Goal: Task Accomplishment & Management: Manage account settings

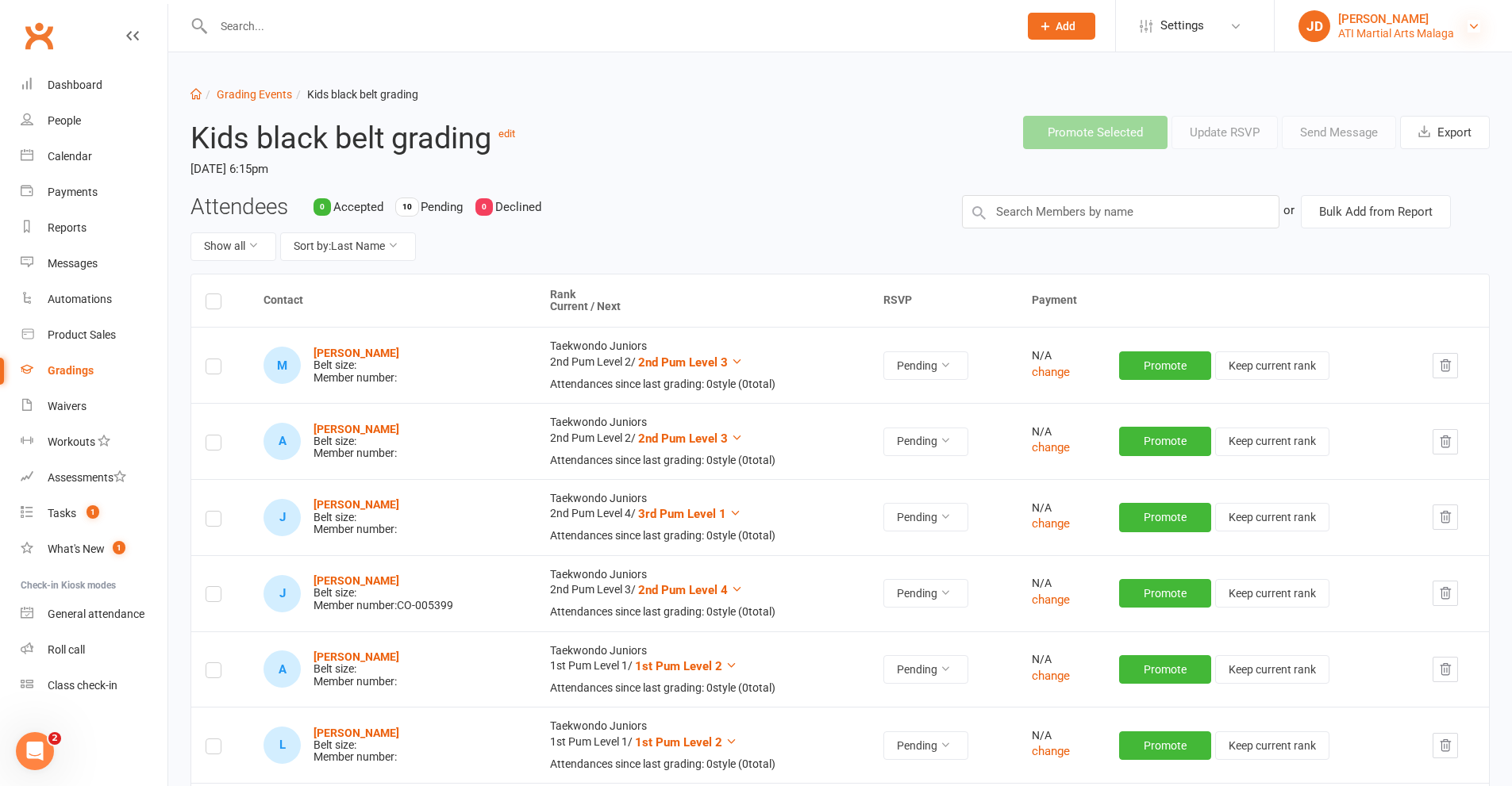
click at [1471, 29] on icon at bounding box center [1473, 26] width 13 height 13
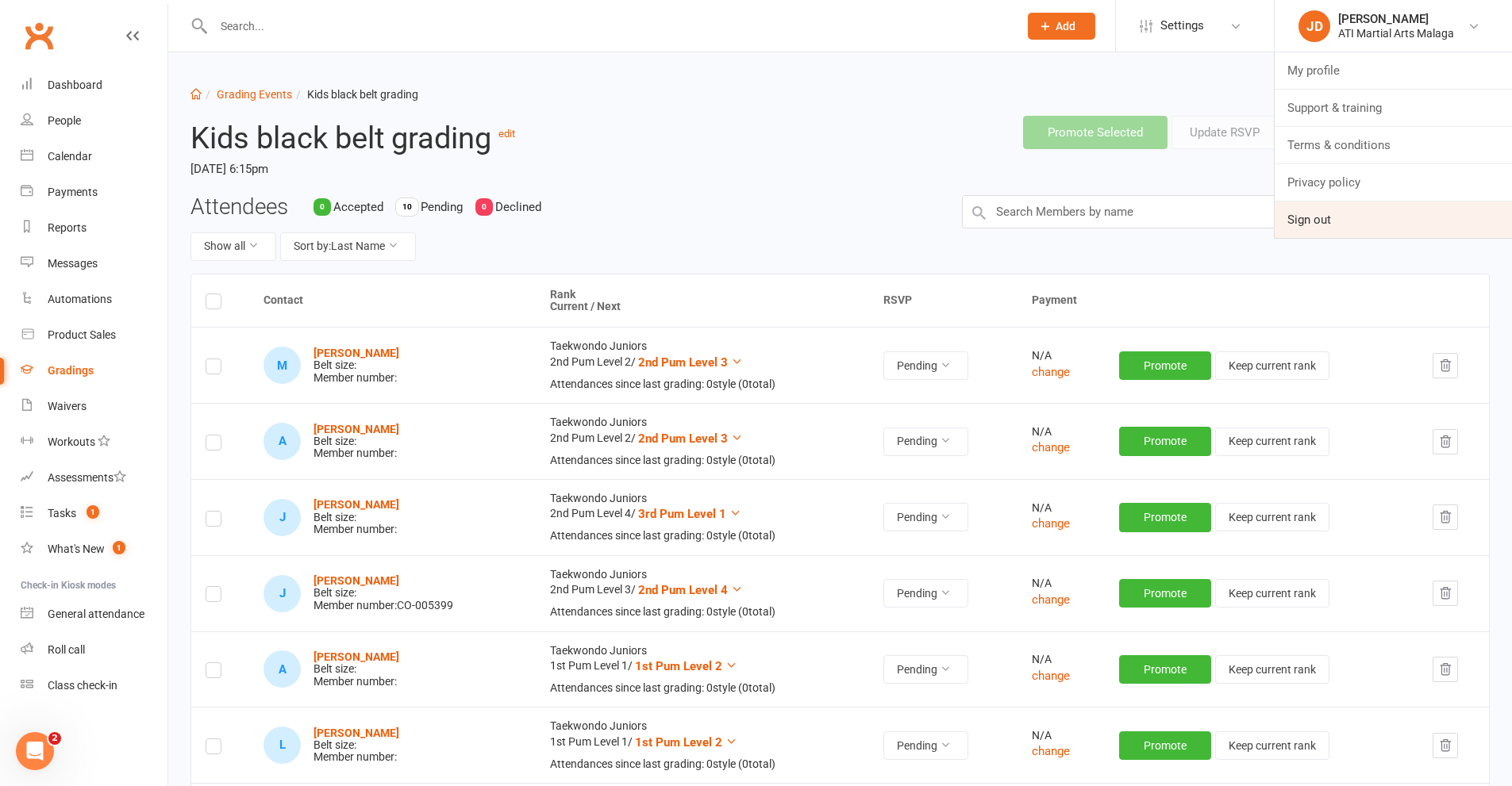
click at [1313, 228] on link "Sign out" at bounding box center [1393, 220] width 237 height 37
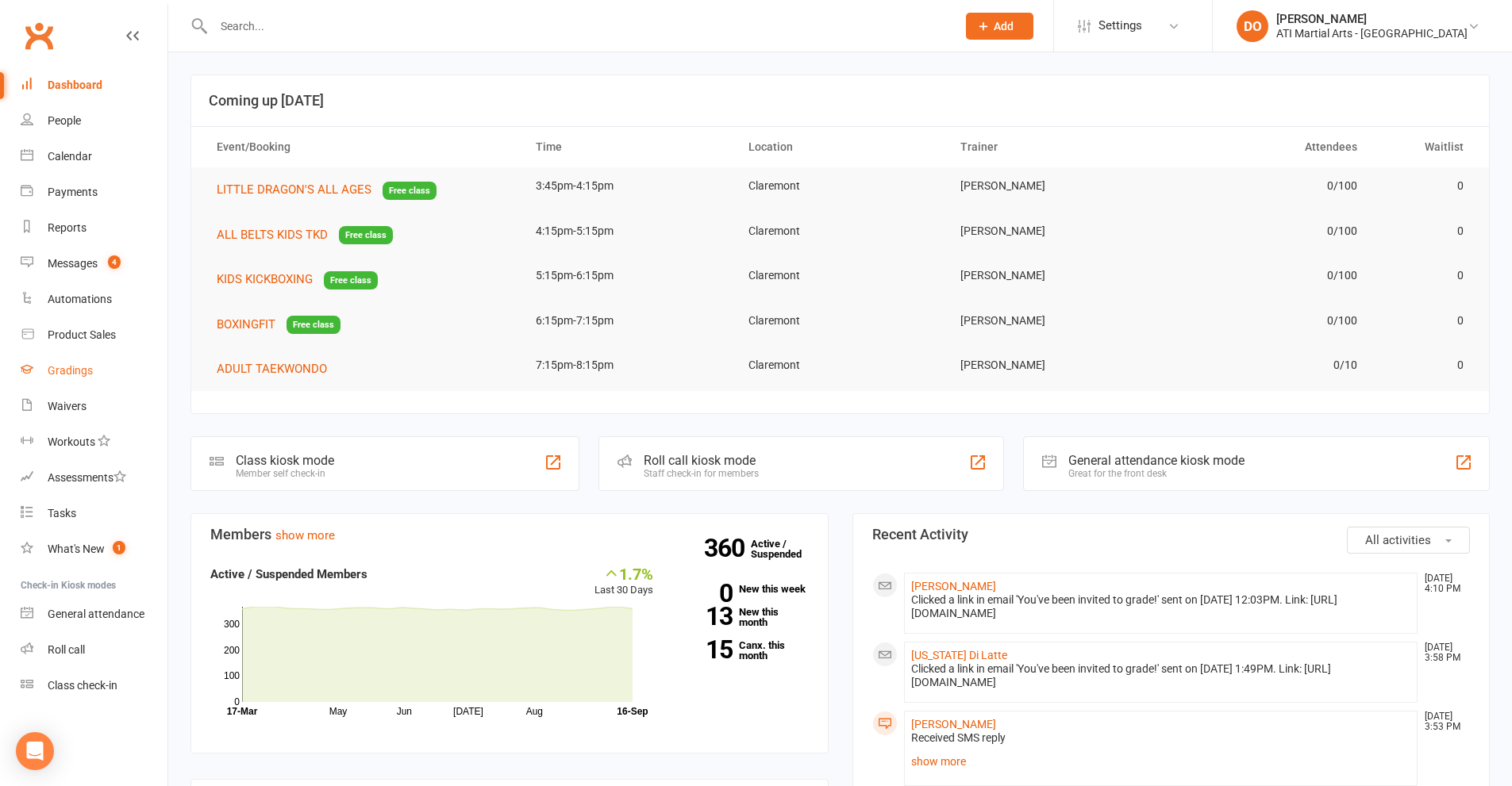
click at [66, 372] on div "Gradings" at bounding box center [70, 370] width 46 height 13
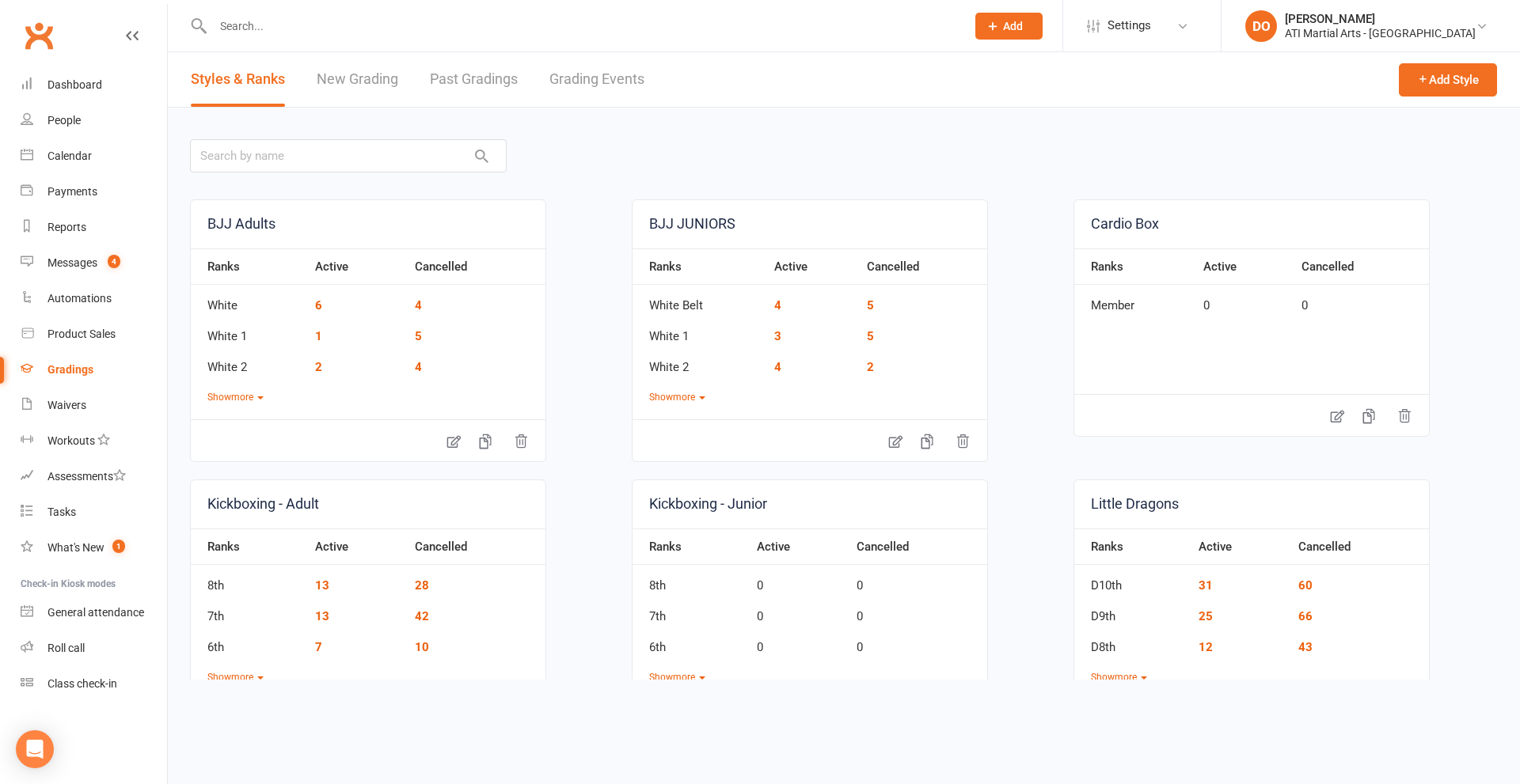
click at [617, 76] on link "Grading Events" at bounding box center [597, 79] width 95 height 55
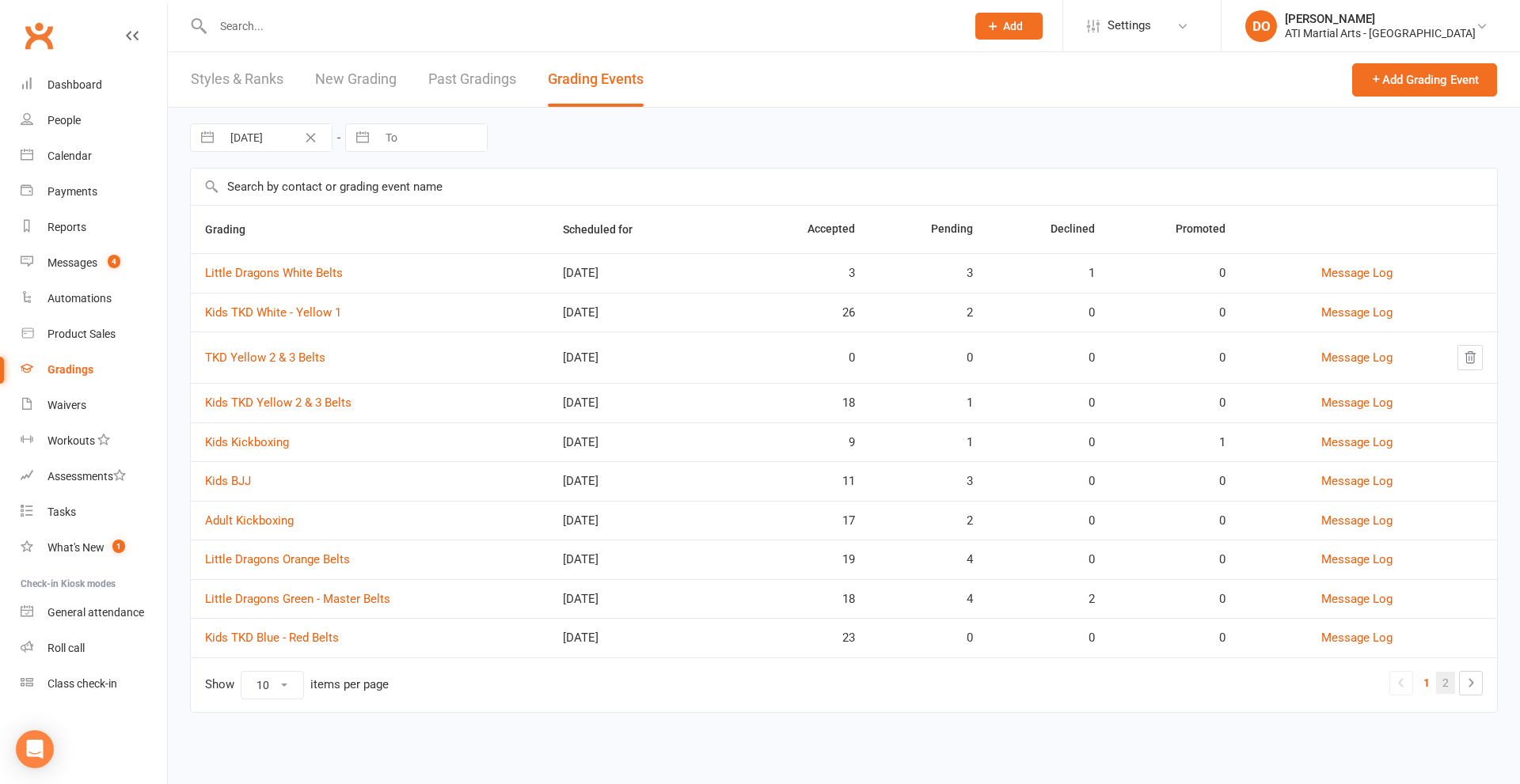
click at [1441, 684] on link "2" at bounding box center [1446, 683] width 19 height 22
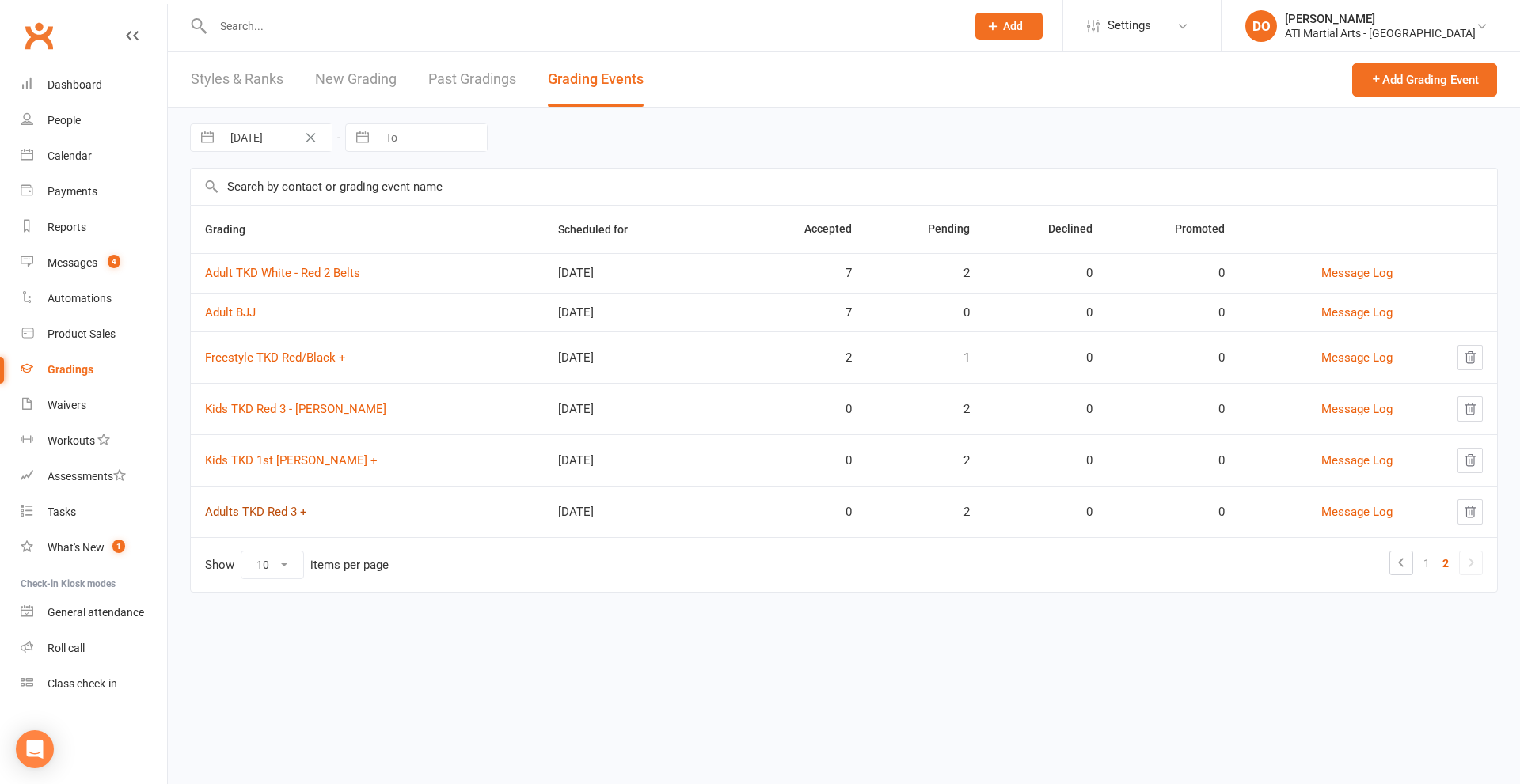
click at [266, 508] on link "Adults TKD Red 3 +" at bounding box center [256, 512] width 102 height 14
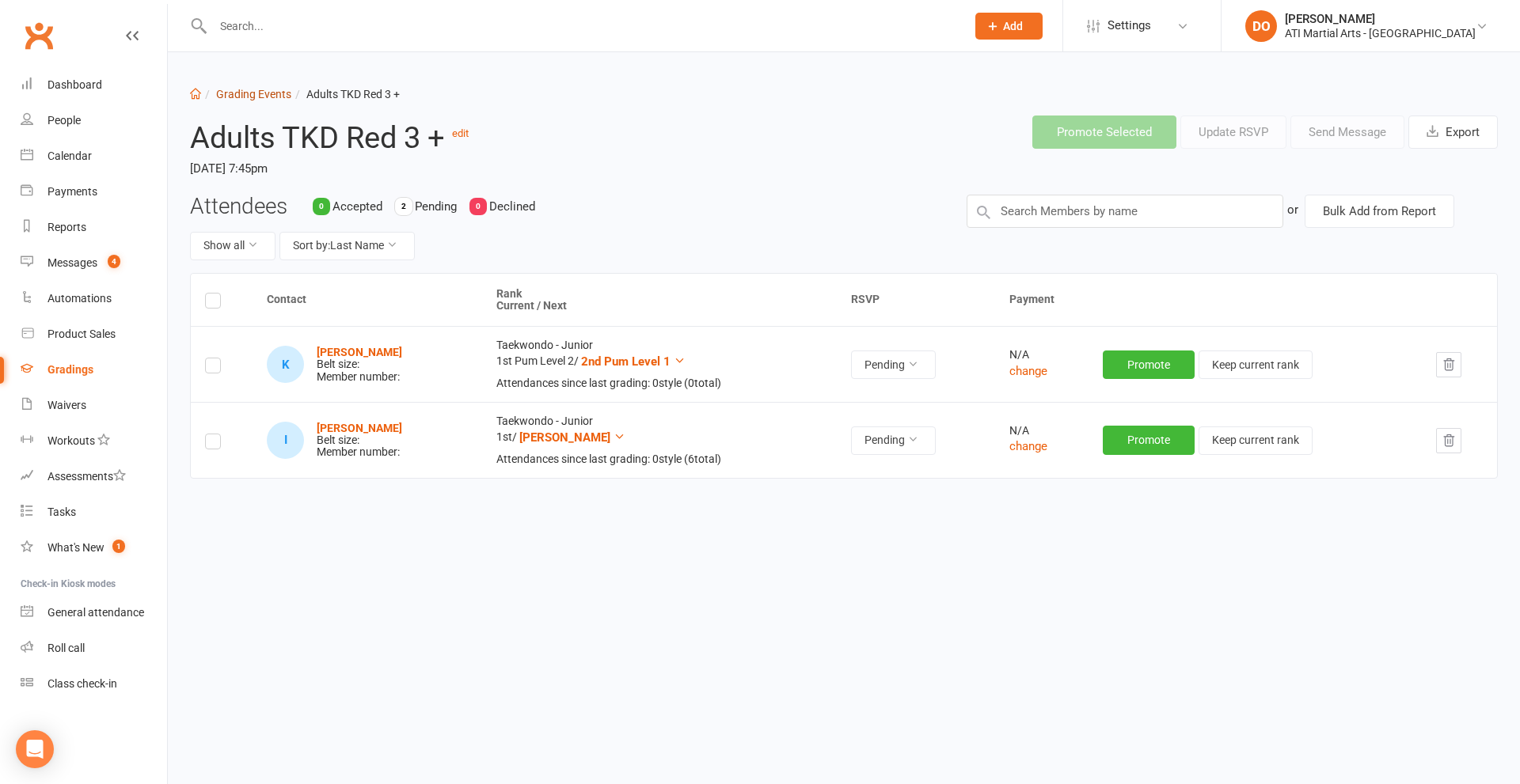
click at [255, 90] on link "Grading Events" at bounding box center [253, 94] width 75 height 13
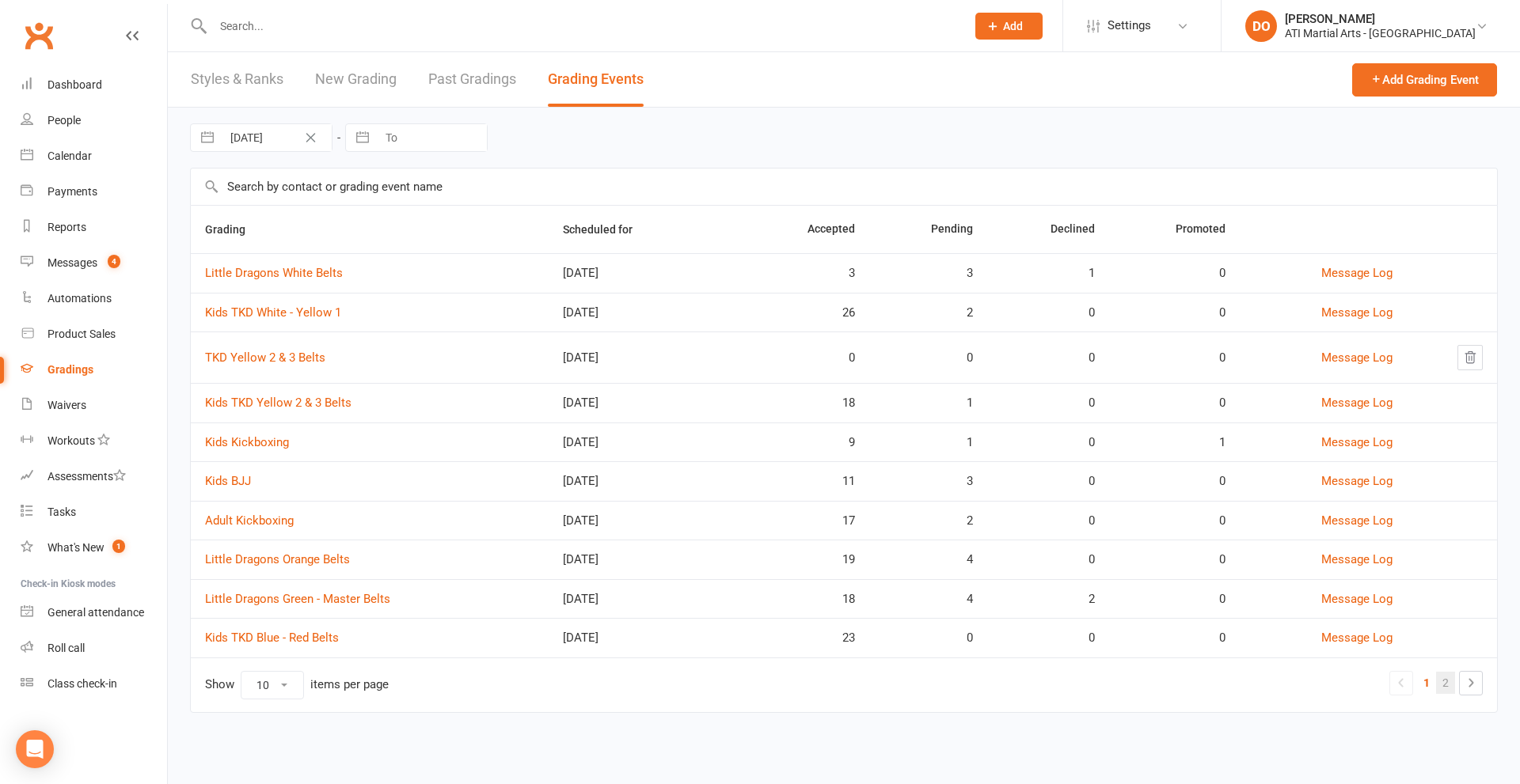
click at [1446, 684] on link "2" at bounding box center [1446, 683] width 19 height 22
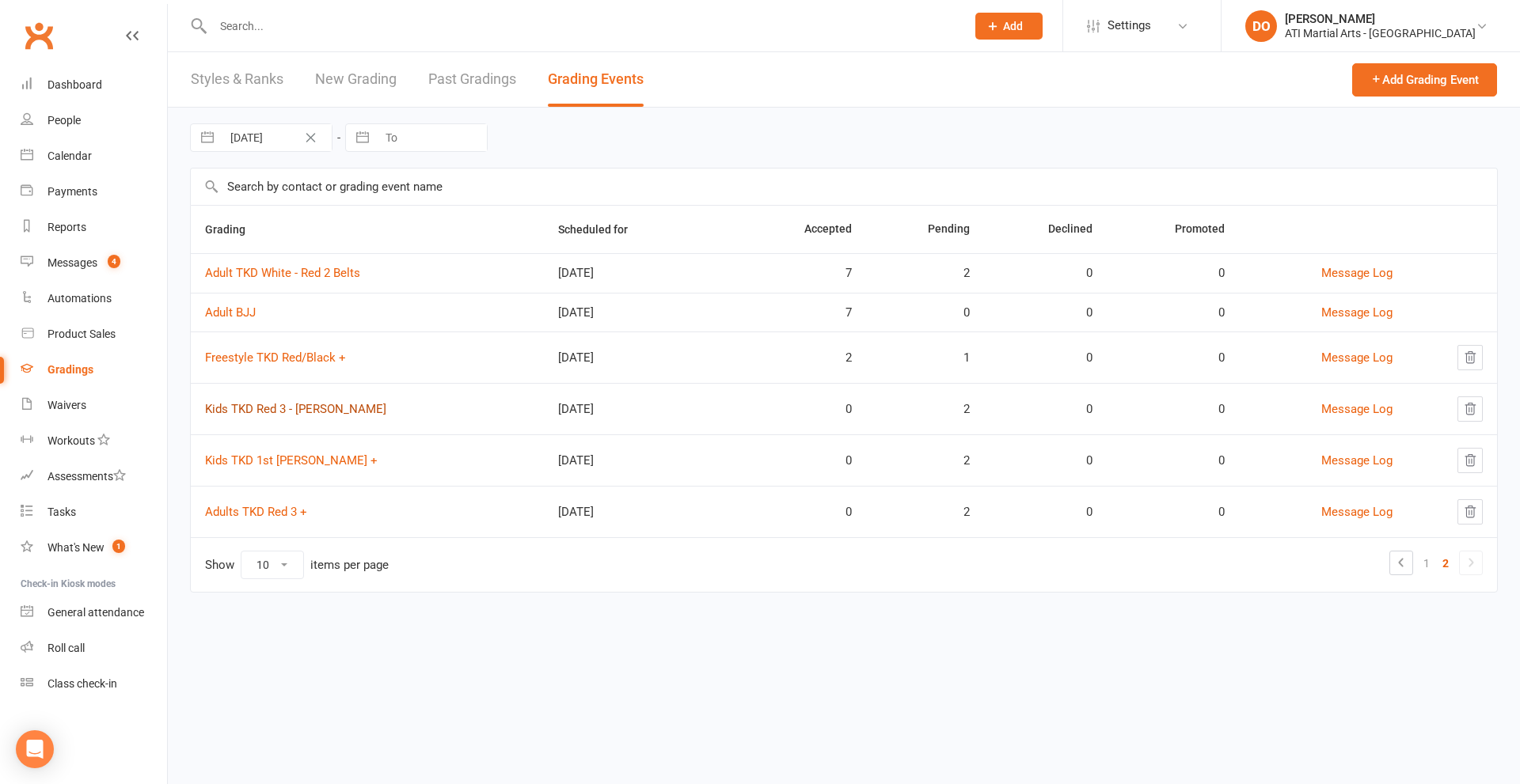
click at [268, 408] on link "Kids TKD Red 3 - Cho Dan Bo" at bounding box center [296, 409] width 182 height 14
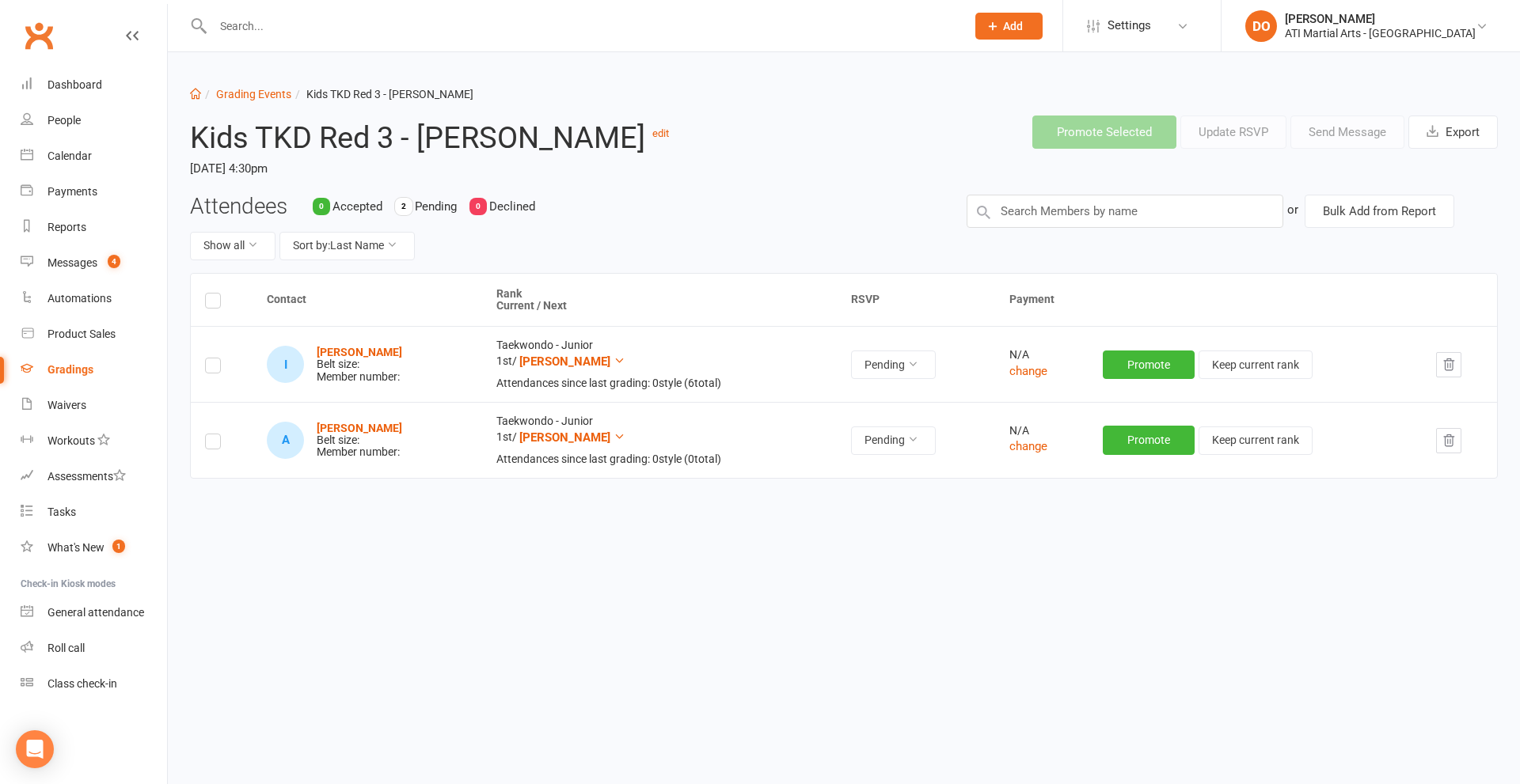
click at [1448, 362] on icon "button" at bounding box center [1449, 365] width 14 height 14
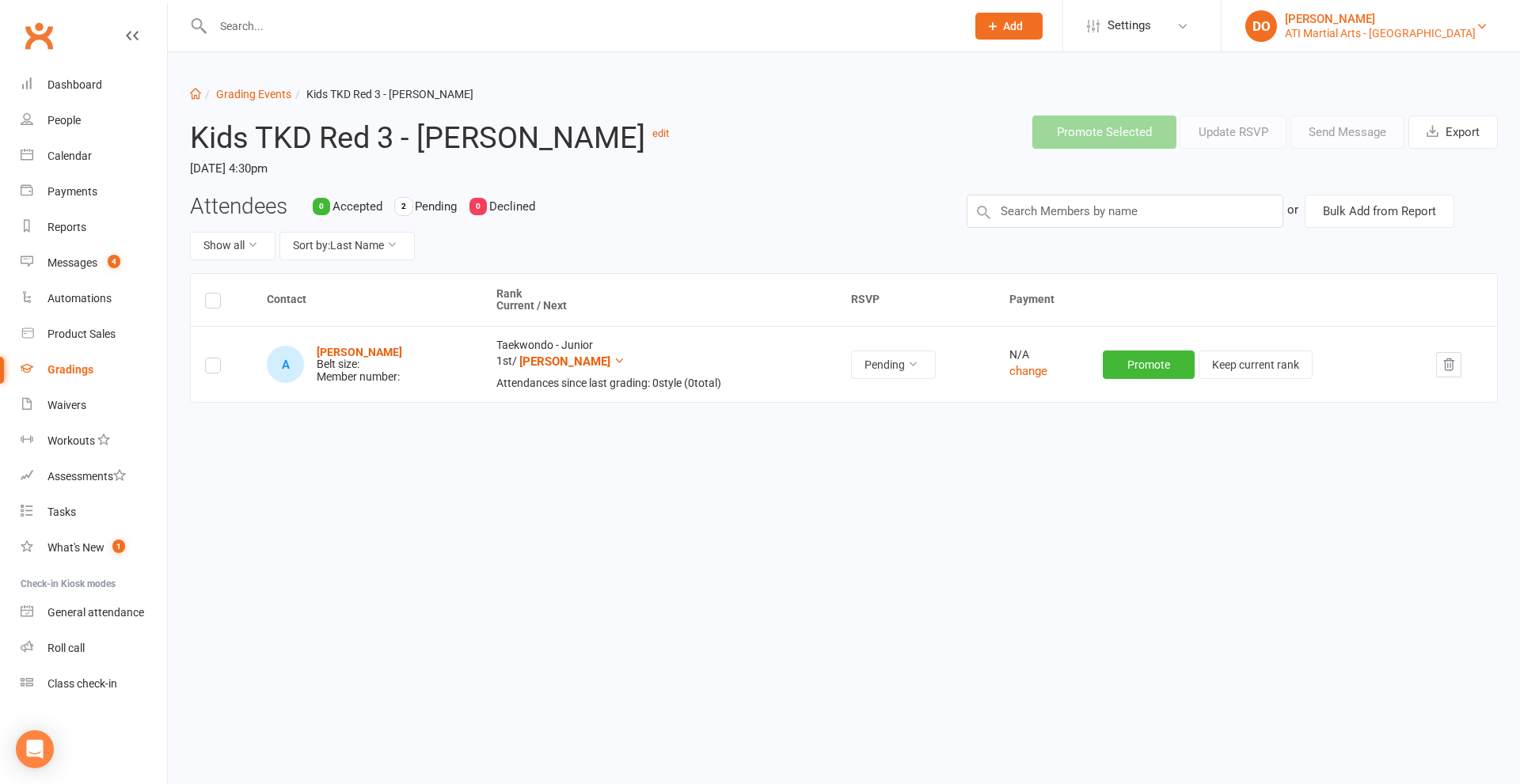
click at [1475, 26] on div "ATI Martial Arts - Claremont" at bounding box center [1380, 33] width 190 height 14
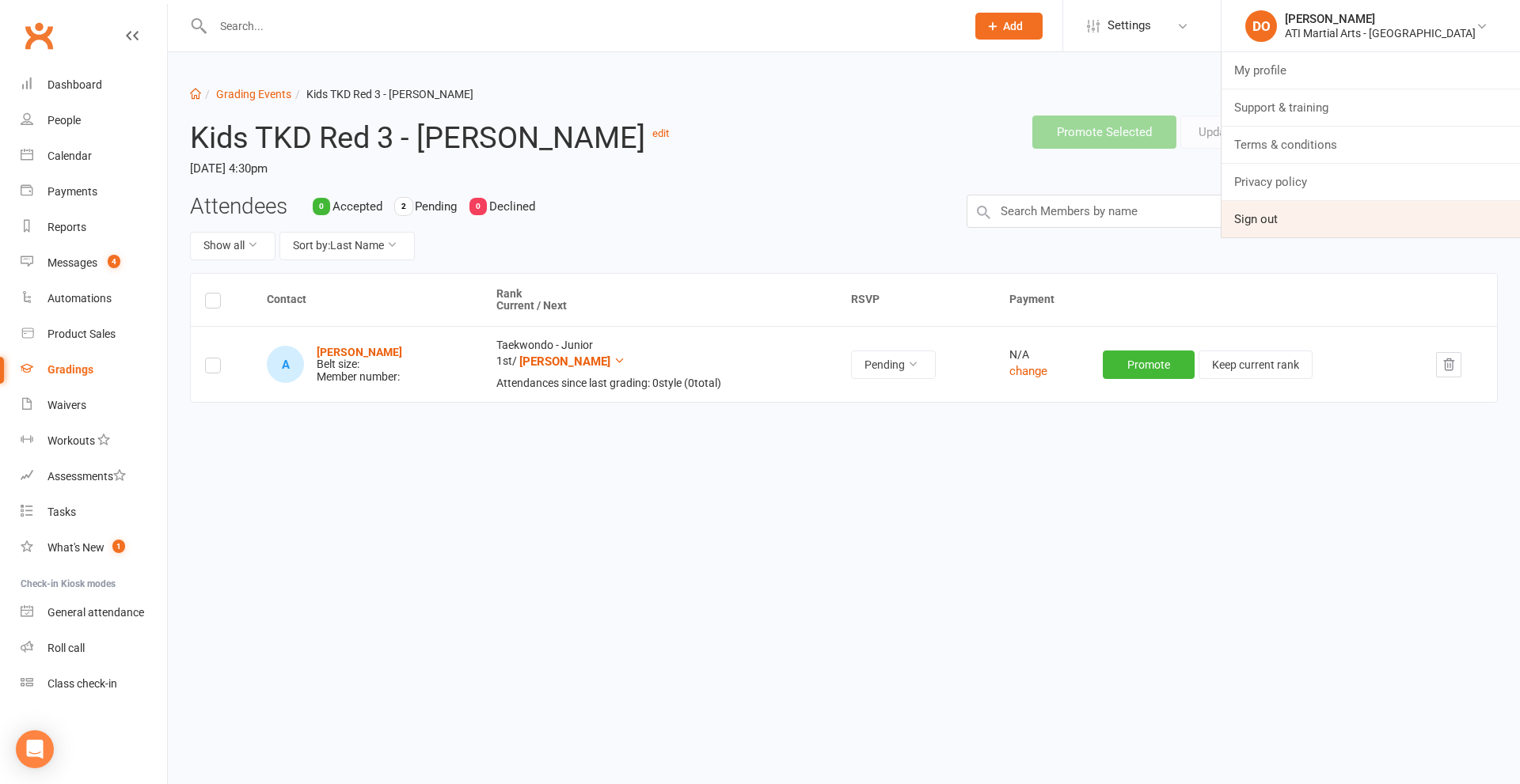
click at [1330, 222] on link "Sign out" at bounding box center [1371, 219] width 299 height 37
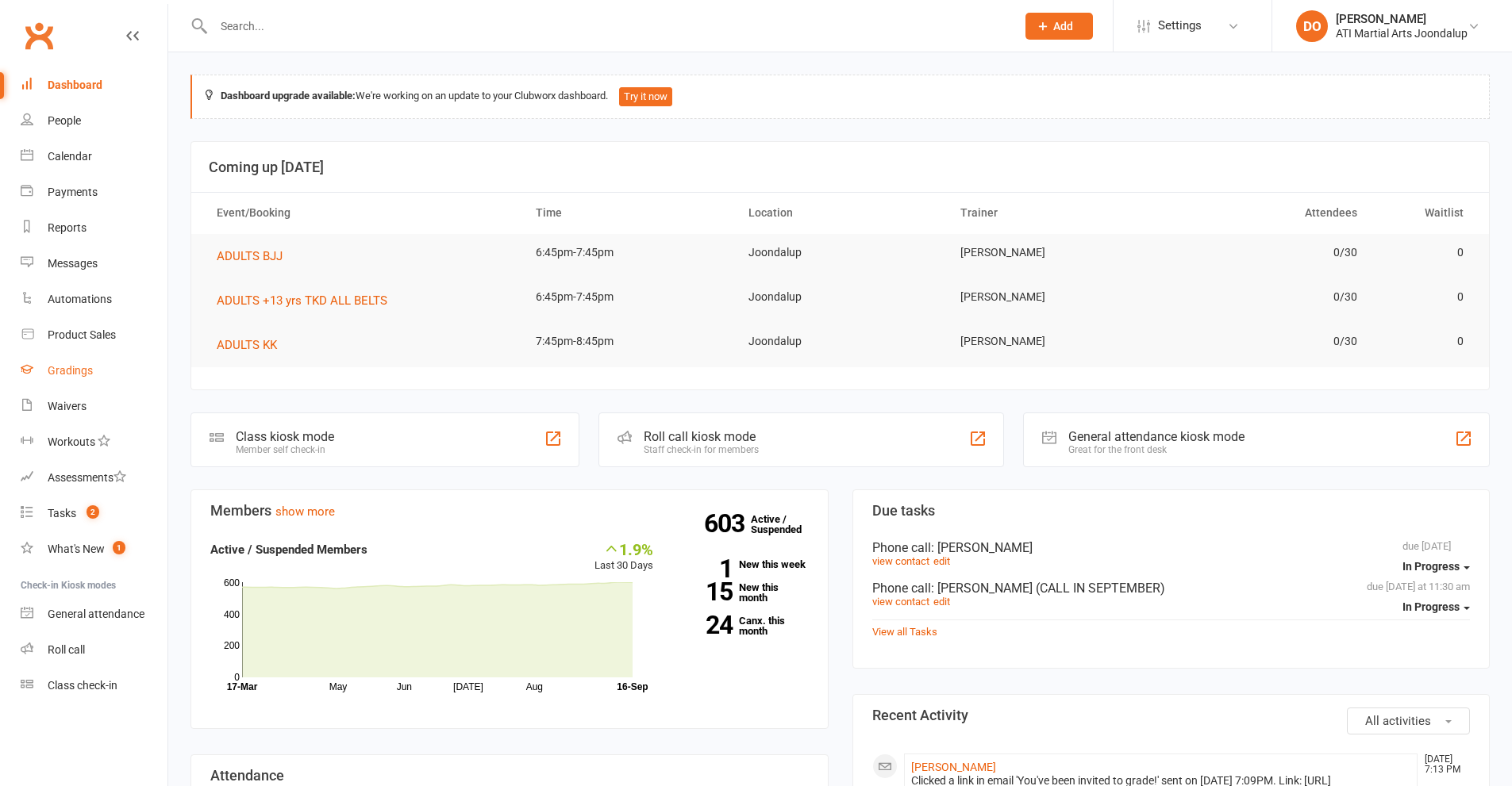
drag, startPoint x: 0, startPoint y: 0, endPoint x: 57, endPoint y: 369, distance: 373.4
click at [57, 369] on div "Gradings" at bounding box center [70, 370] width 46 height 13
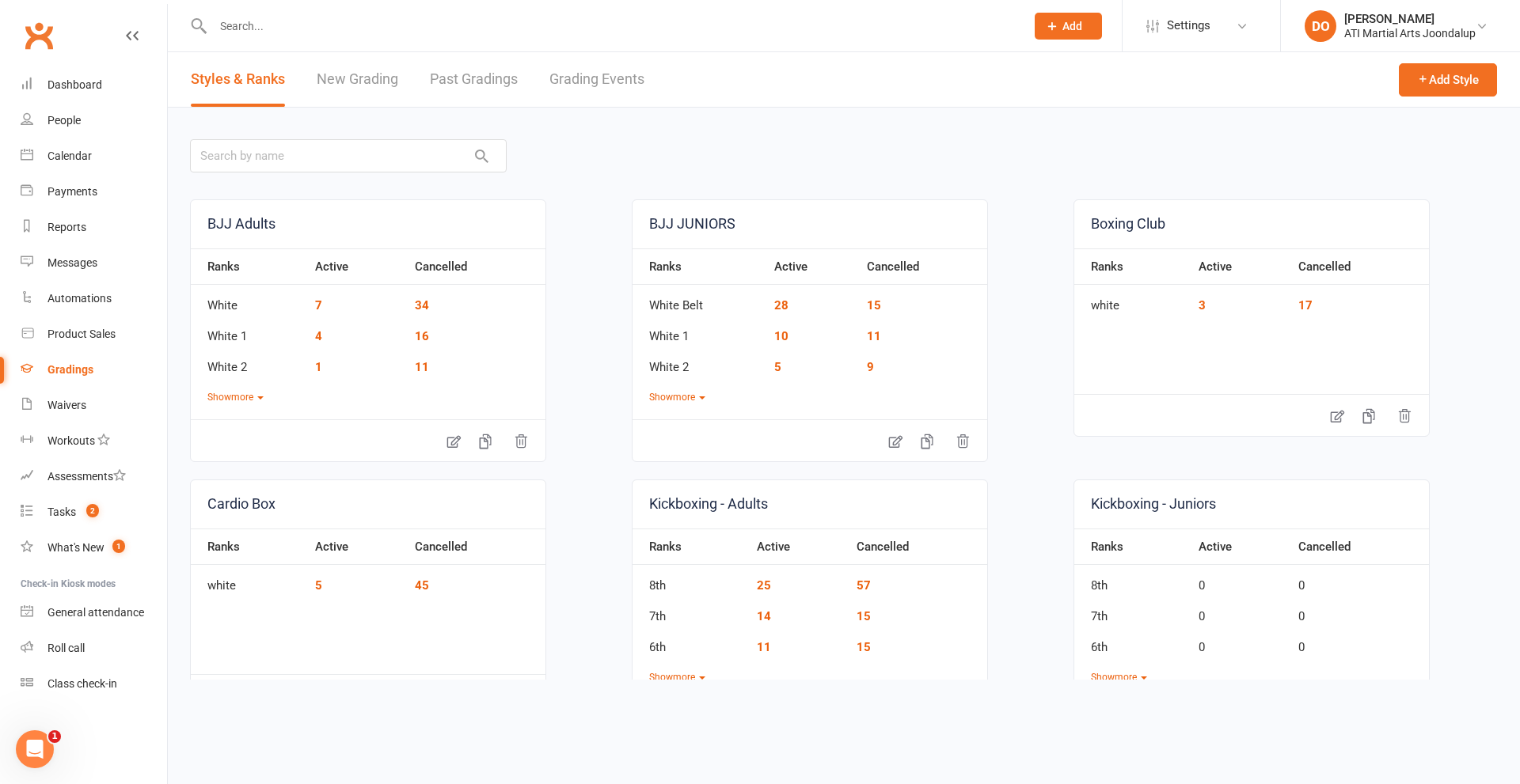
click at [595, 78] on link "Grading Events" at bounding box center [597, 79] width 95 height 55
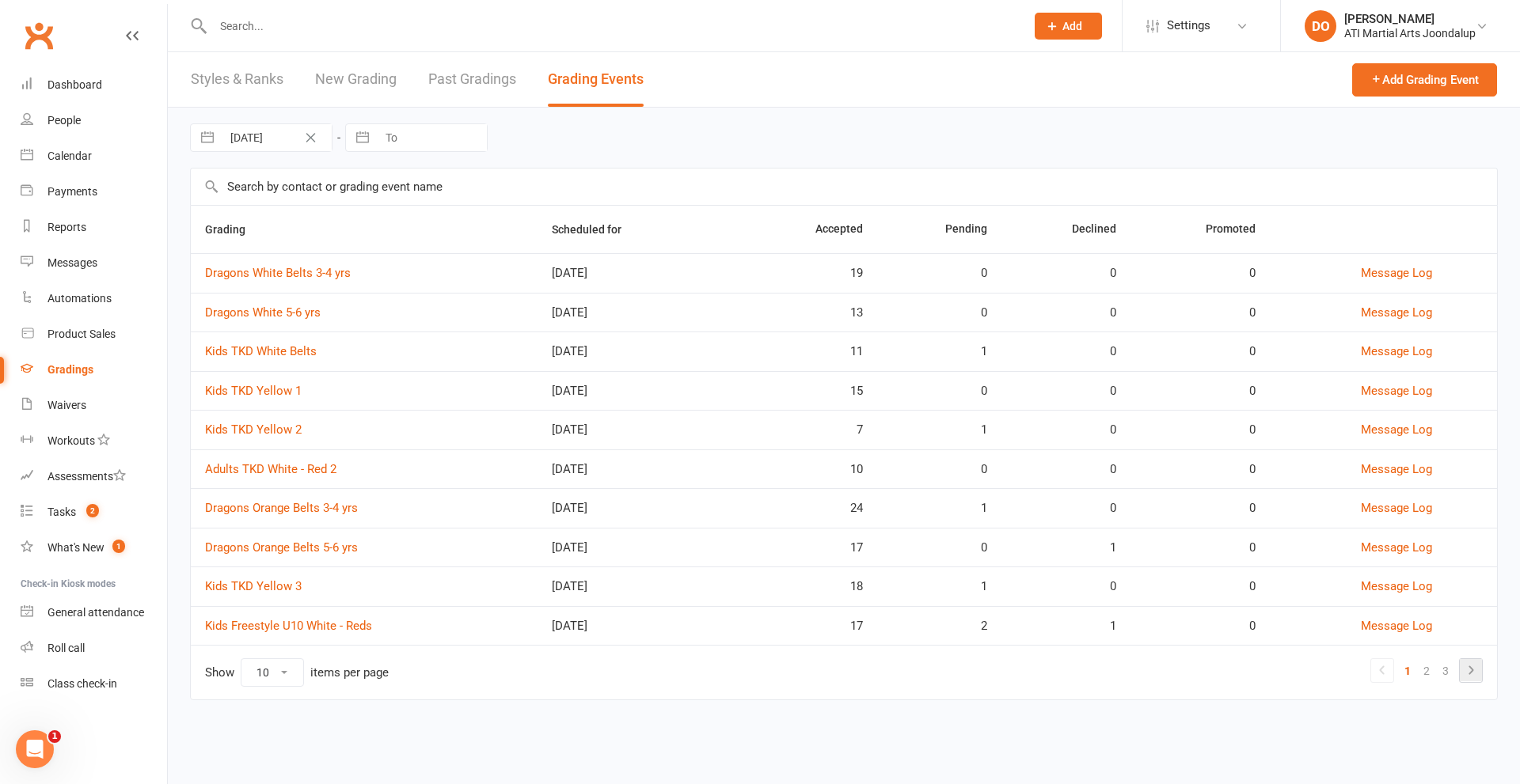
click at [1469, 669] on icon at bounding box center [1471, 671] width 19 height 19
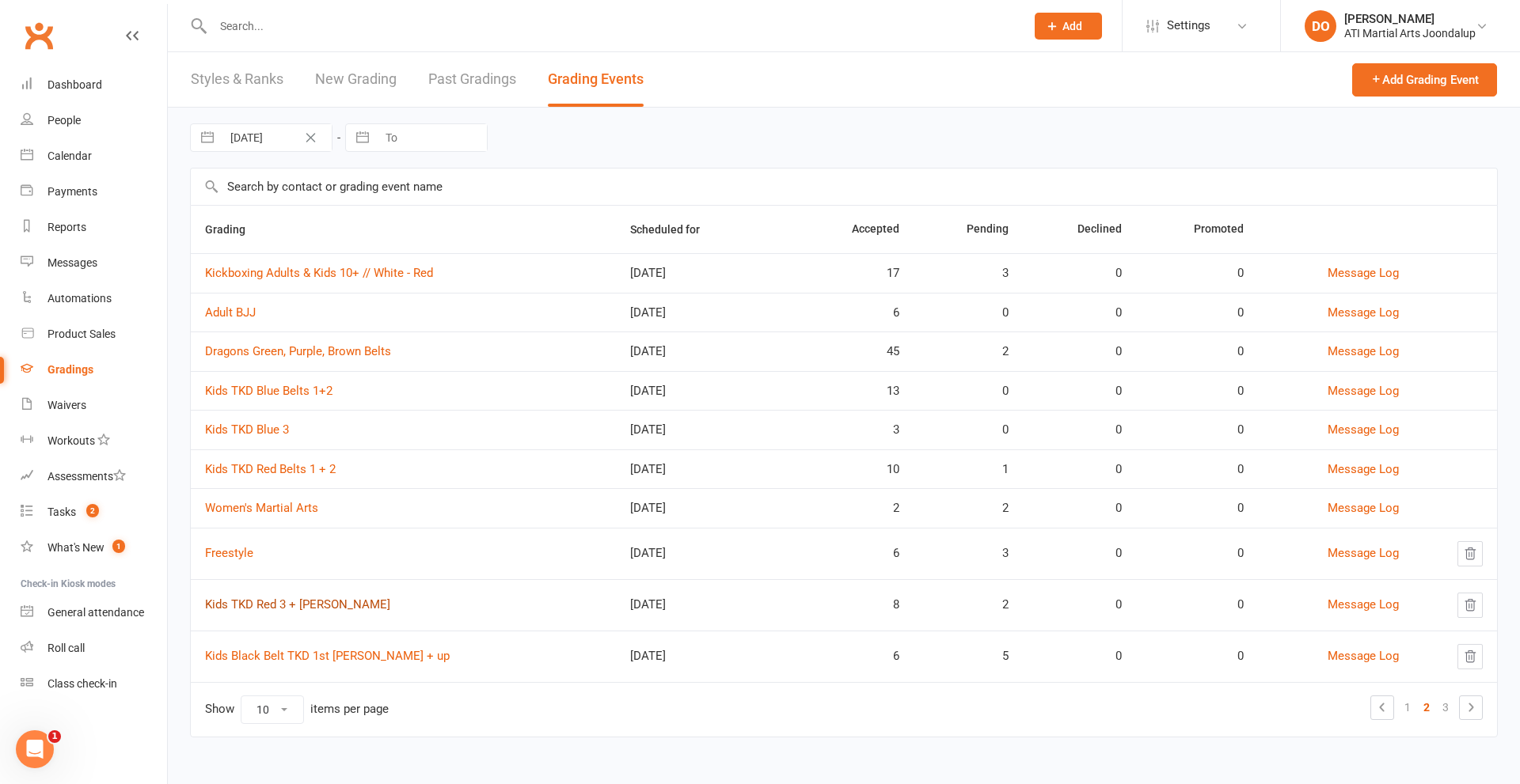
click at [288, 602] on link "Kids TKD Red 3 + [PERSON_NAME]" at bounding box center [298, 604] width 185 height 14
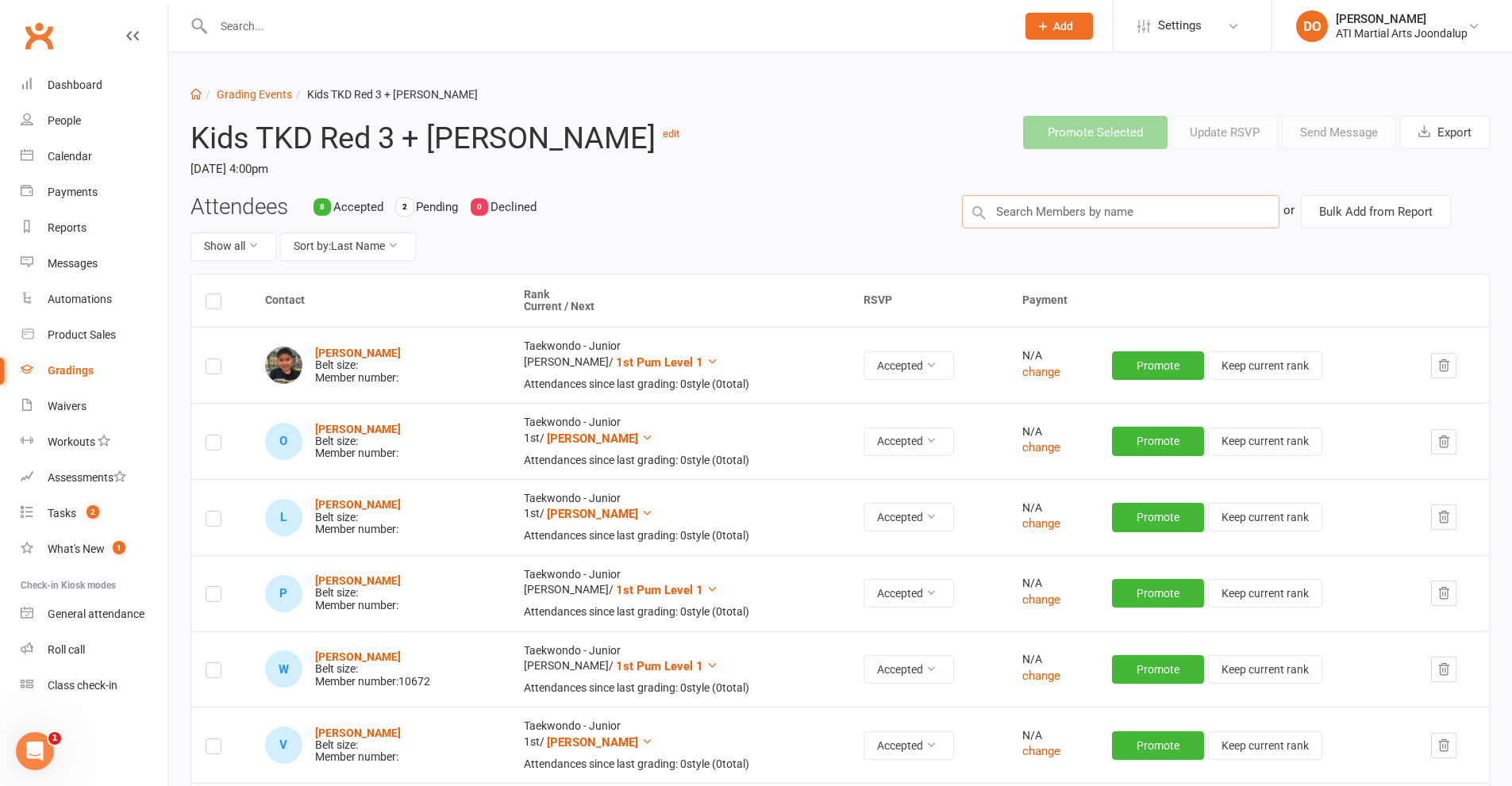
click at [1050, 208] on input "text" at bounding box center [1121, 212] width 318 height 33
type input "[PERSON_NAME]"
click at [225, 29] on input "text" at bounding box center [606, 25] width 796 height 22
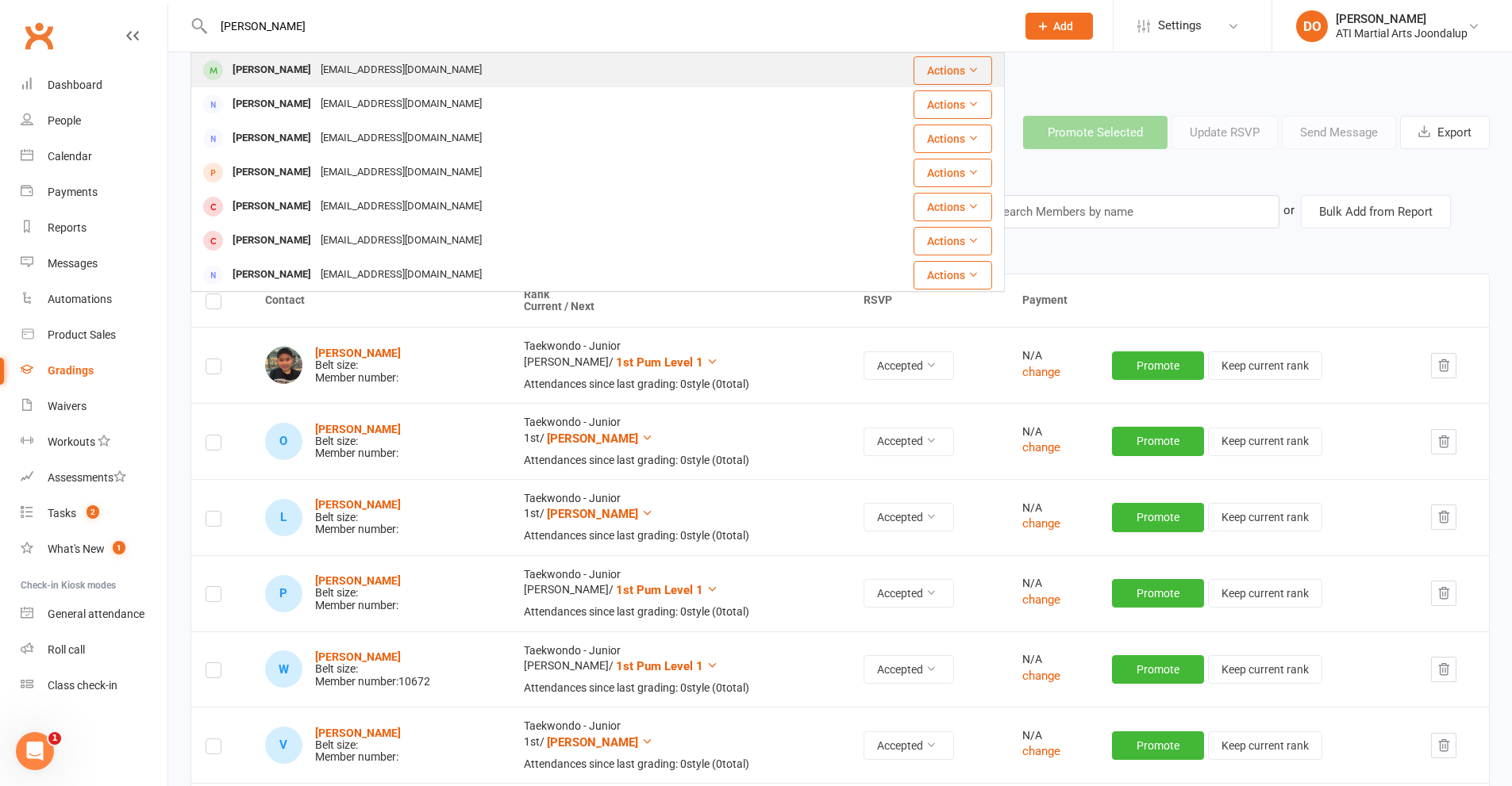
type input "[PERSON_NAME]"
click at [268, 70] on div "[PERSON_NAME]" at bounding box center [271, 70] width 88 height 23
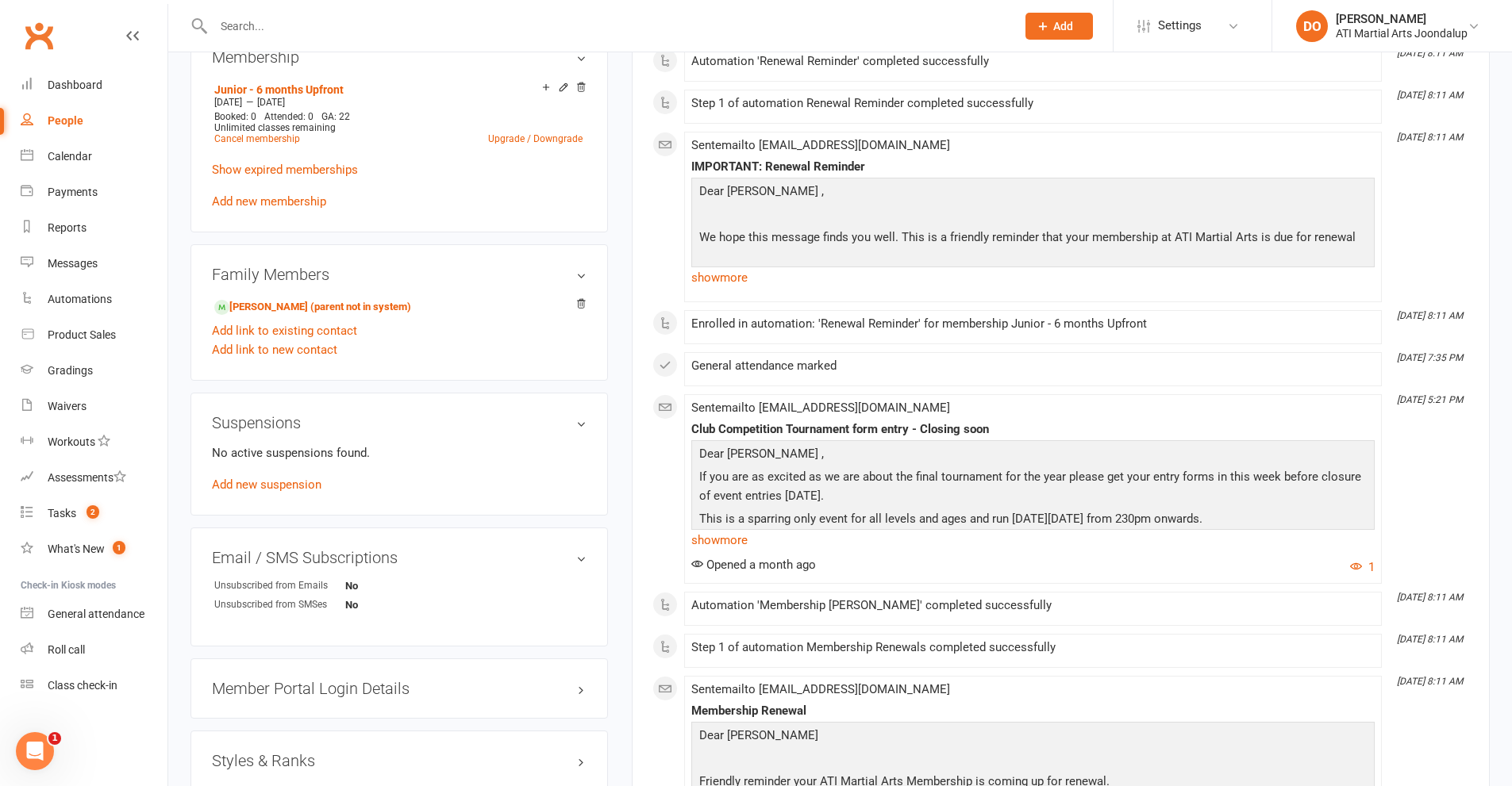
scroll to position [1825, 0]
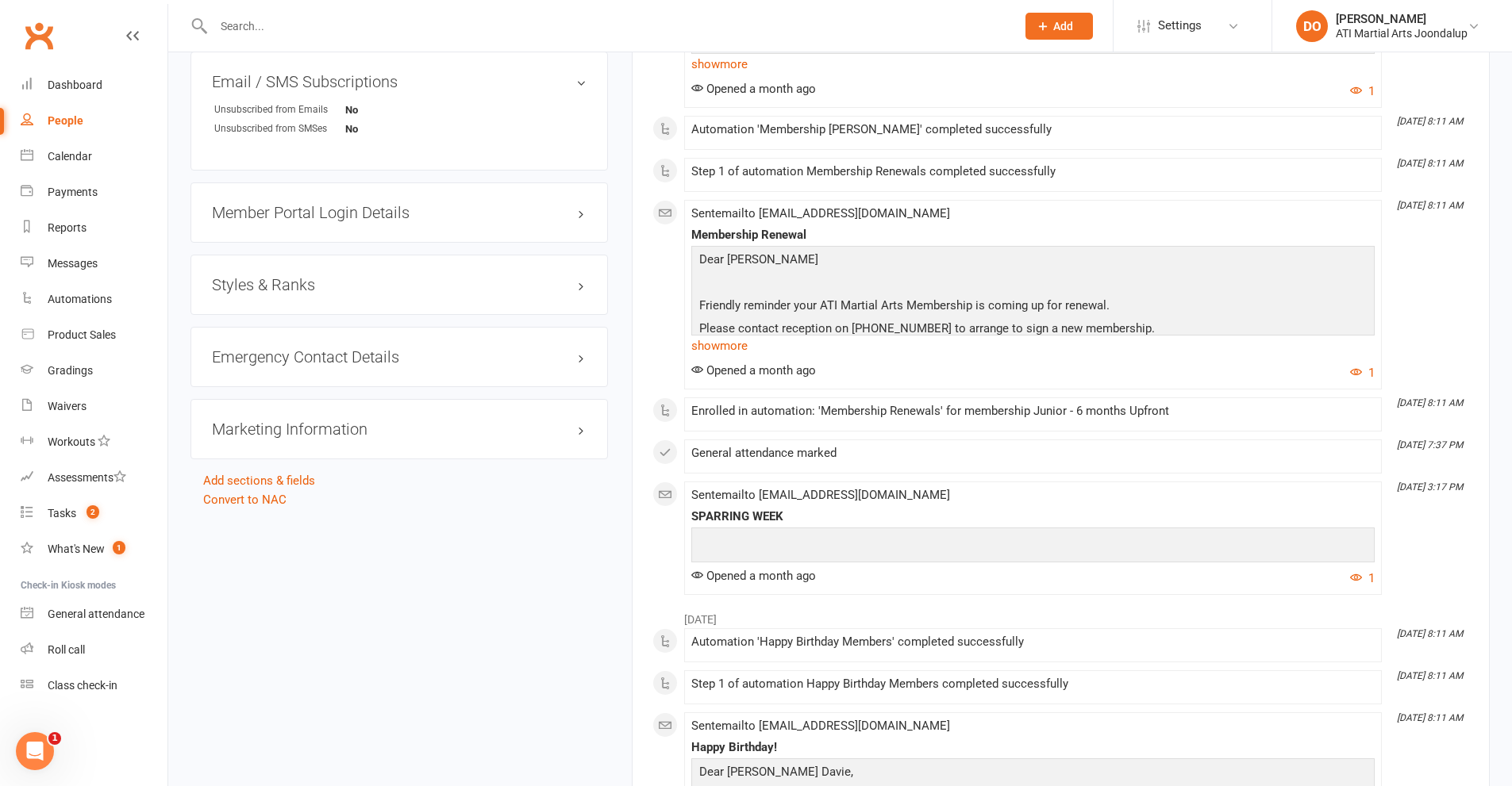
click at [582, 282] on h3 "Styles & Ranks" at bounding box center [399, 284] width 375 height 18
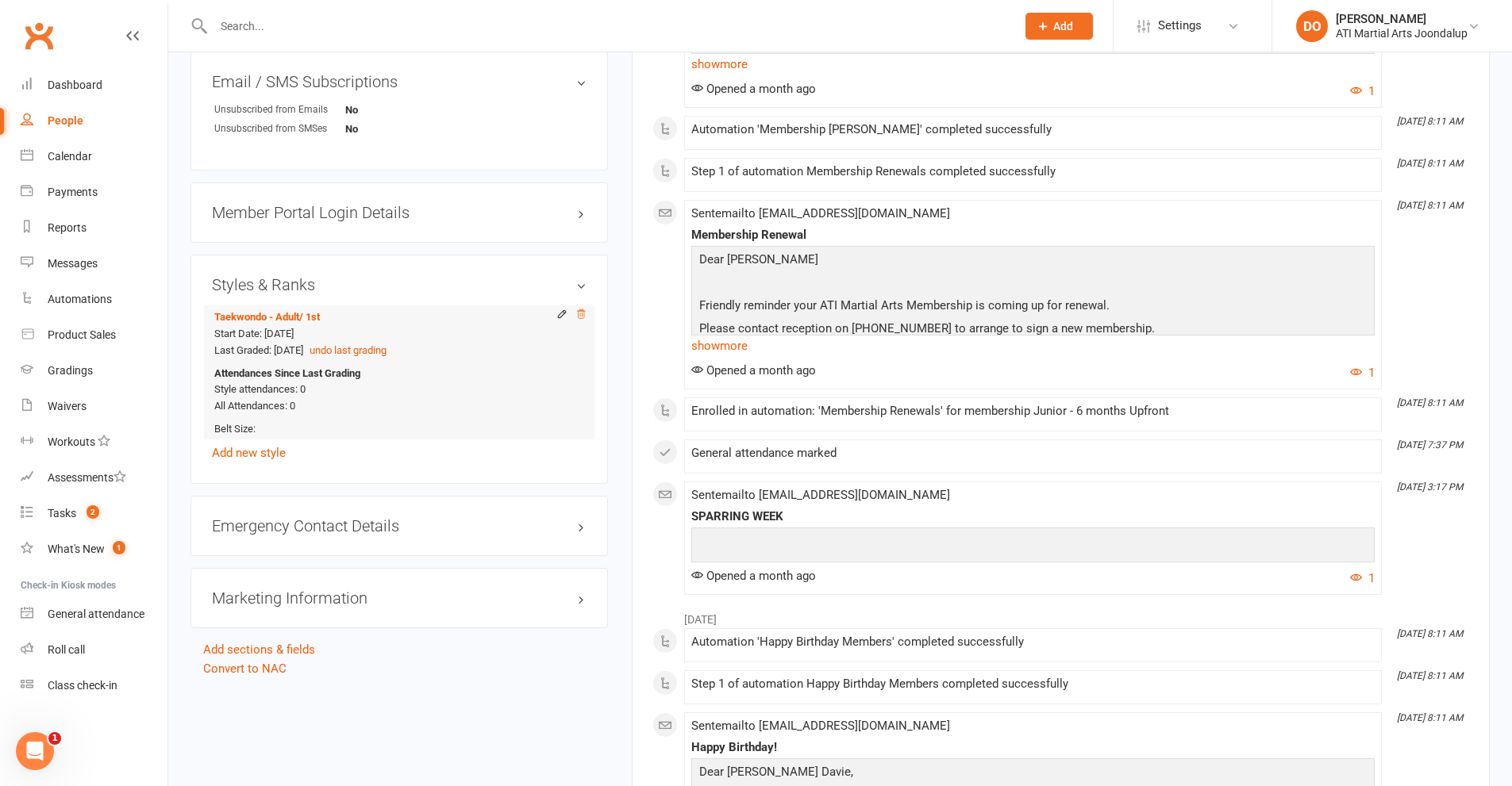
click at [581, 313] on icon at bounding box center [580, 314] width 8 height 9
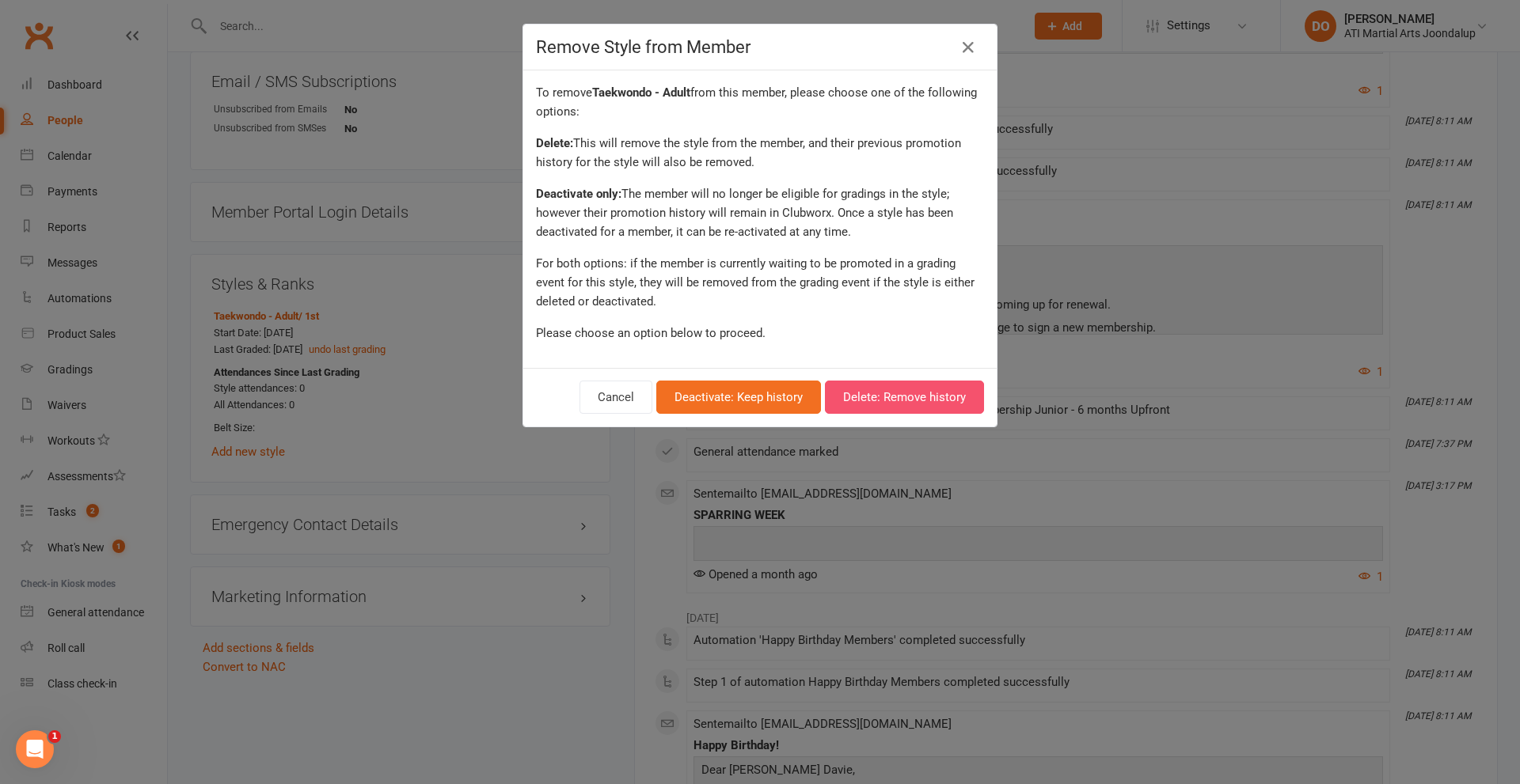
click at [874, 395] on button "Delete: Remove history" at bounding box center [905, 397] width 159 height 33
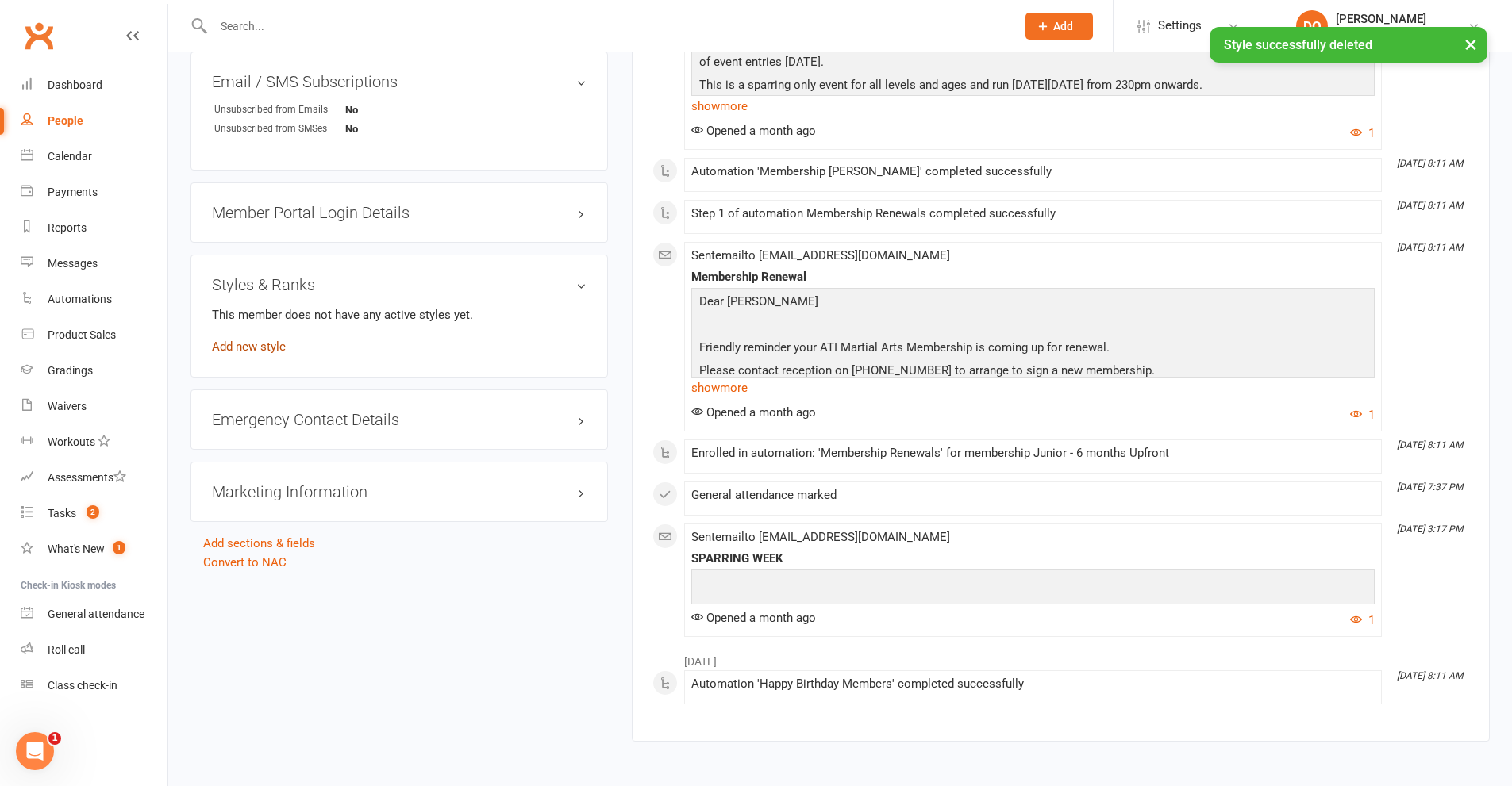
click at [267, 346] on link "Add new style" at bounding box center [249, 347] width 74 height 14
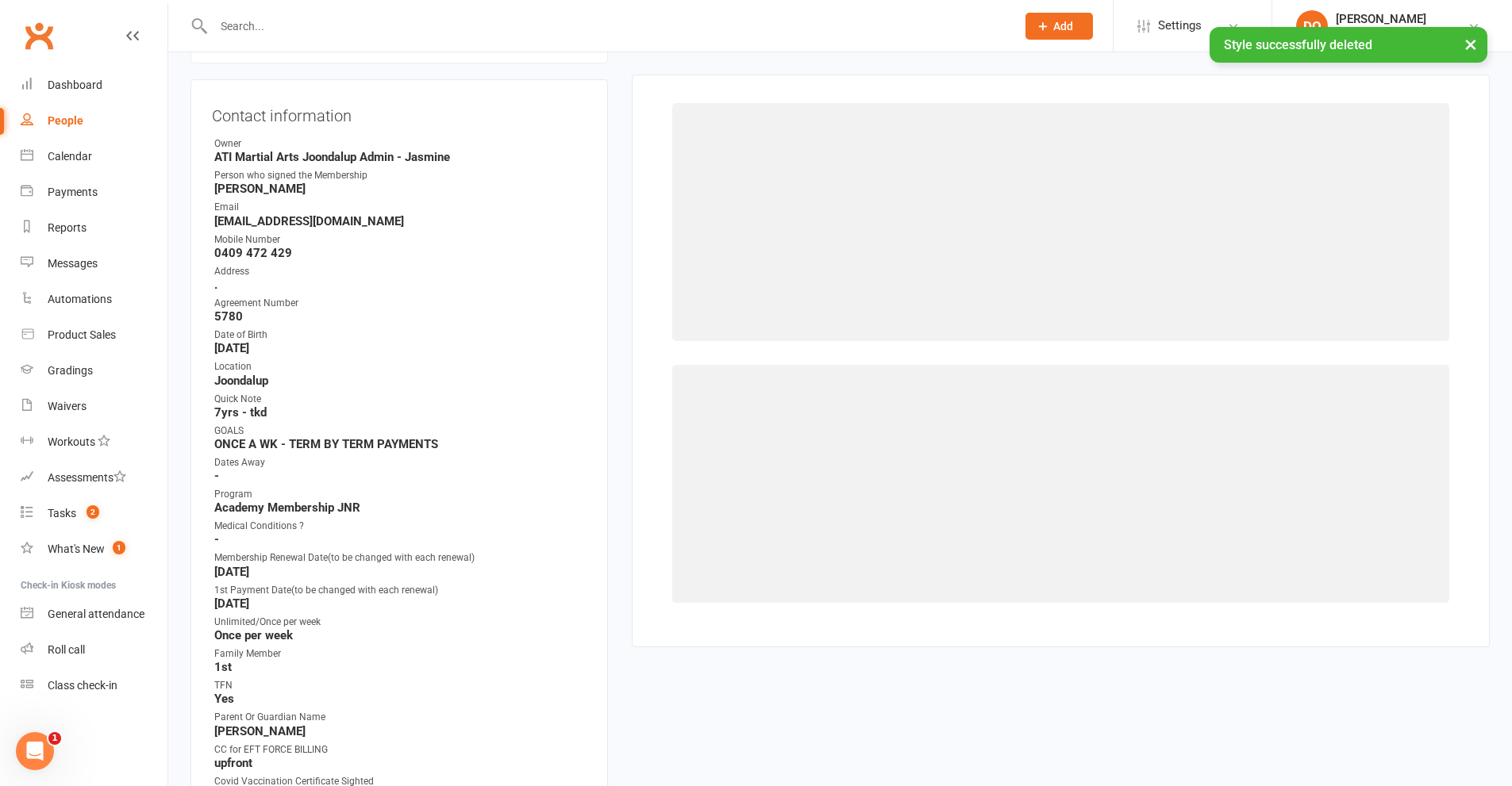
scroll to position [136, 0]
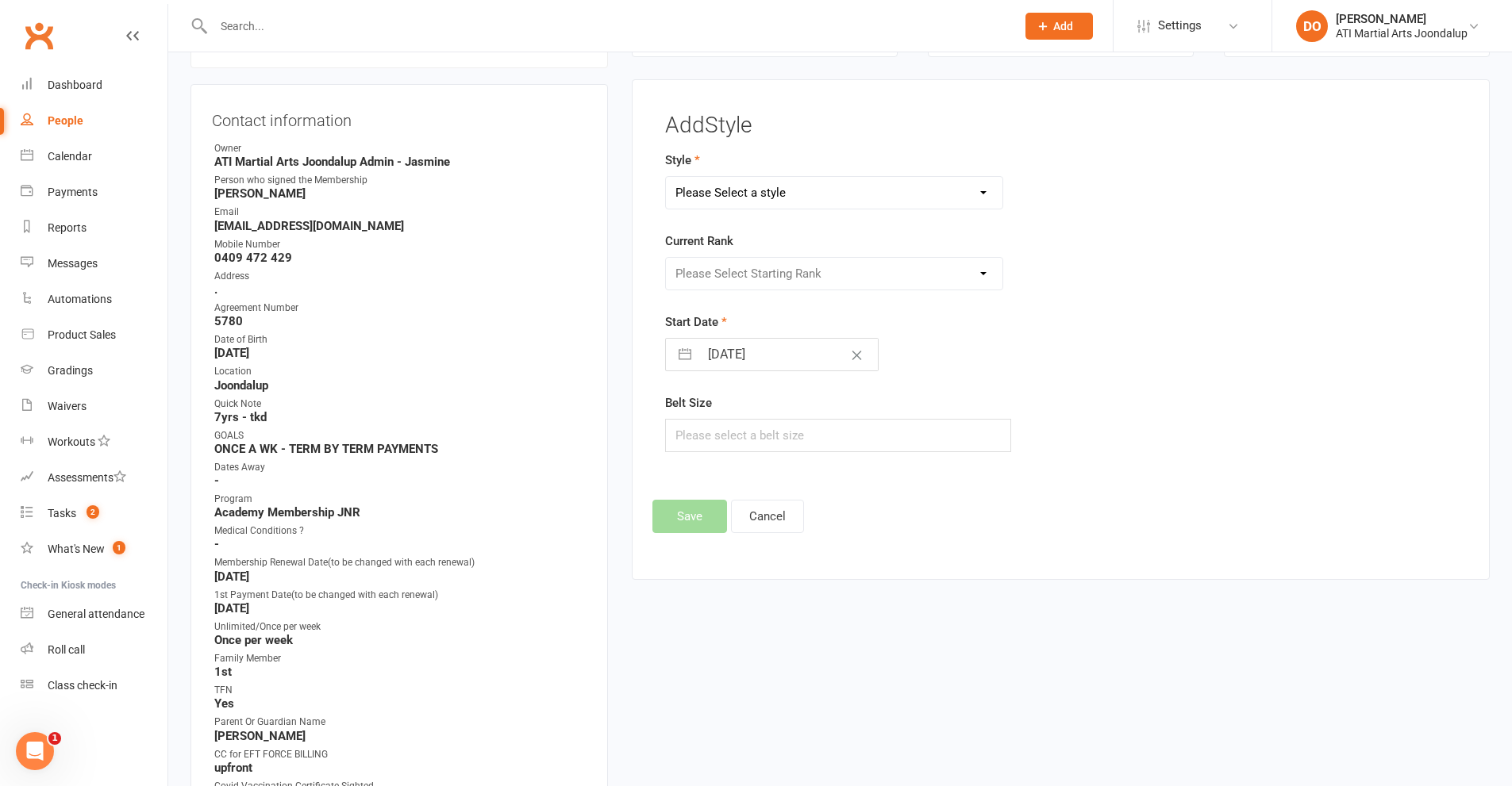
click at [983, 191] on select "Please Select a style BJJ Adults BJJ JUNIORS Boxing Club Cardio Box Kickboxing …" at bounding box center [834, 193] width 337 height 32
select select "3766"
click at [666, 177] on select "Please Select a style BJJ Adults BJJ JUNIORS Boxing Club Cardio Box Kickboxing …" at bounding box center [834, 193] width 337 height 32
click at [980, 272] on select "Please Select Starting Rank 10th 9th 8th 7th 6th 5th 4th 3rd 2nd 1st [PERSON_NA…" at bounding box center [834, 274] width 337 height 32
select select "45217"
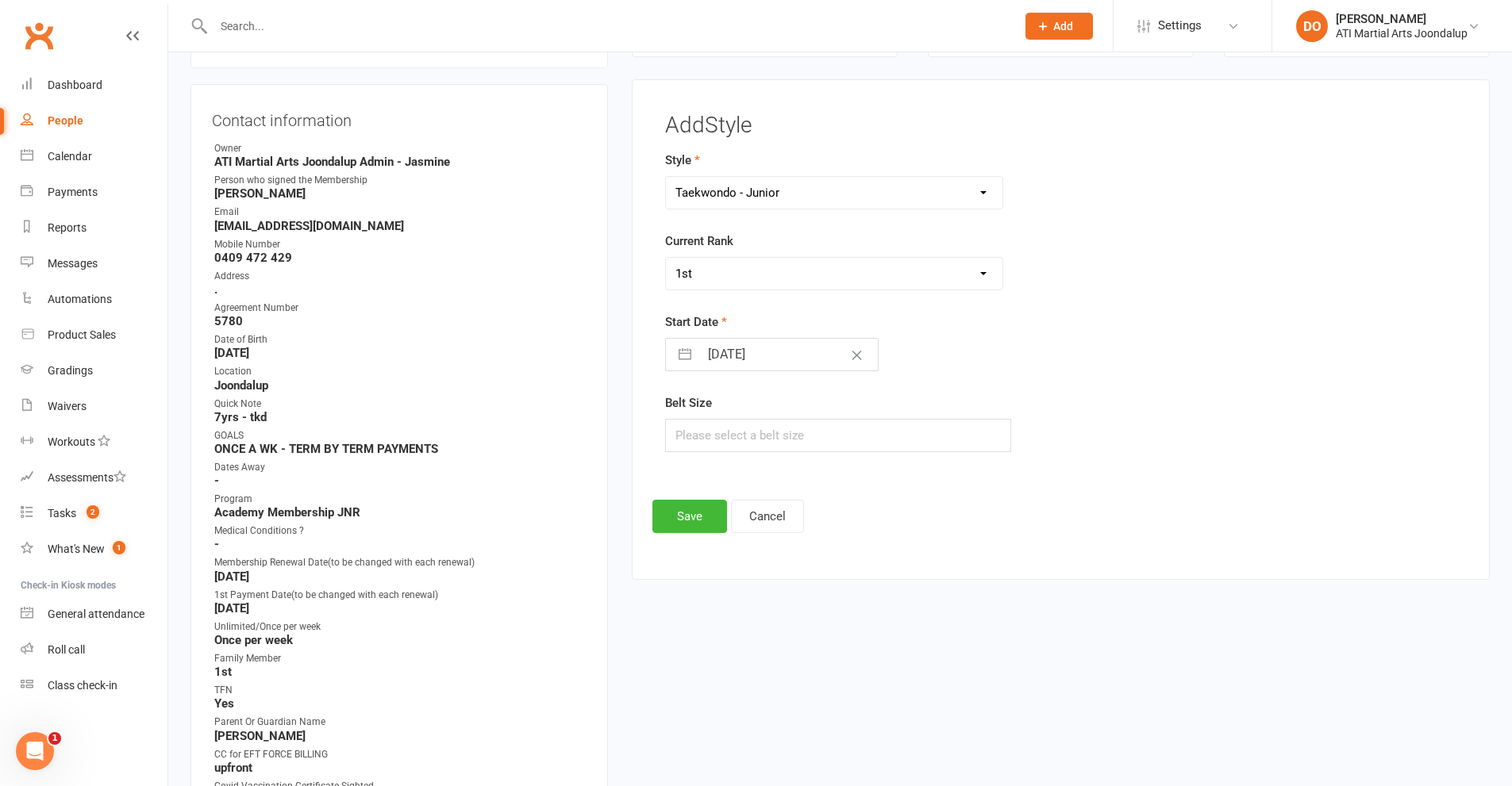
click at [666, 258] on select "Please Select Starting Rank 10th 9th 8th 7th 6th 5th 4th 3rd 2nd 1st [PERSON_NA…" at bounding box center [834, 274] width 337 height 32
click at [695, 518] on button "Save" at bounding box center [689, 516] width 74 height 33
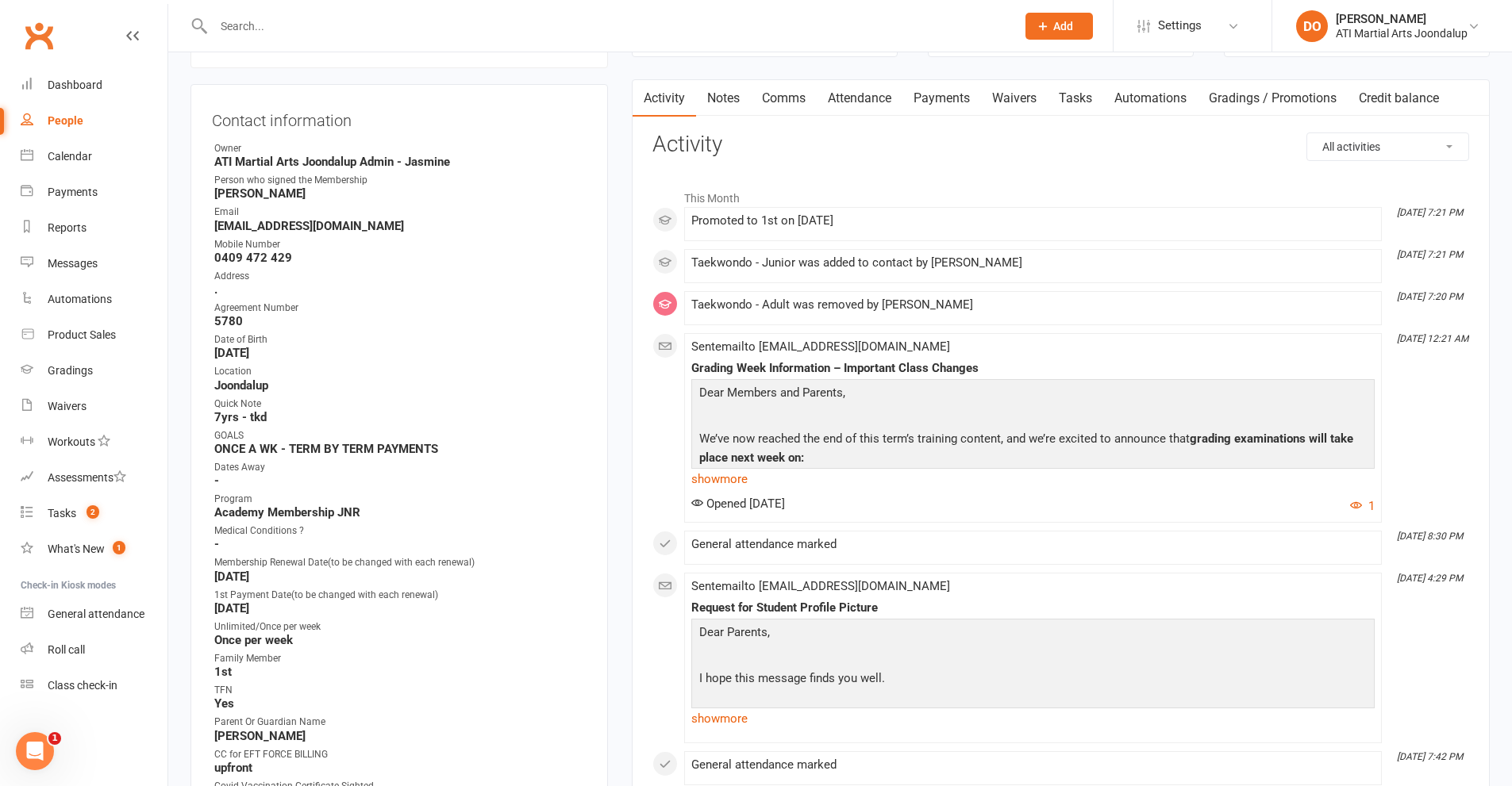
click at [285, 29] on input "text" at bounding box center [606, 25] width 796 height 22
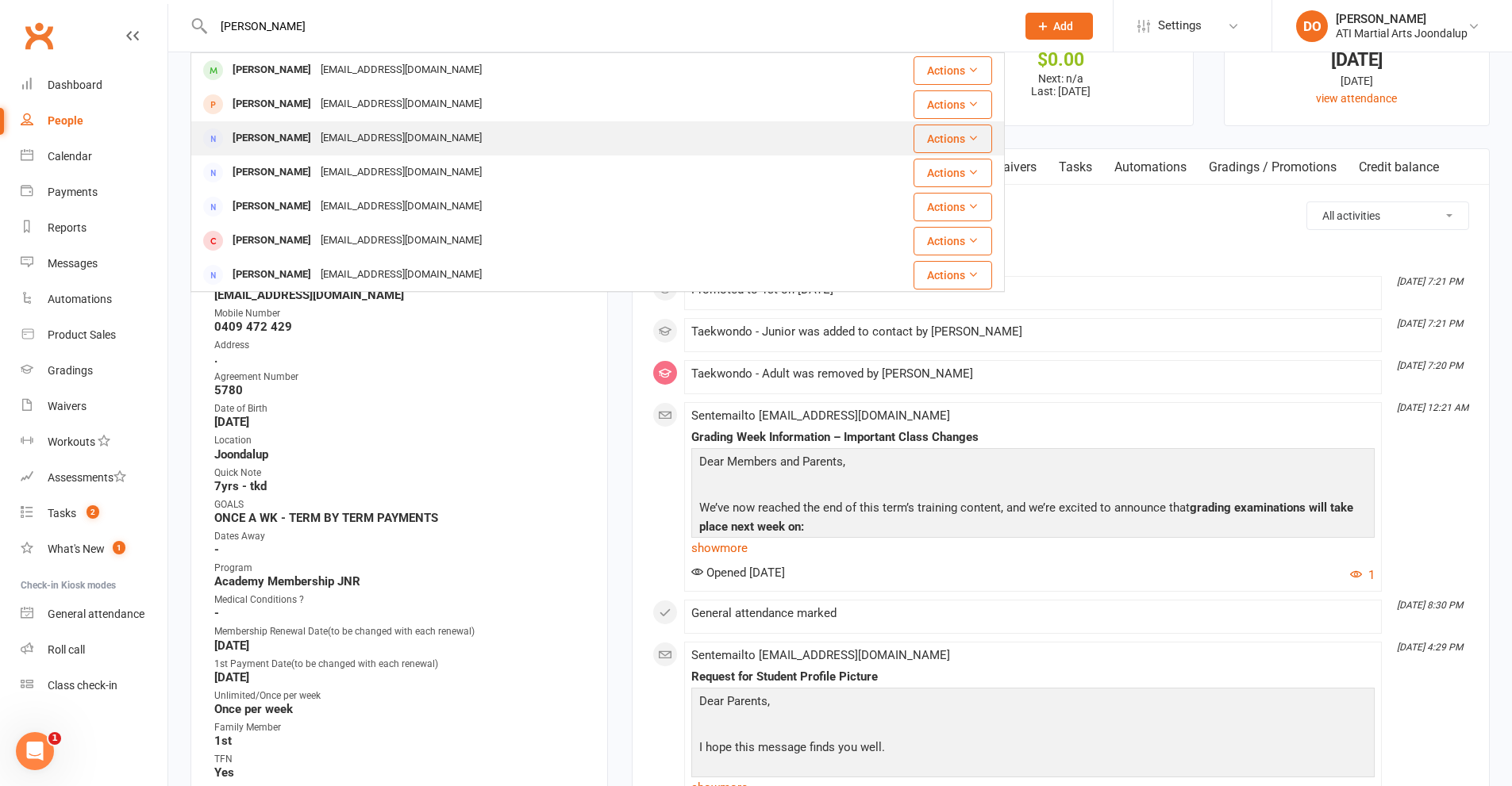
scroll to position [0, 0]
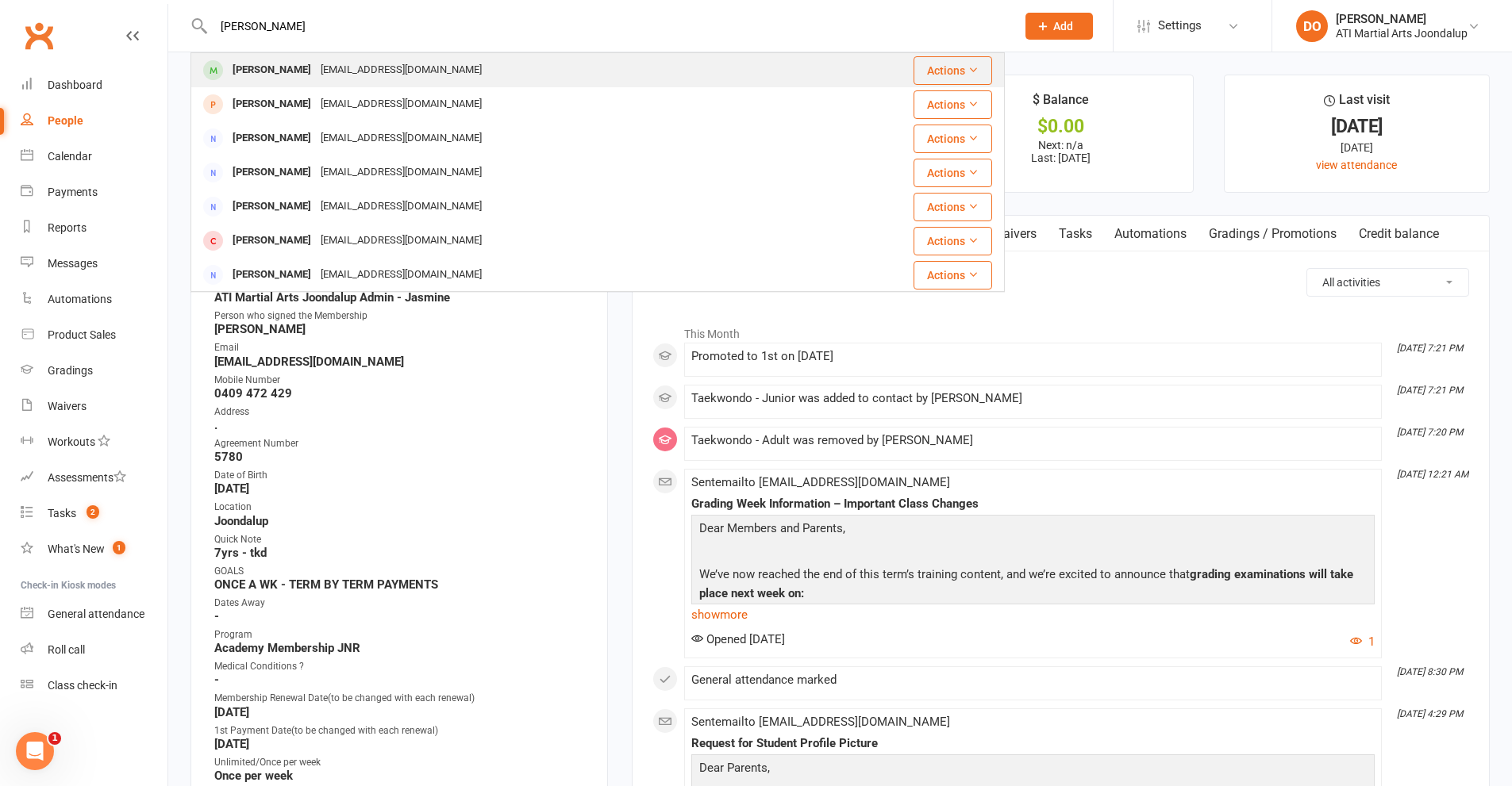
type input "[PERSON_NAME]"
click at [285, 70] on div "[PERSON_NAME]" at bounding box center [271, 70] width 88 height 23
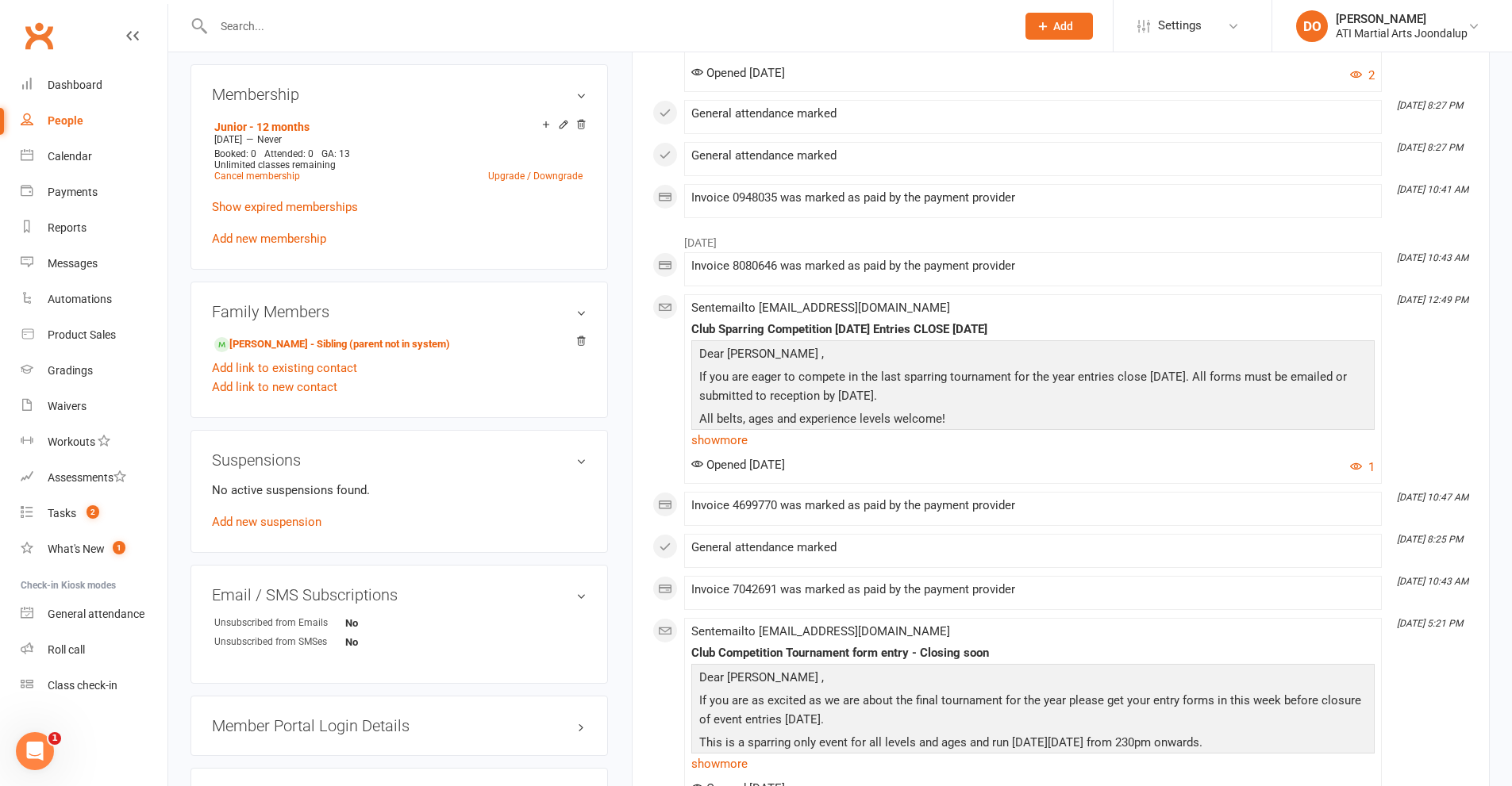
scroll to position [1667, 0]
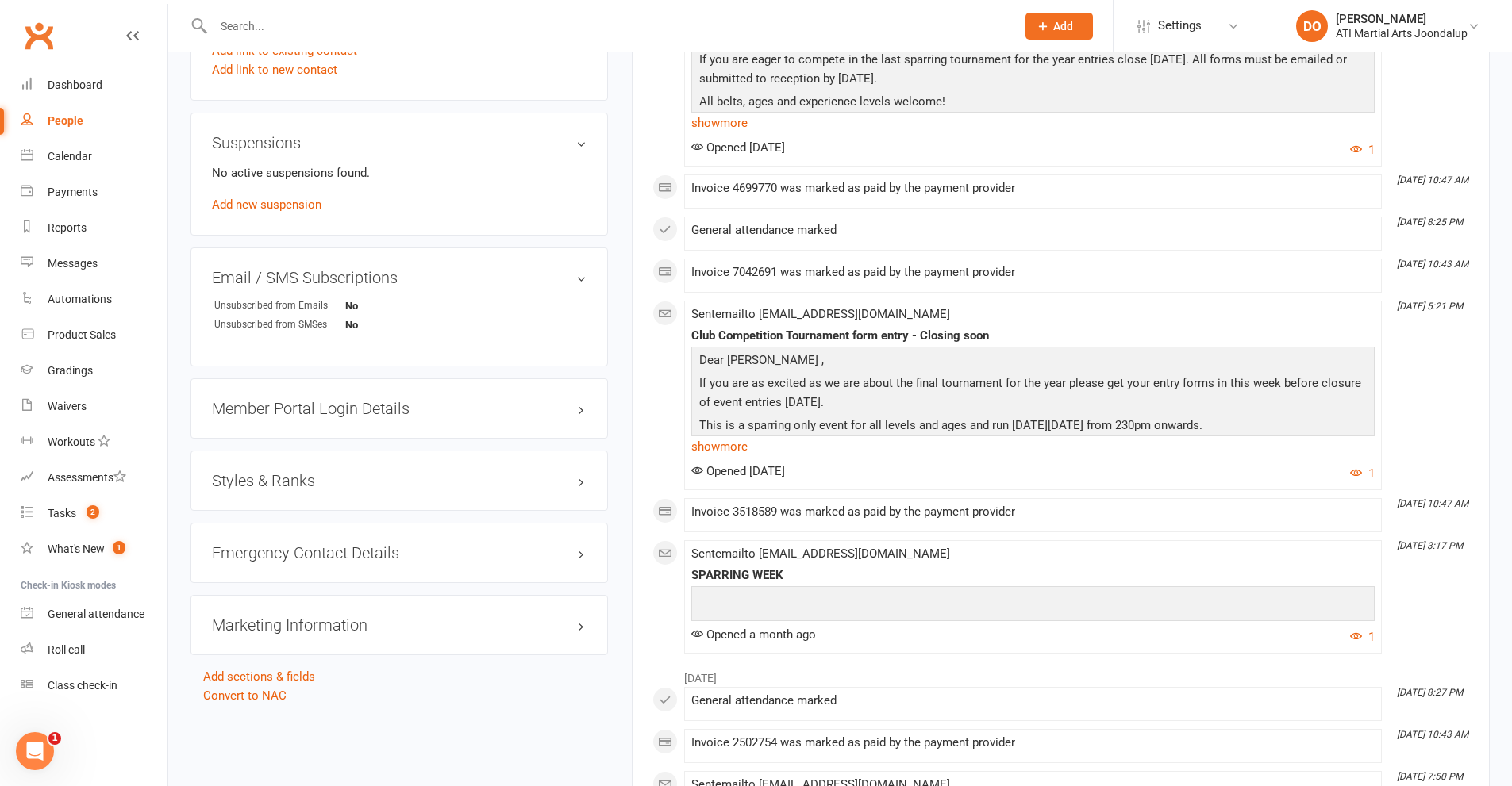
click at [580, 484] on h3 "Styles & Ranks" at bounding box center [399, 481] width 375 height 18
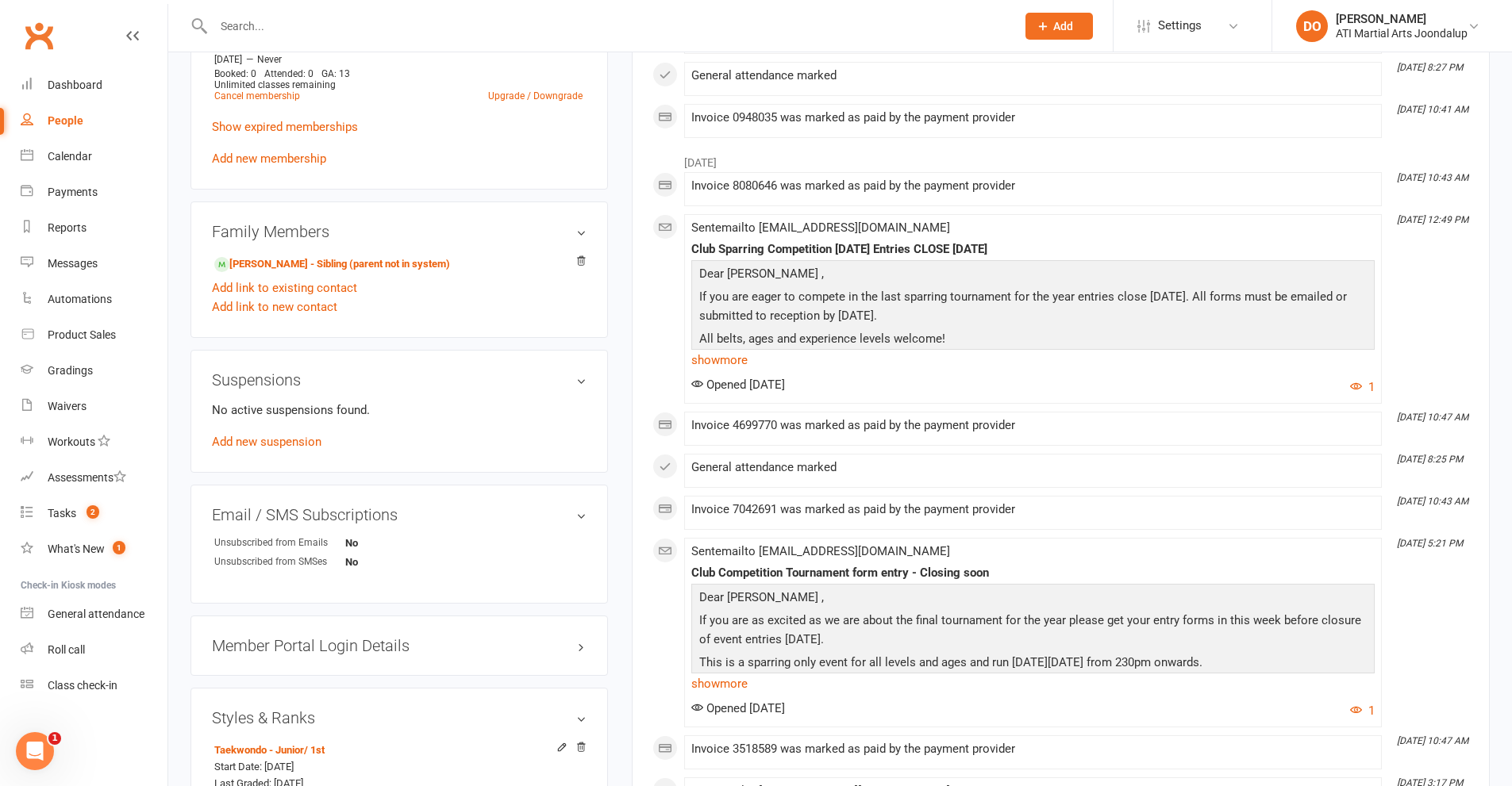
scroll to position [1269, 0]
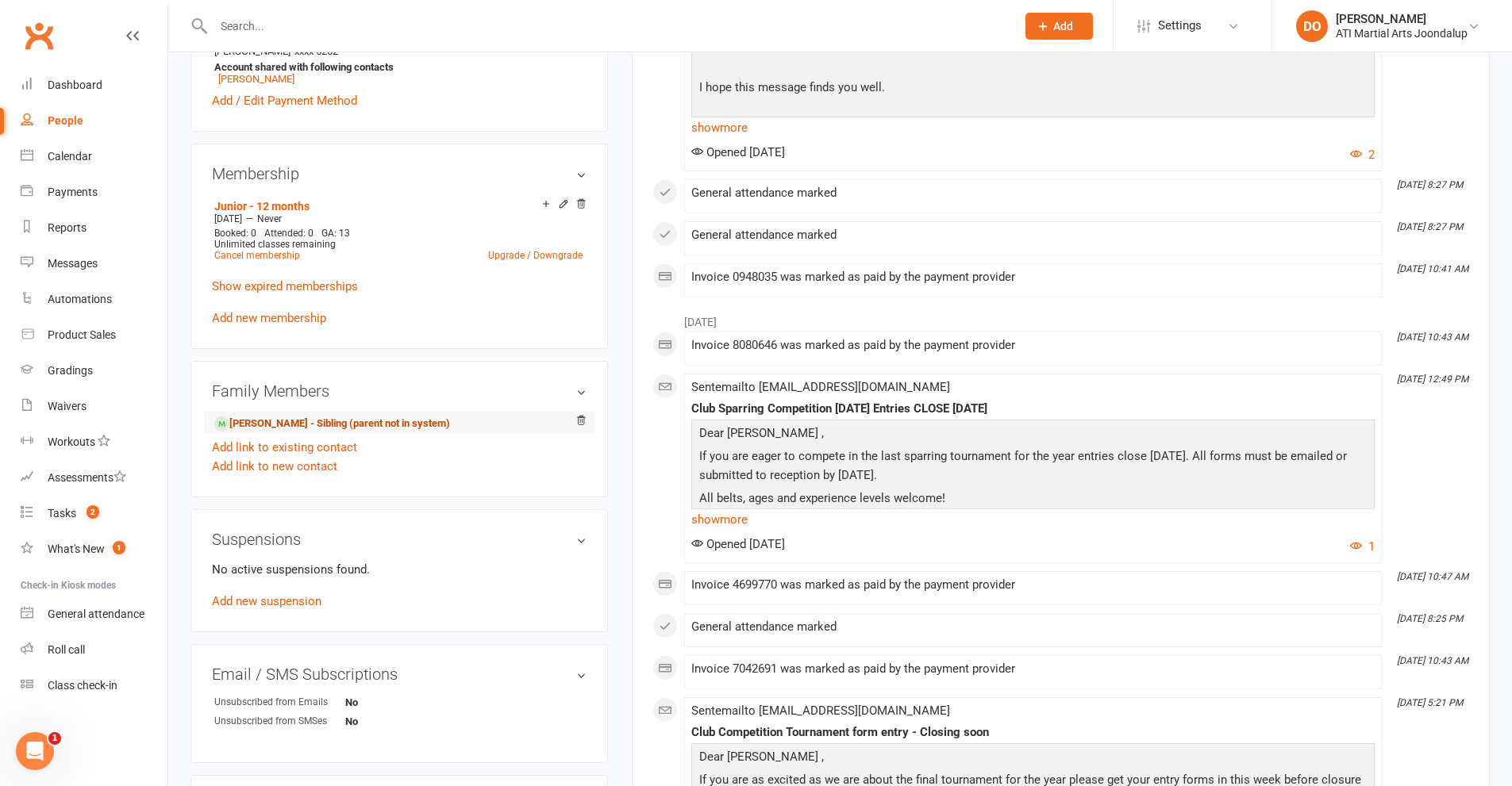
click at [271, 418] on link "[PERSON_NAME] - Sibling (parent not in system)" at bounding box center [332, 424] width 236 height 17
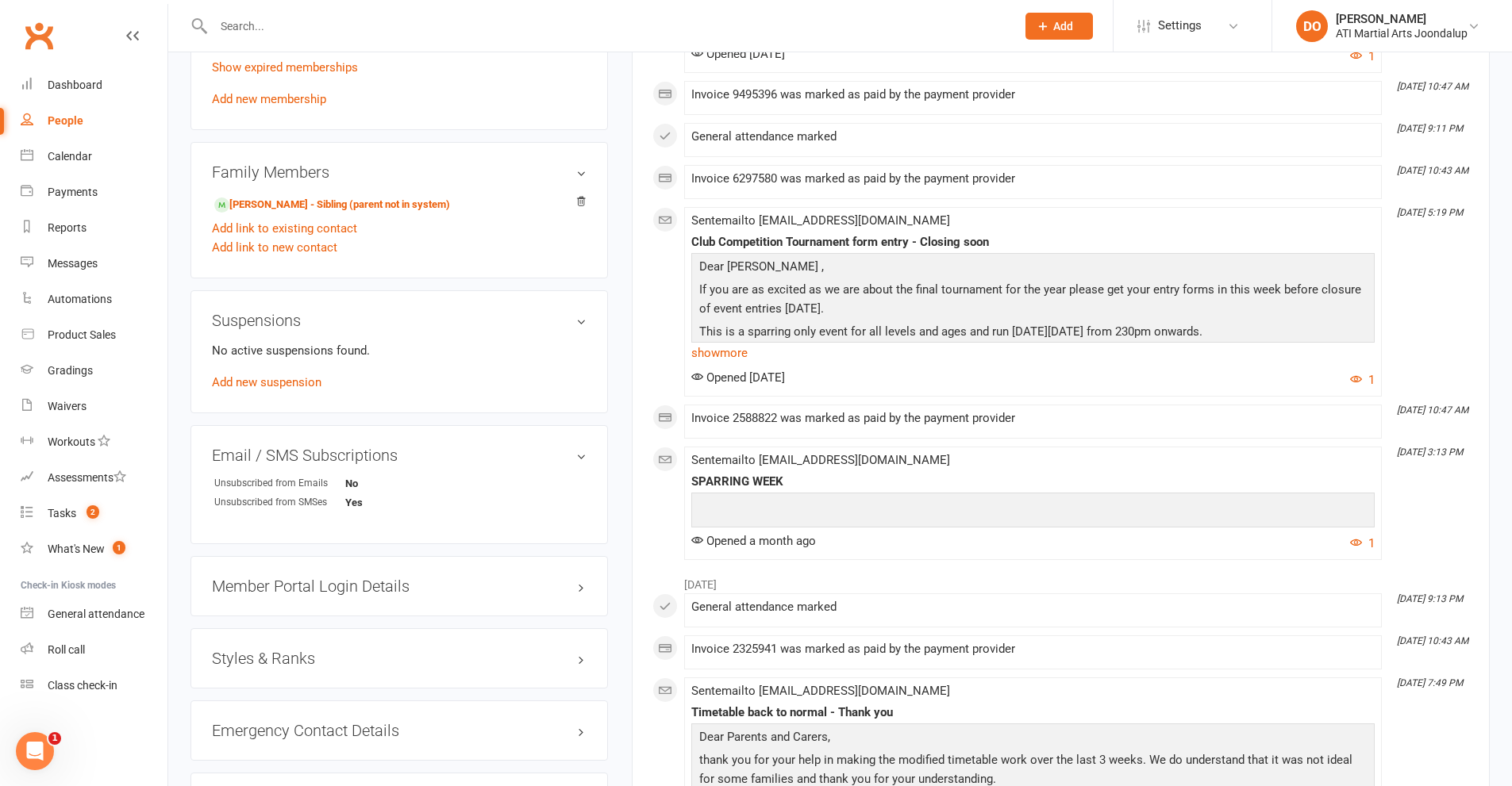
scroll to position [1587, 0]
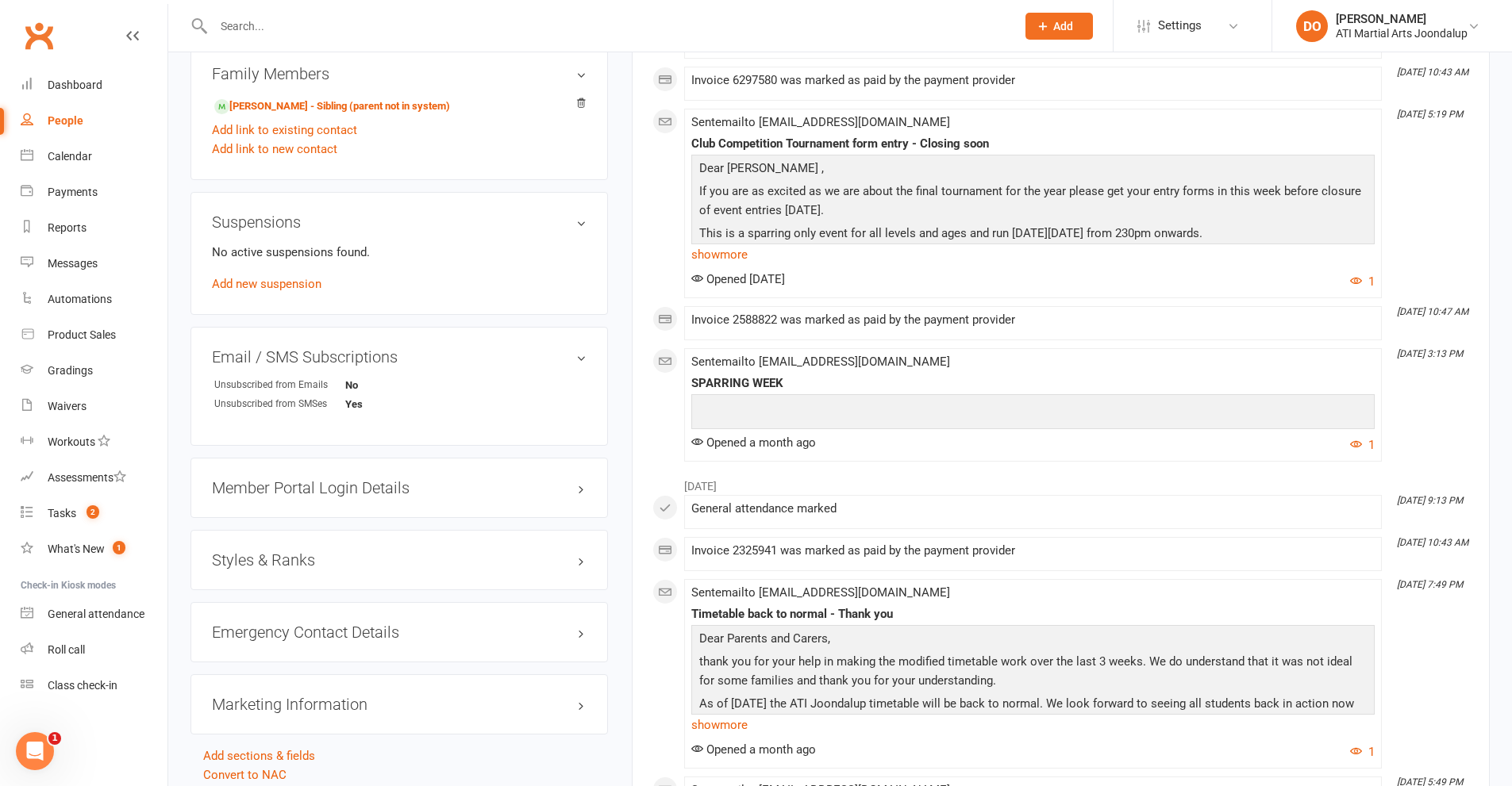
click at [583, 560] on h3 "Styles & Ranks" at bounding box center [399, 560] width 375 height 18
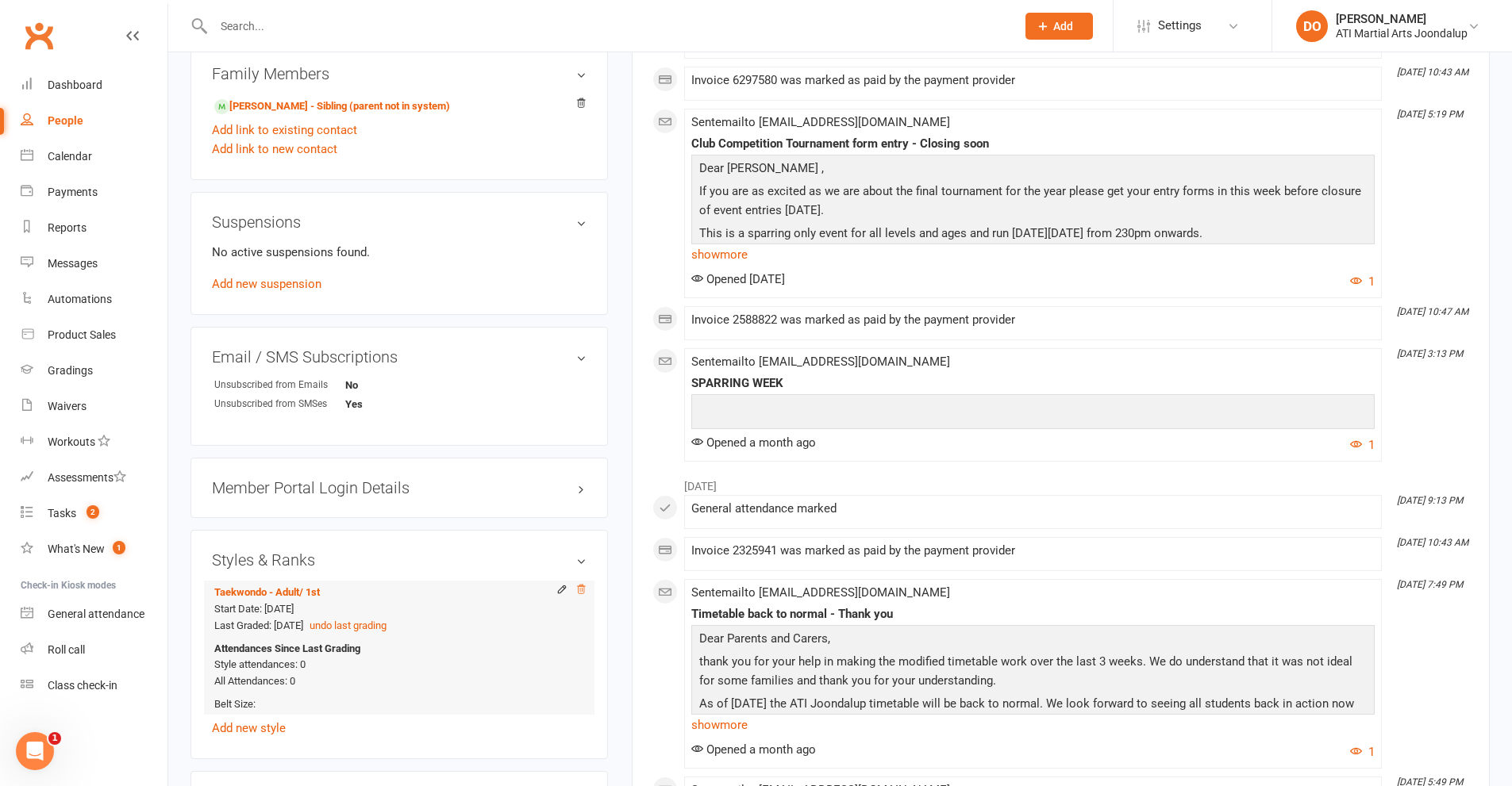
click at [581, 588] on icon at bounding box center [580, 589] width 11 height 11
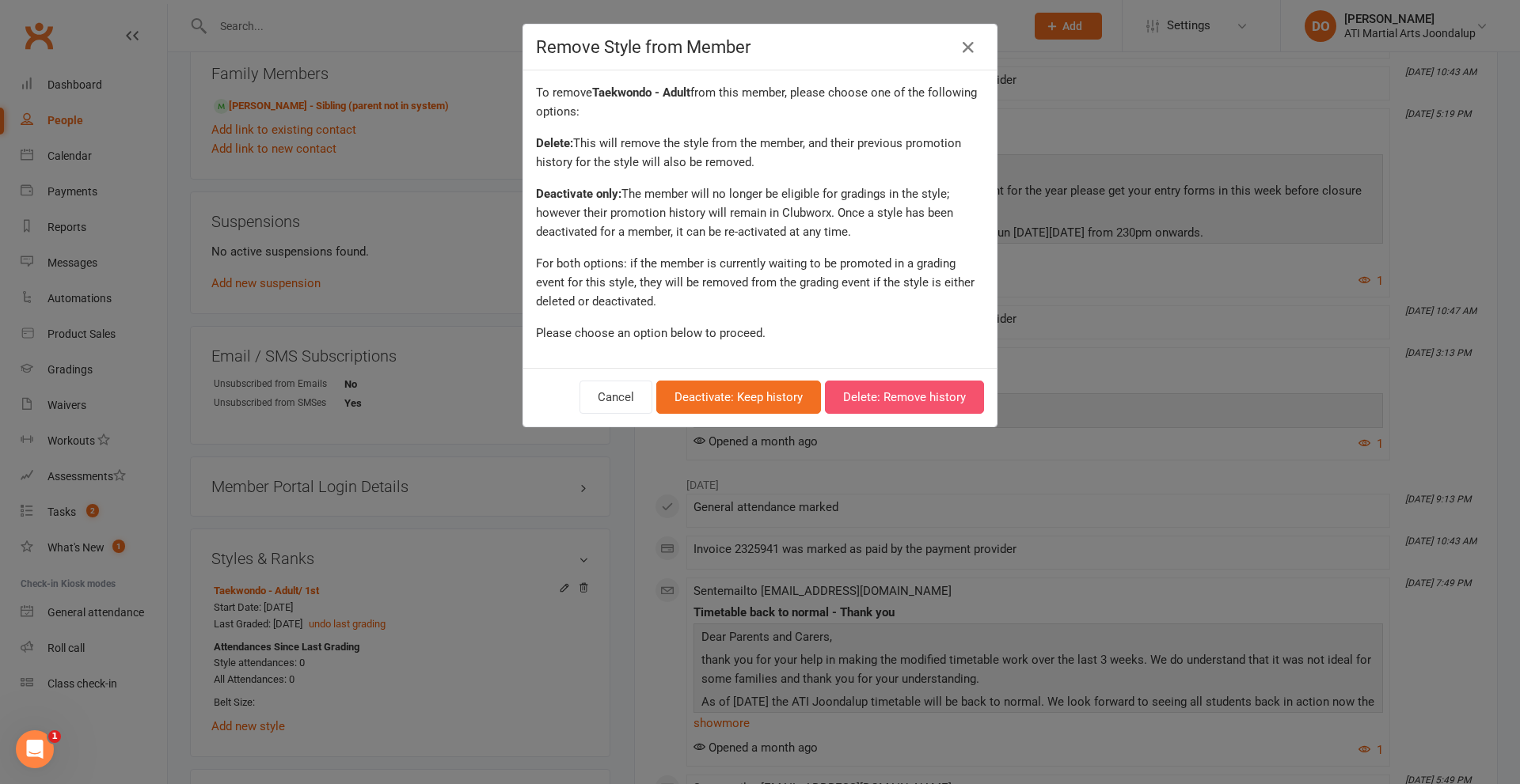
click at [839, 395] on button "Delete: Remove history" at bounding box center [905, 397] width 159 height 33
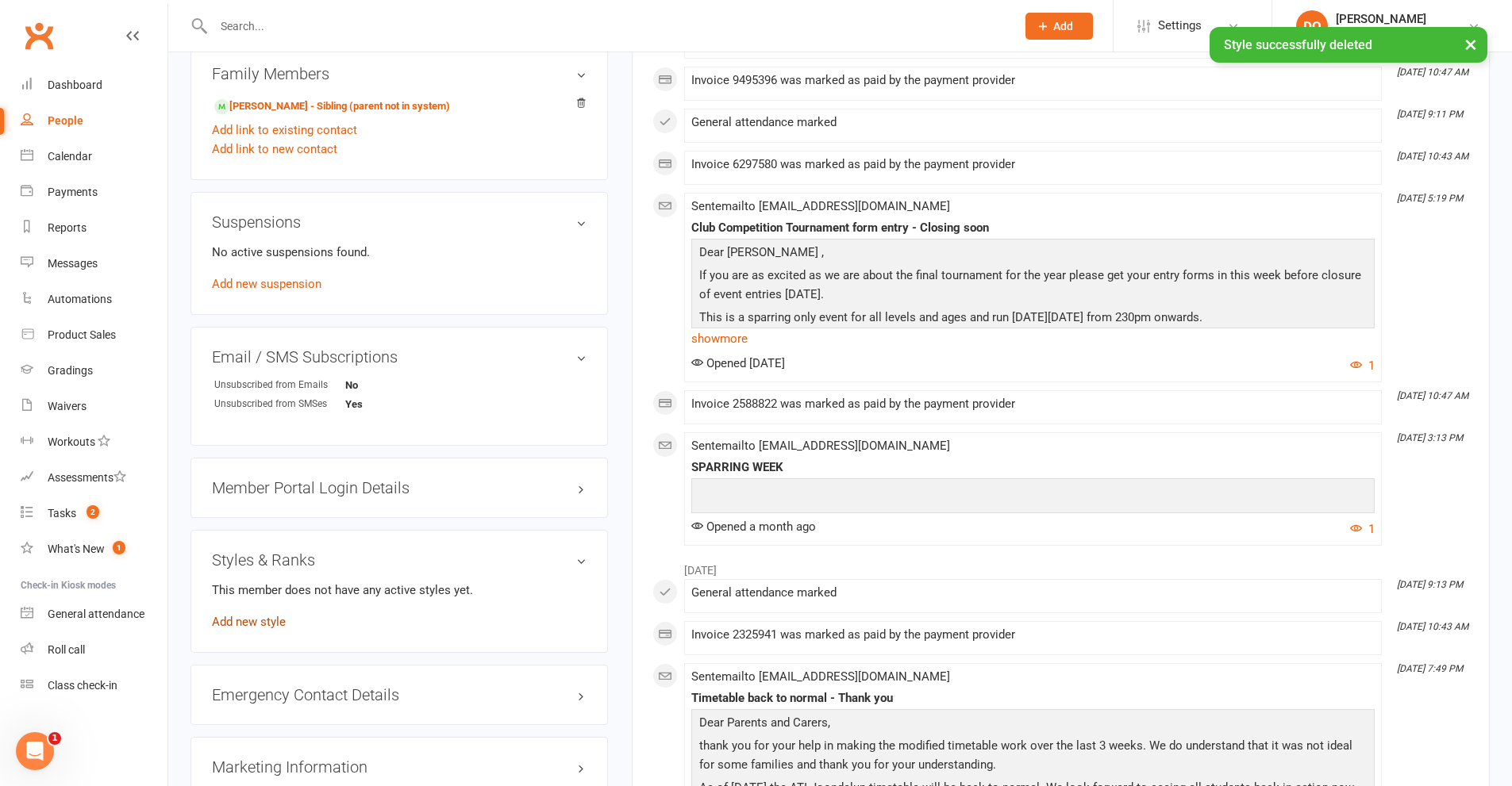
click at [247, 620] on link "Add new style" at bounding box center [249, 622] width 74 height 14
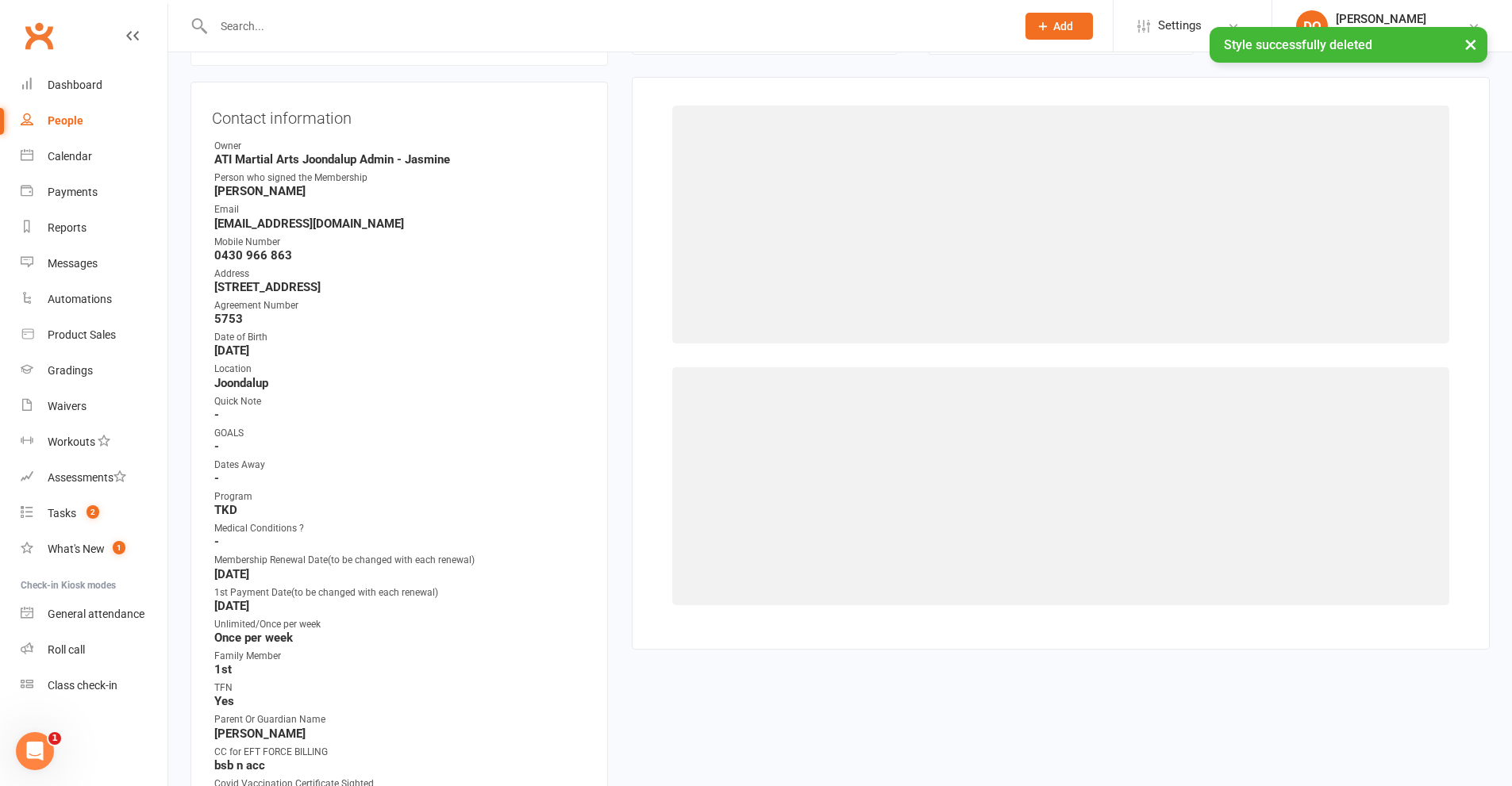
scroll to position [136, 0]
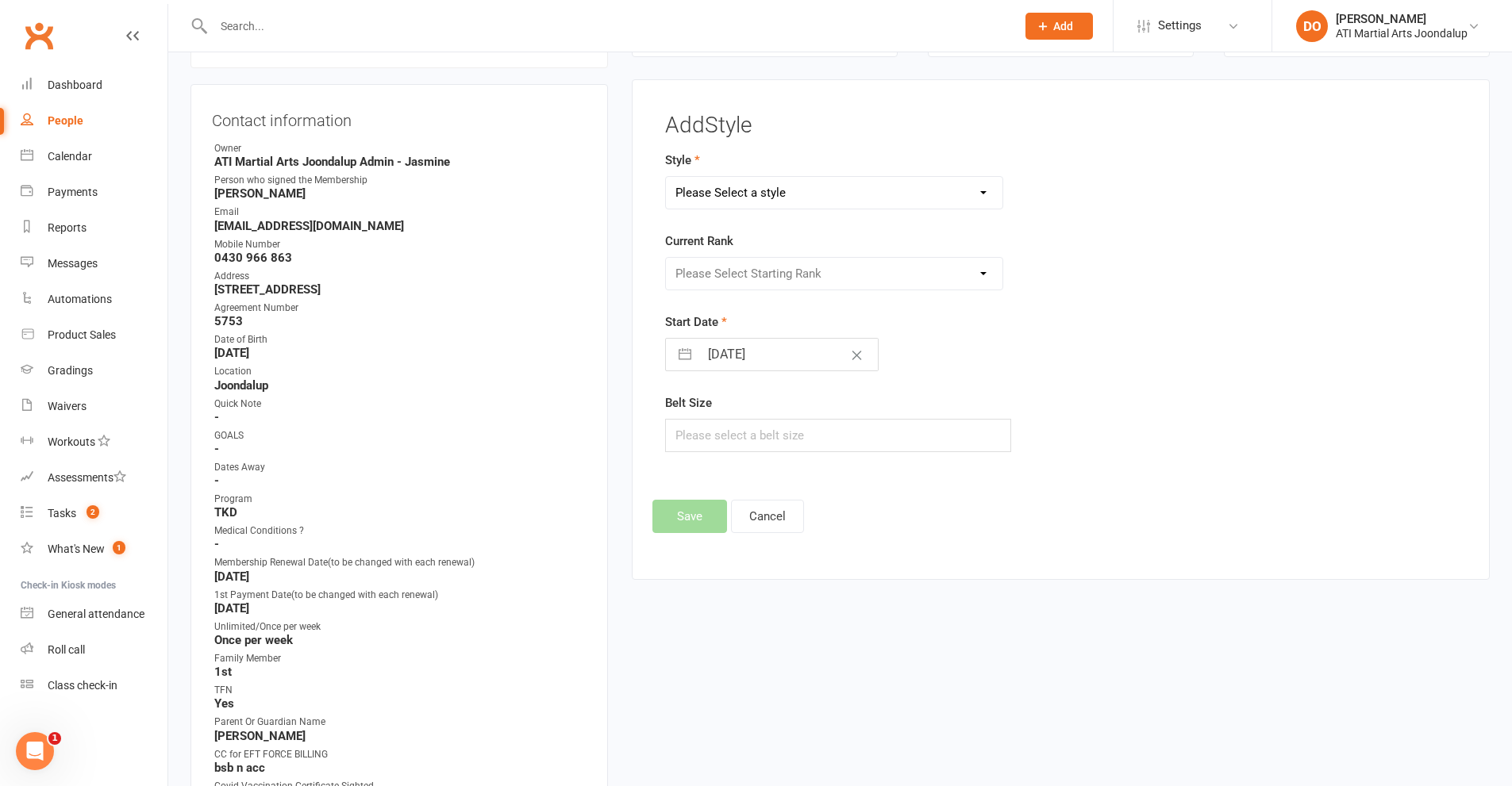
drag, startPoint x: 980, startPoint y: 194, endPoint x: 971, endPoint y: 206, distance: 15.0
click at [980, 194] on select "Please Select a style BJJ Adults BJJ JUNIORS Boxing Club Cardio Box Kickboxing …" at bounding box center [834, 193] width 337 height 32
select select "3766"
click at [666, 177] on select "Please Select a style BJJ Adults BJJ JUNIORS Boxing Club Cardio Box Kickboxing …" at bounding box center [834, 193] width 337 height 32
drag, startPoint x: 984, startPoint y: 272, endPoint x: 939, endPoint y: 289, distance: 48.1
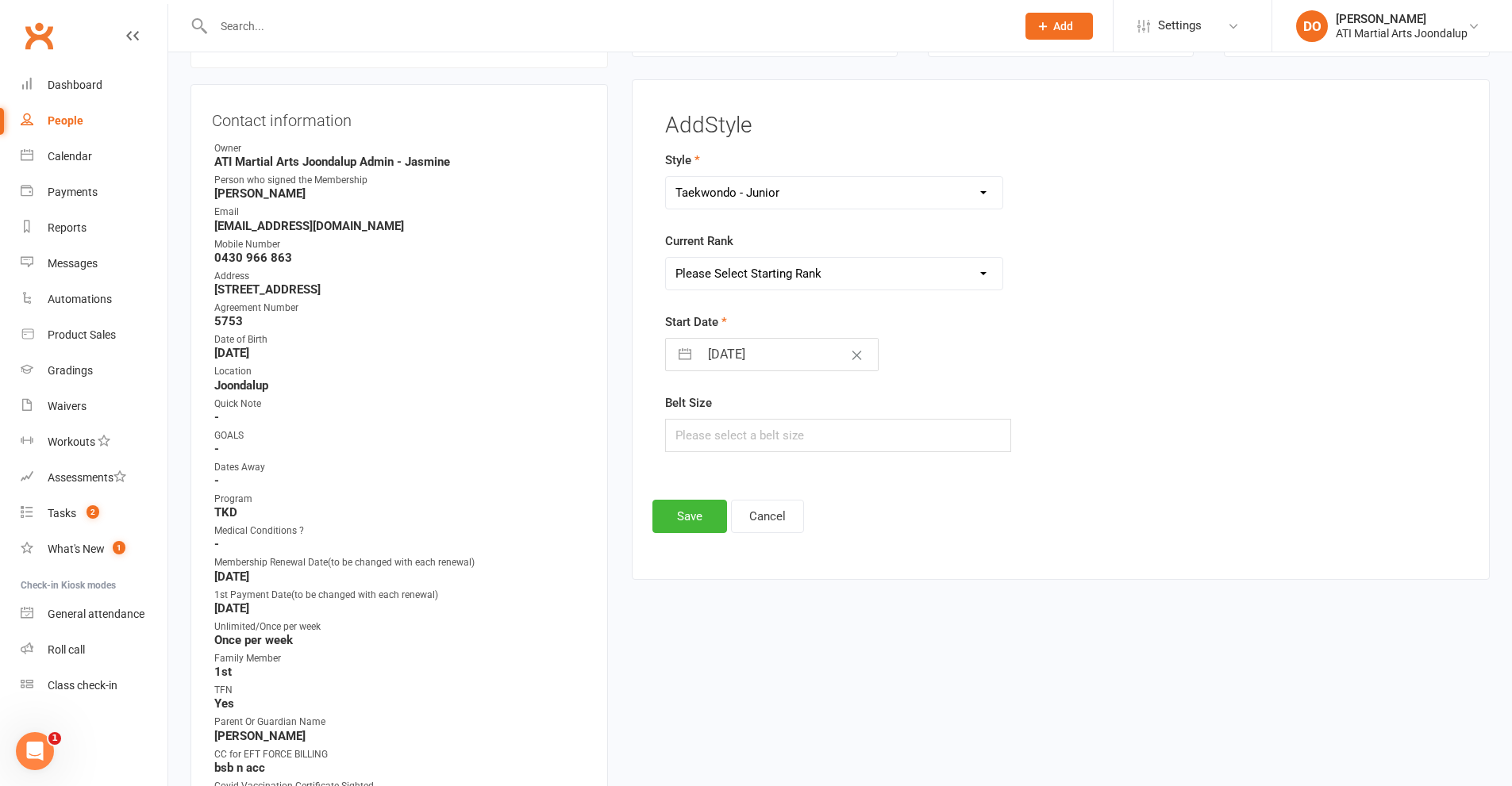
click at [984, 272] on select "Please Select Starting Rank 10th 9th 8th 7th 6th 5th 4th 3rd 2nd 1st [PERSON_NA…" at bounding box center [834, 274] width 337 height 32
select select "45217"
click at [666, 258] on select "Please Select Starting Rank 10th 9th 8th 7th 6th 5th 4th 3rd 2nd 1st [PERSON_NA…" at bounding box center [834, 274] width 337 height 32
click at [689, 516] on button "Save" at bounding box center [689, 516] width 74 height 33
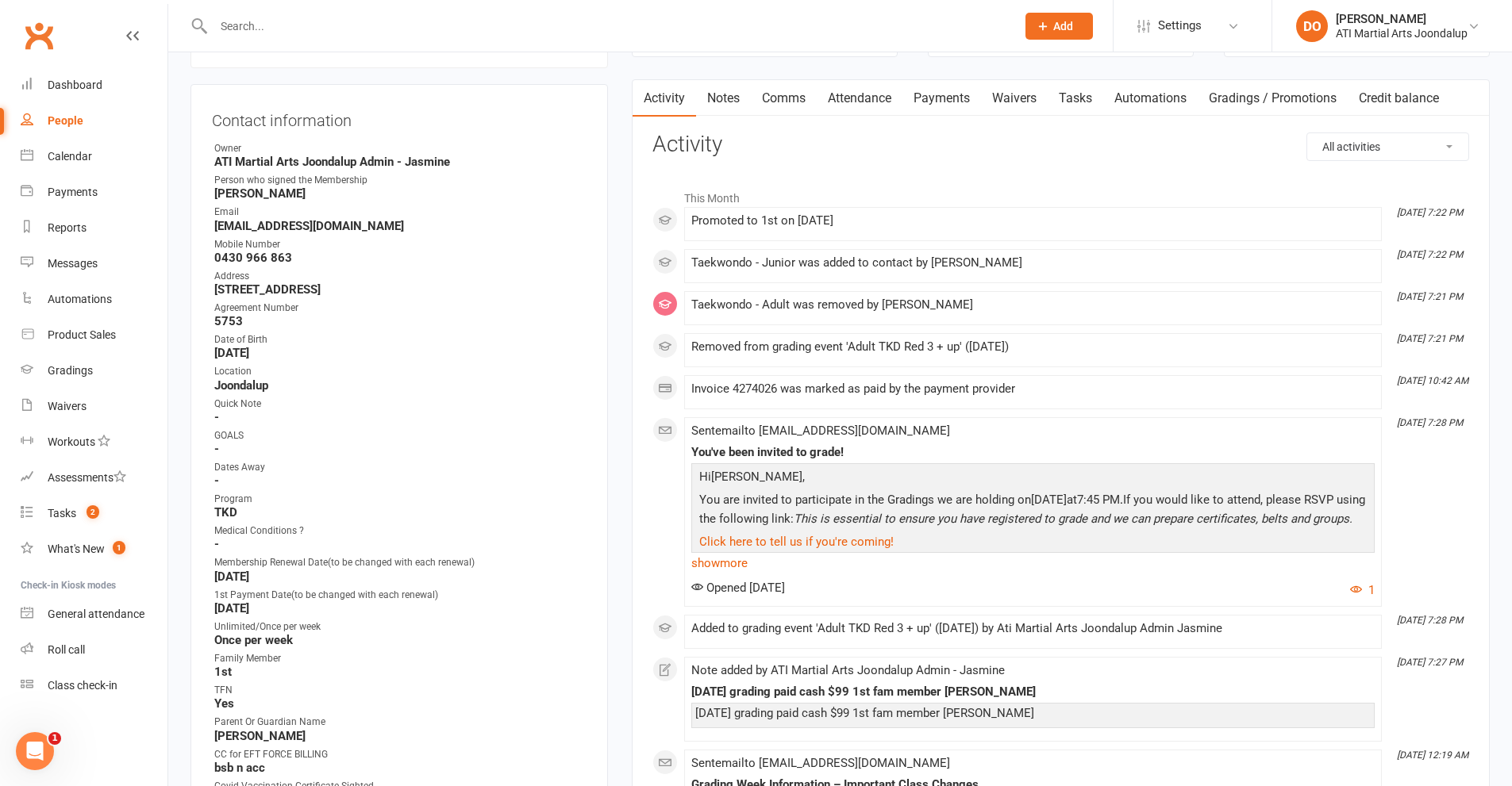
click at [280, 22] on input "text" at bounding box center [606, 25] width 796 height 22
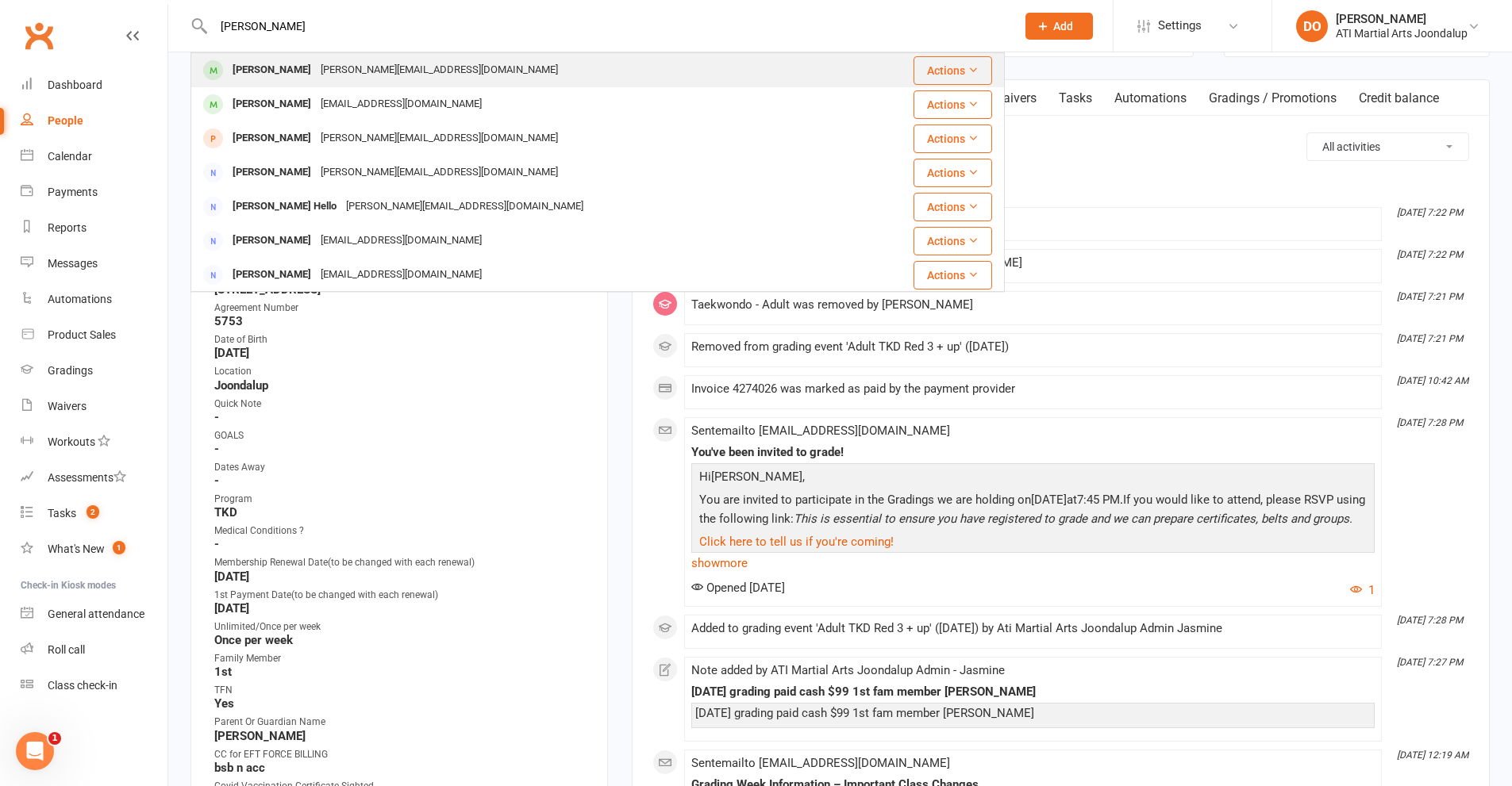
type input "[PERSON_NAME]"
click at [277, 67] on div "[PERSON_NAME]" at bounding box center [271, 70] width 88 height 23
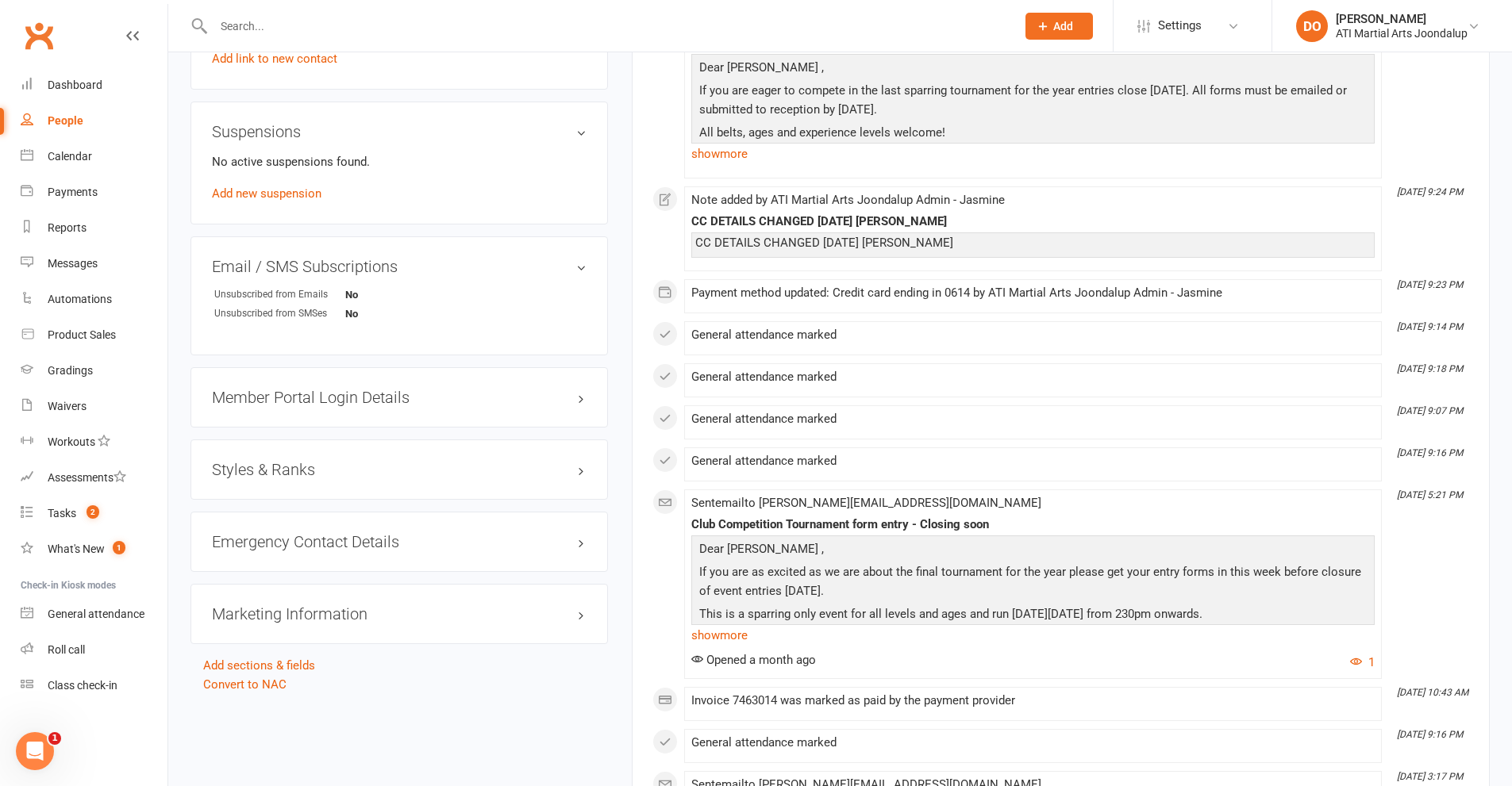
scroll to position [1667, 0]
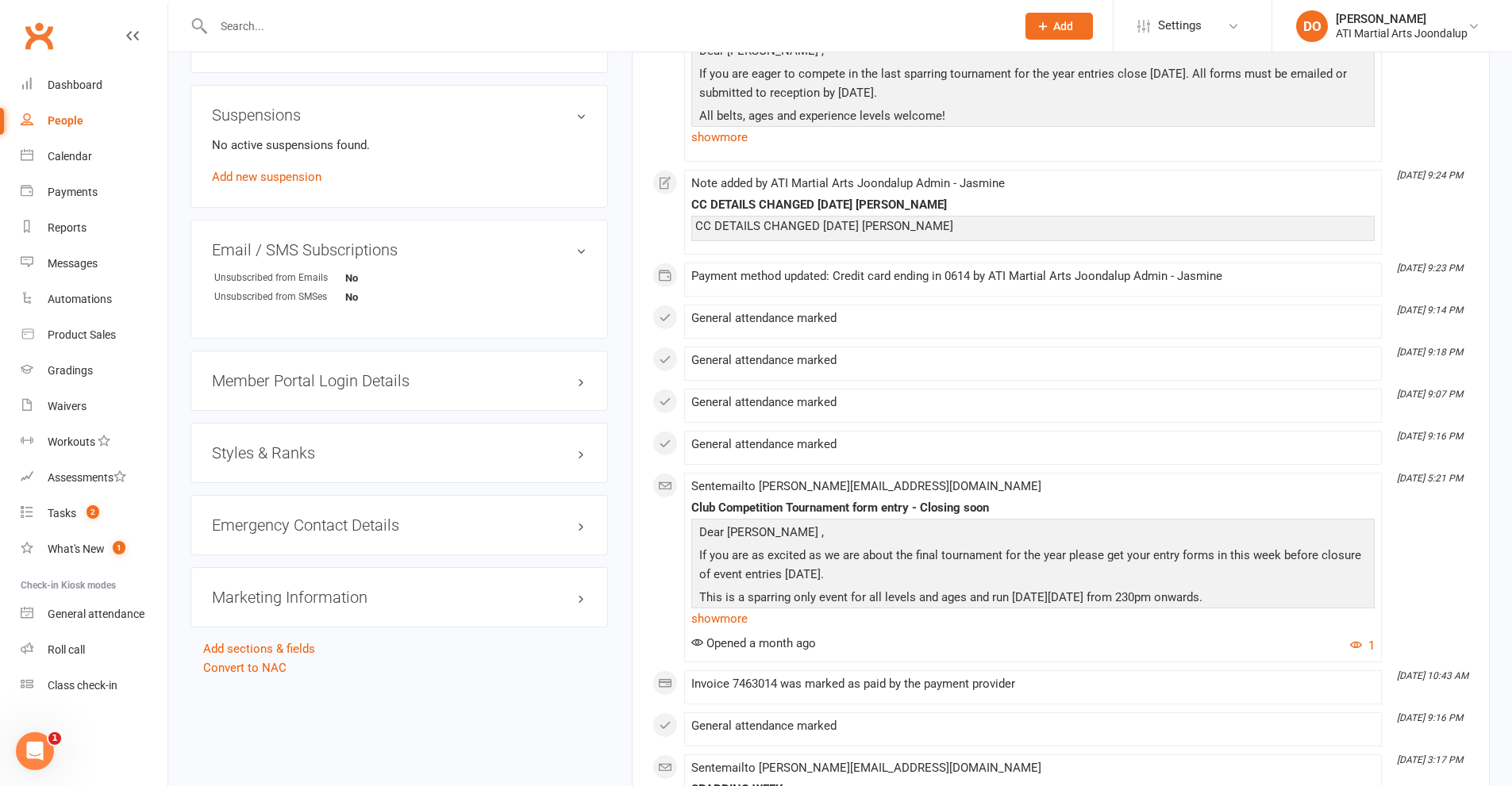
click at [576, 453] on h3 "Styles & Ranks" at bounding box center [399, 453] width 375 height 18
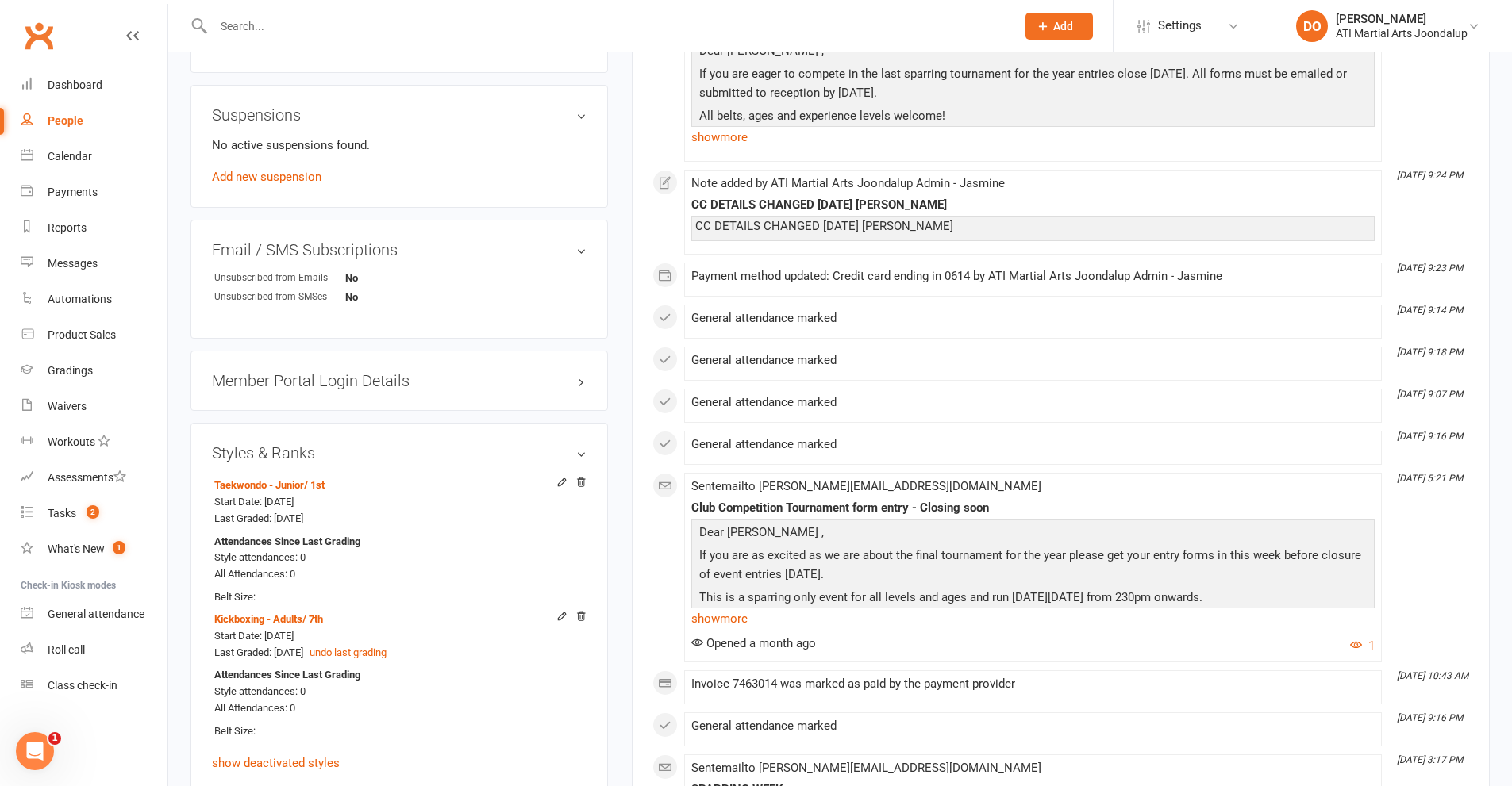
click at [380, 7] on div at bounding box center [598, 25] width 814 height 52
click at [352, 21] on input "text" at bounding box center [606, 25] width 796 height 22
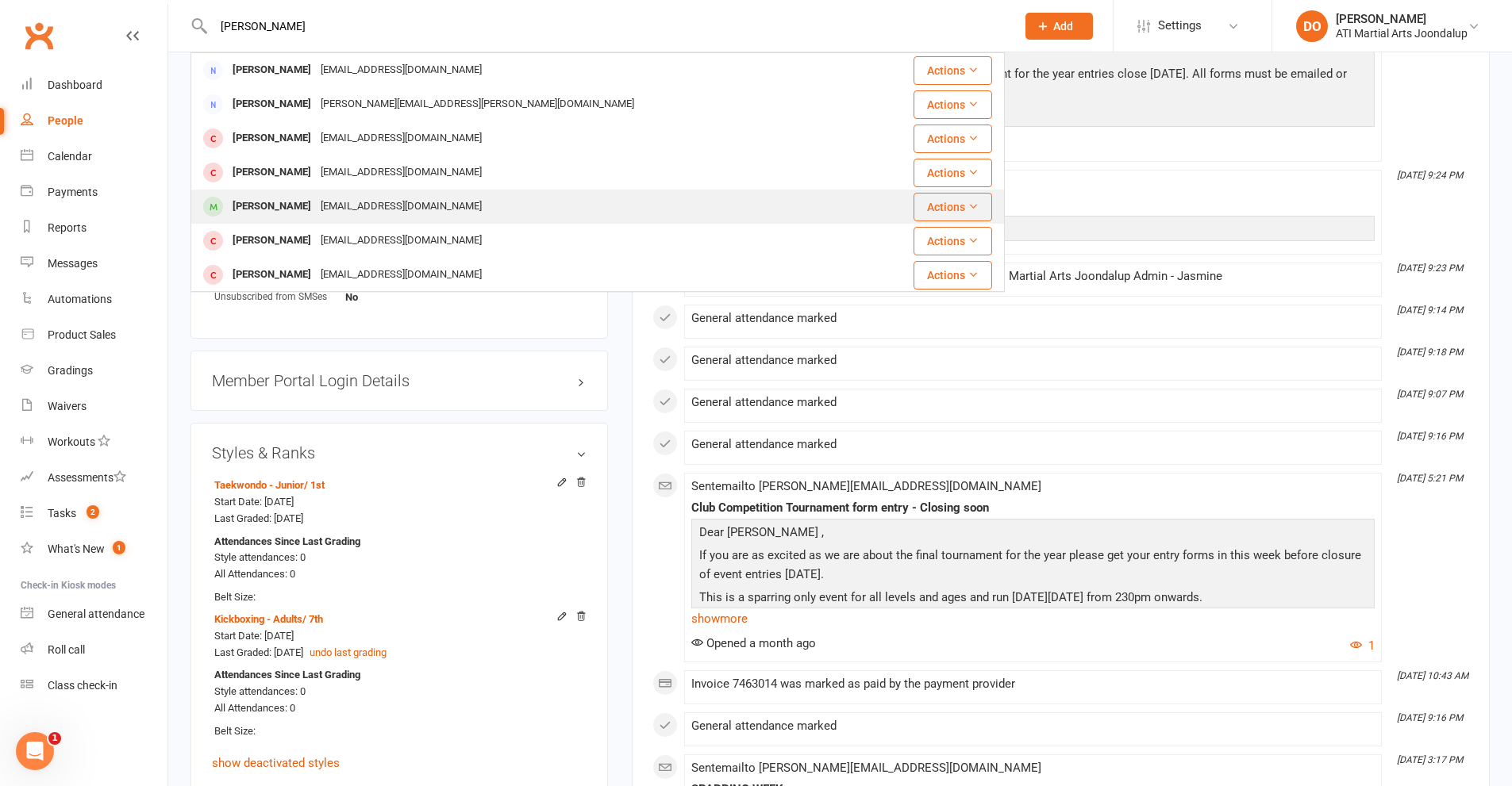
type input "[PERSON_NAME]"
click at [295, 207] on div "[PERSON_NAME]" at bounding box center [271, 207] width 88 height 23
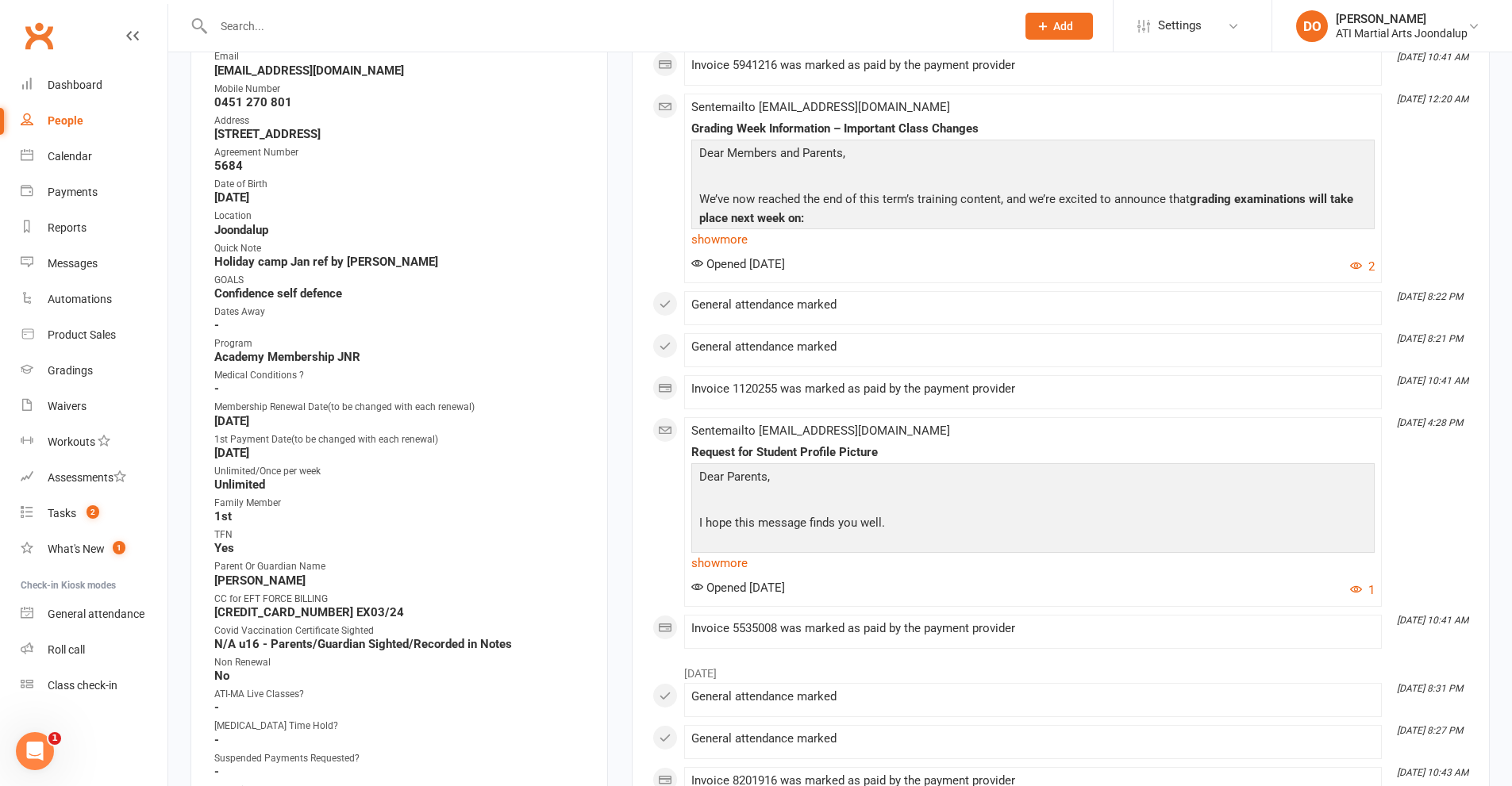
scroll to position [556, 0]
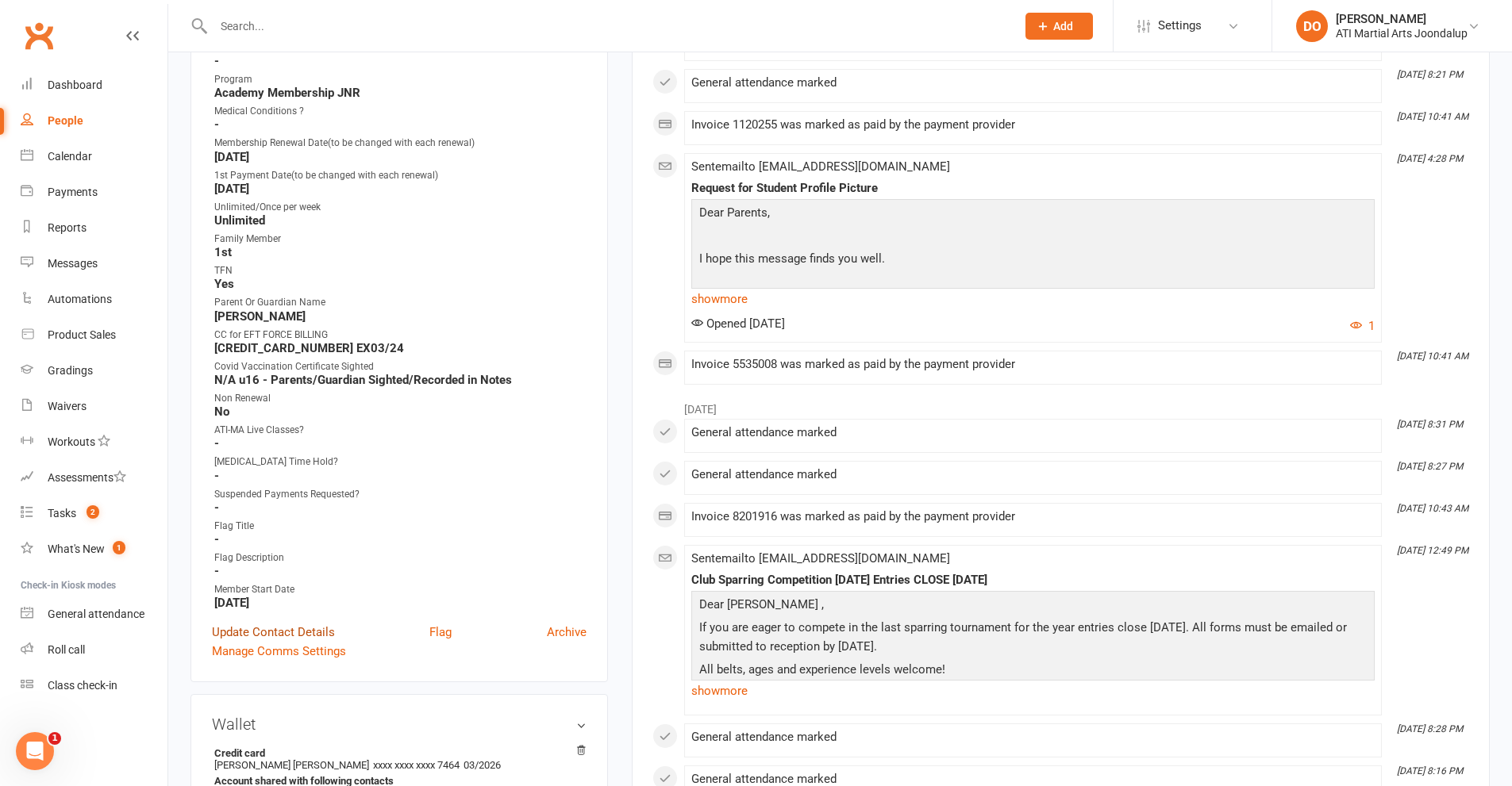
click at [279, 632] on link "Update Contact Details" at bounding box center [273, 633] width 123 height 19
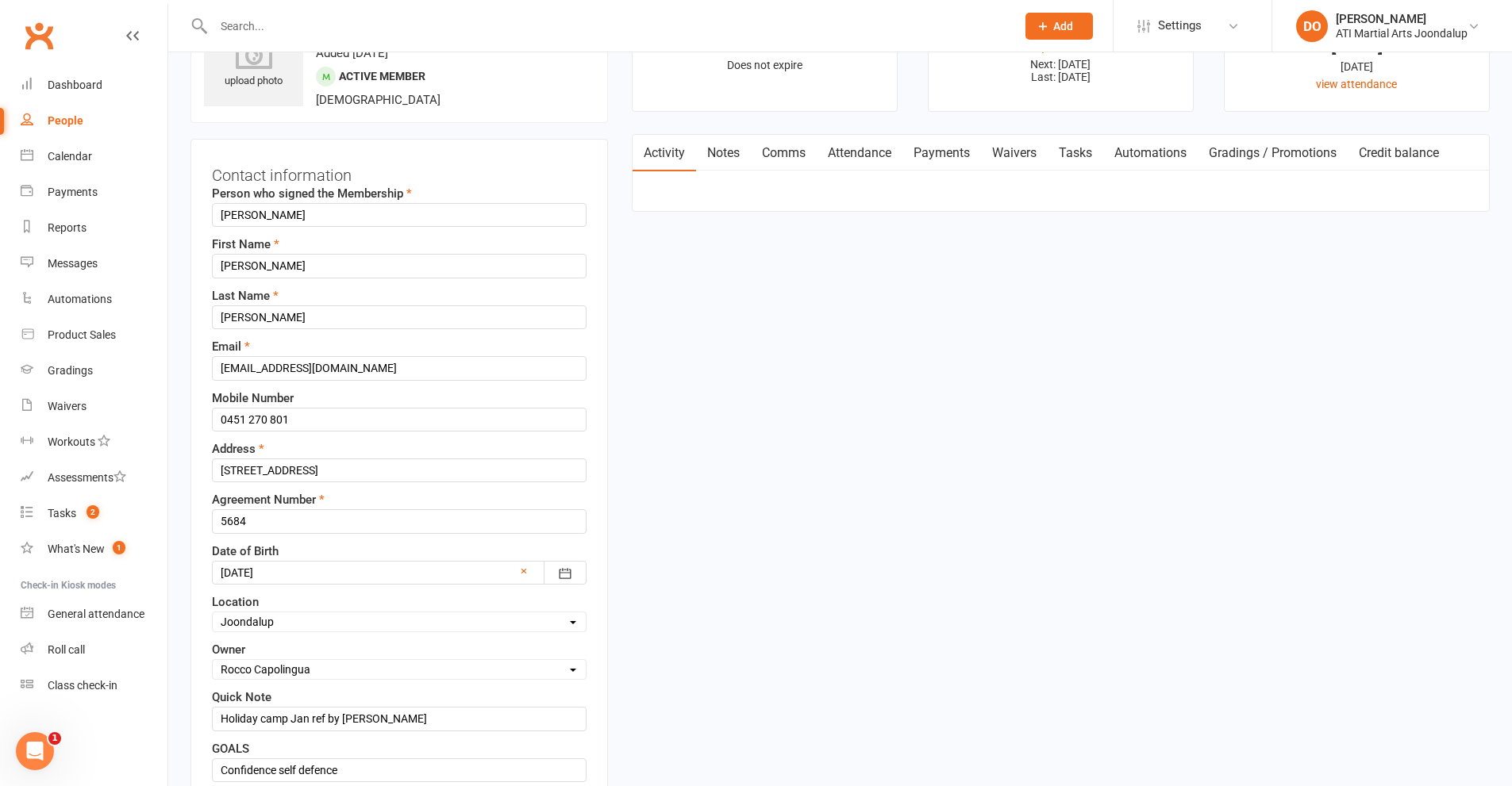
scroll to position [74, 0]
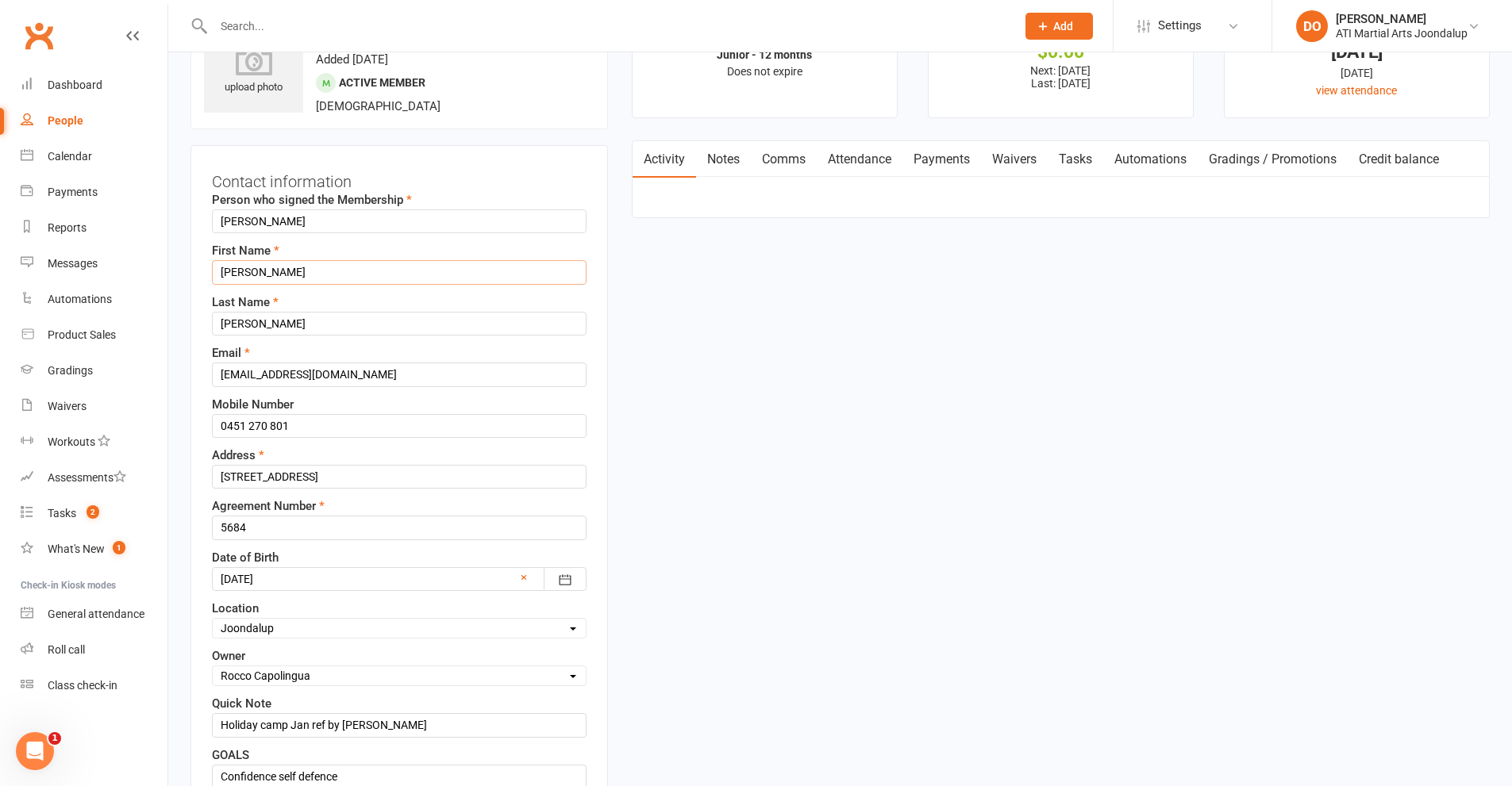
click at [294, 277] on input "[PERSON_NAME]" at bounding box center [399, 271] width 375 height 24
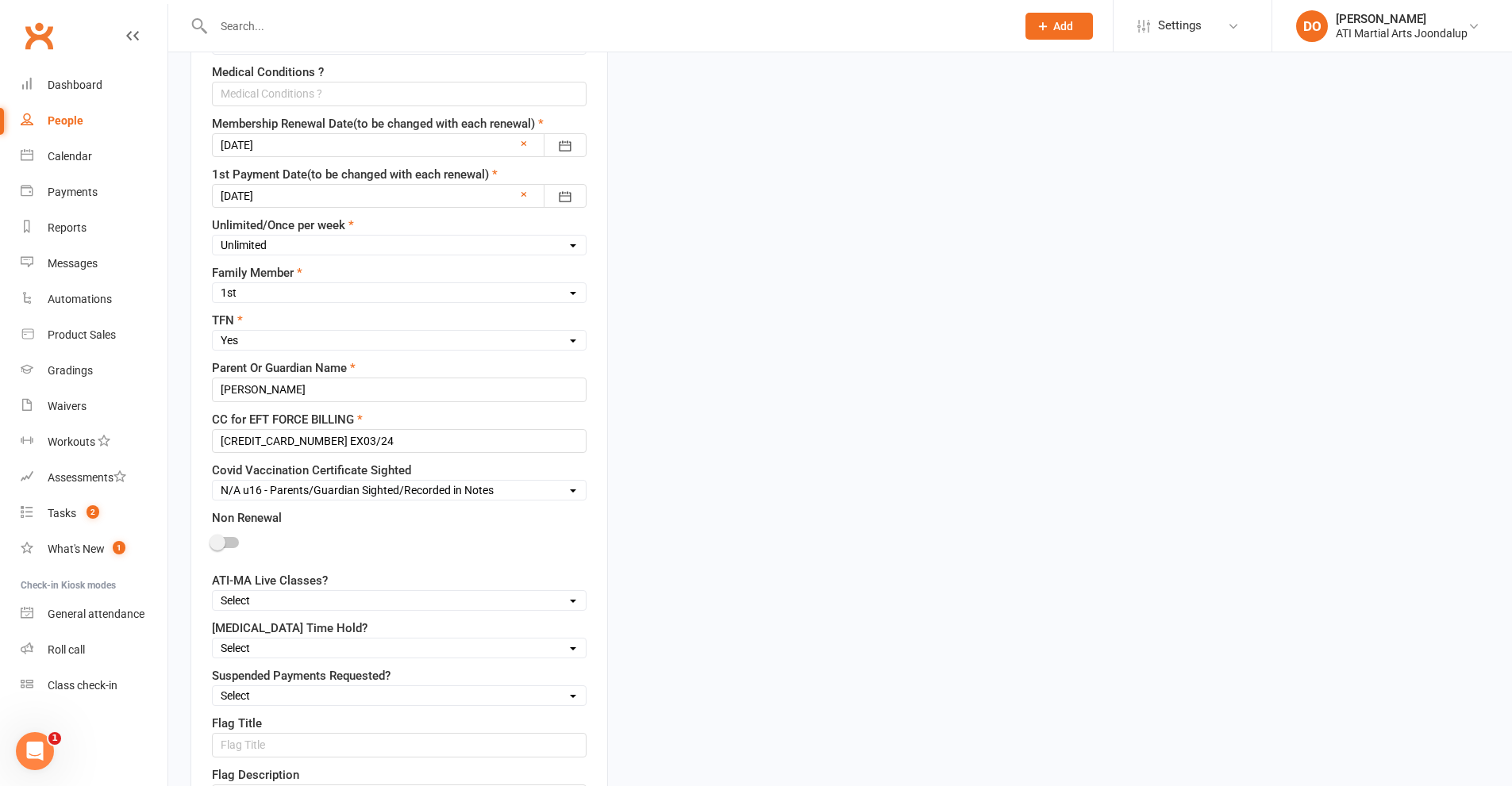
scroll to position [1027, 0]
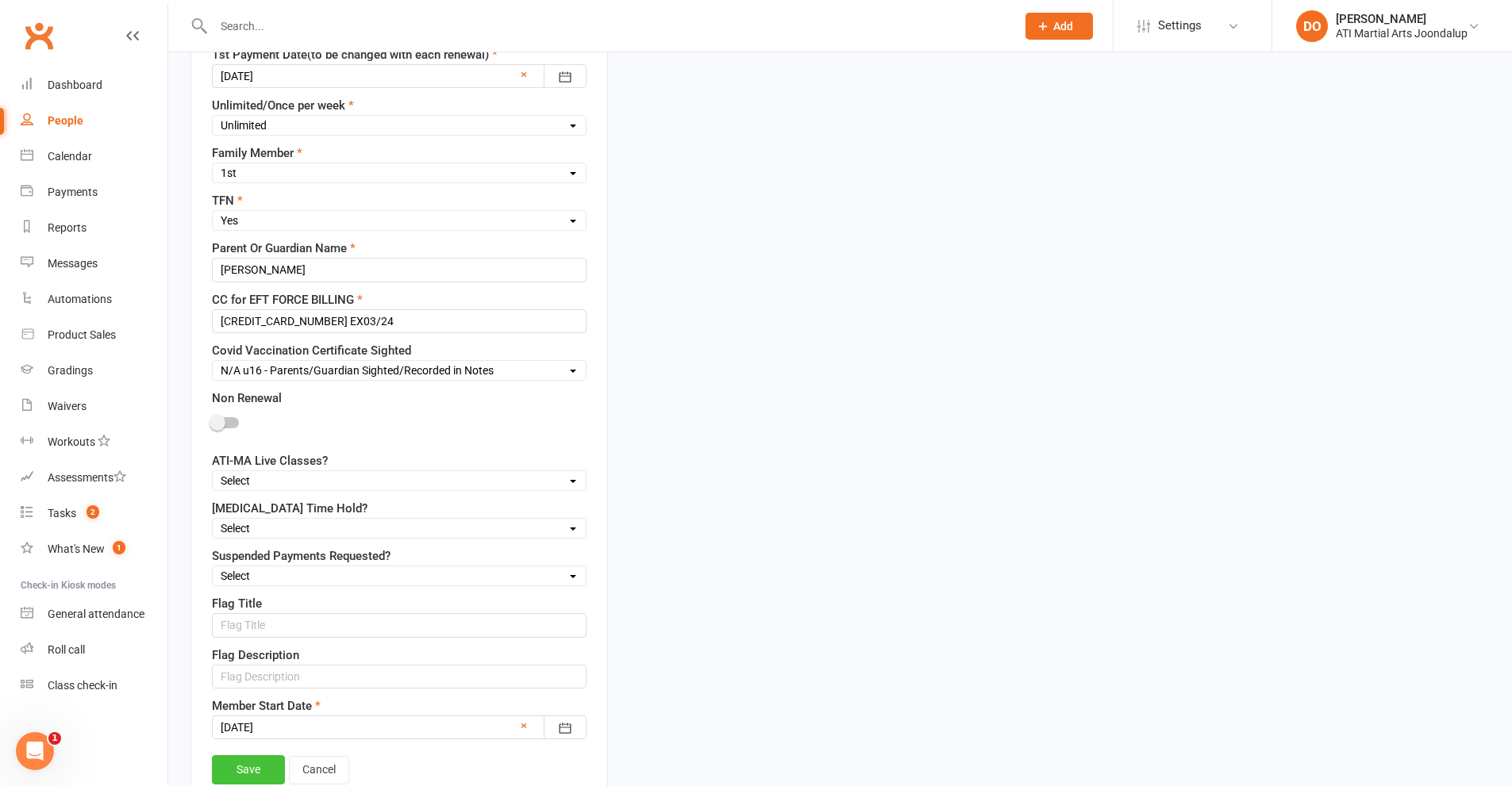
type input "[PERSON_NAME]"
click at [234, 775] on link "Save" at bounding box center [248, 769] width 73 height 29
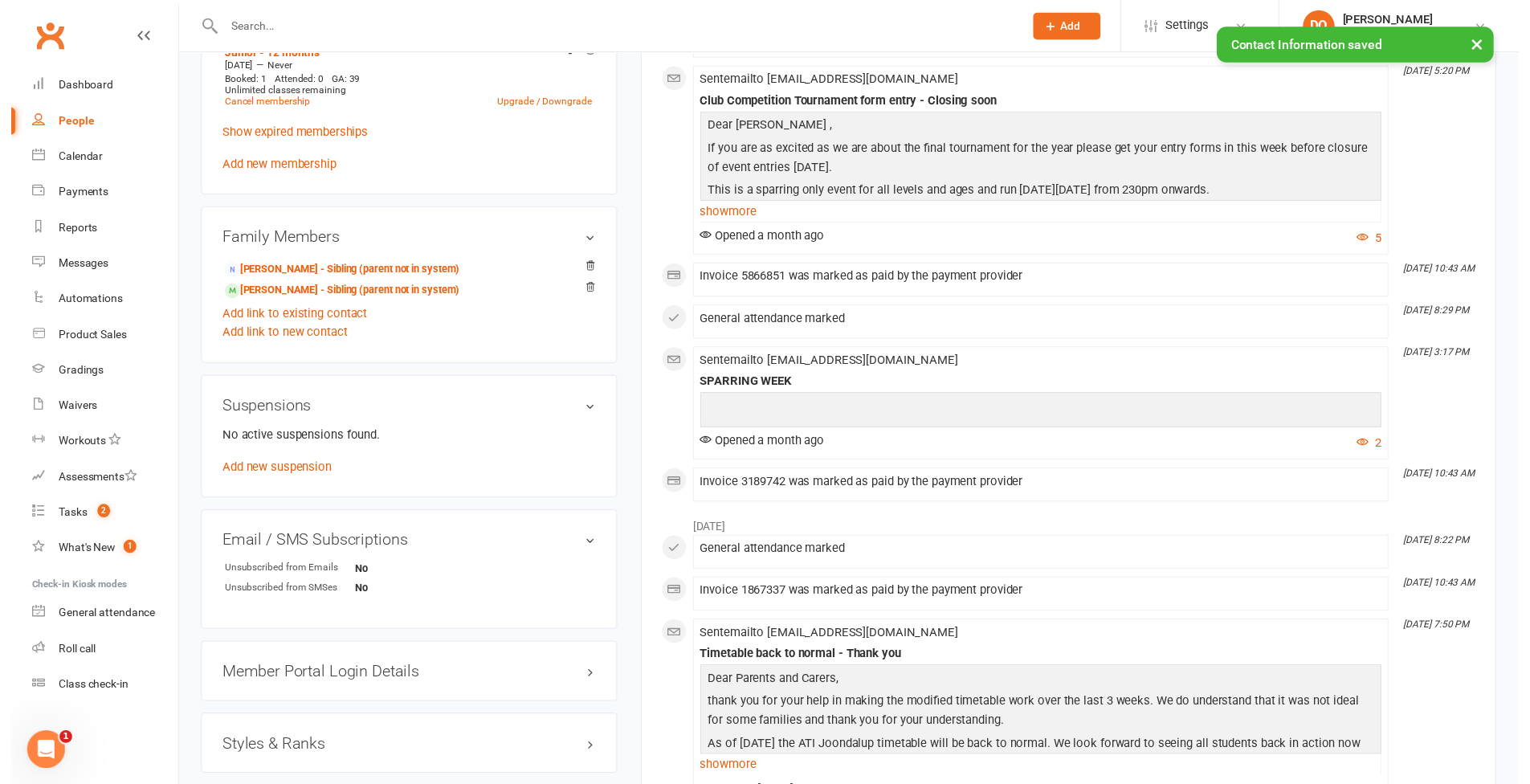
scroll to position [1762, 0]
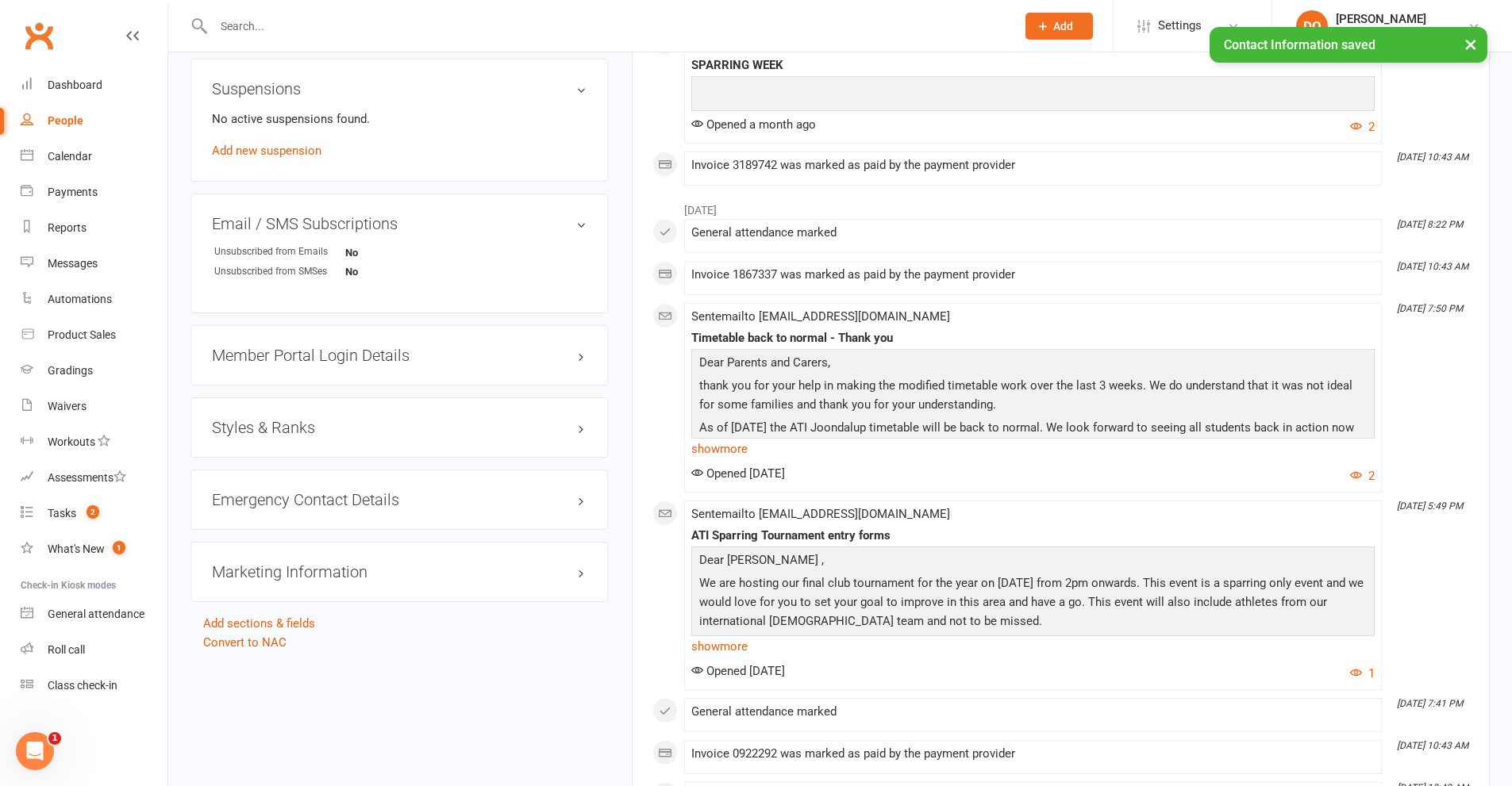
click at [577, 429] on h3 "Styles & Ranks" at bounding box center [399, 428] width 375 height 18
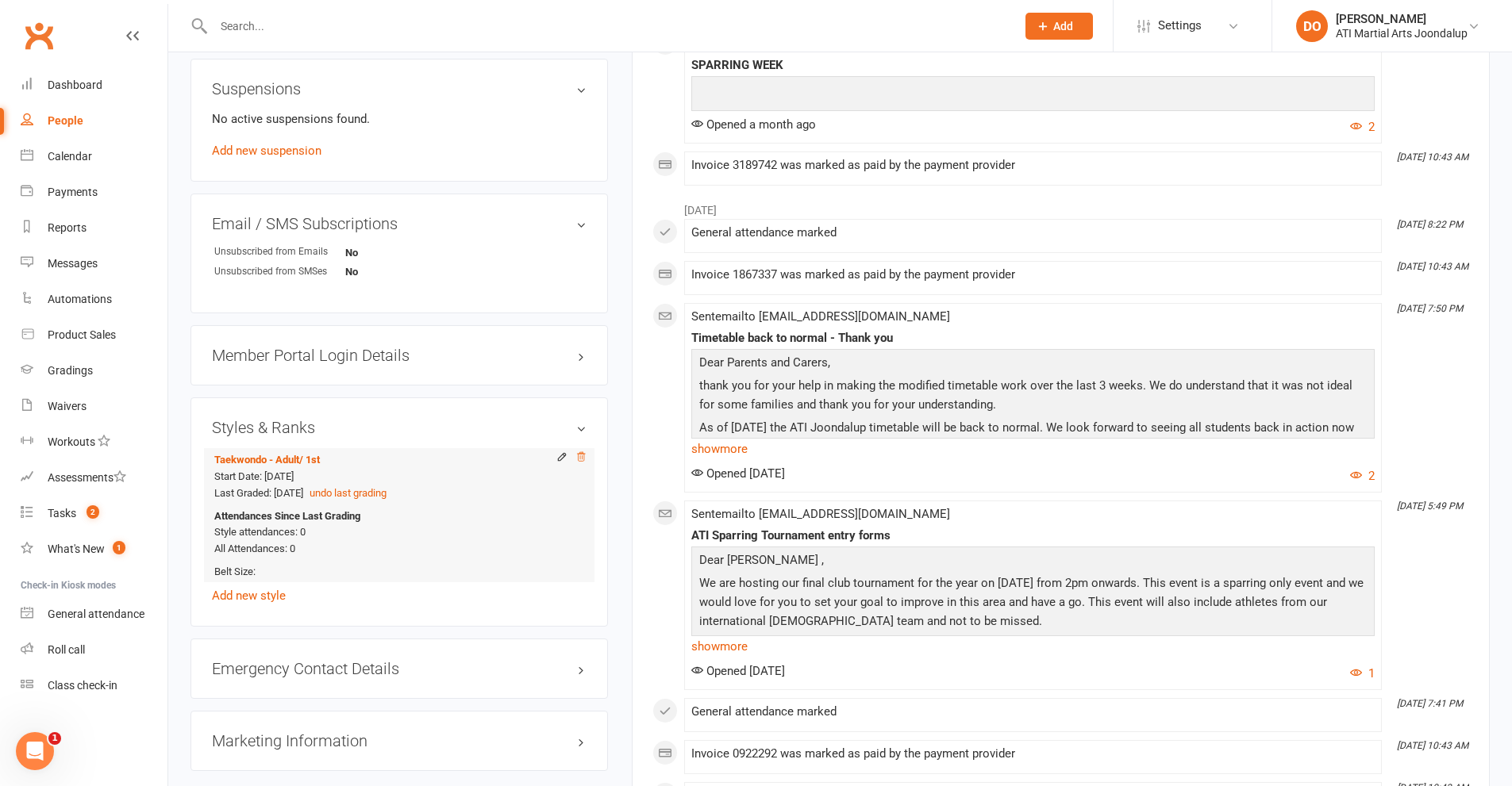
click at [583, 453] on icon at bounding box center [580, 457] width 11 height 11
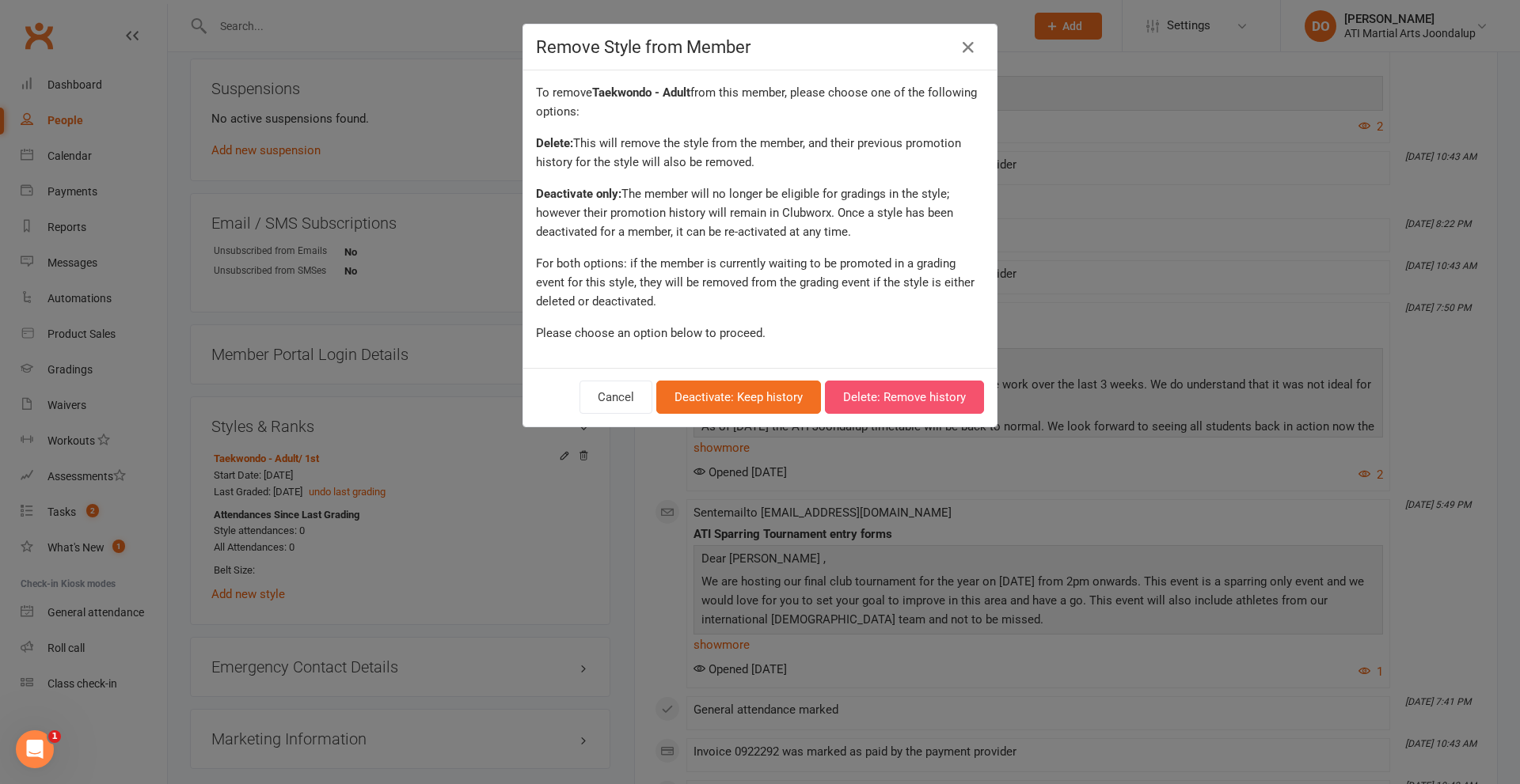
click at [902, 388] on button "Delete: Remove history" at bounding box center [905, 397] width 159 height 33
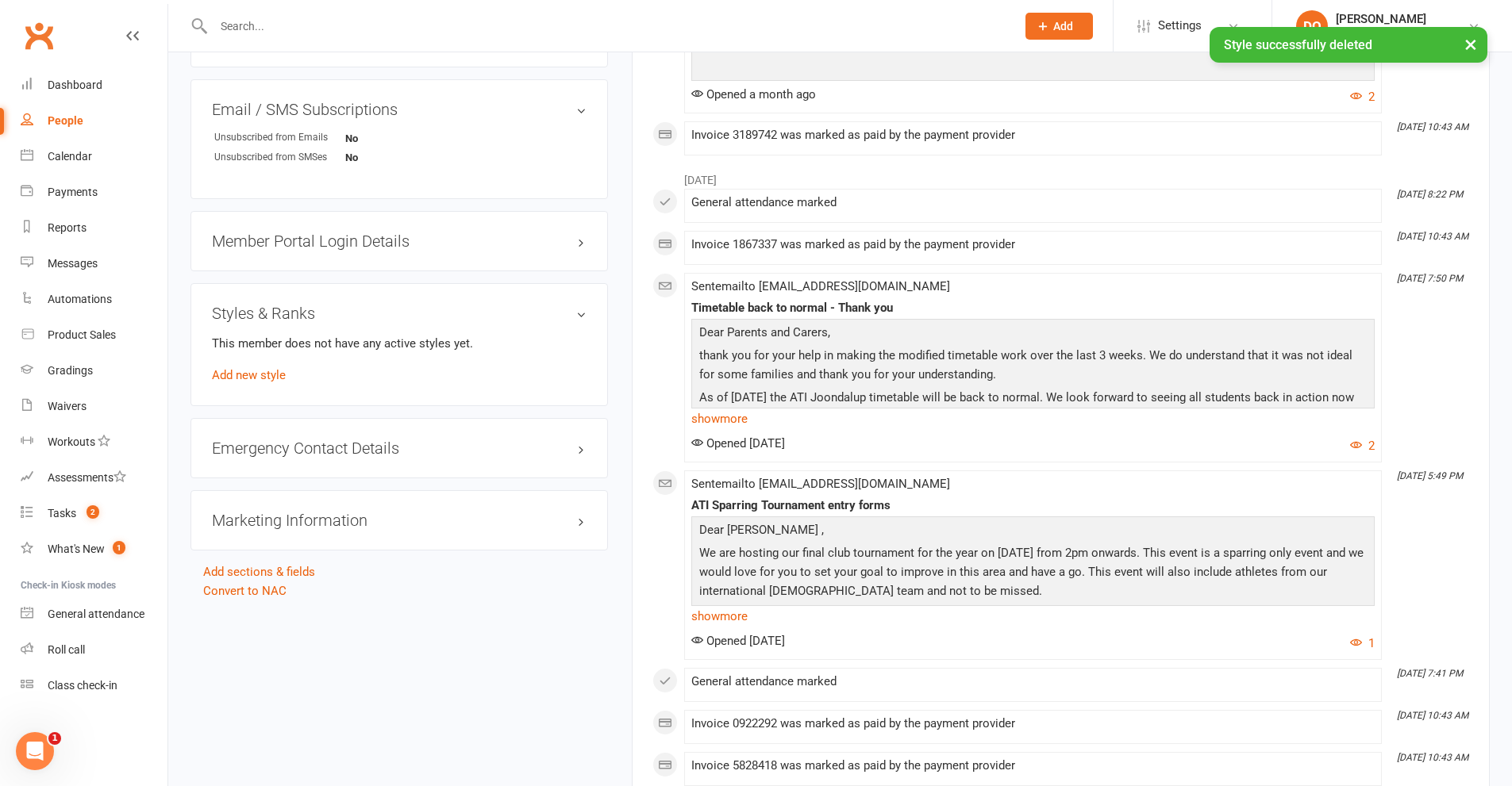
scroll to position [2058, 0]
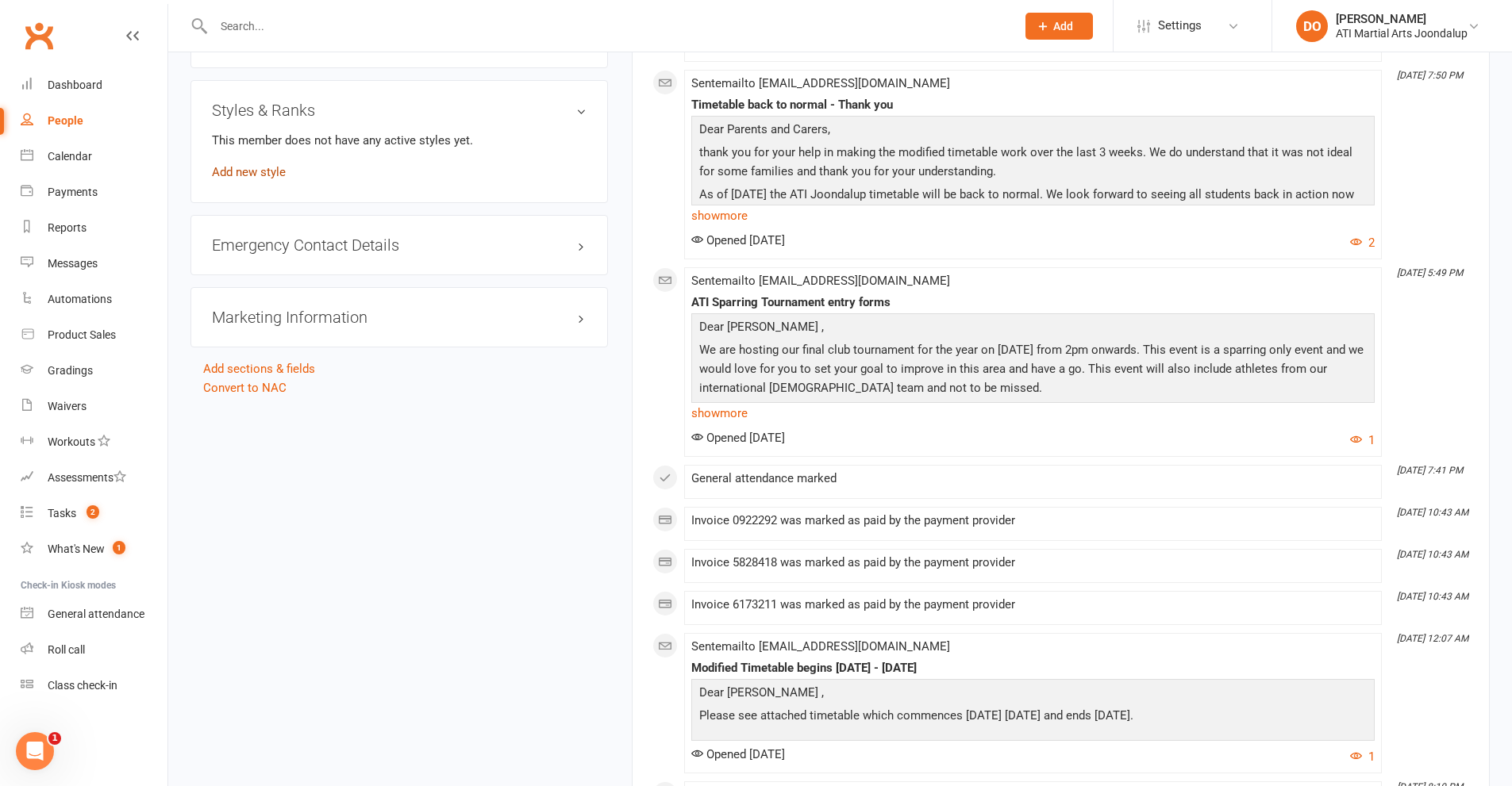
click at [229, 173] on link "Add new style" at bounding box center [249, 172] width 74 height 14
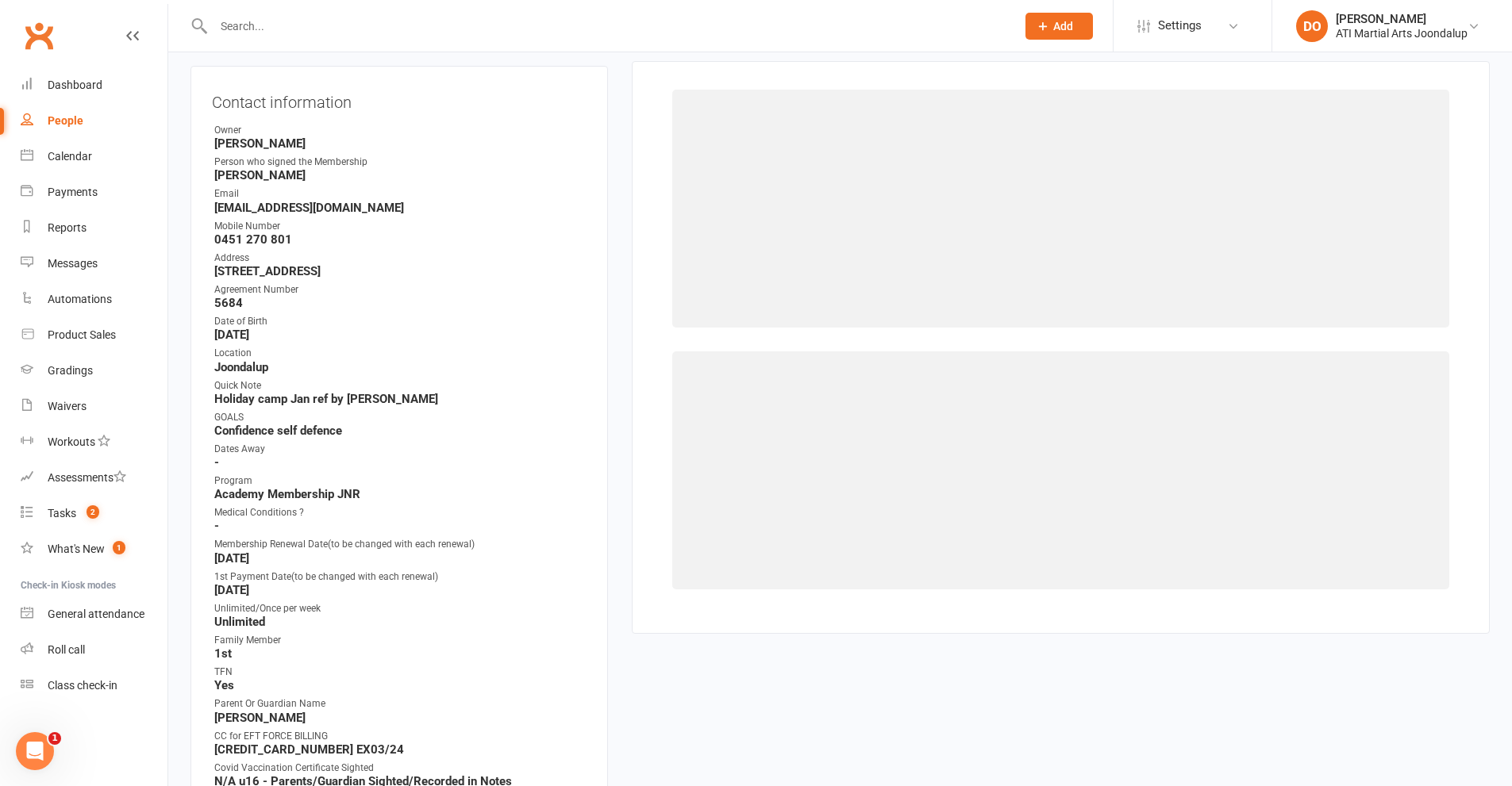
scroll to position [136, 0]
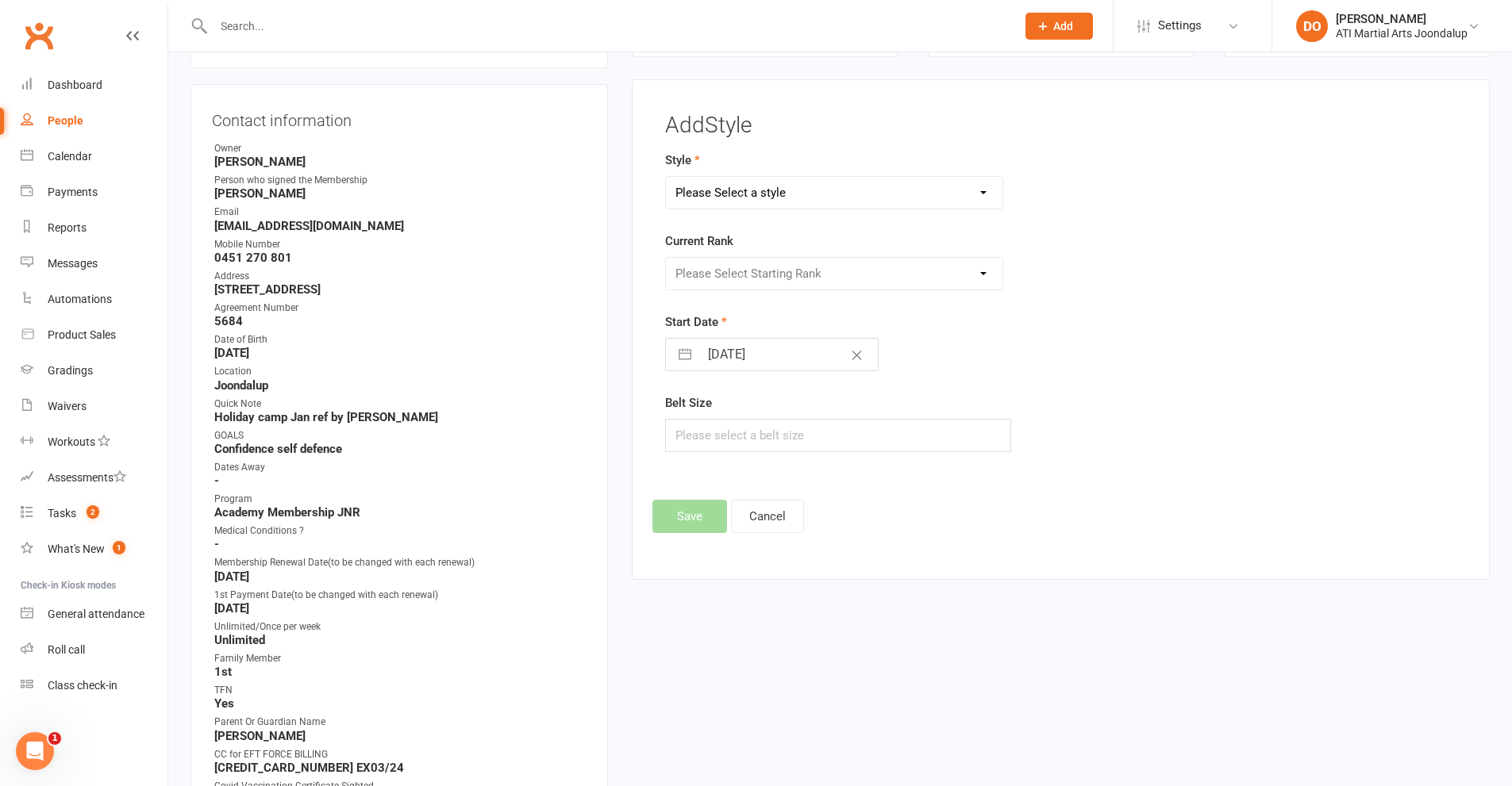
click at [980, 190] on select "Please Select a style BJJ Adults BJJ JUNIORS Boxing Club Cardio Box Kickboxing …" at bounding box center [834, 193] width 337 height 32
select select "3766"
click at [666, 177] on select "Please Select a style BJJ Adults BJJ JUNIORS Boxing Club Cardio Box Kickboxing …" at bounding box center [834, 193] width 337 height 32
click at [985, 274] on select "Please Select Starting Rank 10th 9th 8th 7th 6th 5th 4th 3rd 2nd 1st [PERSON_NA…" at bounding box center [834, 274] width 337 height 32
select select "45217"
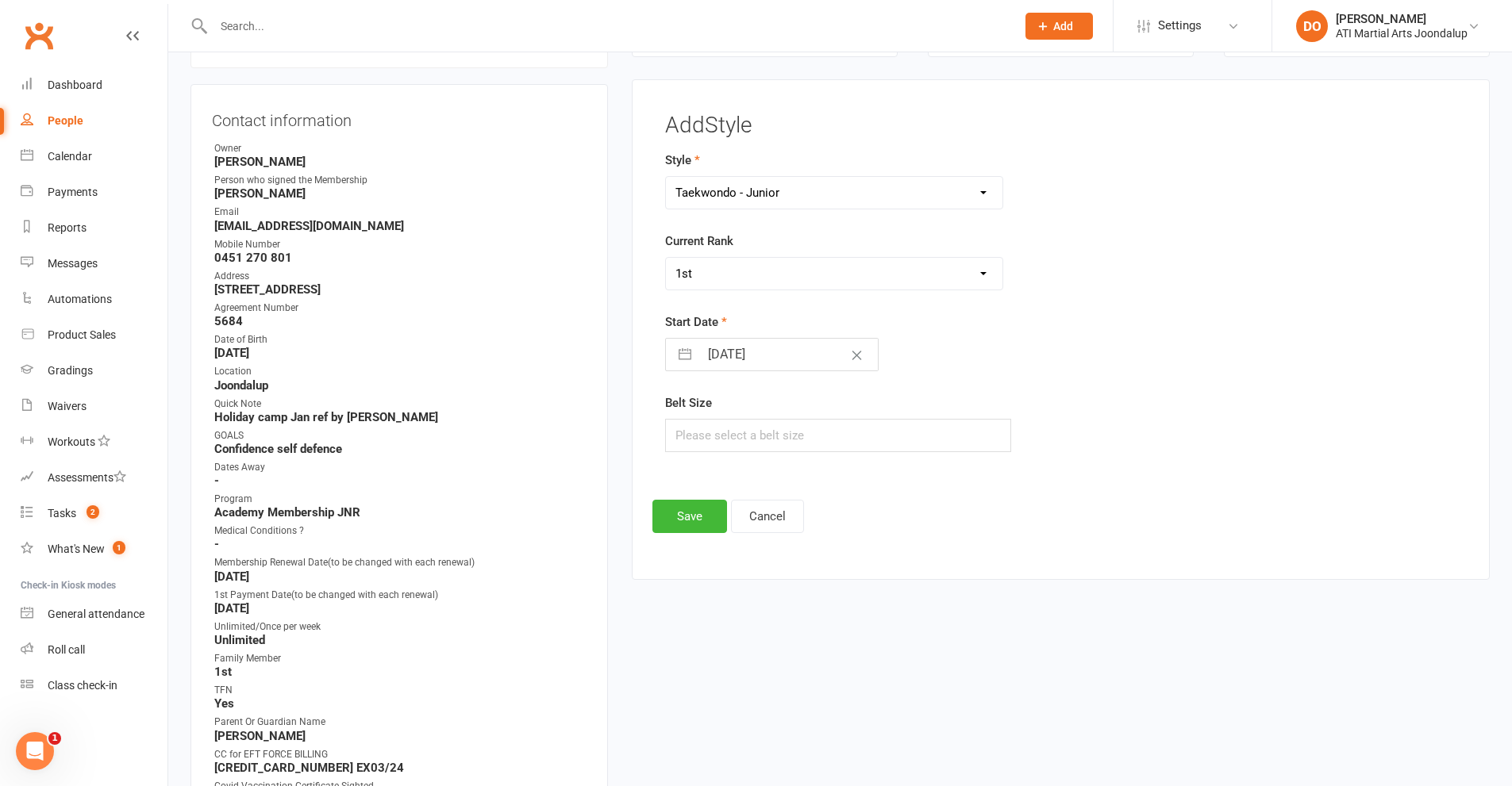
click at [666, 258] on select "Please Select Starting Rank 10th 9th 8th 7th 6th 5th 4th 3rd 2nd 1st [PERSON_NA…" at bounding box center [834, 274] width 337 height 32
click at [691, 514] on button "Save" at bounding box center [689, 516] width 74 height 33
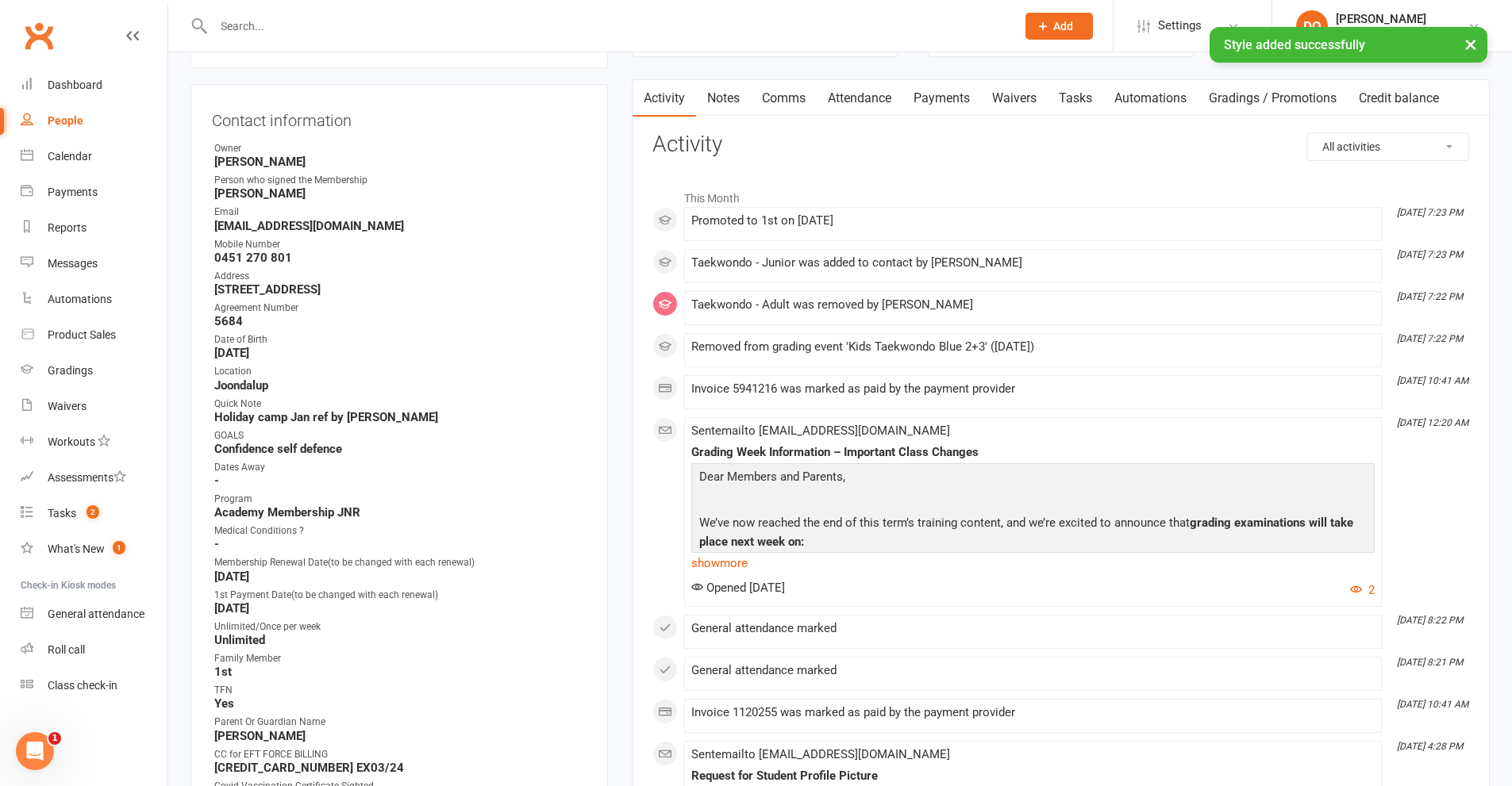
click at [311, 27] on div "× Style added successfully" at bounding box center [745, 27] width 1491 height 0
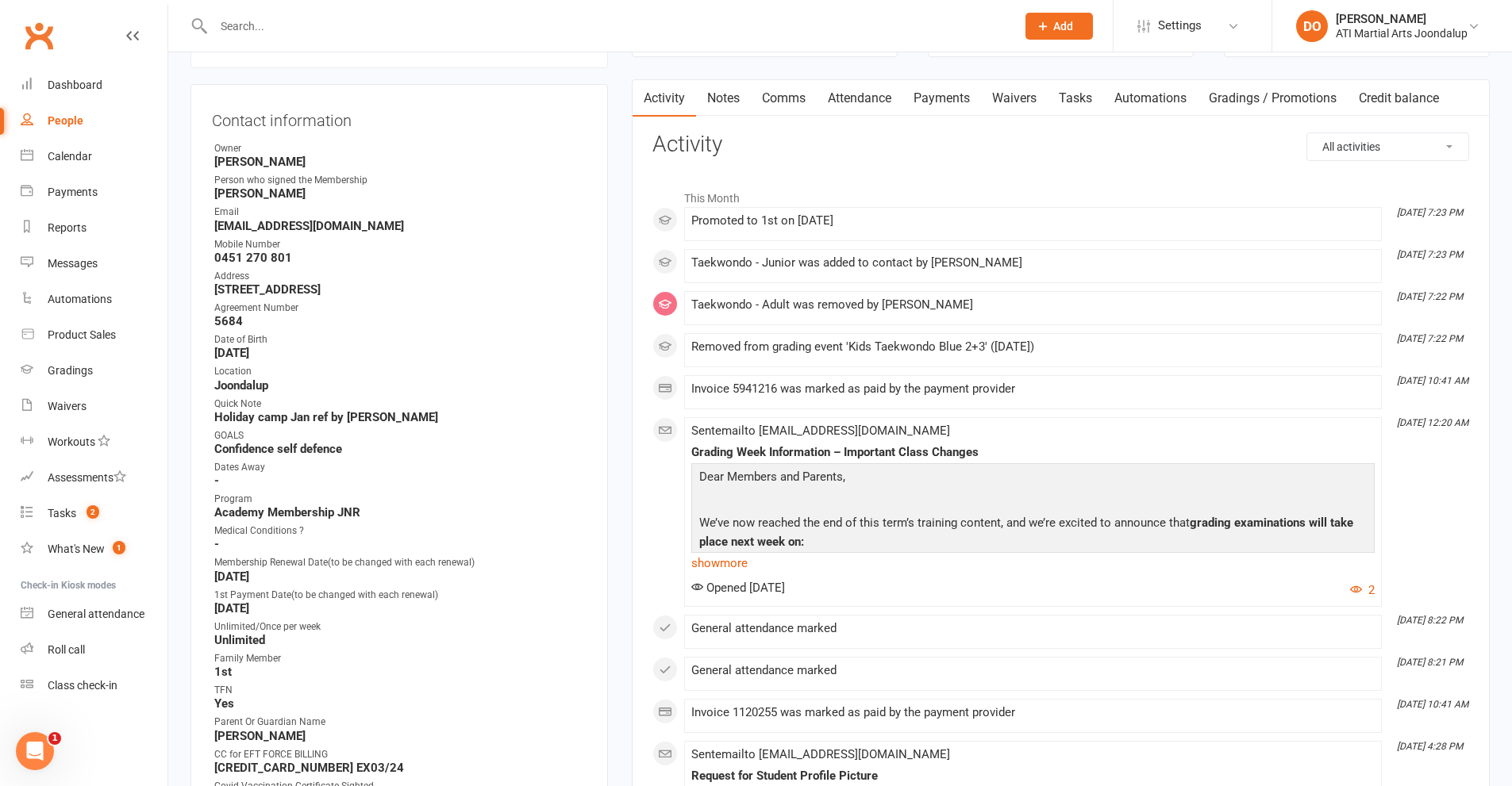
scroll to position [824, 0]
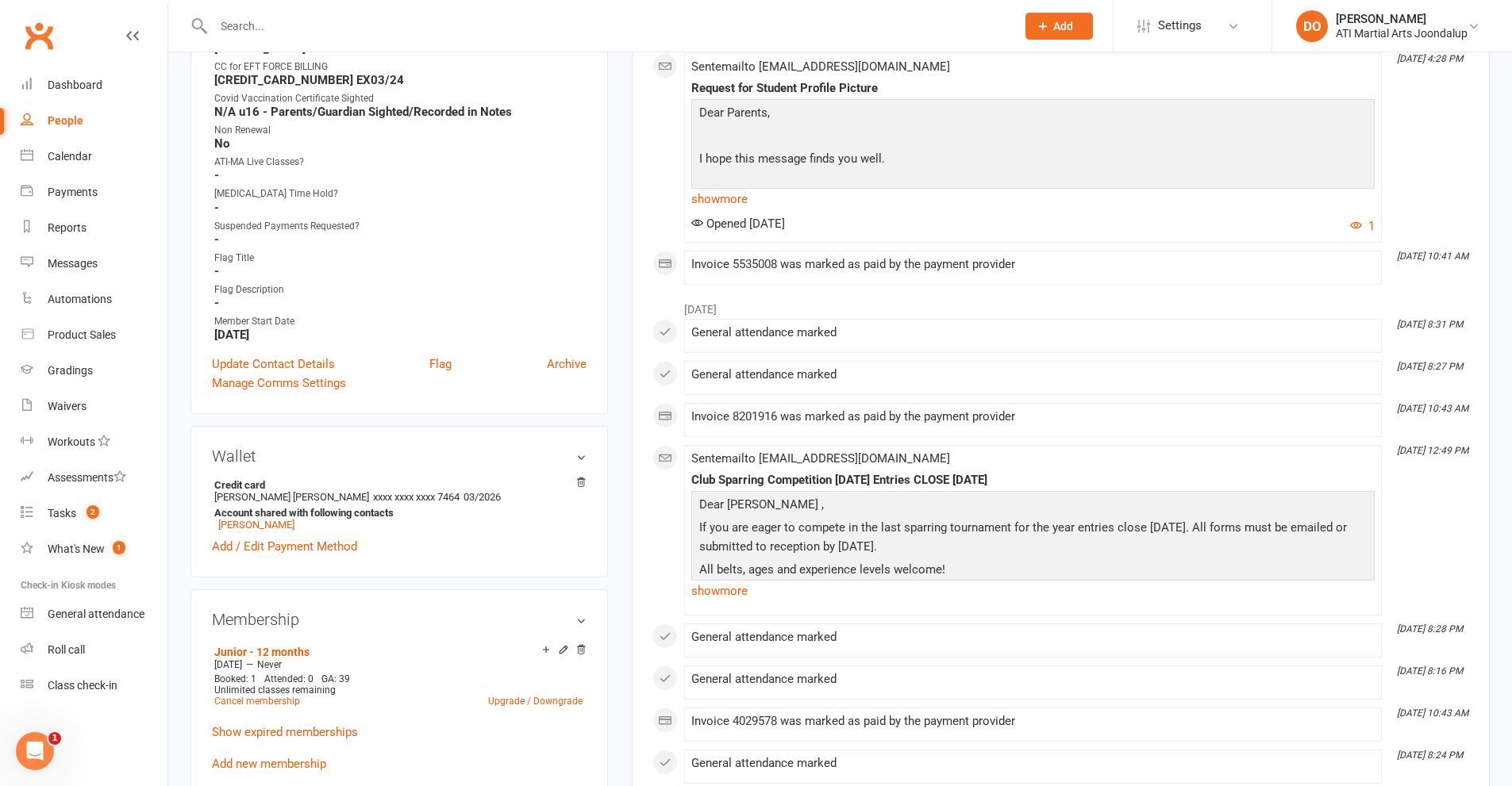
click at [324, 18] on div at bounding box center [598, 25] width 814 height 52
click at [261, 31] on input "text" at bounding box center [606, 25] width 796 height 22
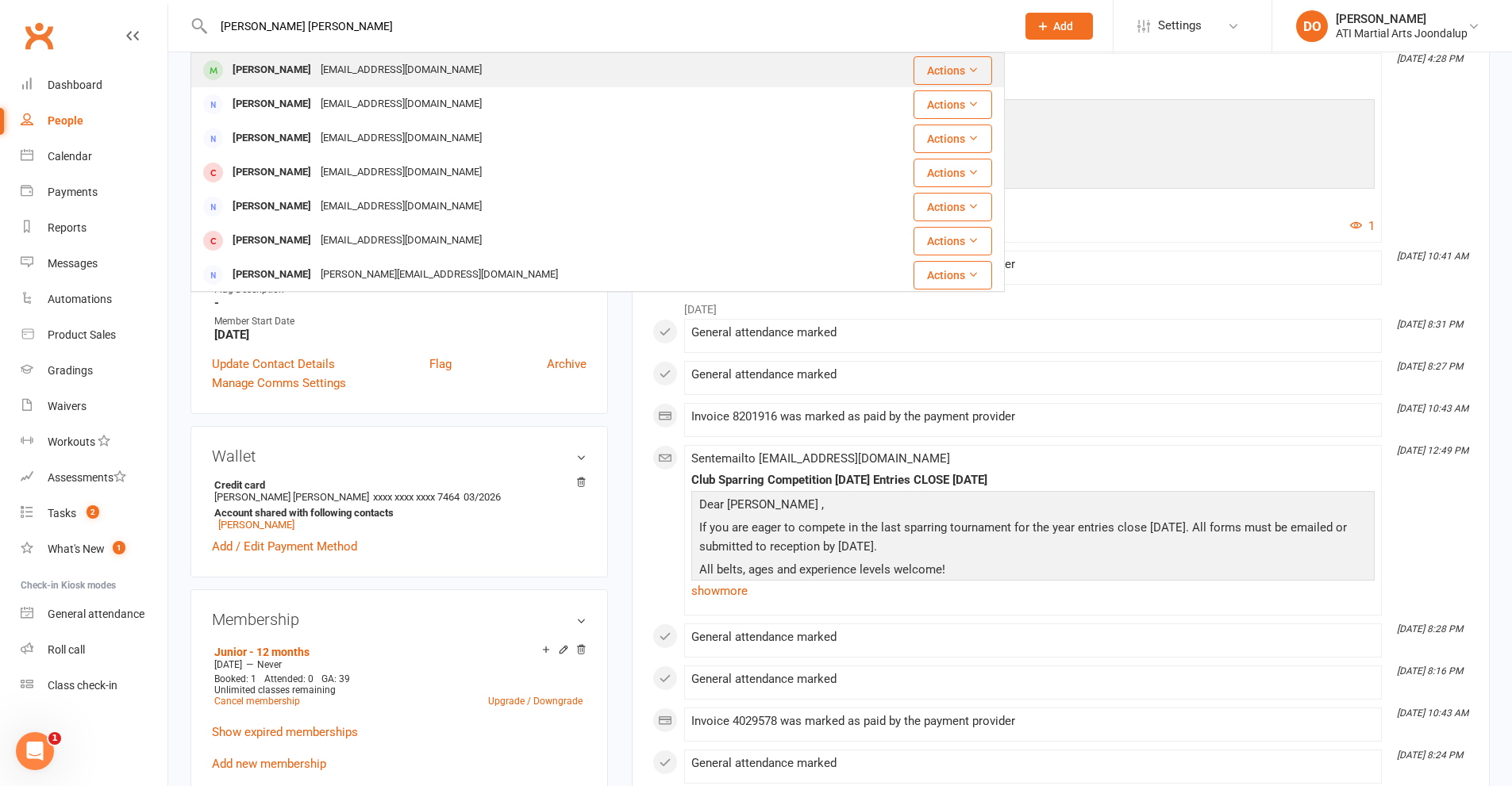
type input "[PERSON_NAME] [PERSON_NAME]"
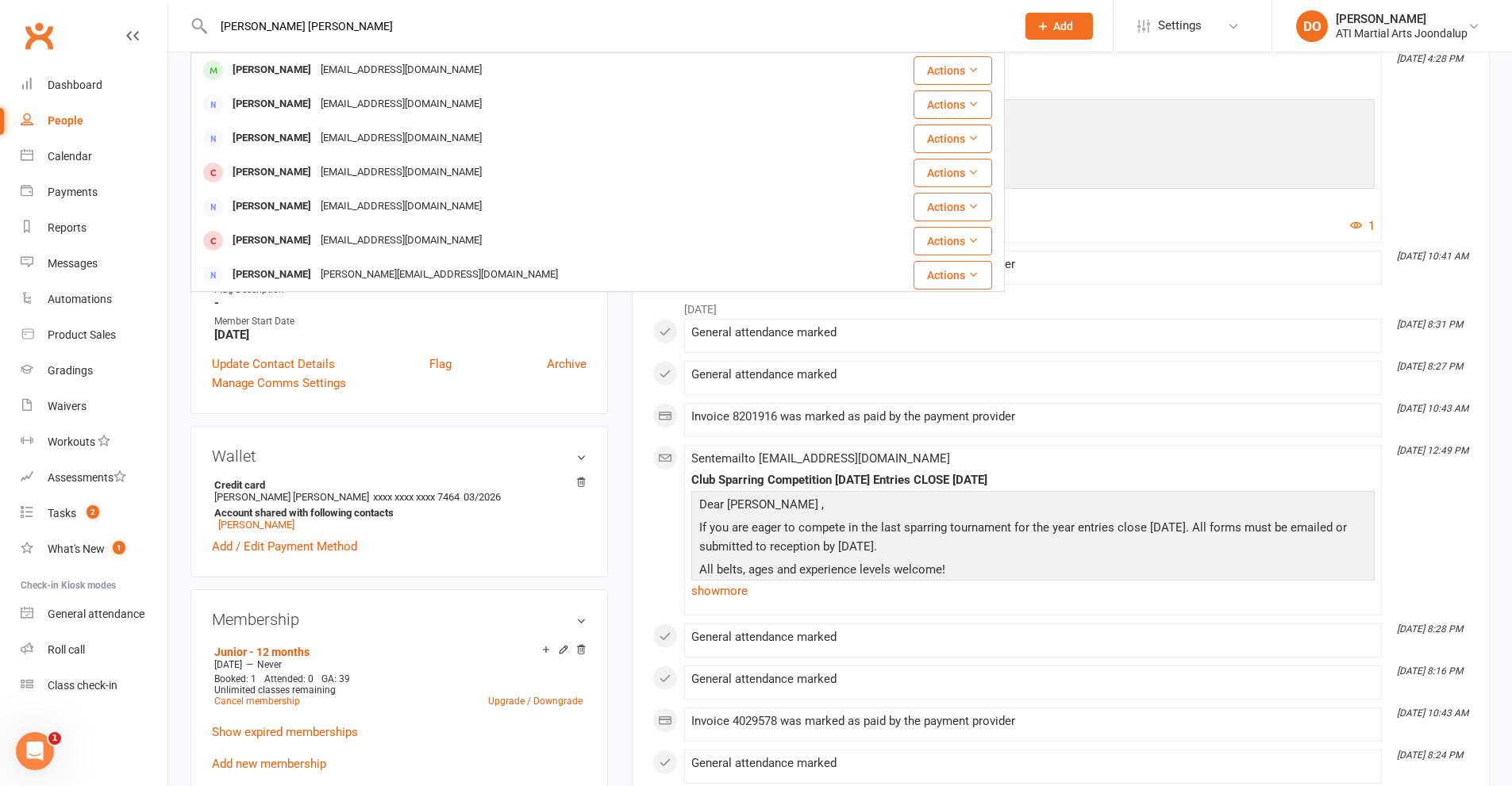
click at [303, 67] on div "[PERSON_NAME]" at bounding box center [271, 70] width 88 height 23
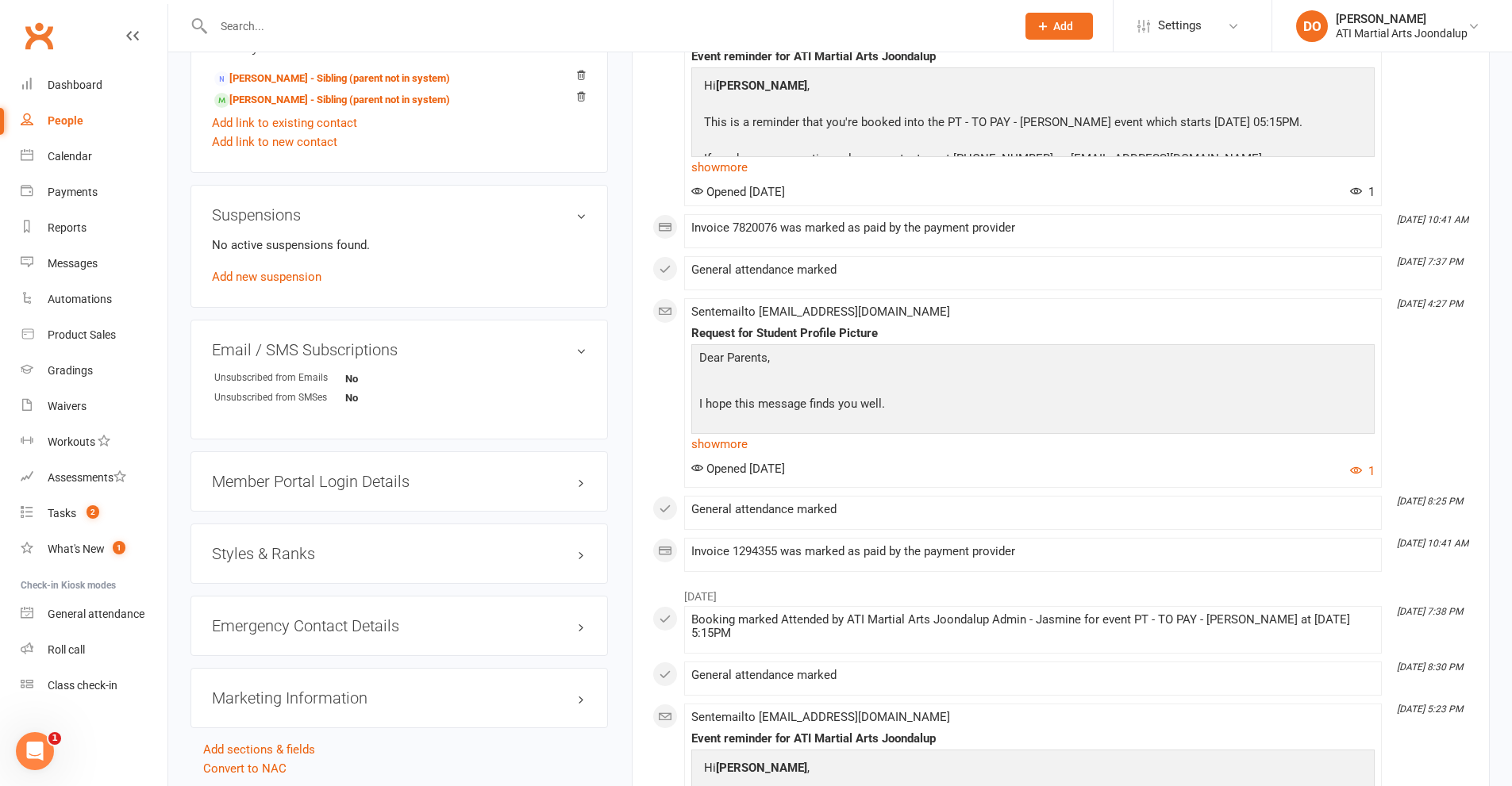
scroll to position [1745, 0]
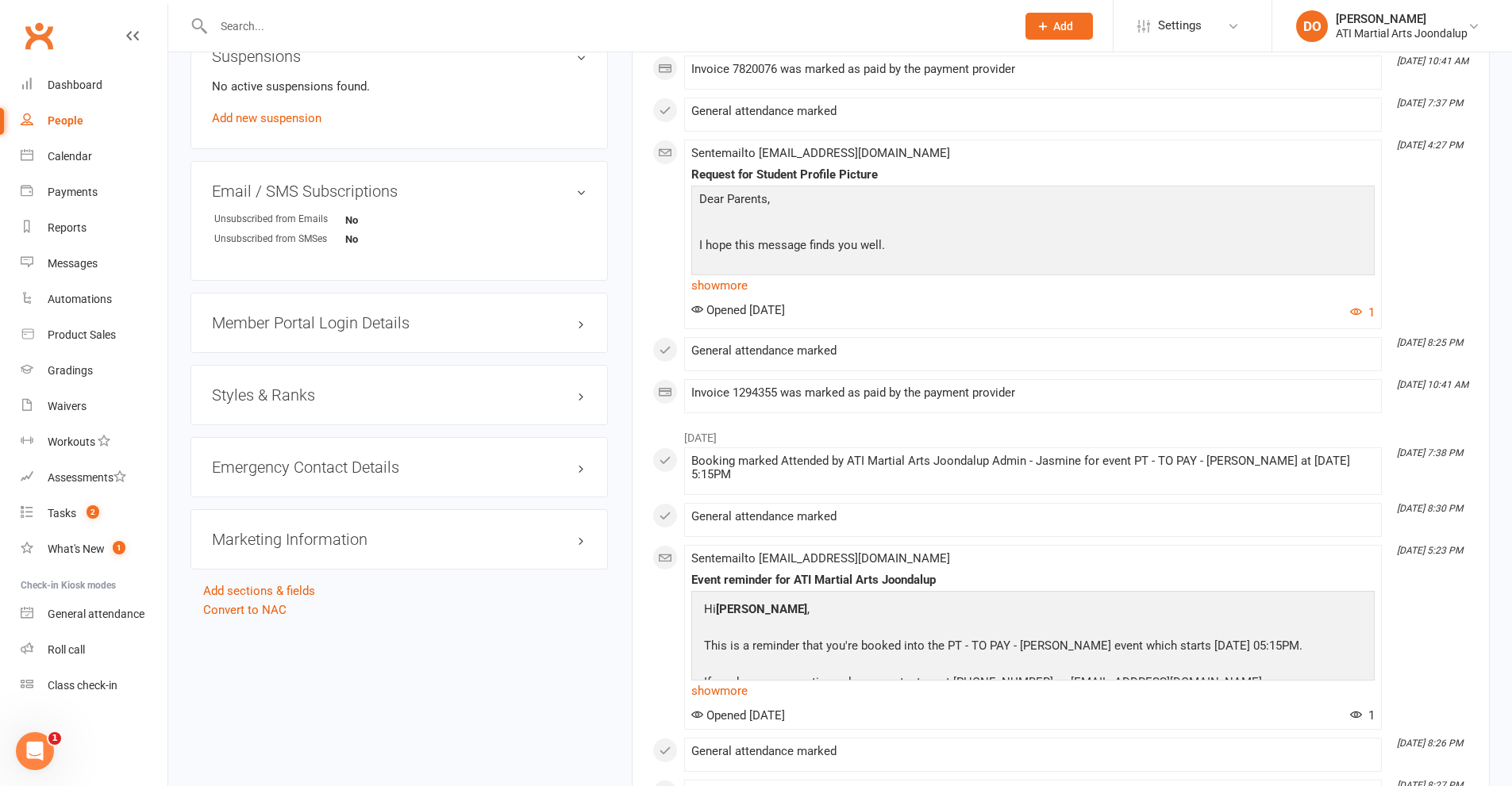
click at [583, 395] on h3 "Styles & Ranks" at bounding box center [399, 395] width 375 height 18
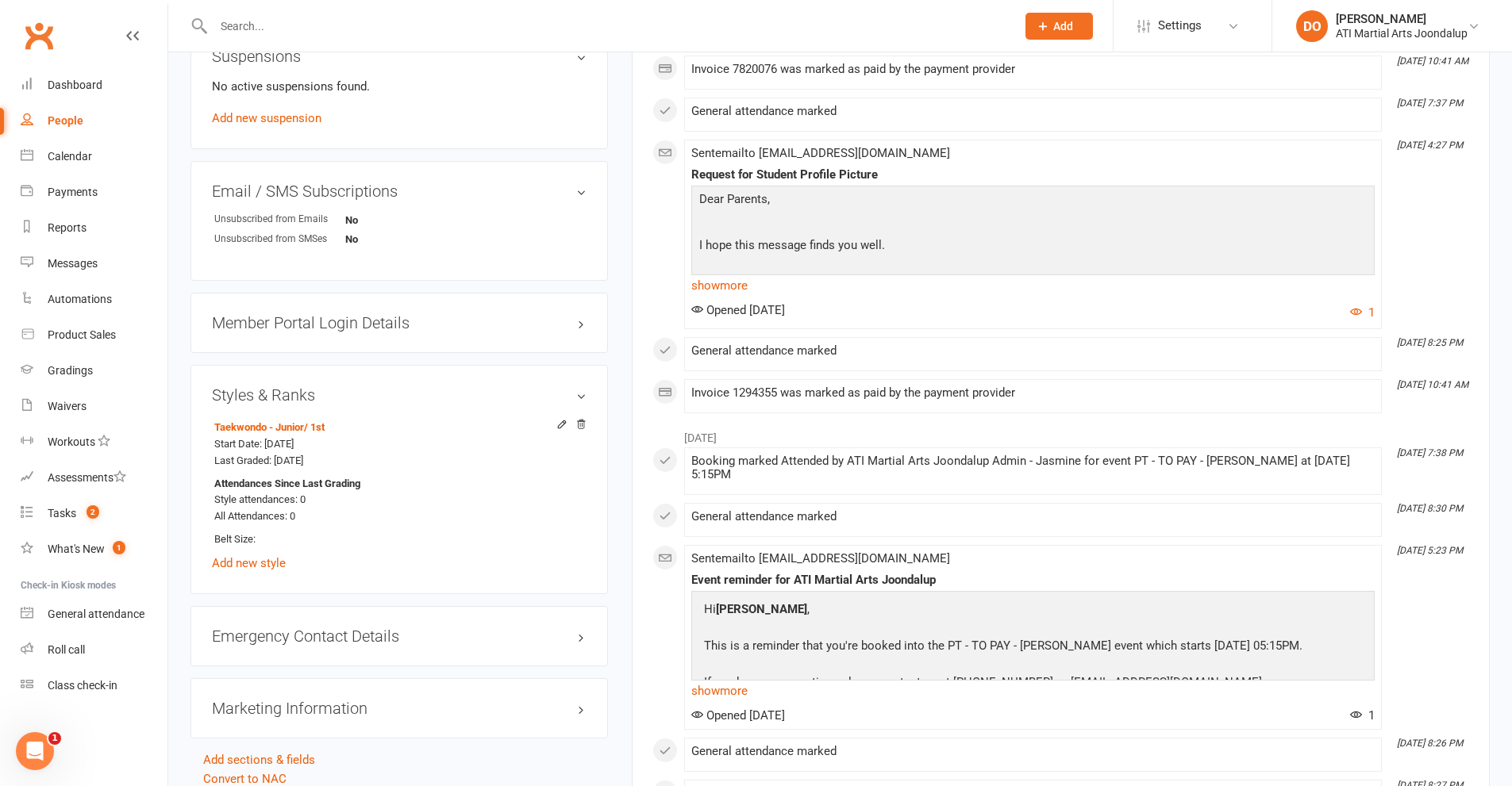
click at [267, 20] on input "text" at bounding box center [606, 25] width 796 height 22
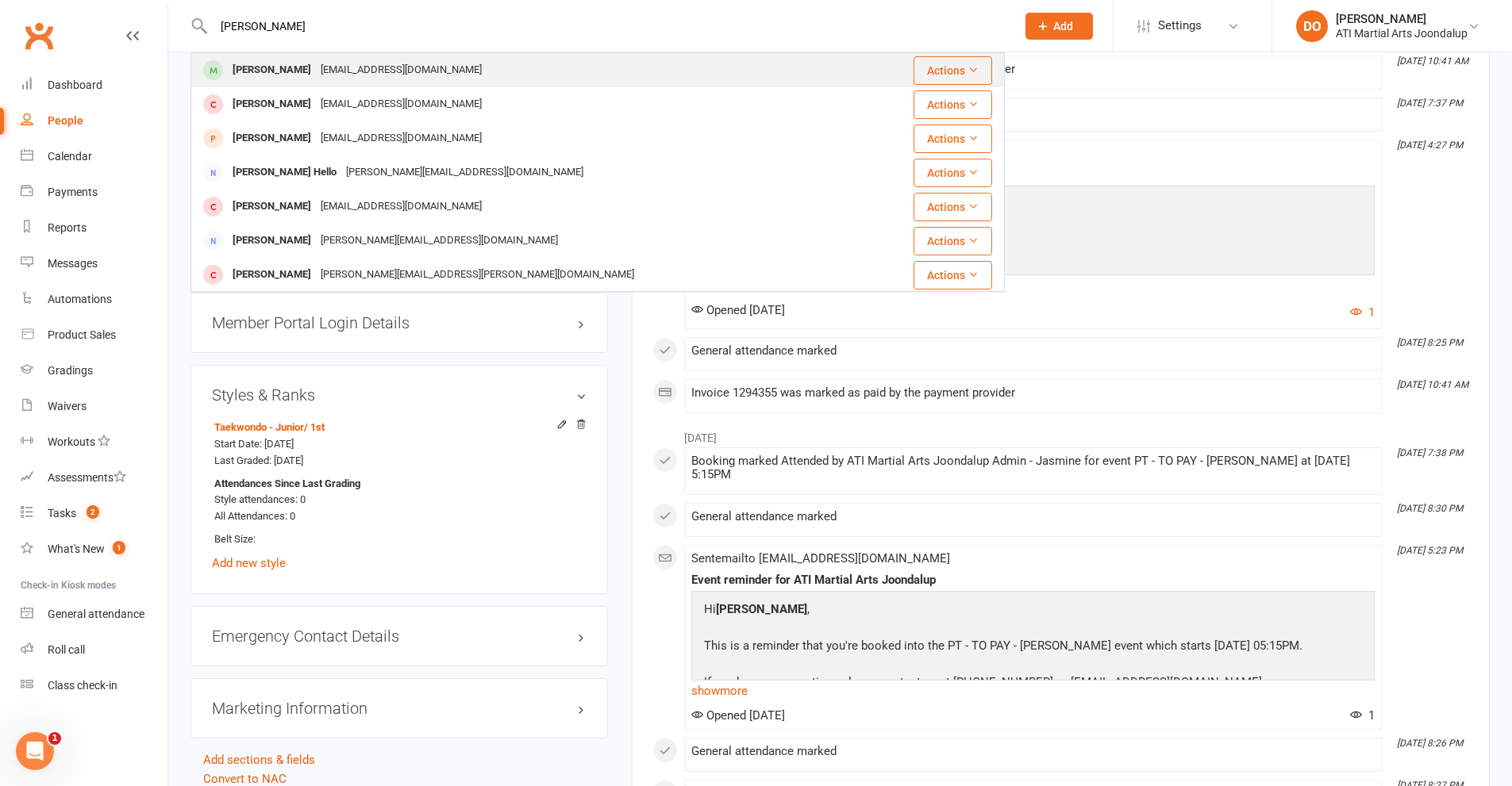
type input "[PERSON_NAME]"
click at [316, 69] on div "[EMAIL_ADDRESS][DOMAIN_NAME]" at bounding box center [401, 70] width 171 height 23
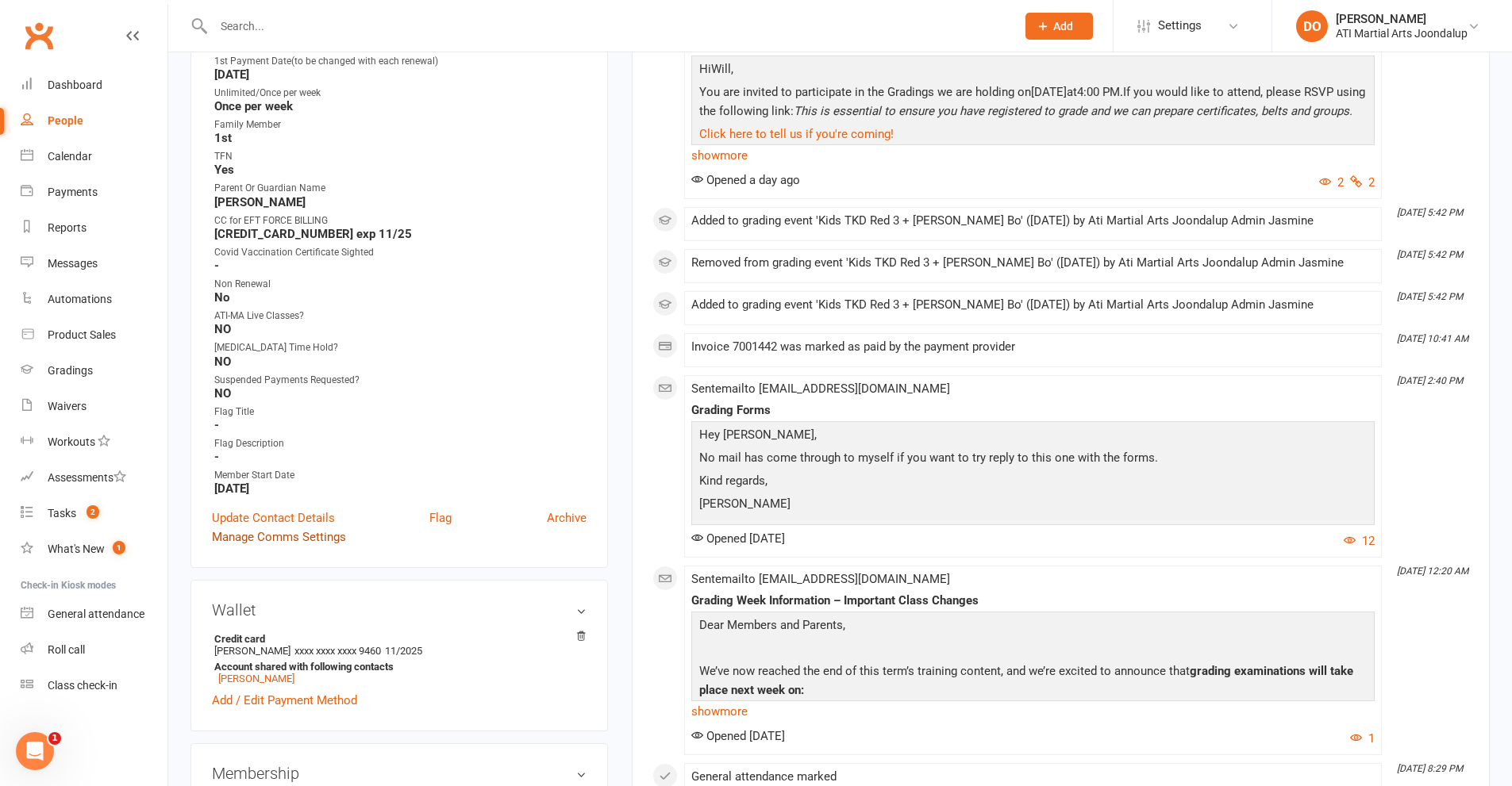
scroll to position [793, 0]
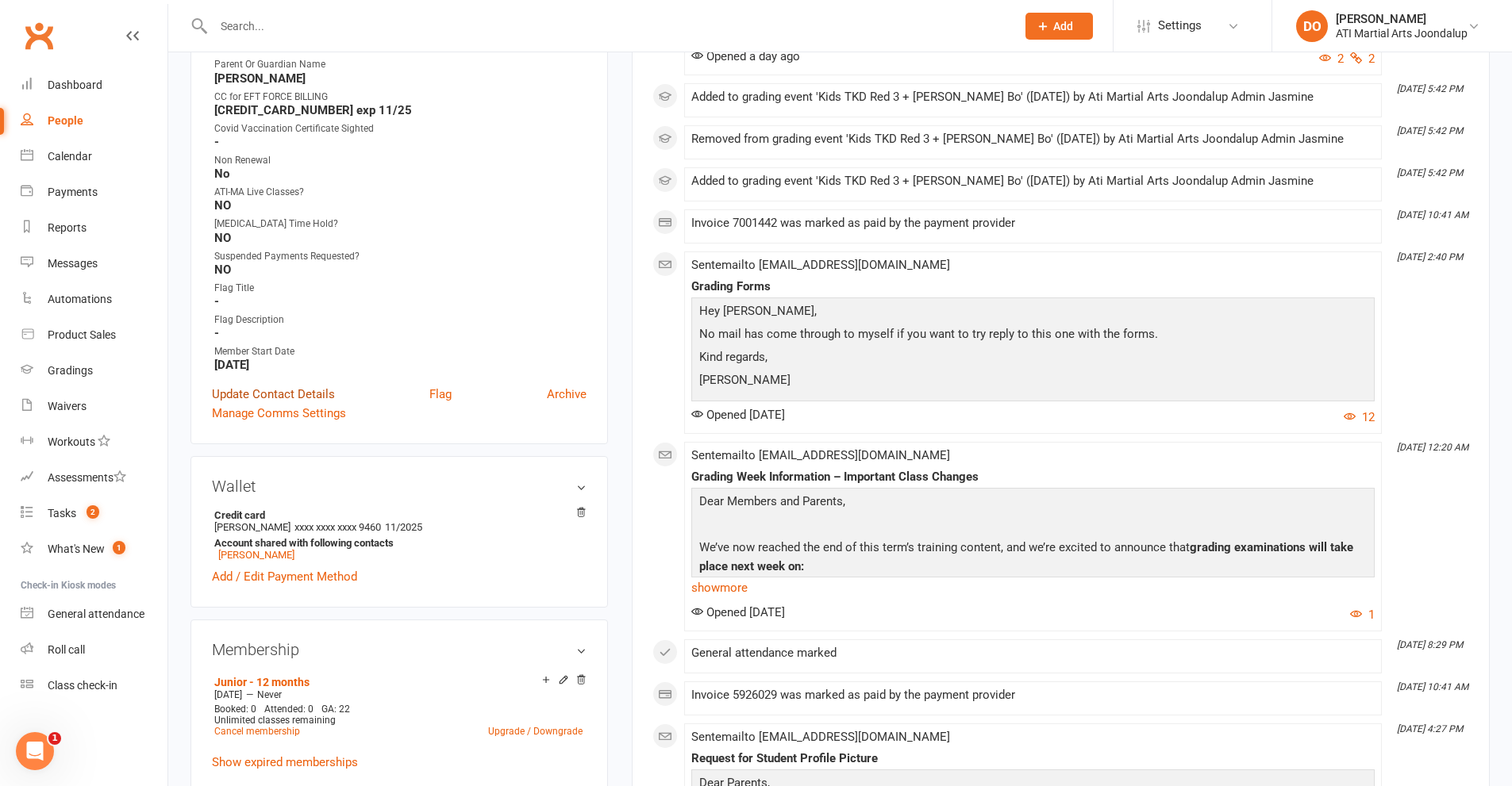
click at [243, 395] on link "Update Contact Details" at bounding box center [273, 395] width 123 height 19
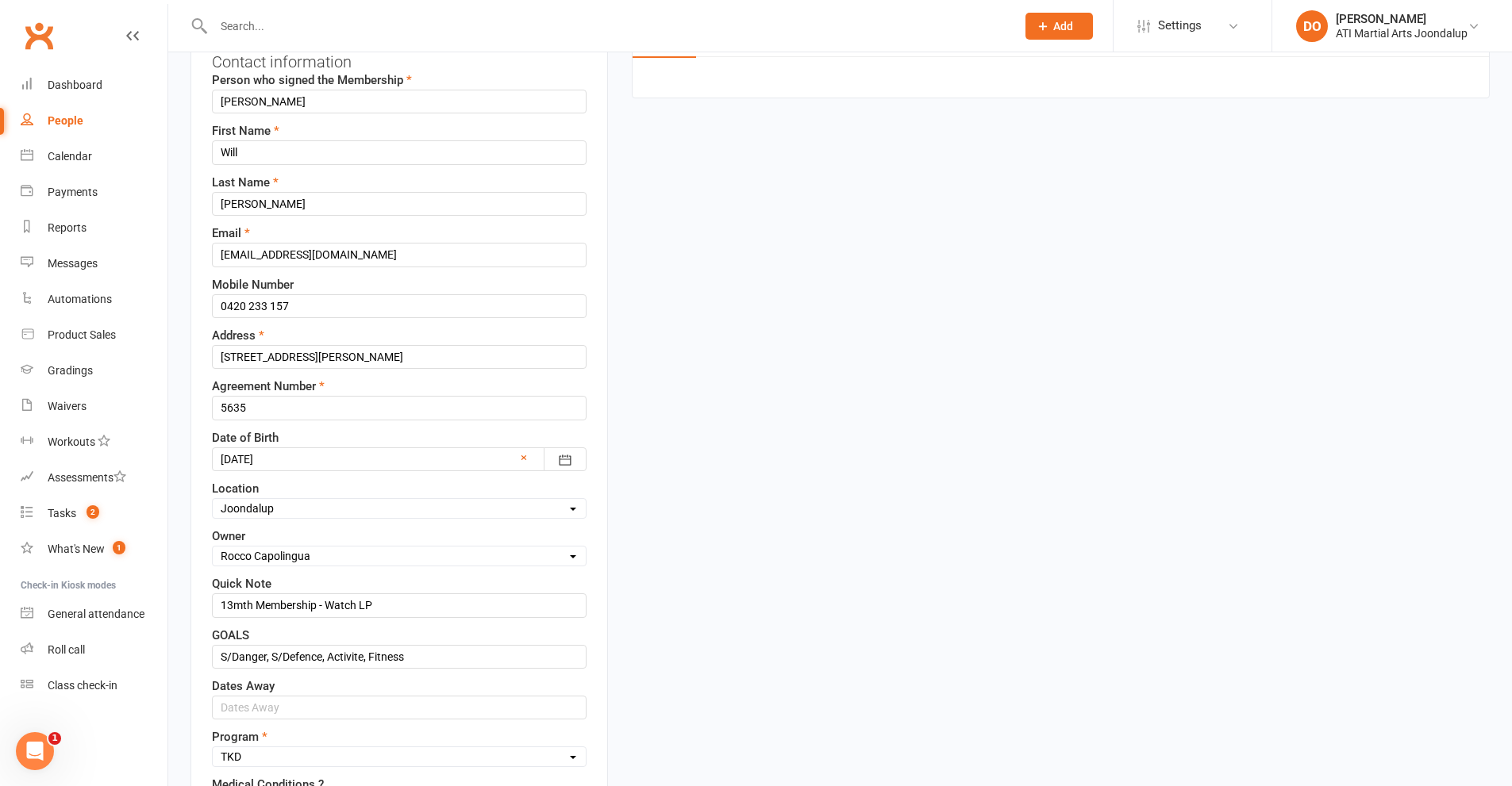
scroll to position [74, 0]
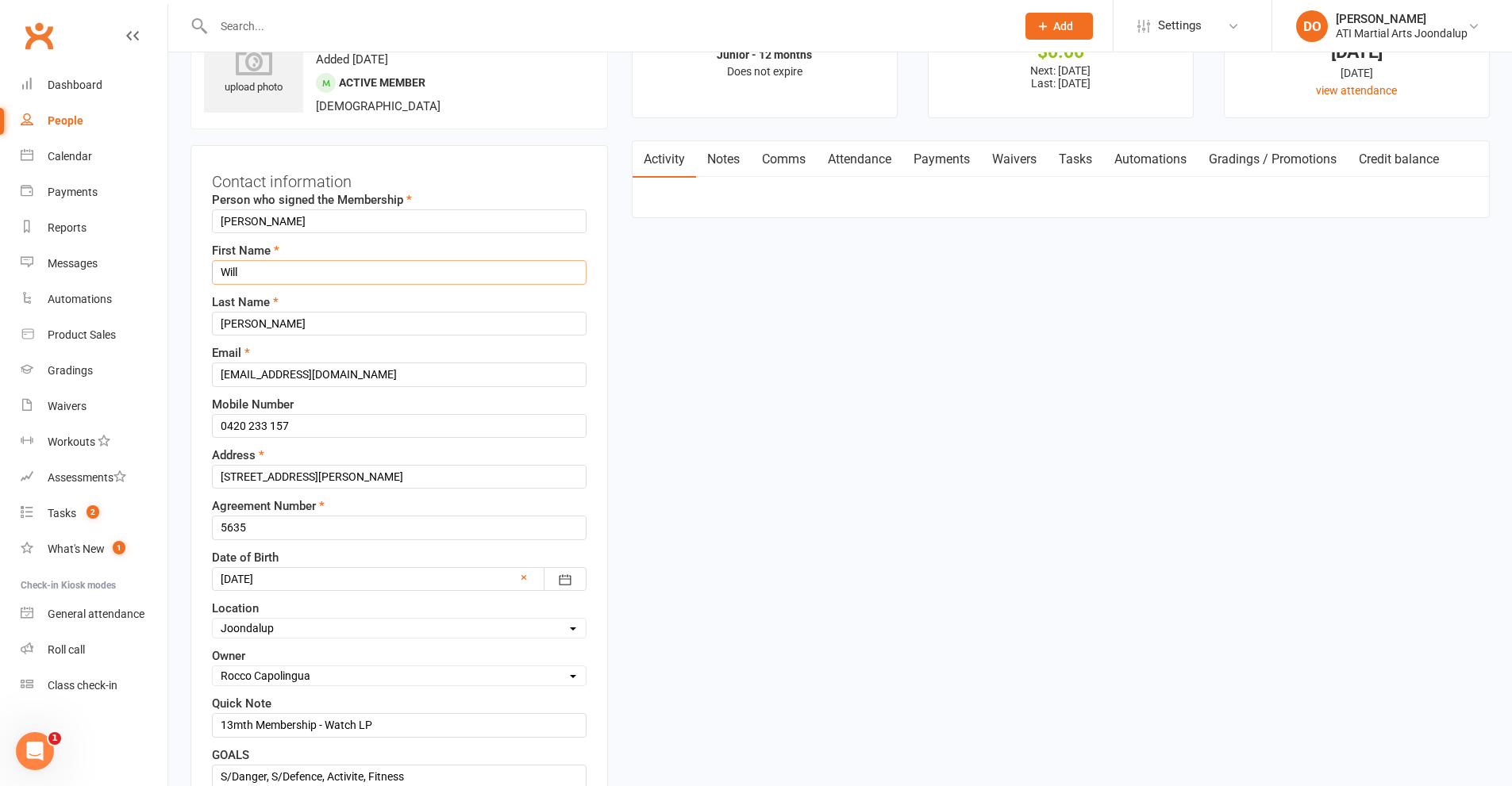
click at [240, 270] on input "Will" at bounding box center [399, 271] width 375 height 24
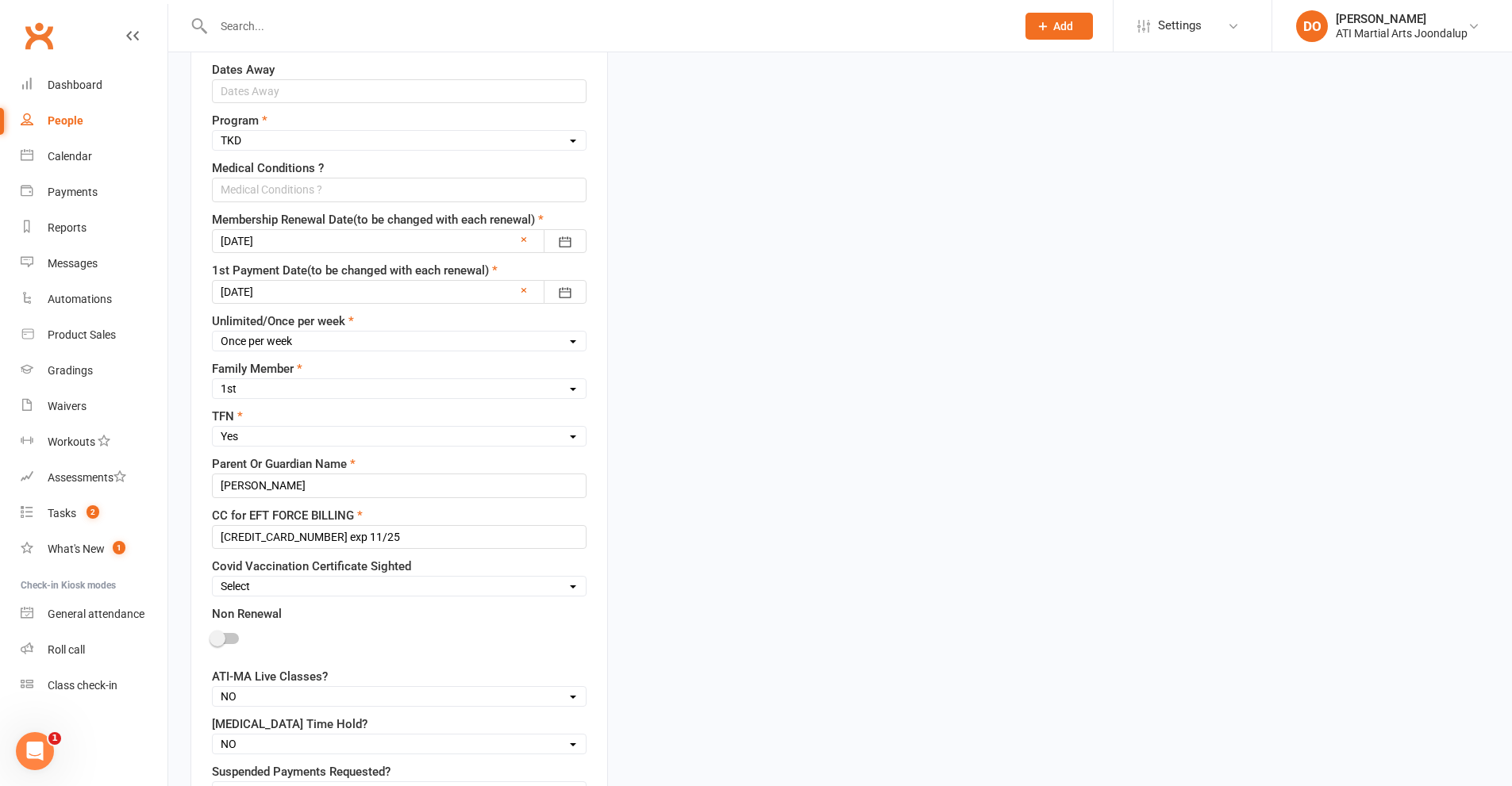
scroll to position [1185, 0]
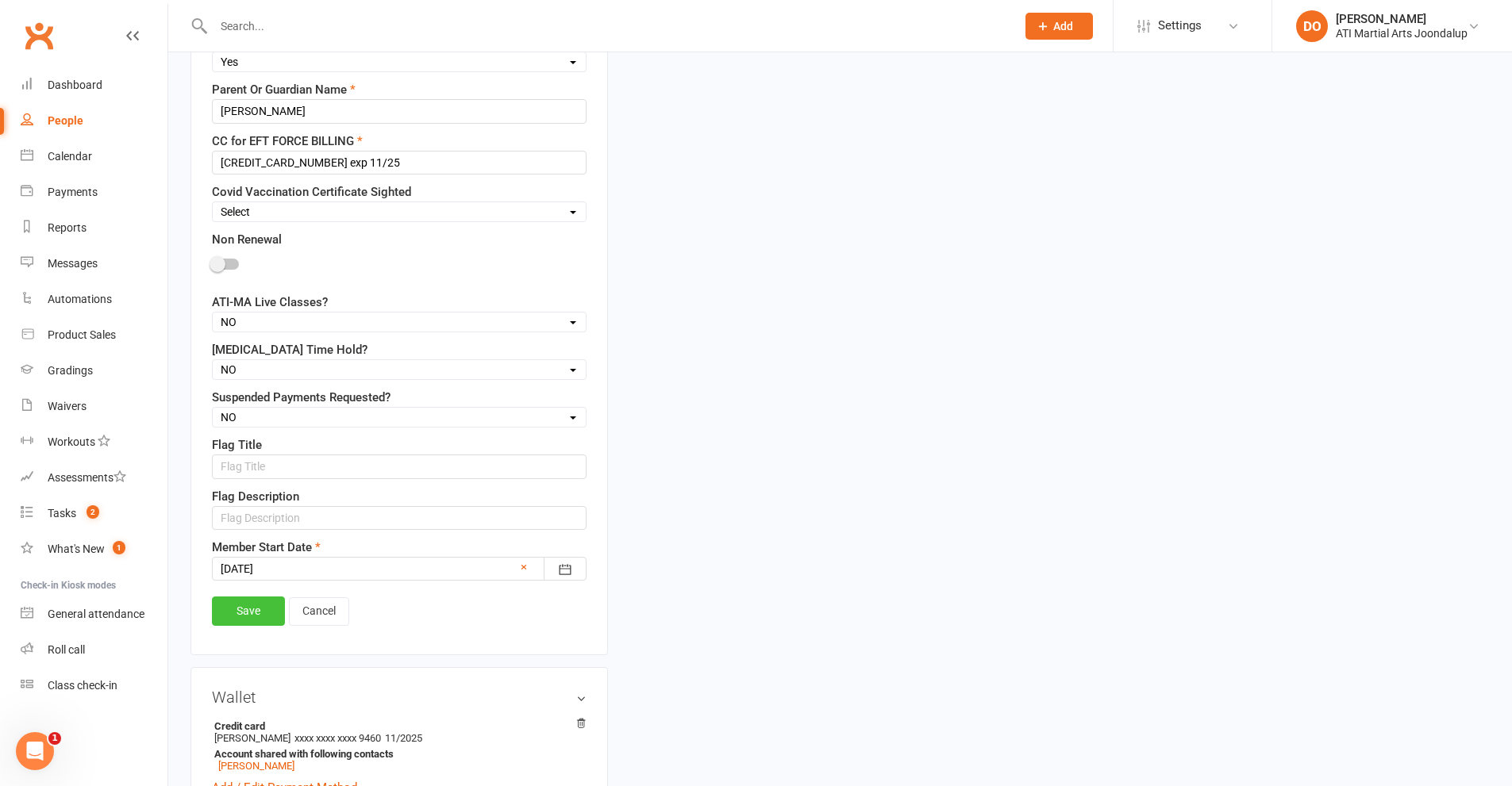
type input "[PERSON_NAME]"
click at [246, 607] on link "Save" at bounding box center [248, 611] width 73 height 29
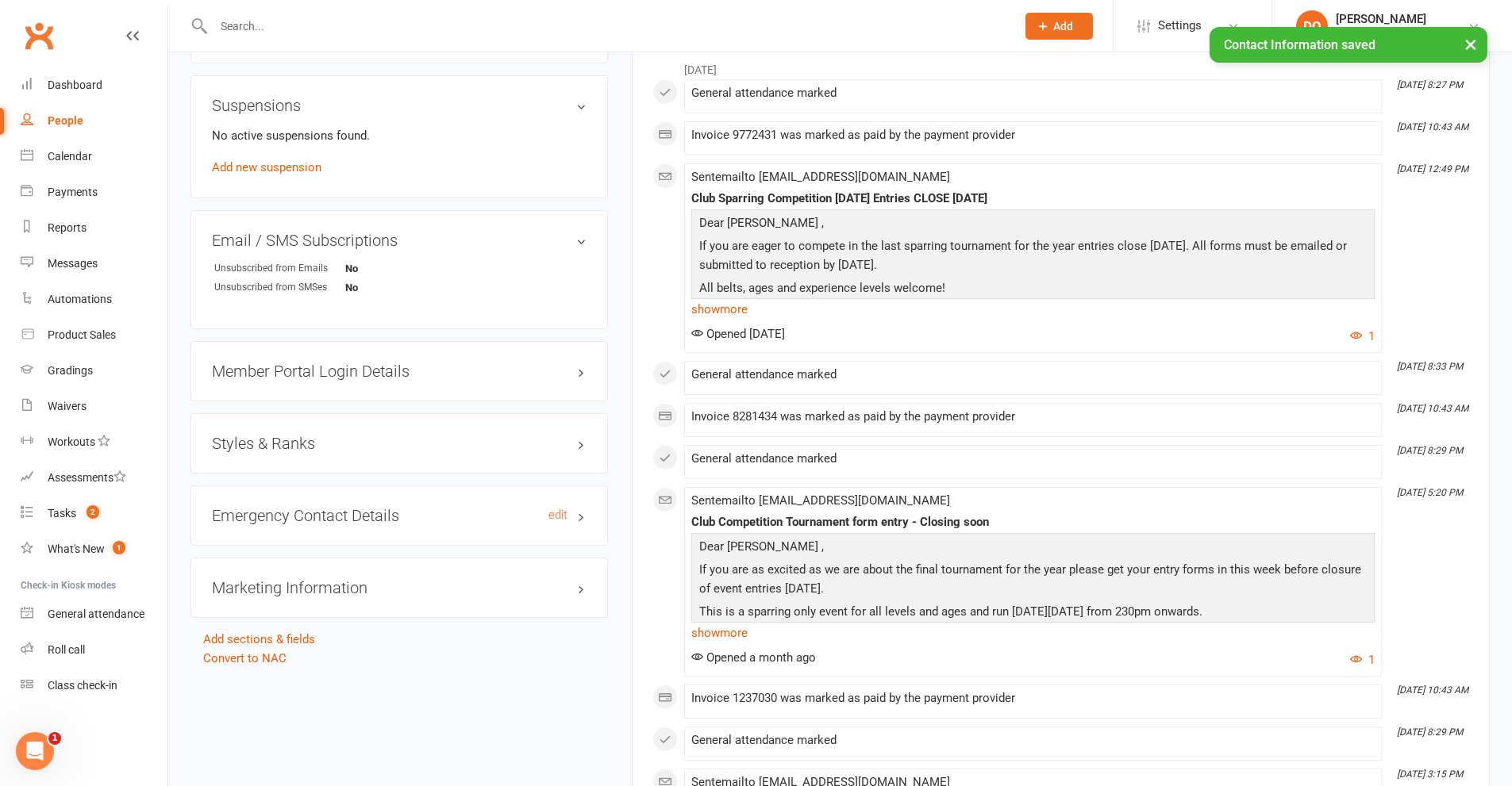
scroll to position [1727, 0]
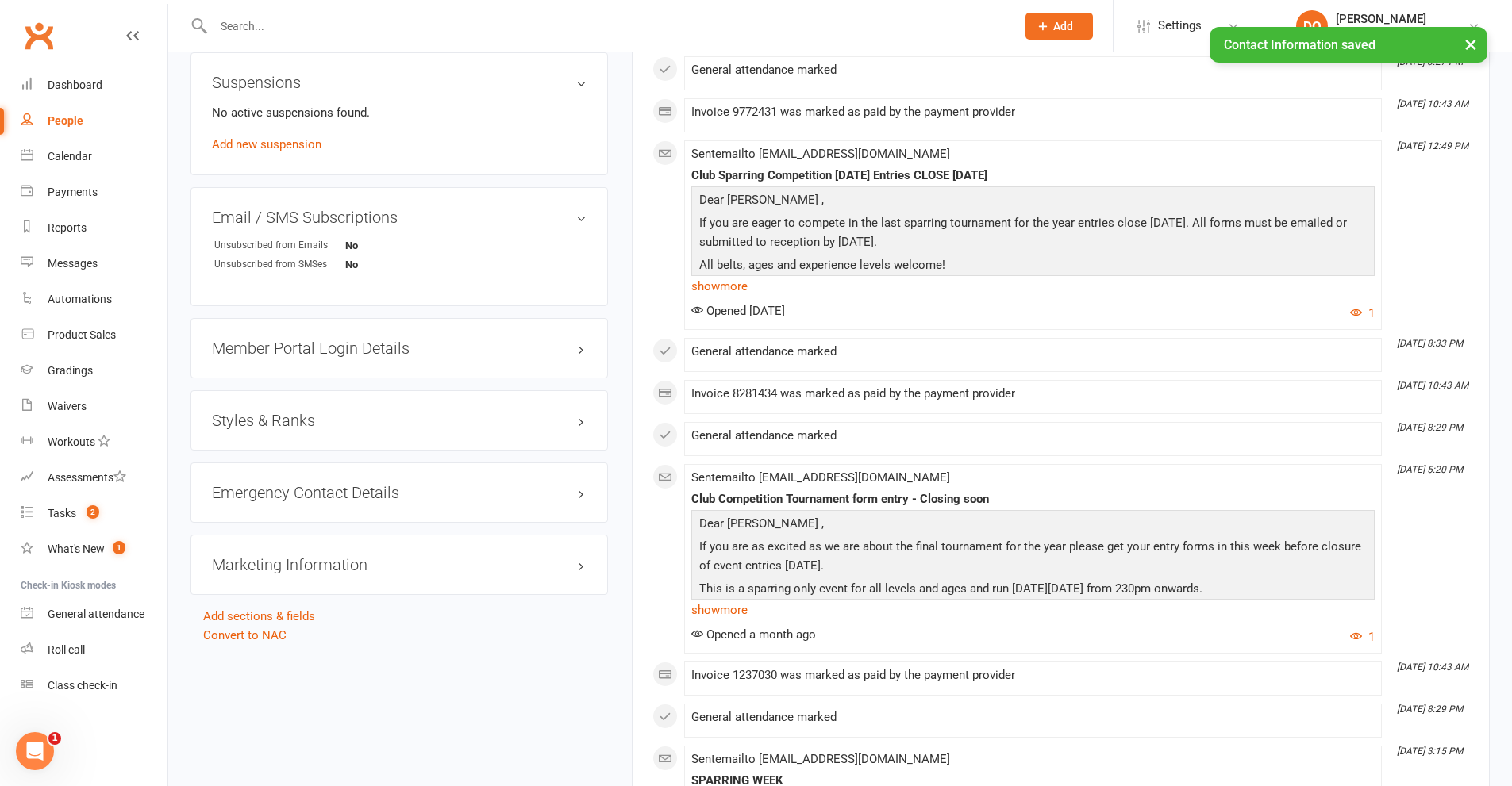
click at [581, 421] on h3 "Styles & Ranks" at bounding box center [399, 420] width 375 height 18
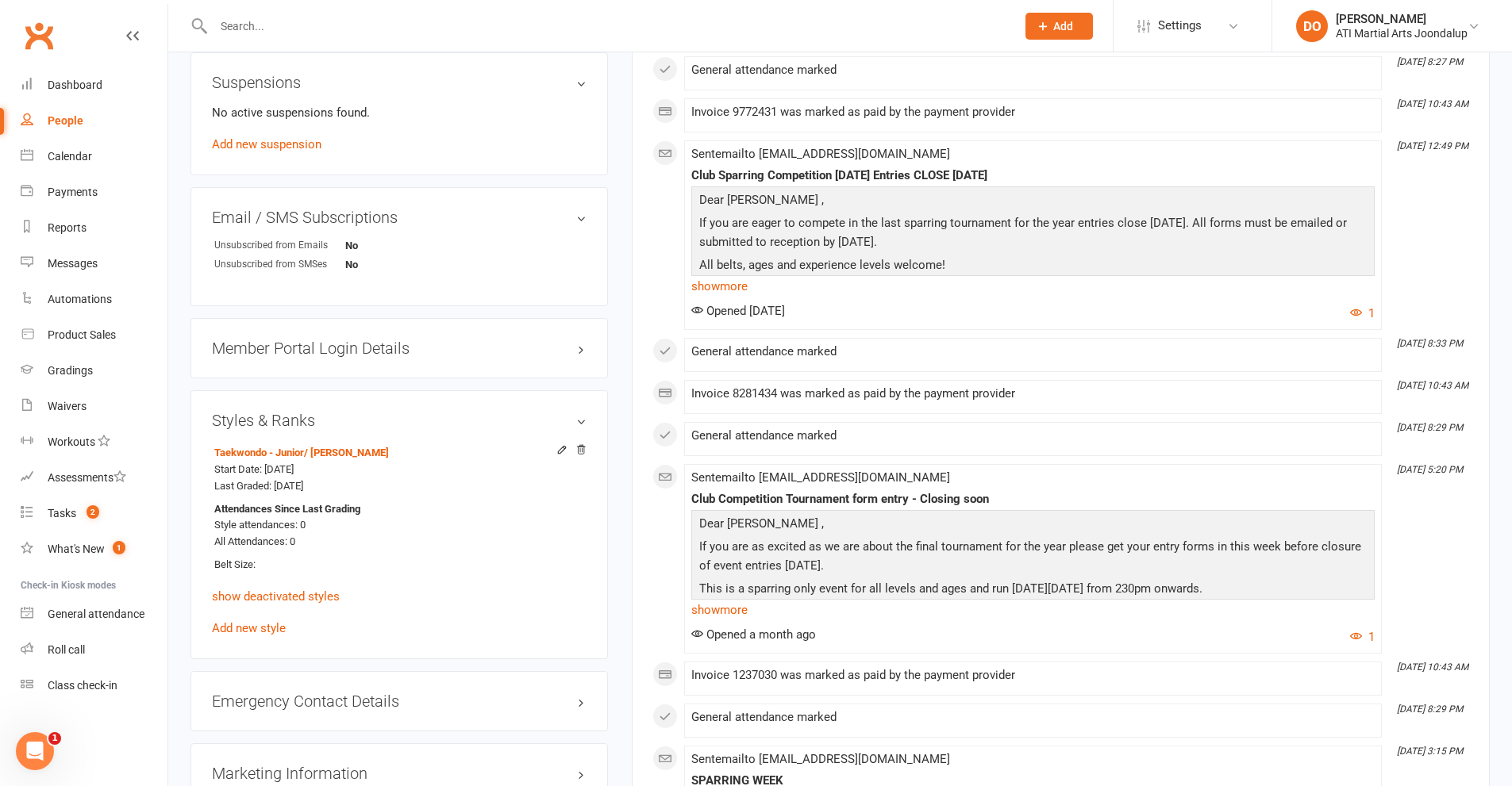
click at [274, 37] on input "text" at bounding box center [606, 25] width 796 height 22
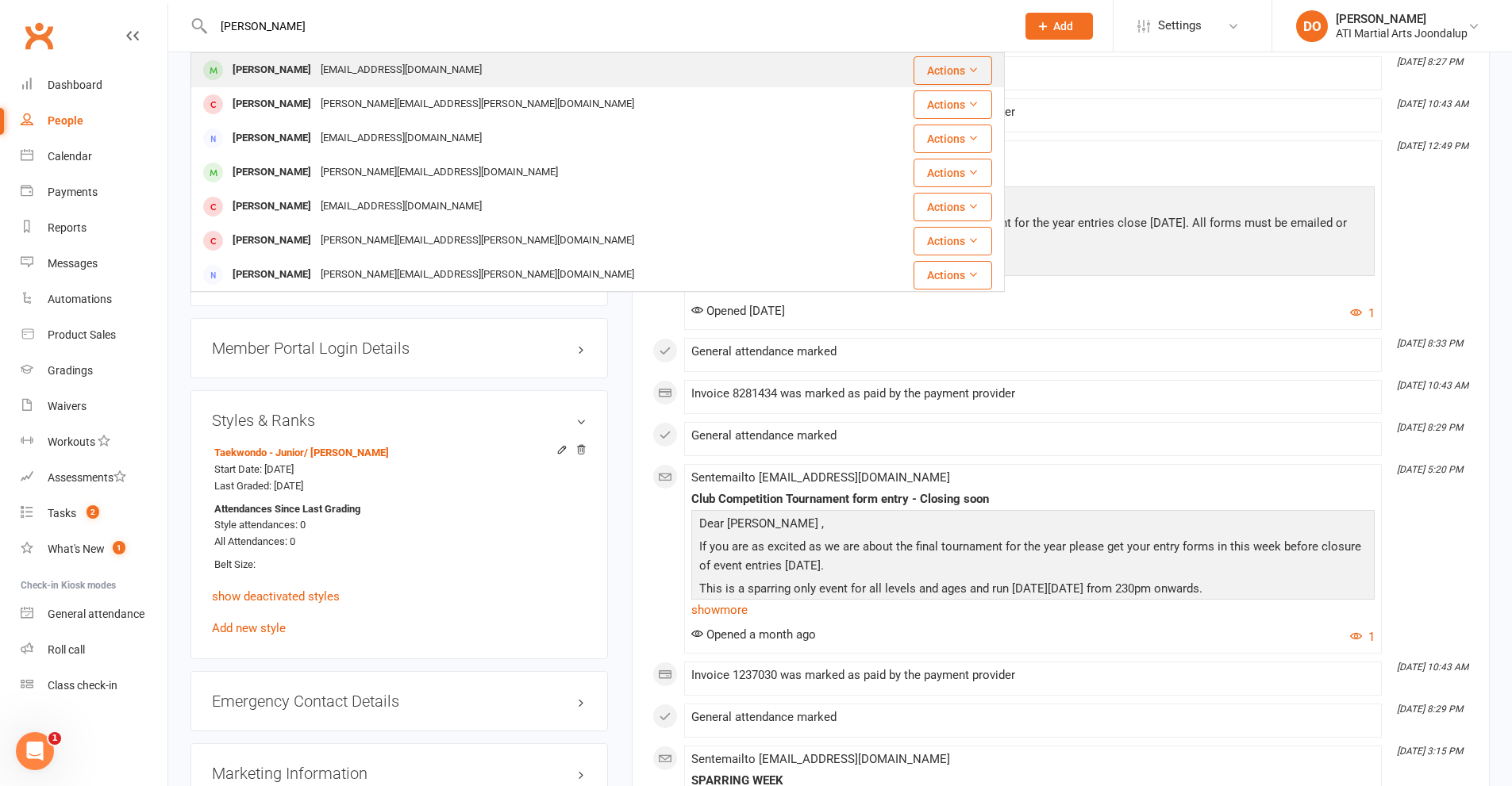
type input "[PERSON_NAME]"
click at [285, 60] on div "[PERSON_NAME]" at bounding box center [271, 70] width 88 height 23
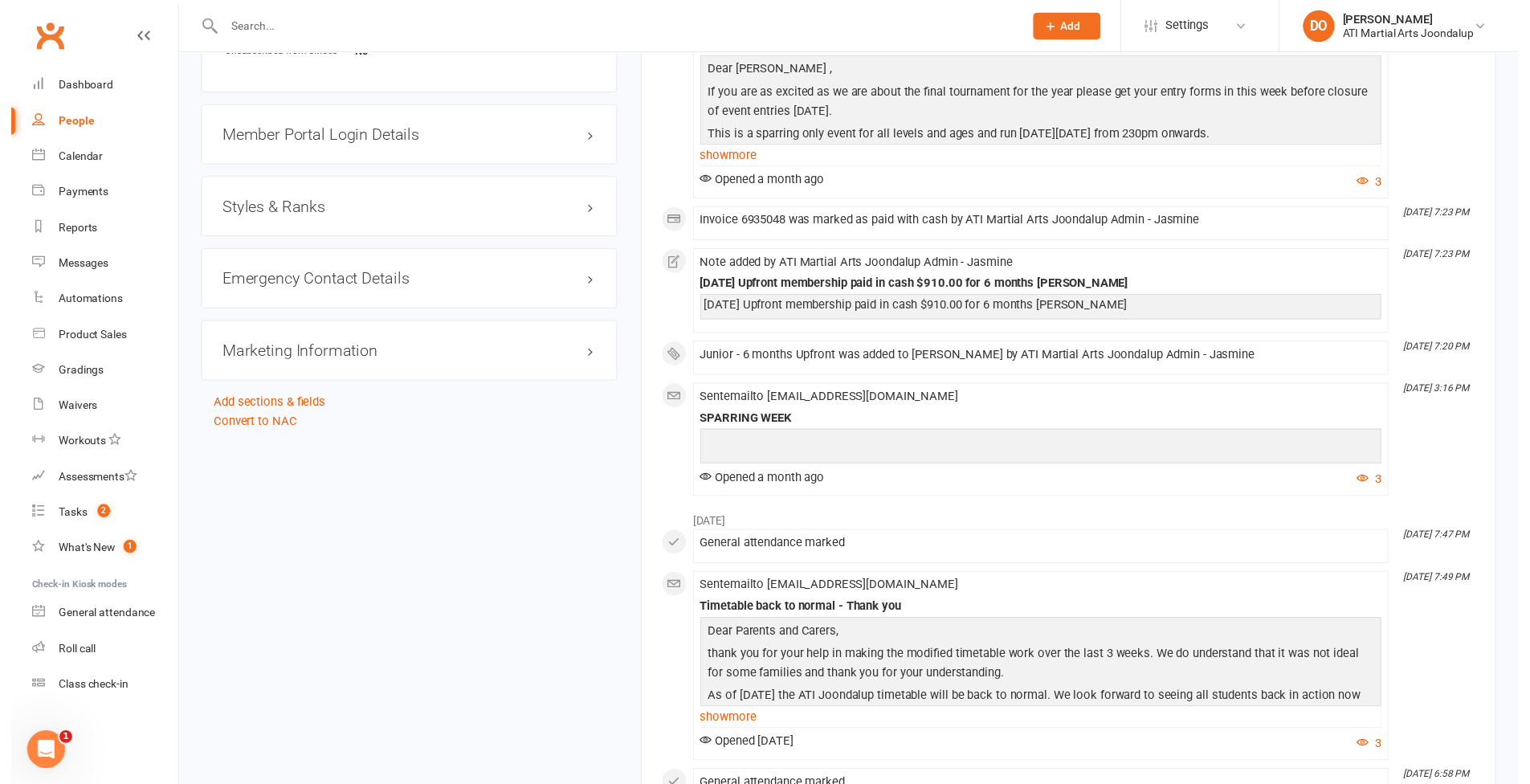
scroll to position [1928, 0]
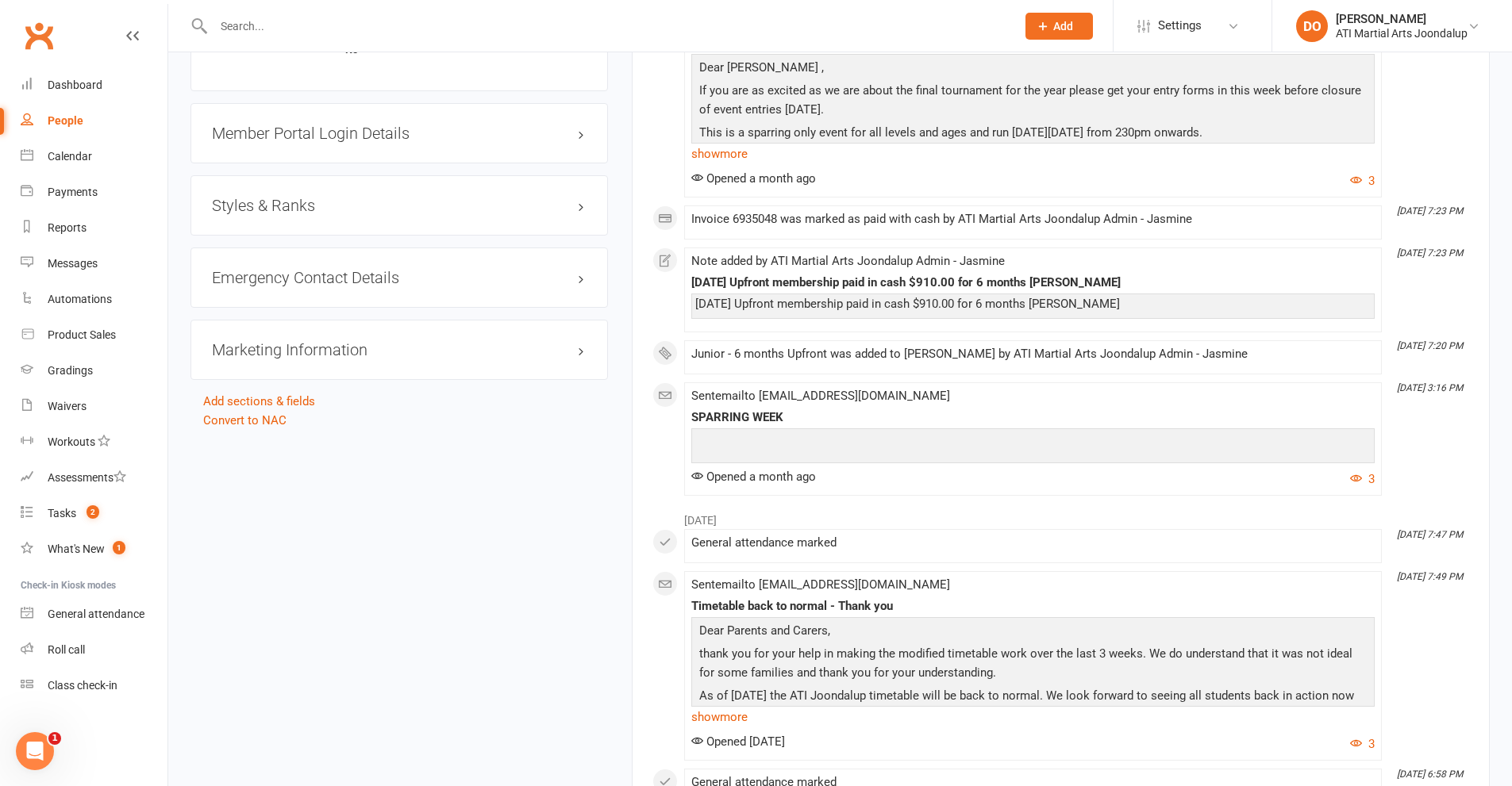
click at [581, 206] on h3 "Styles & Ranks" at bounding box center [399, 206] width 375 height 18
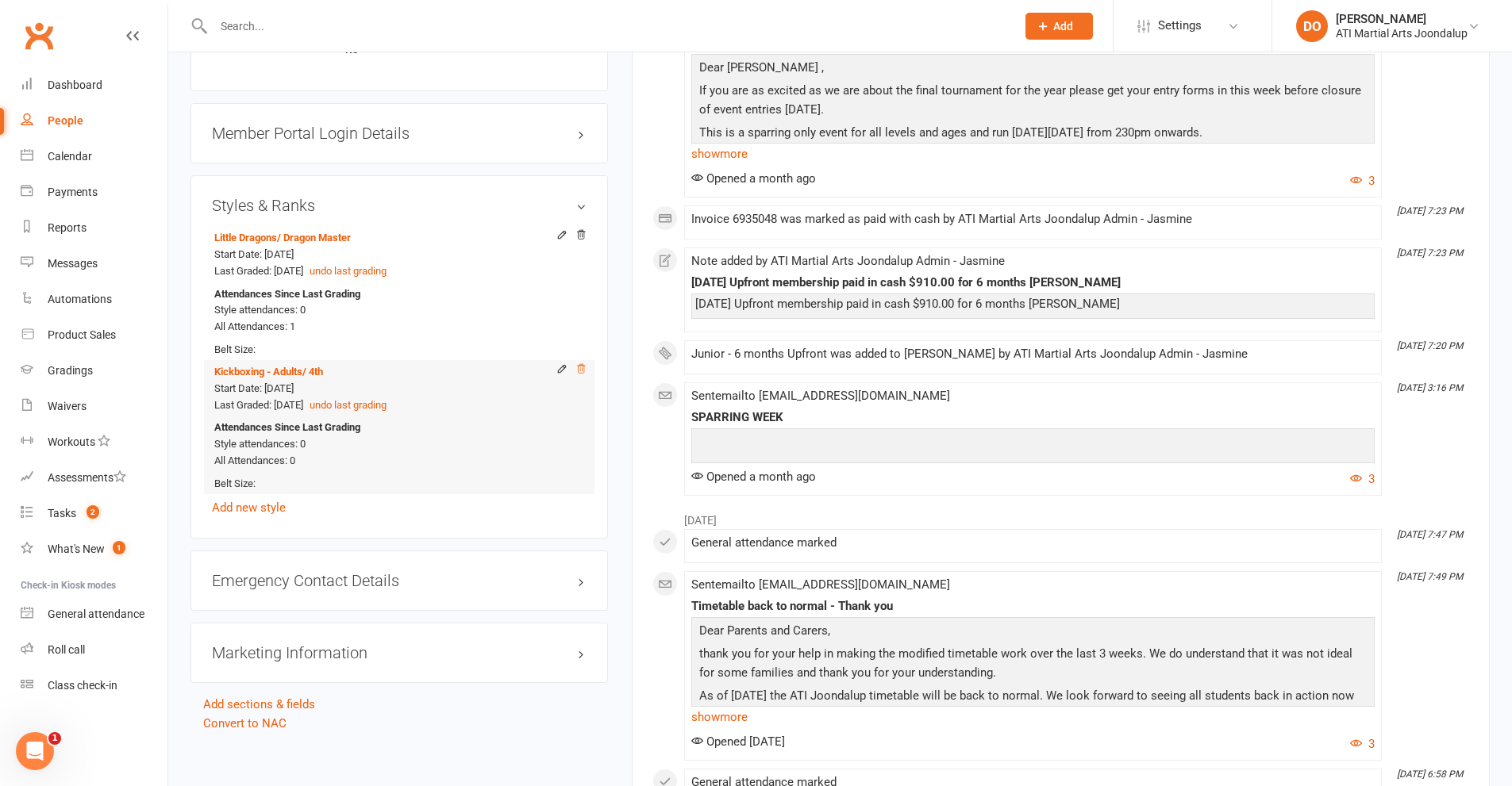
click at [581, 368] on icon at bounding box center [580, 368] width 11 height 11
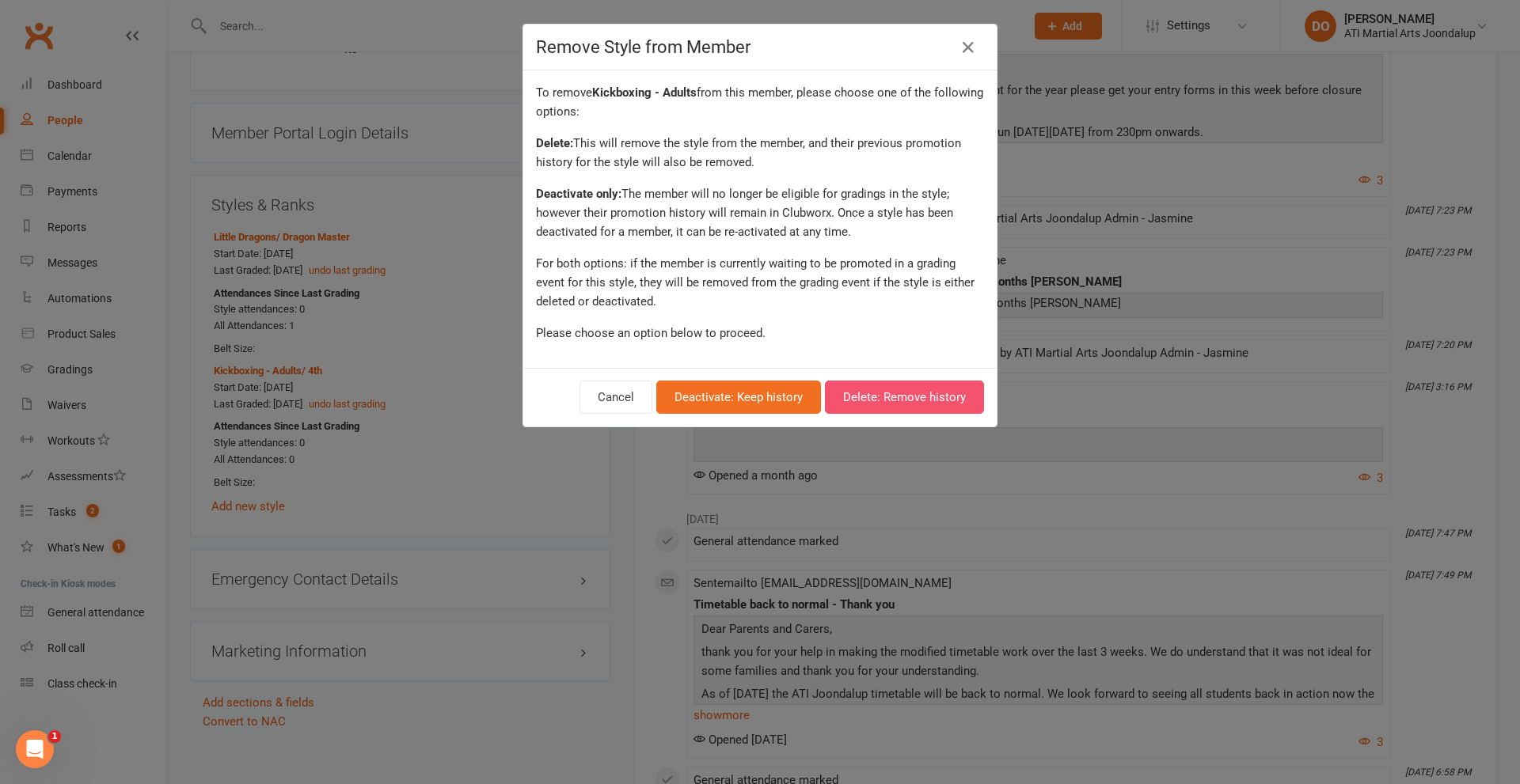
click at [898, 398] on button "Delete: Remove history" at bounding box center [905, 397] width 159 height 33
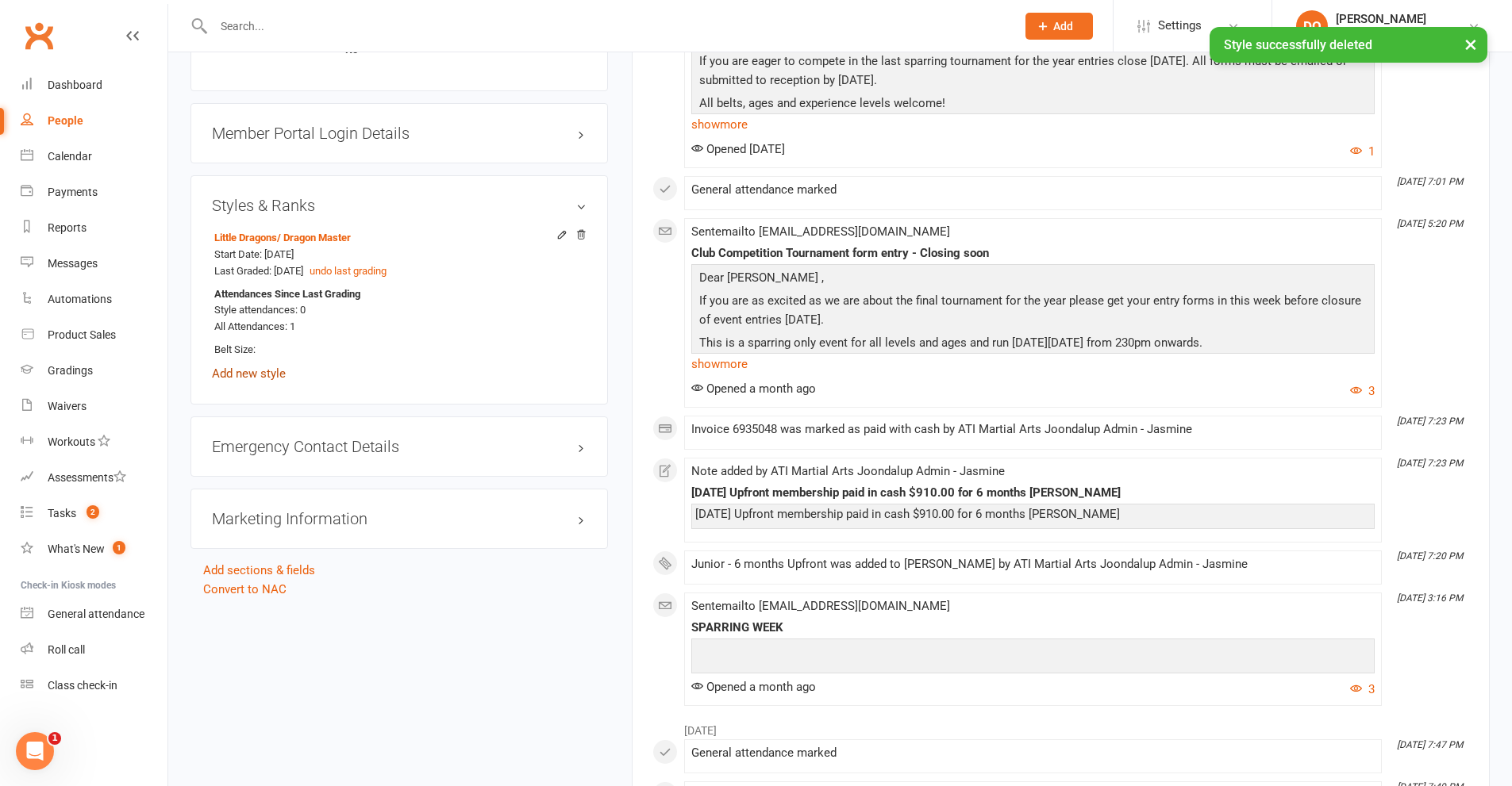
click at [261, 372] on link "Add new style" at bounding box center [249, 374] width 74 height 14
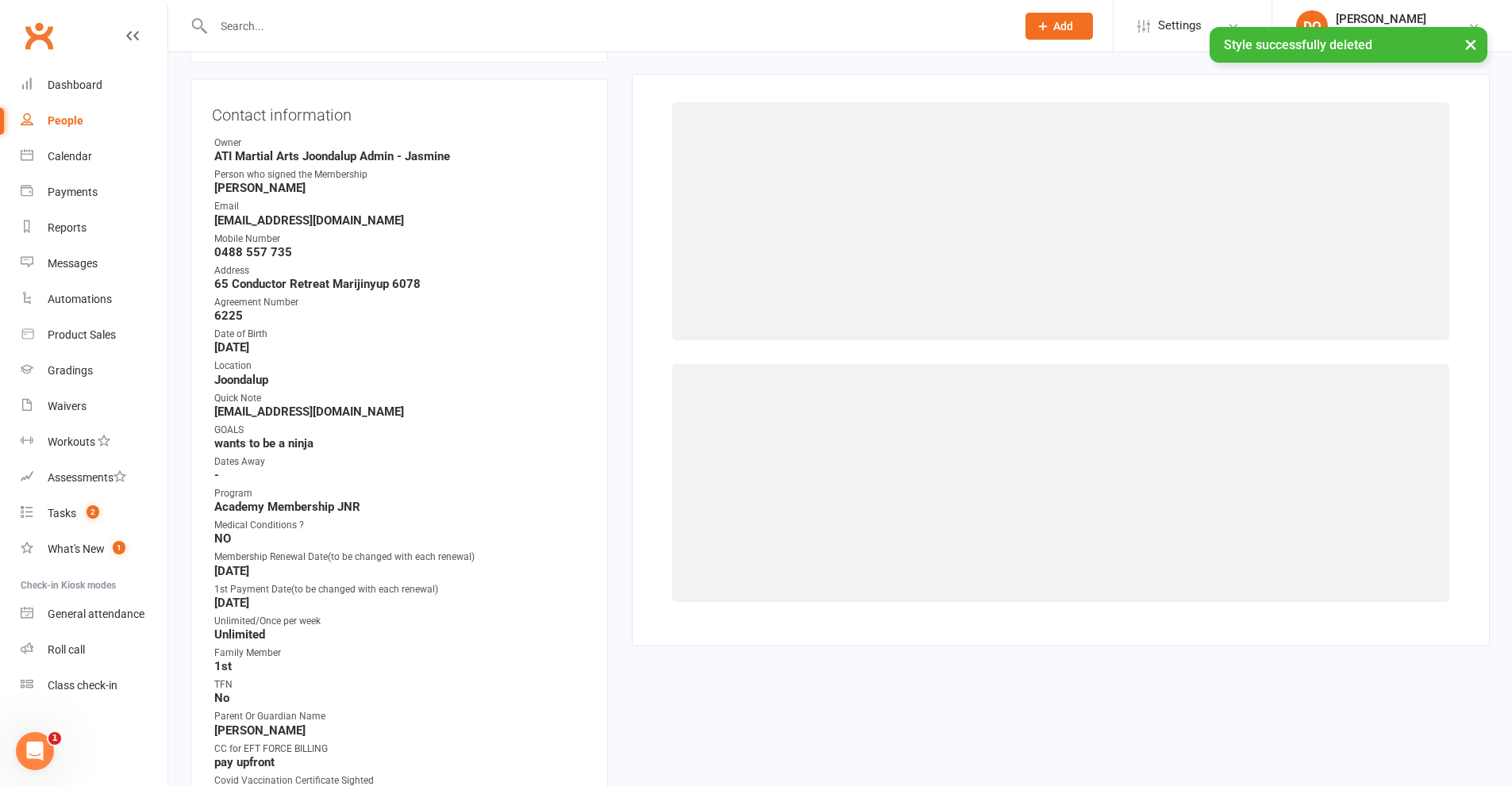
scroll to position [136, 0]
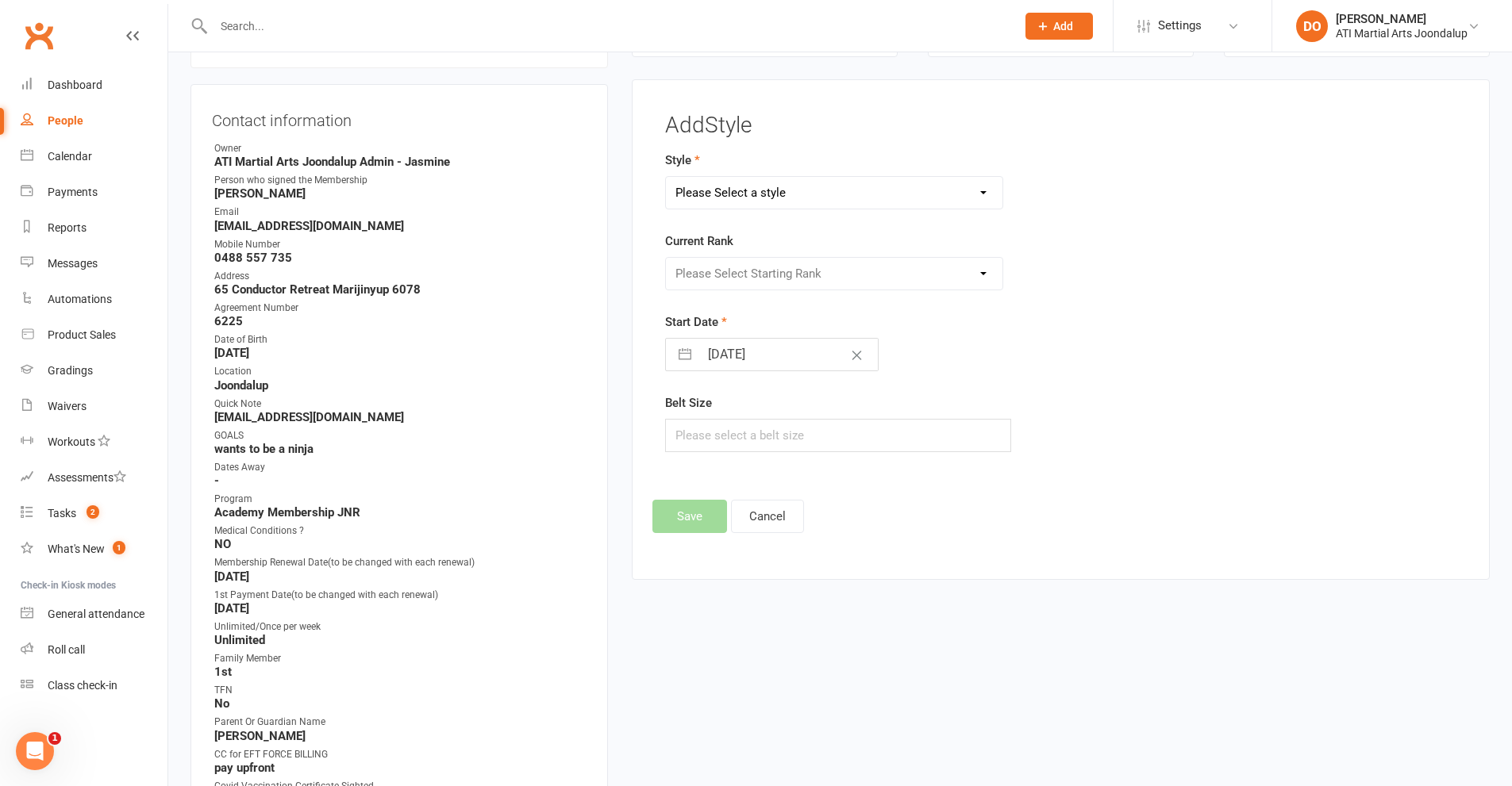
click at [985, 191] on select "Please Select a style BJJ Adults BJJ JUNIORS Boxing Club Cardio Box Kickboxing …" at bounding box center [834, 193] width 337 height 32
select select "3767"
click at [666, 177] on select "Please Select a style BJJ Adults BJJ JUNIORS Boxing Club Cardio Box Kickboxing …" at bounding box center [834, 193] width 337 height 32
click at [981, 272] on select "Please Select Starting Rank 8th 7th 6th 5th 4th 3rd 2nd 1st [PERSON_NAME] 1st P…" at bounding box center [834, 274] width 337 height 32
select select "45245"
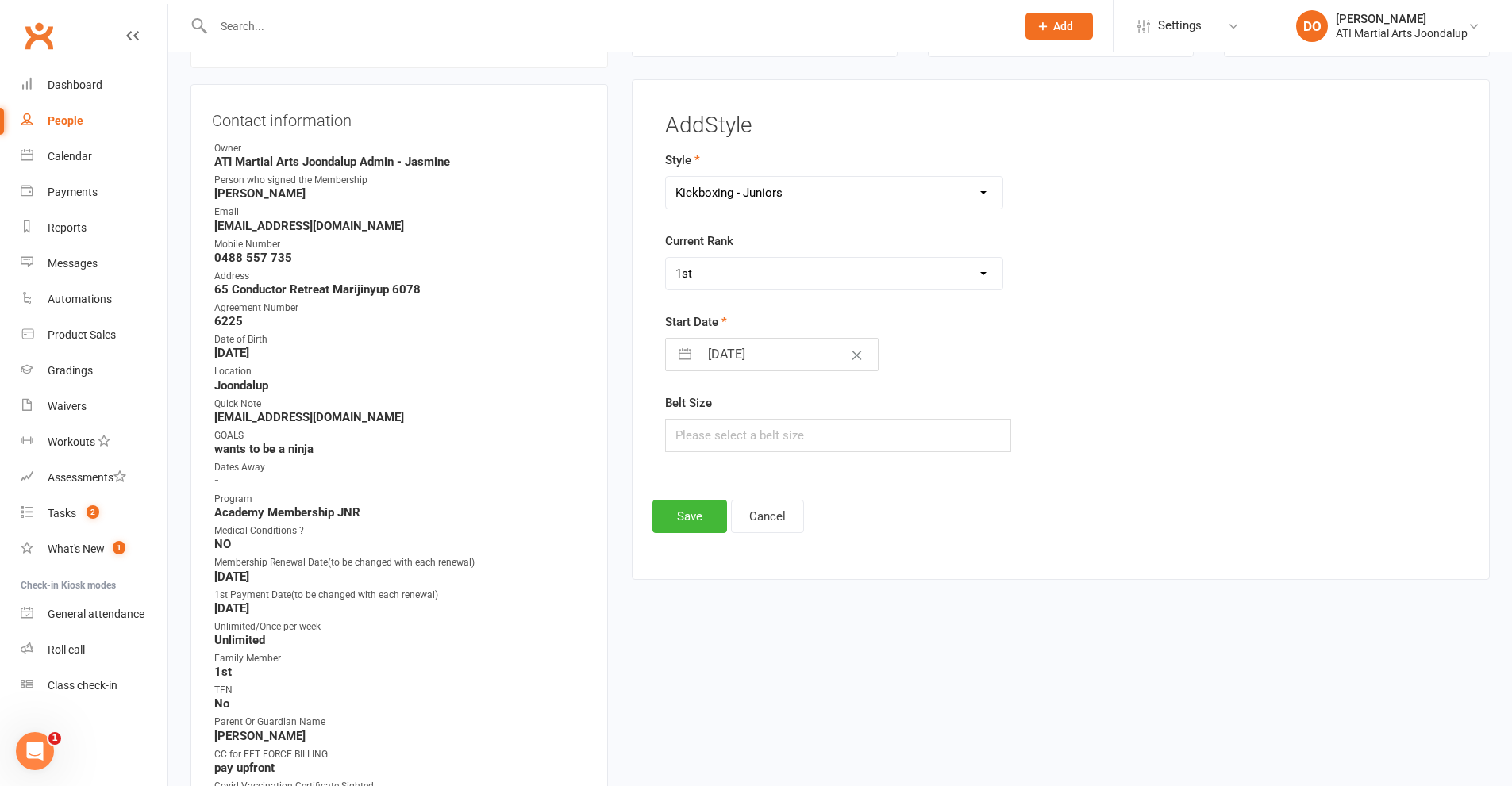
click at [666, 258] on select "Please Select Starting Rank 8th 7th 6th 5th 4th 3rd 2nd 1st [PERSON_NAME] 1st P…" at bounding box center [834, 274] width 337 height 32
click at [694, 506] on button "Save" at bounding box center [689, 516] width 74 height 33
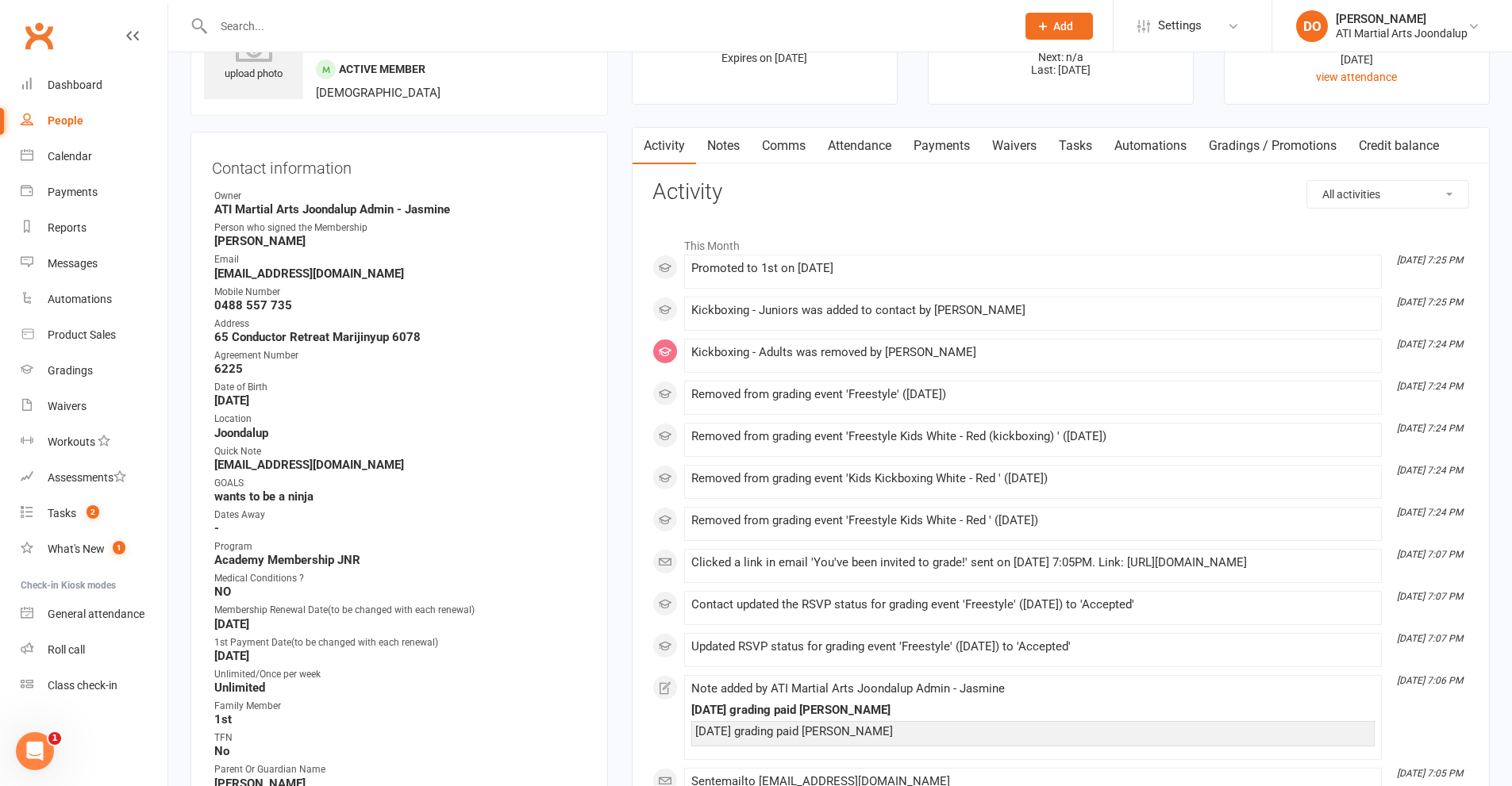
scroll to position [0, 0]
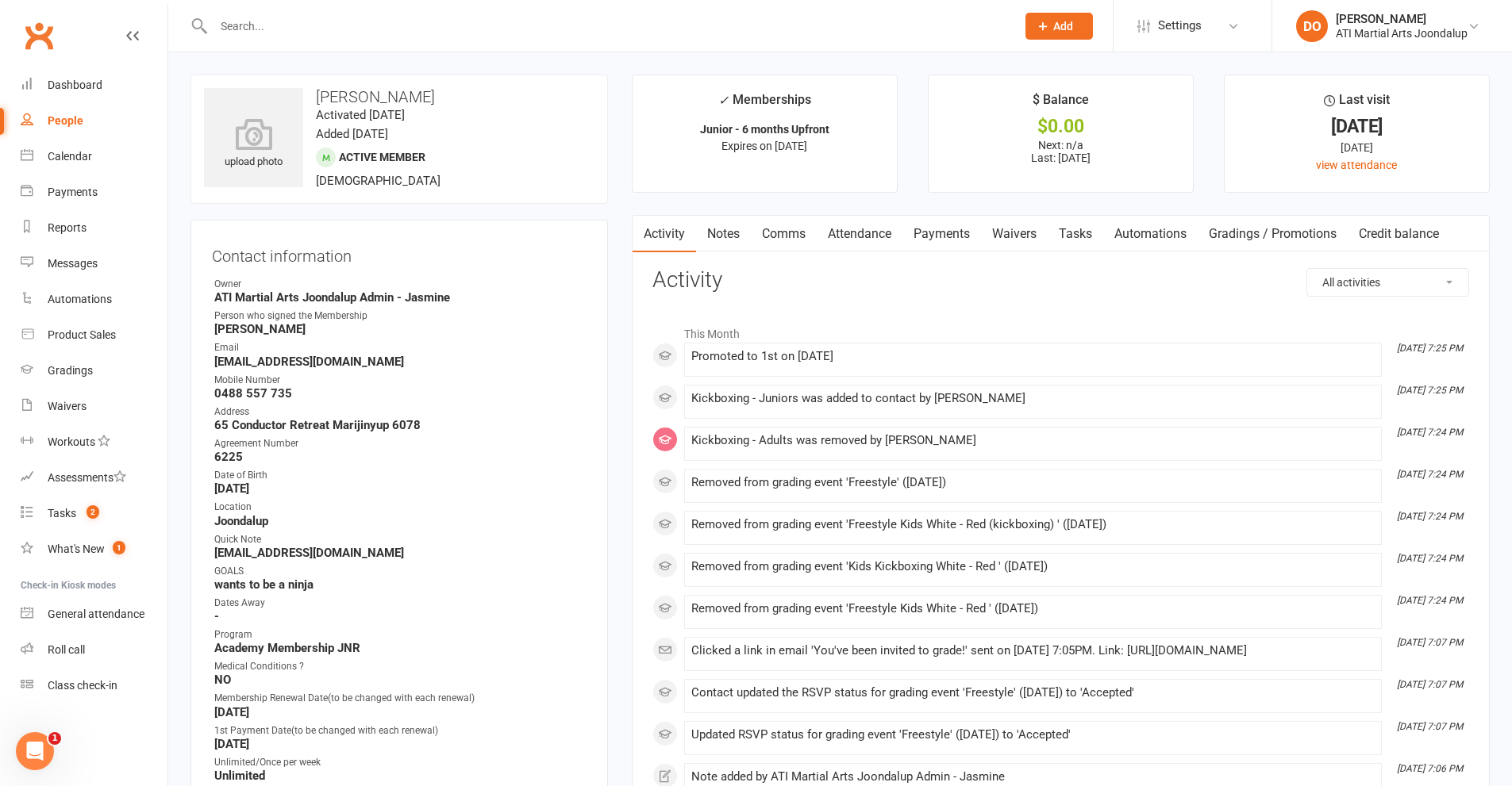
click at [261, 23] on input "text" at bounding box center [606, 25] width 796 height 22
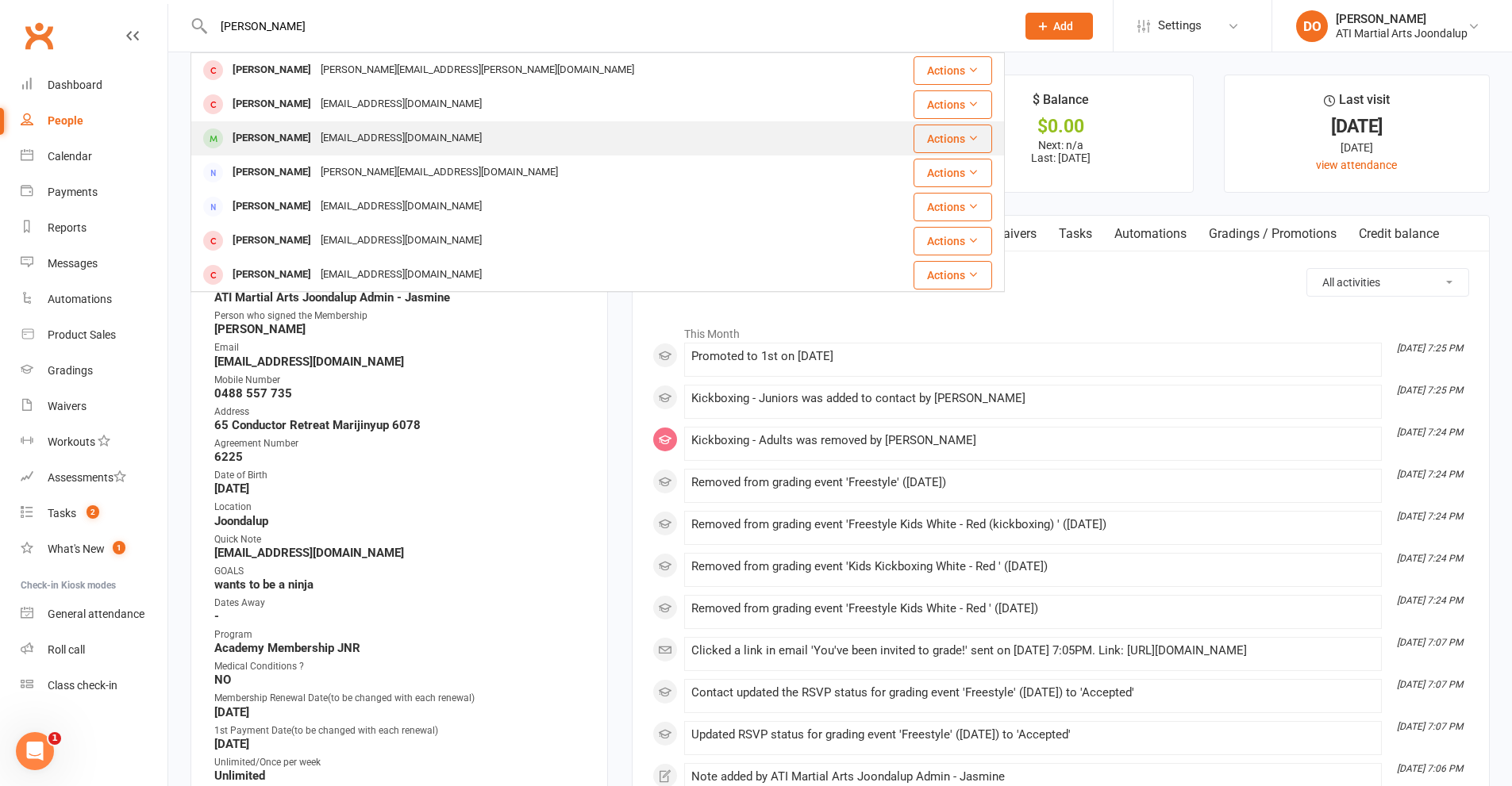
type input "[PERSON_NAME]"
click at [246, 137] on div "[PERSON_NAME]" at bounding box center [271, 138] width 88 height 23
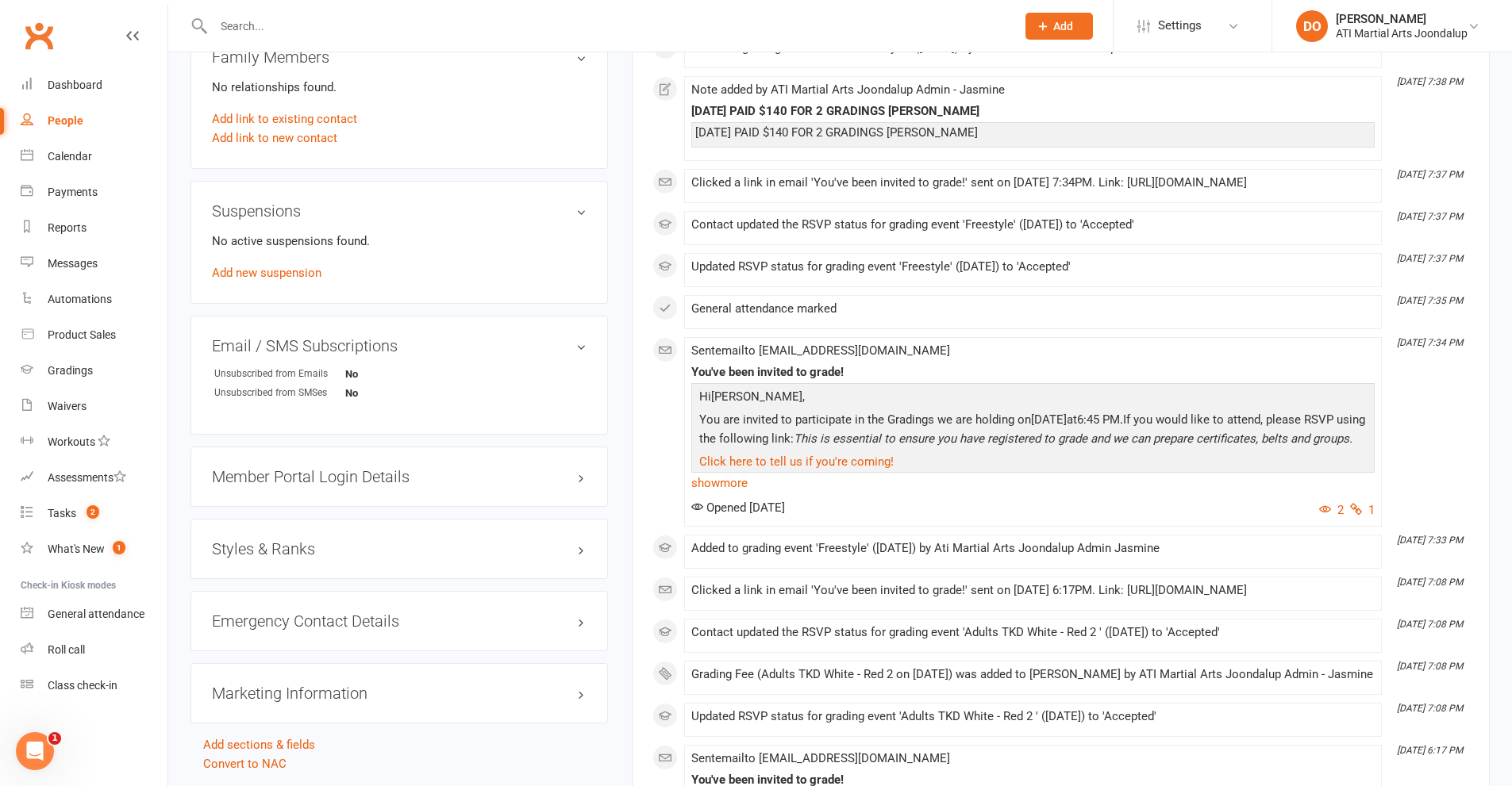
scroll to position [1745, 0]
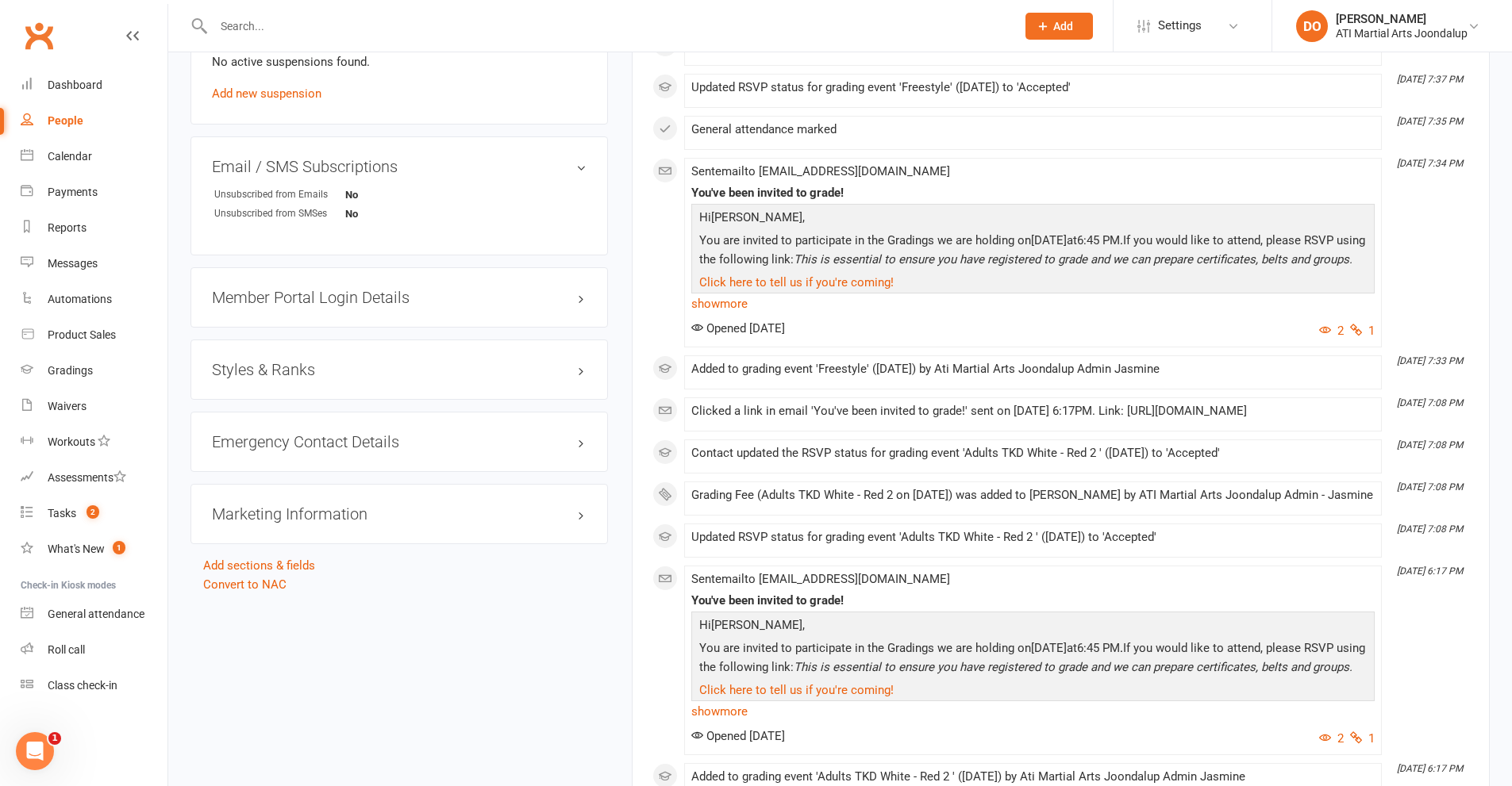
click at [578, 372] on h3 "Styles & Ranks" at bounding box center [399, 369] width 375 height 18
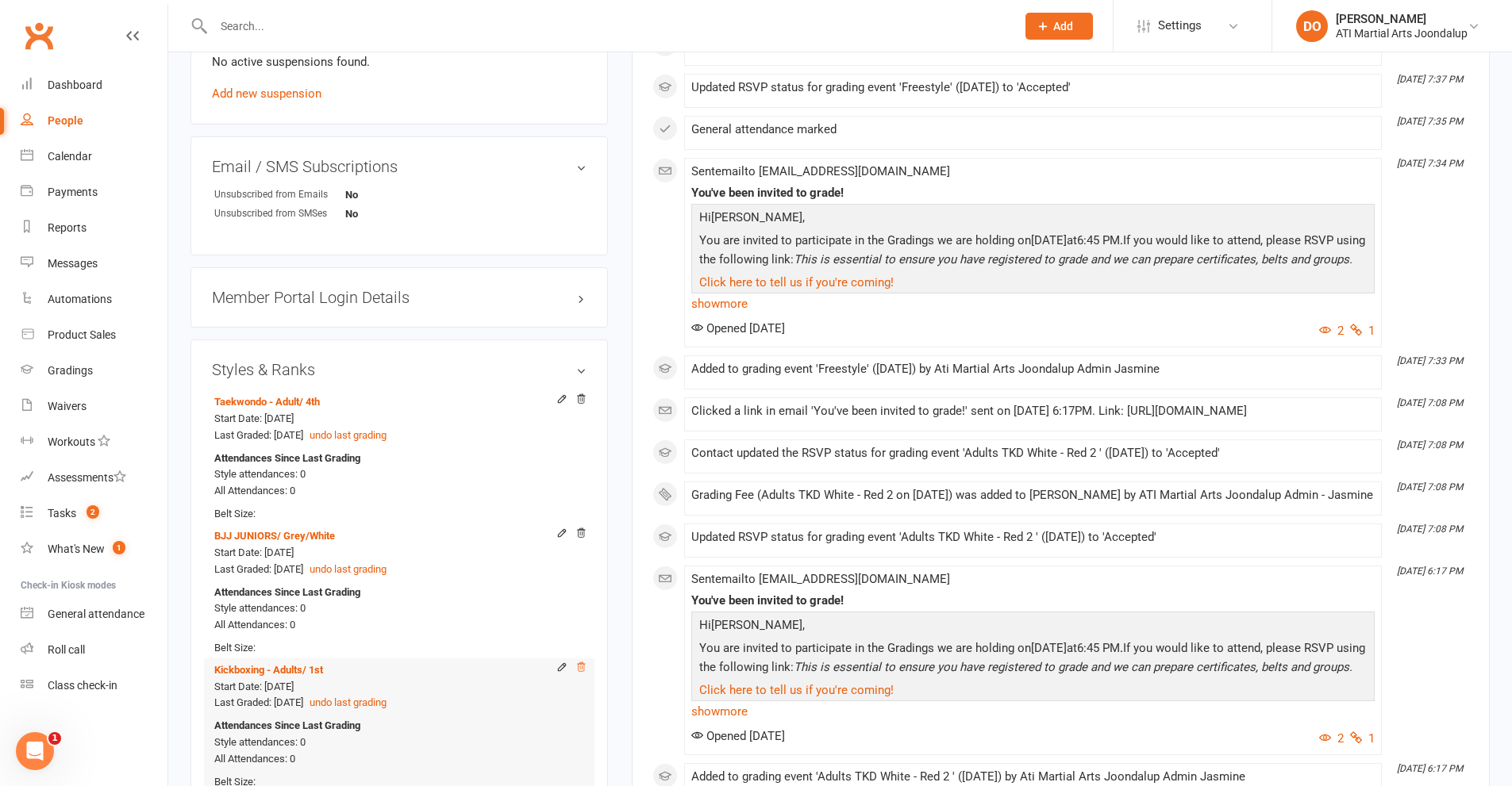
click at [577, 662] on icon at bounding box center [580, 667] width 11 height 11
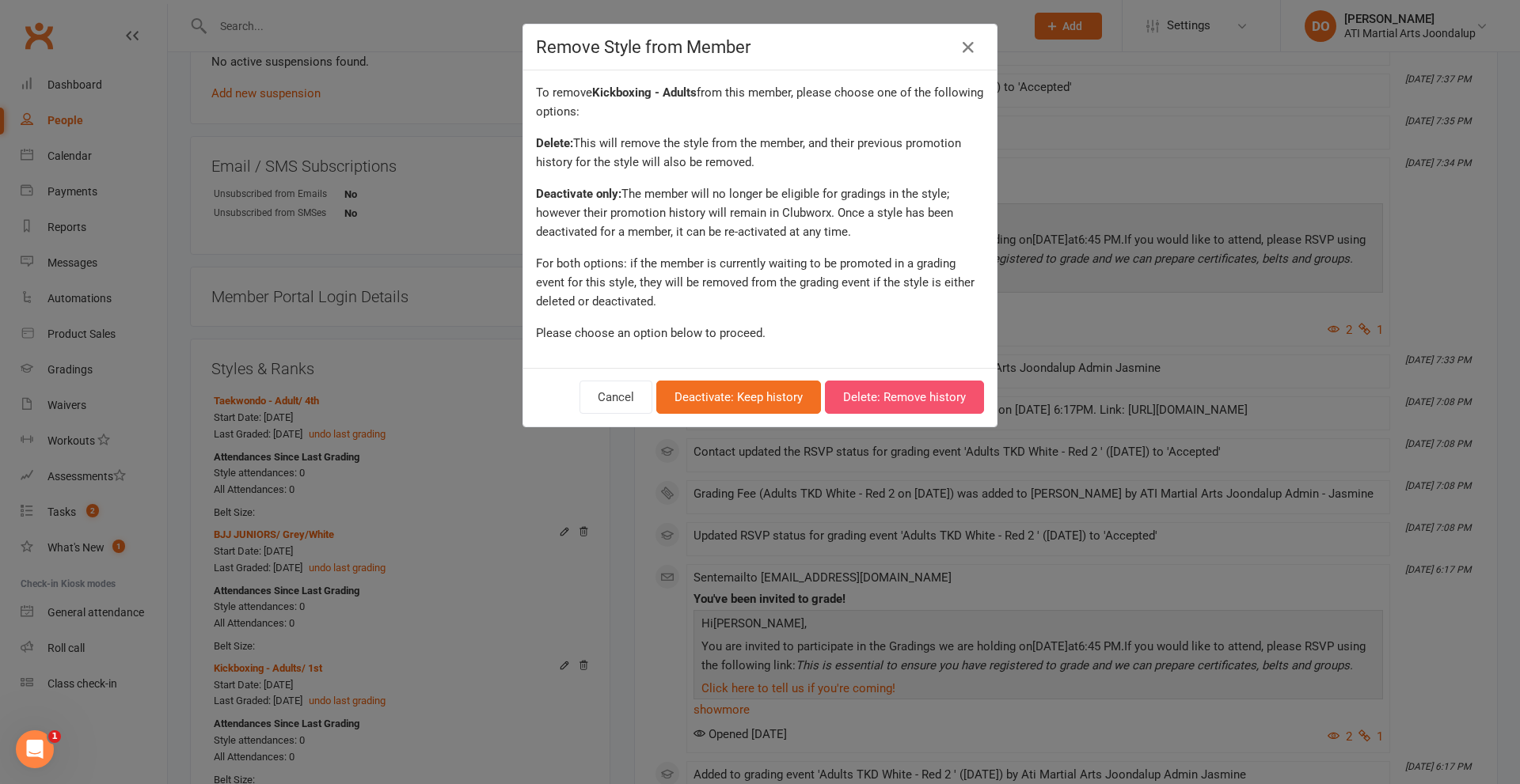
click at [863, 390] on button "Delete: Remove history" at bounding box center [905, 397] width 159 height 33
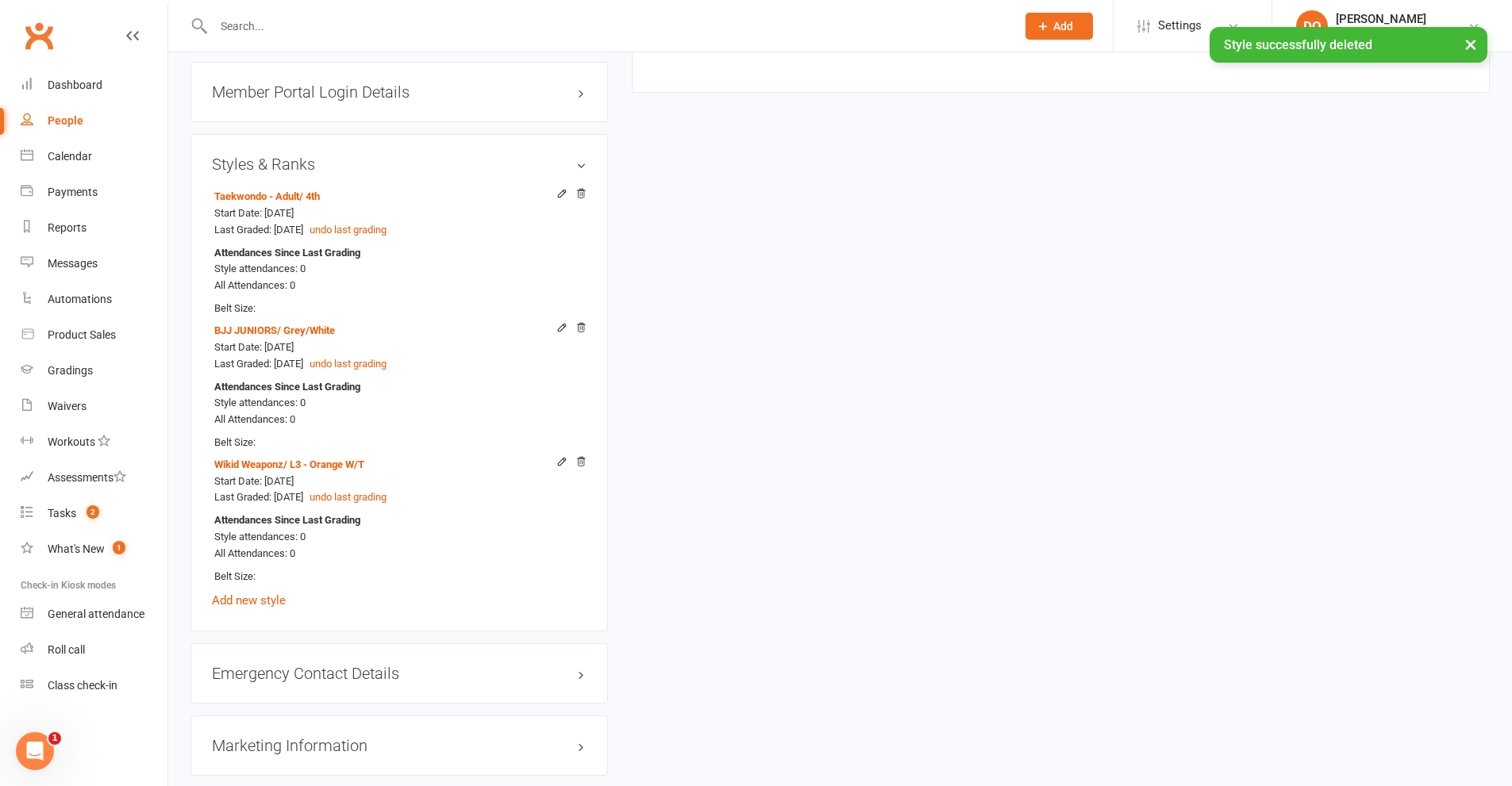
scroll to position [2053, 0]
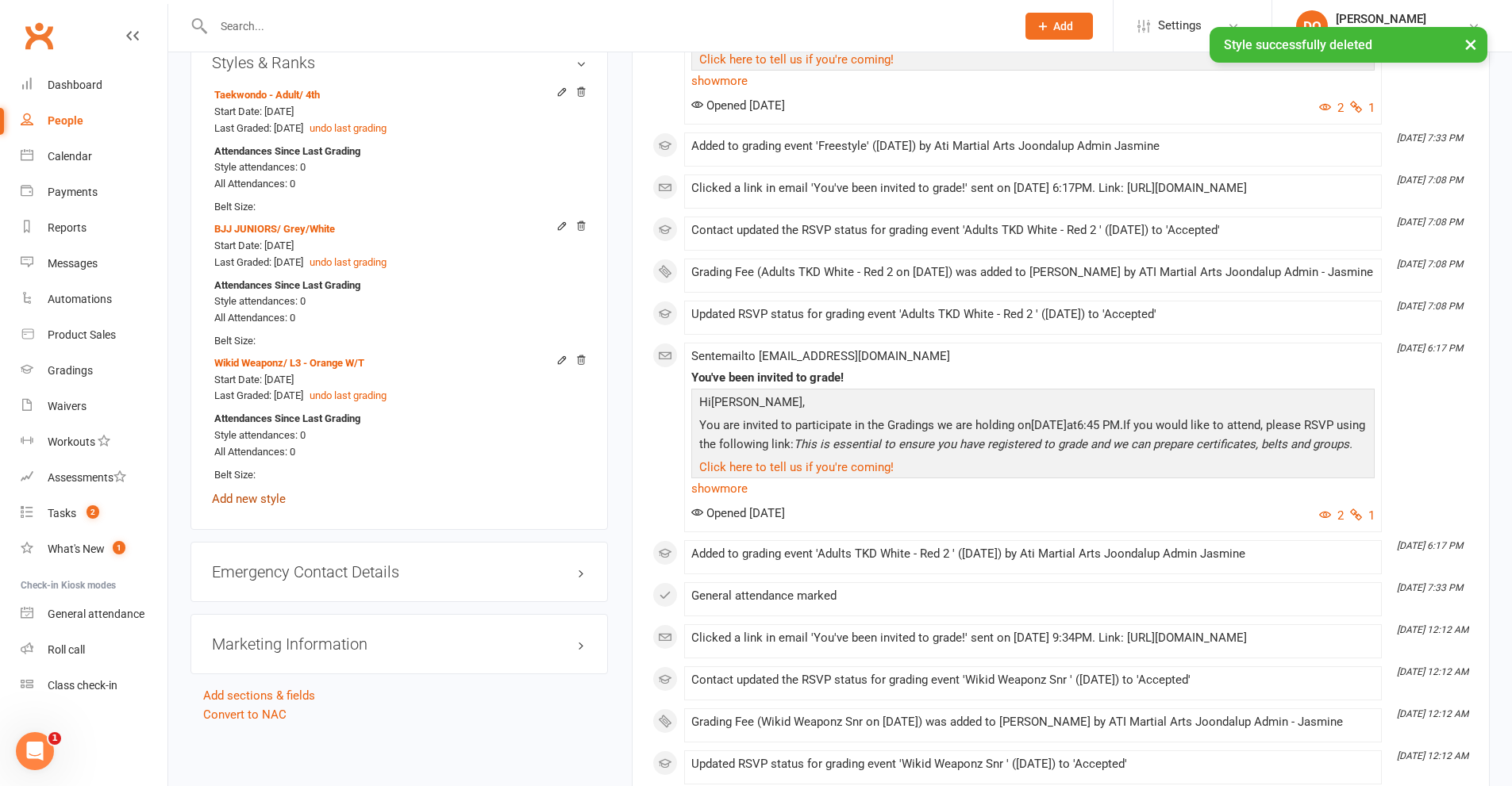
click at [255, 495] on link "Add new style" at bounding box center [249, 499] width 74 height 14
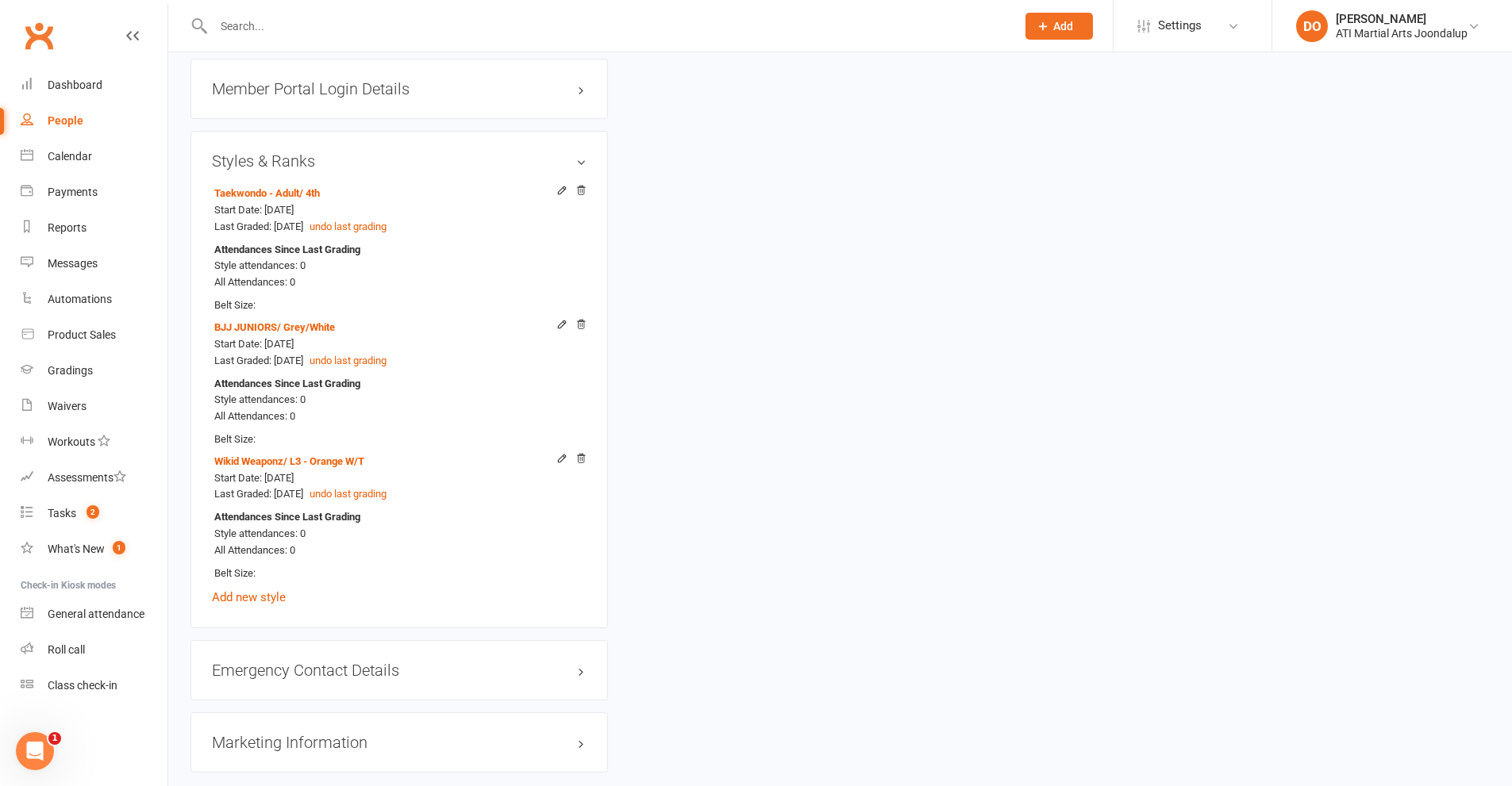
scroll to position [1961, 0]
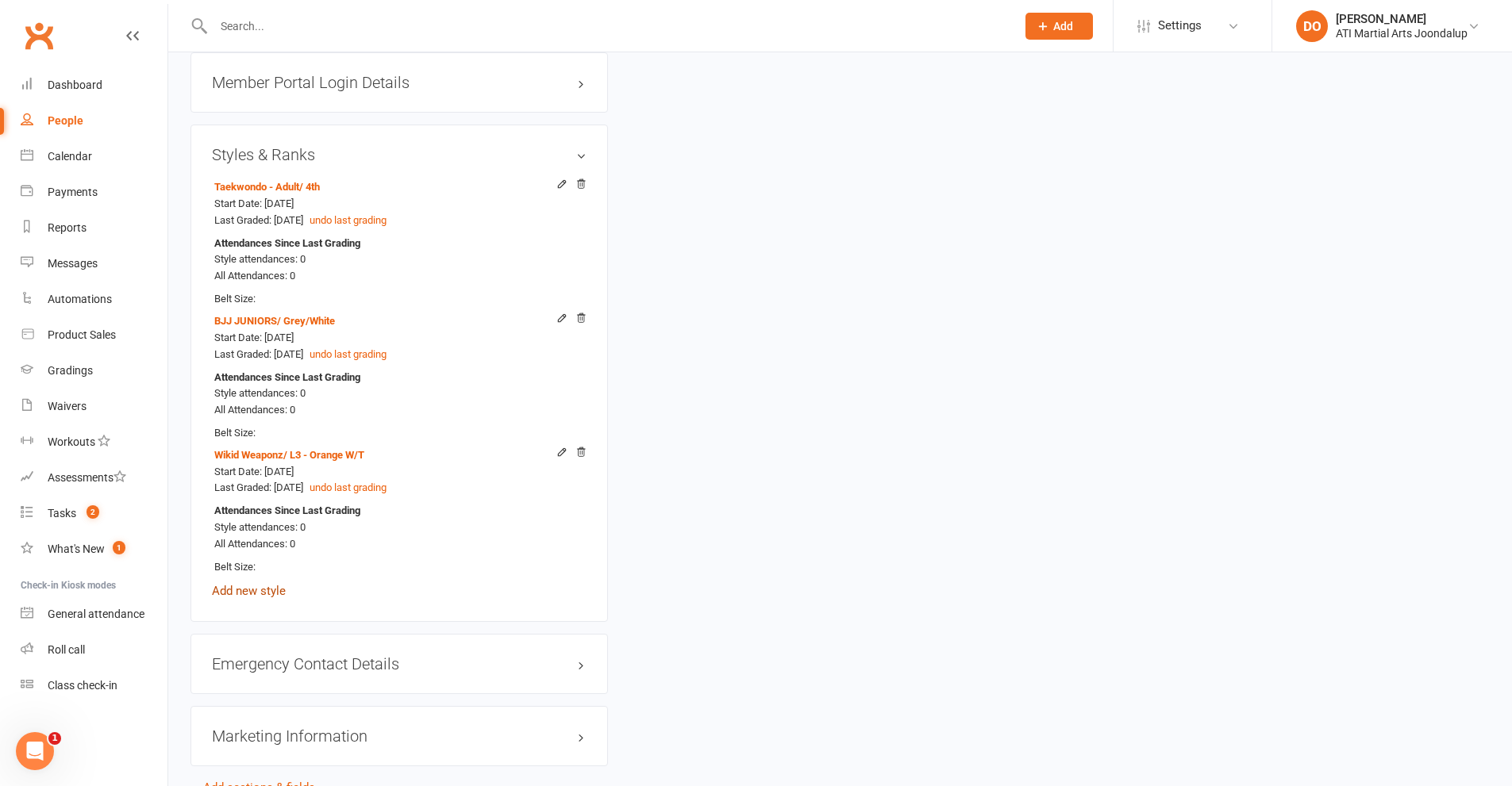
click at [253, 591] on link "Add new style" at bounding box center [249, 591] width 74 height 14
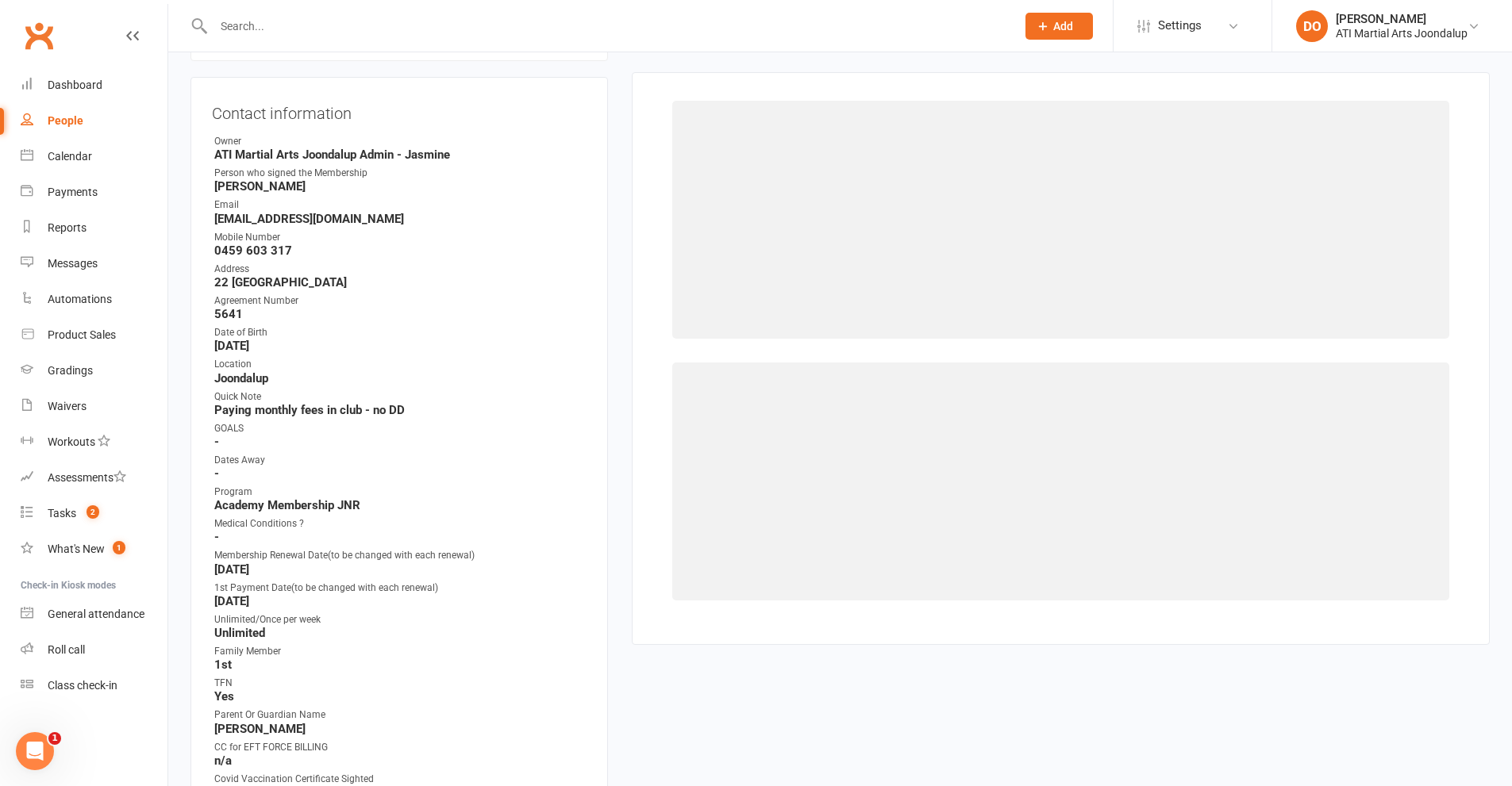
scroll to position [136, 0]
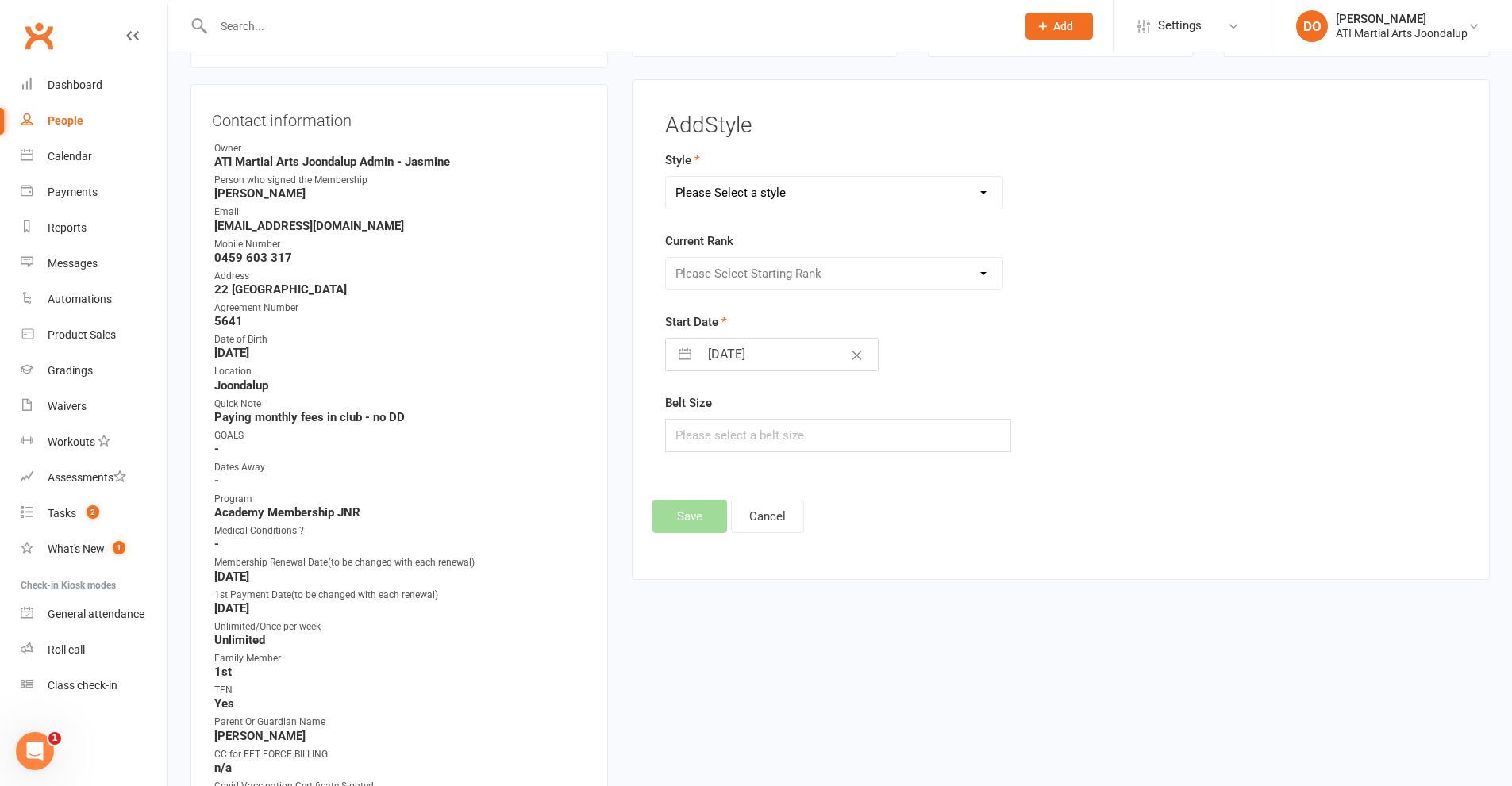
click at [981, 191] on select "Please Select a style BJJ Adults BJJ JUNIORS Boxing Club Cardio Box Kickboxing …" at bounding box center [834, 193] width 337 height 32
select select "3767"
click at [666, 177] on select "Please Select a style BJJ Adults BJJ JUNIORS Boxing Club Cardio Box Kickboxing …" at bounding box center [834, 193] width 337 height 32
click at [985, 273] on select "Please Select Starting Rank 8th 7th 6th 5th 4th 3rd 2nd 1st [PERSON_NAME] 1st P…" at bounding box center [834, 274] width 337 height 32
select select "45245"
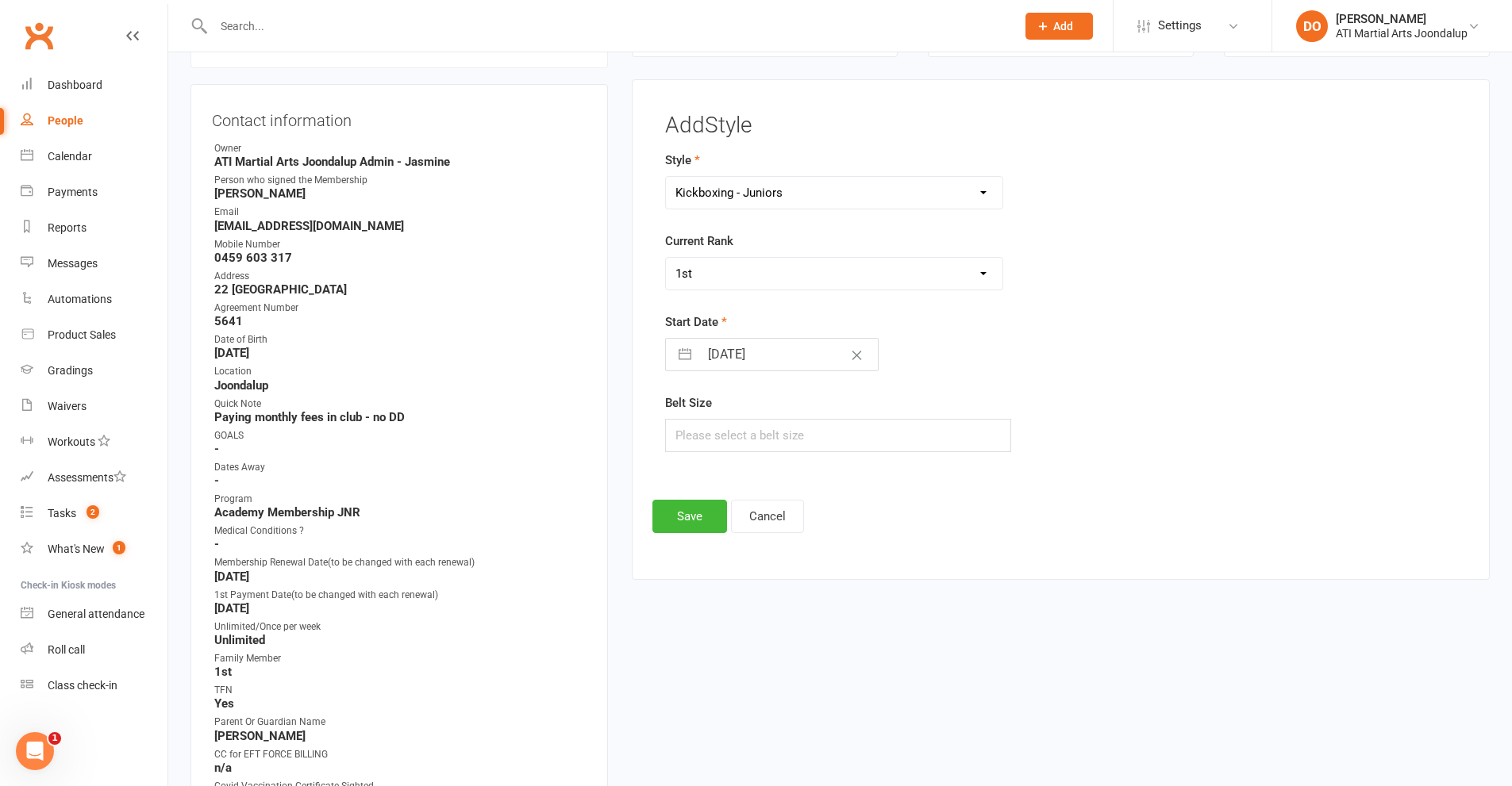
click at [666, 258] on select "Please Select Starting Rank 8th 7th 6th 5th 4th 3rd 2nd 1st [PERSON_NAME] 1st P…" at bounding box center [834, 274] width 337 height 32
click at [698, 515] on button "Save" at bounding box center [689, 516] width 74 height 33
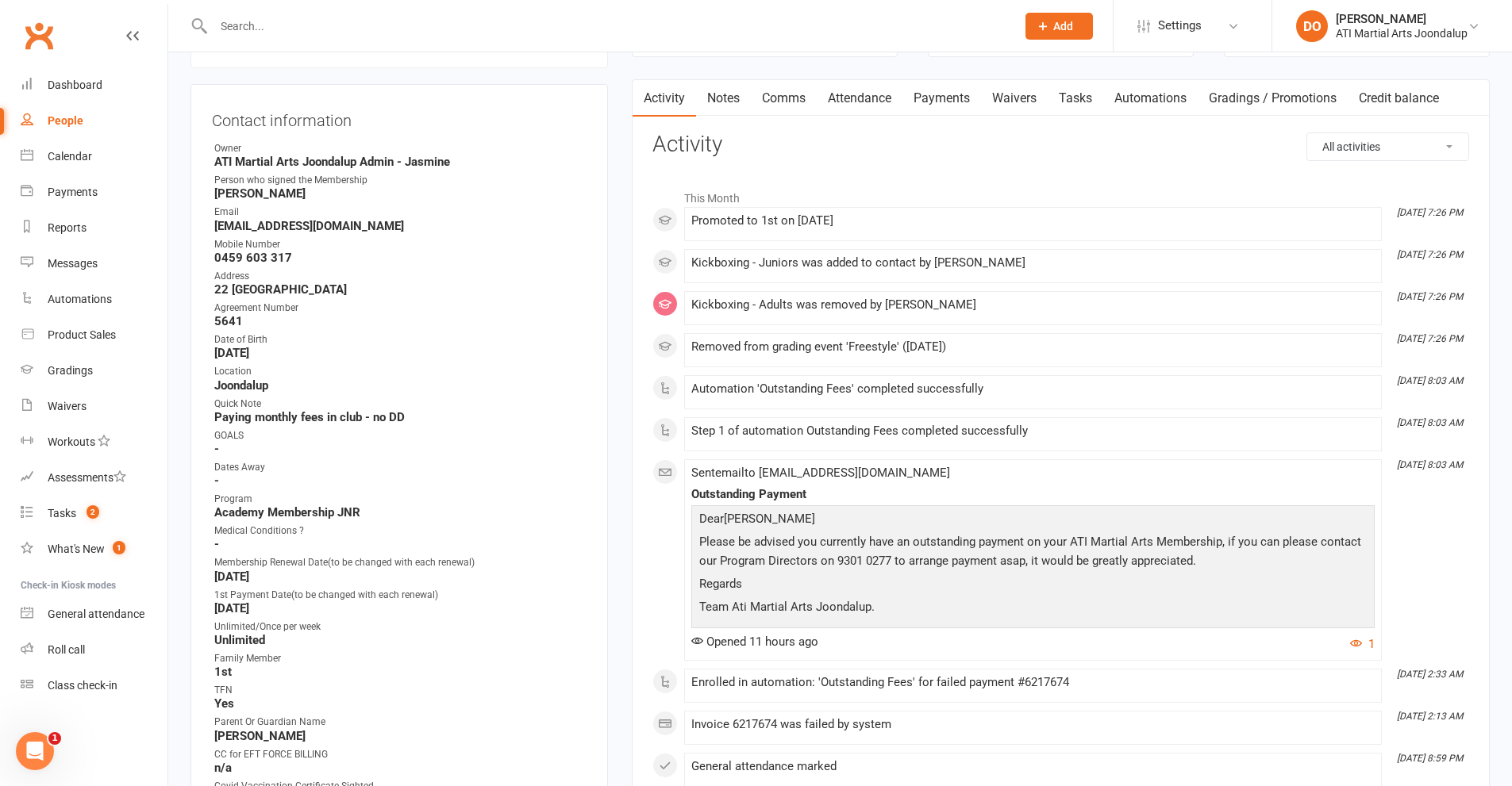
click at [285, 31] on input "text" at bounding box center [606, 25] width 796 height 22
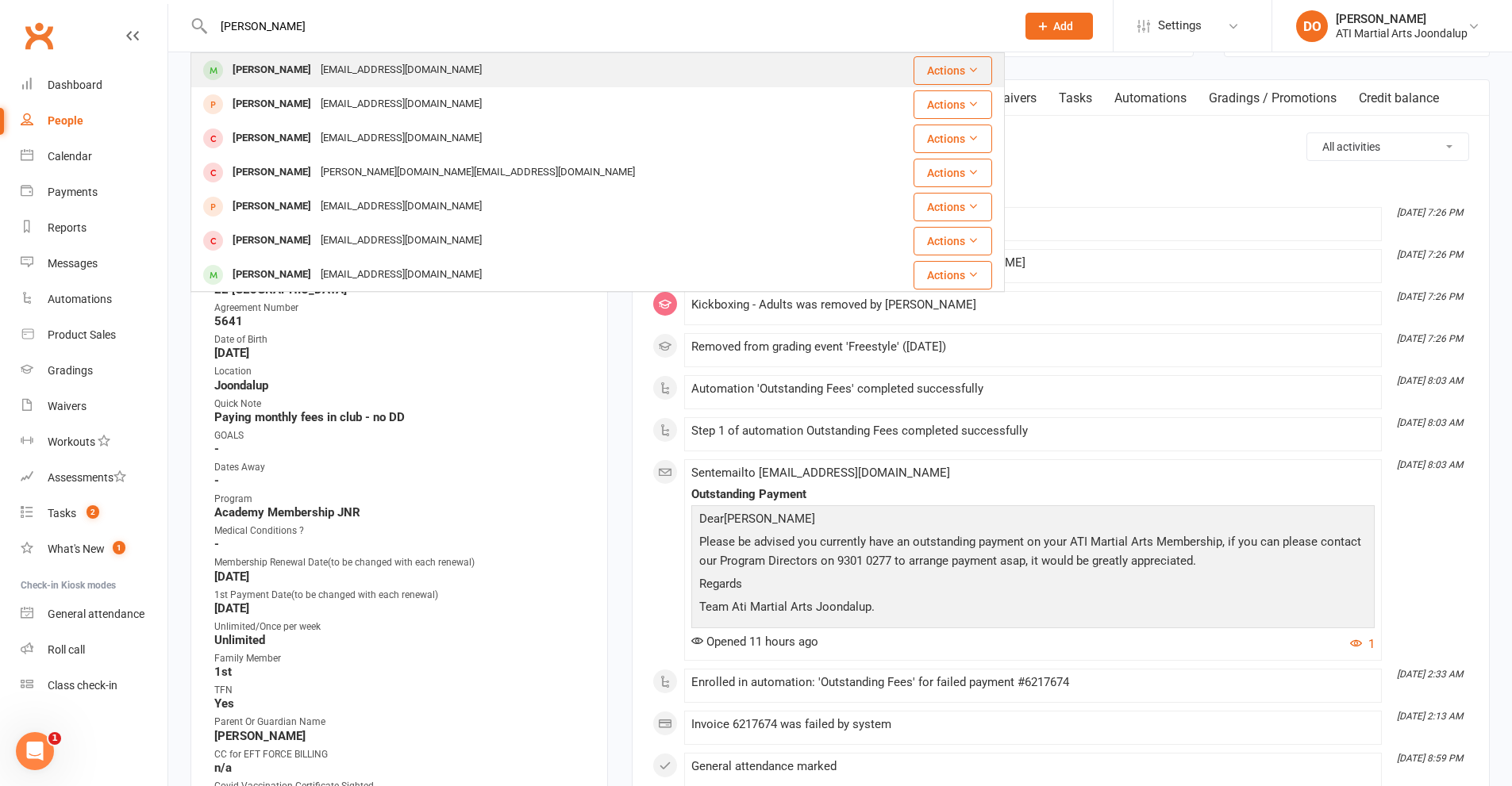
type input "[PERSON_NAME]"
click at [291, 72] on div "[PERSON_NAME]" at bounding box center [271, 70] width 88 height 23
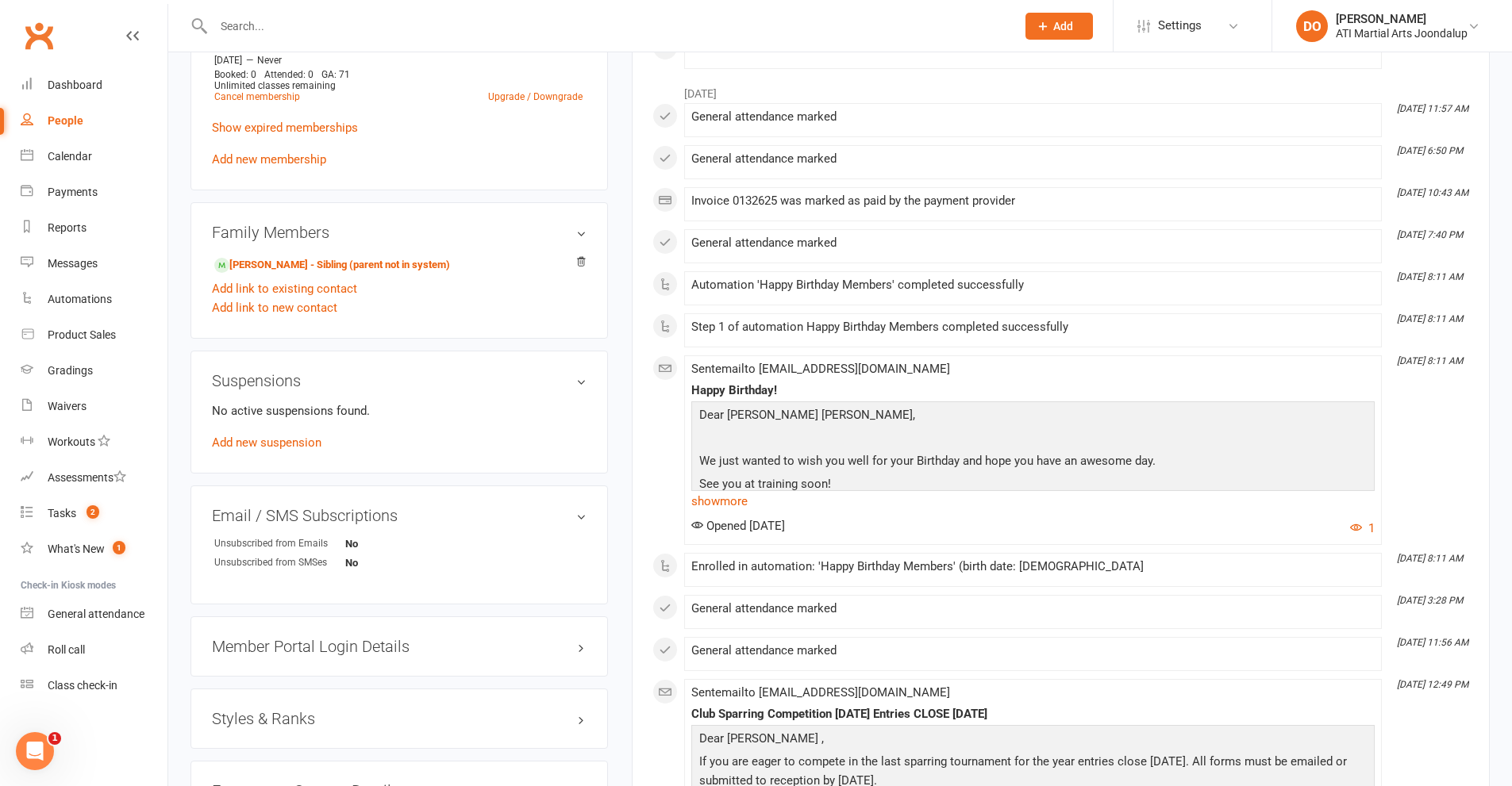
scroll to position [1587, 0]
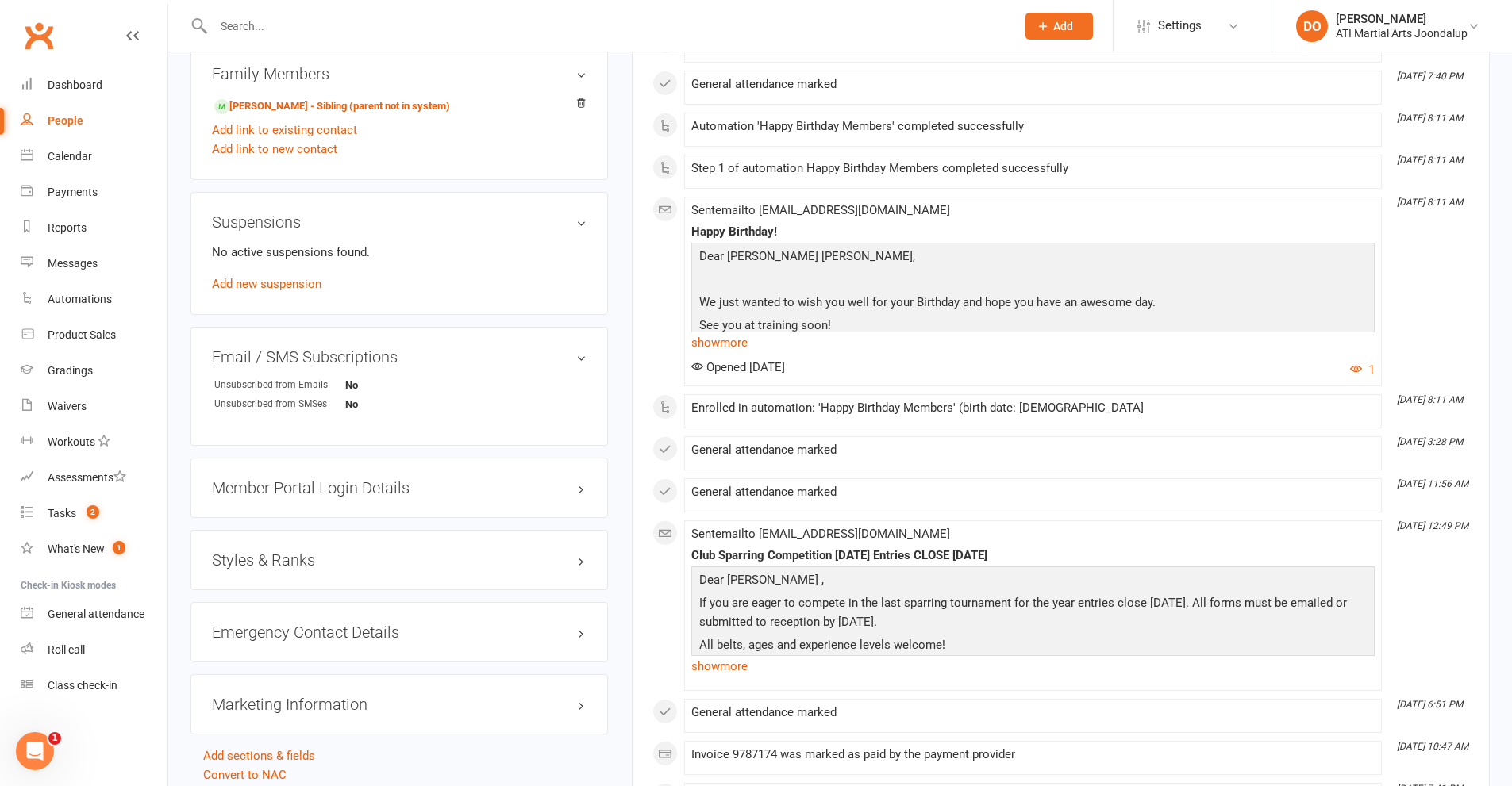
click at [578, 561] on h3 "Styles & Ranks" at bounding box center [399, 560] width 375 height 18
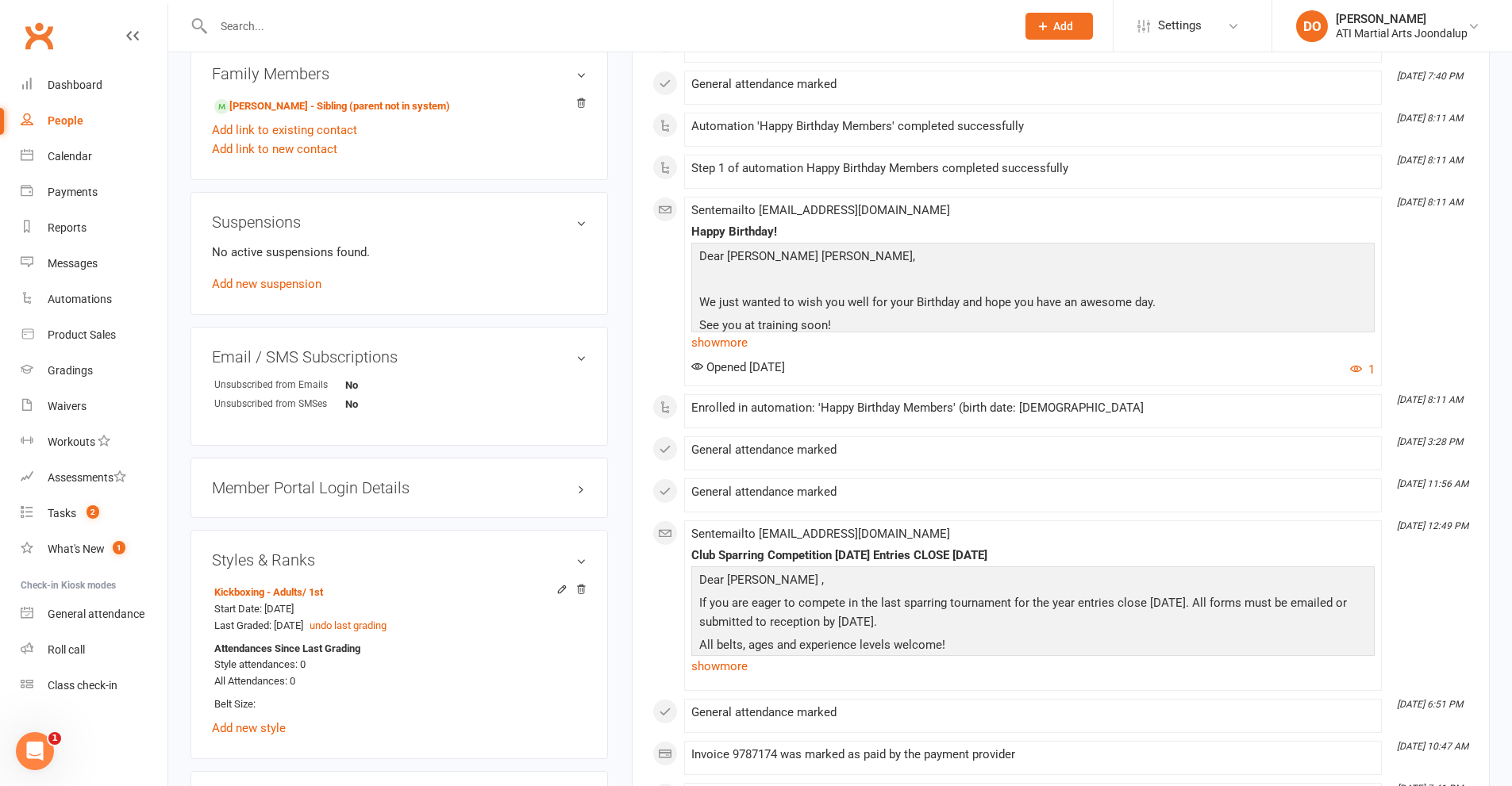
scroll to position [1190, 0]
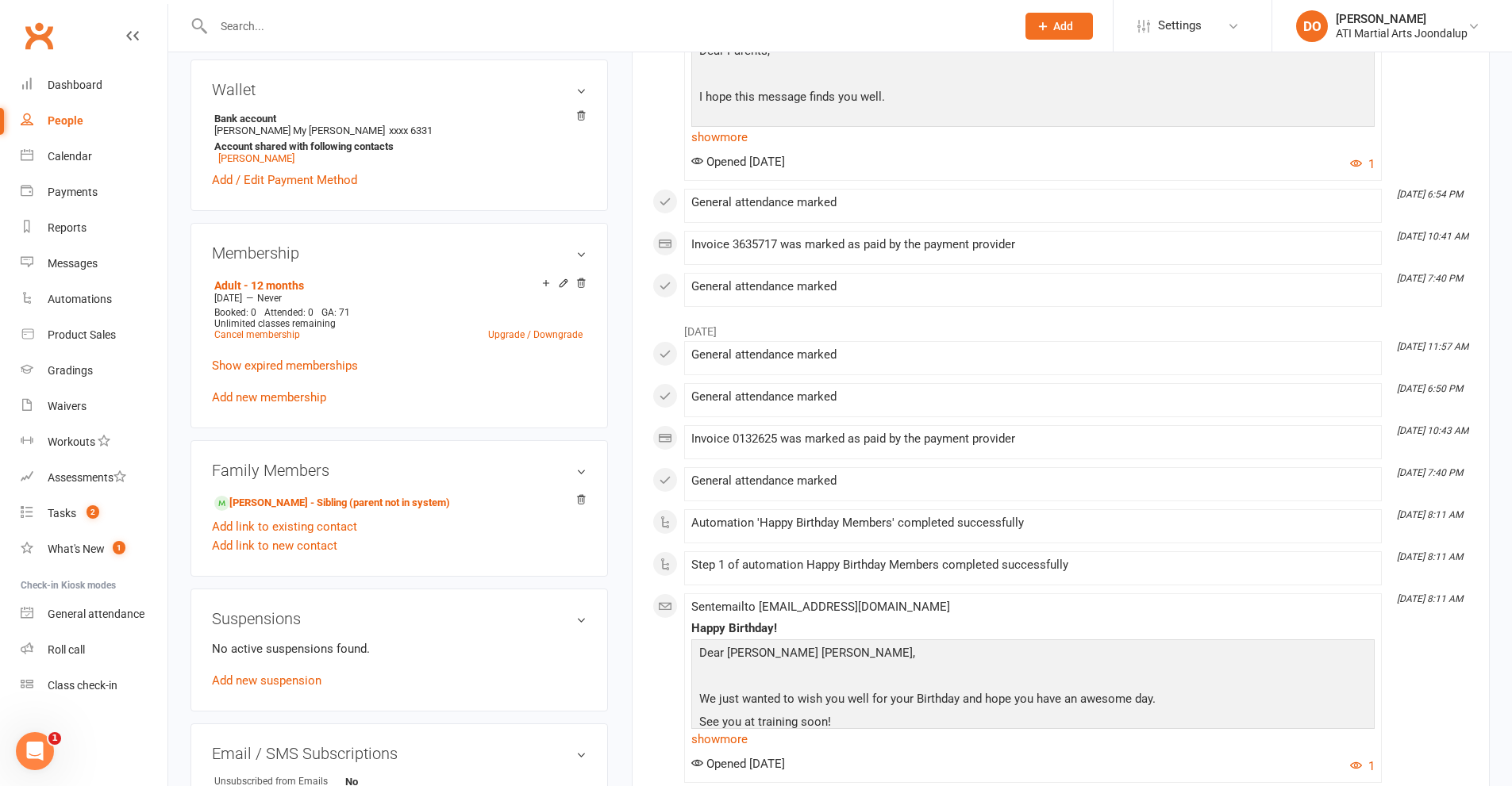
click at [255, 28] on input "text" at bounding box center [606, 25] width 796 height 22
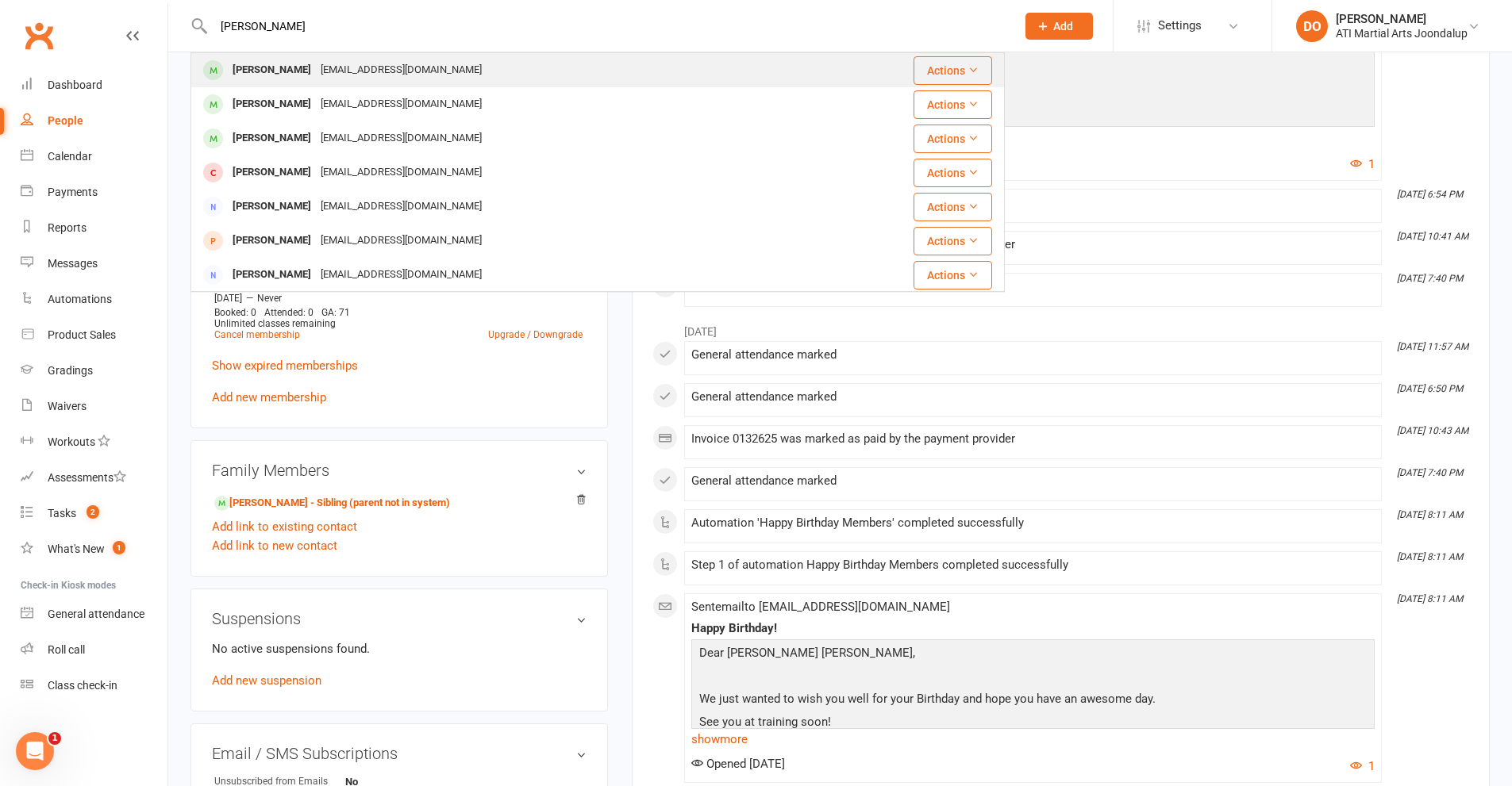
type input "[PERSON_NAME]"
click at [299, 68] on div "[PERSON_NAME]" at bounding box center [271, 70] width 88 height 23
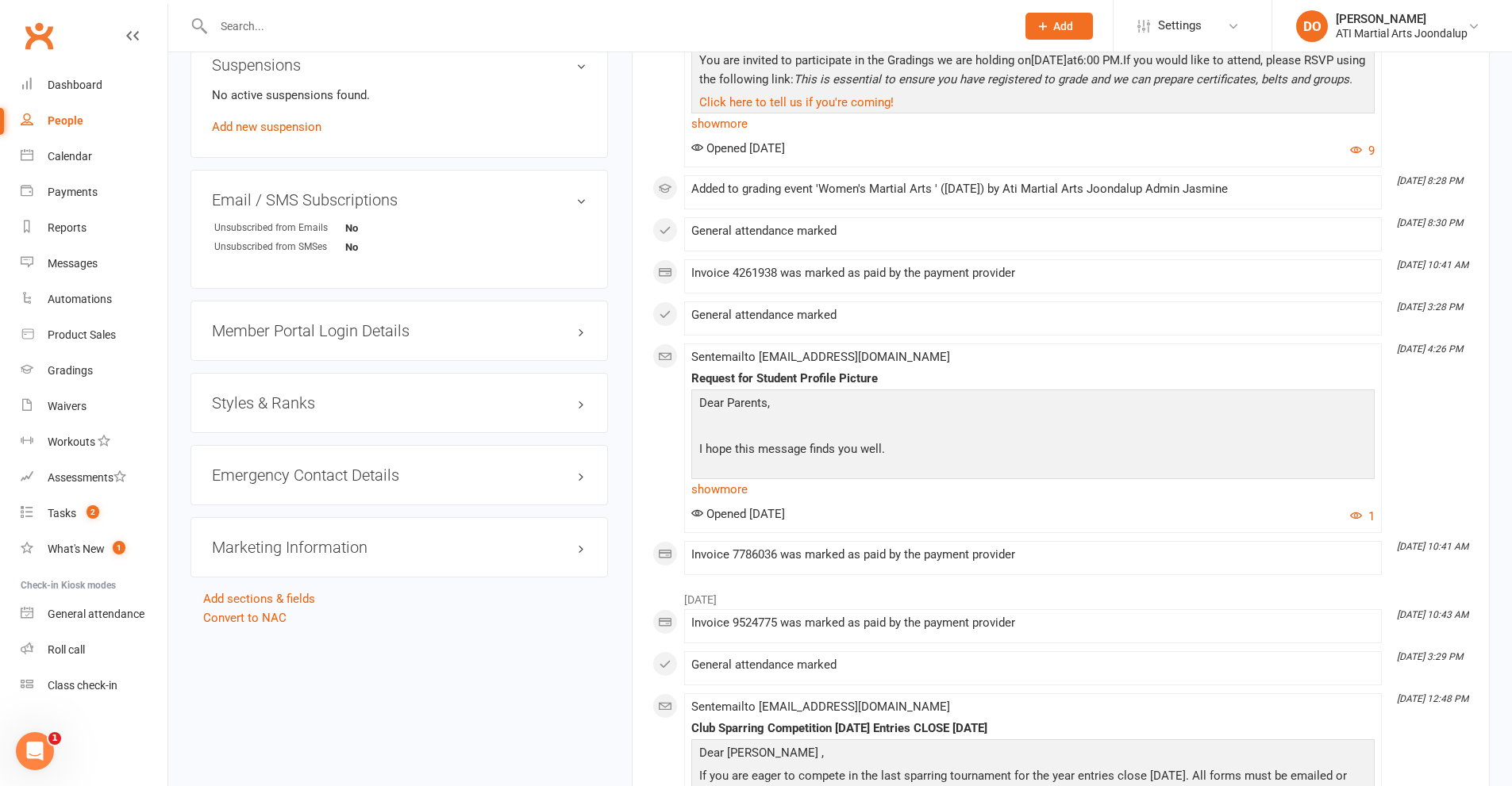
scroll to position [1983, 0]
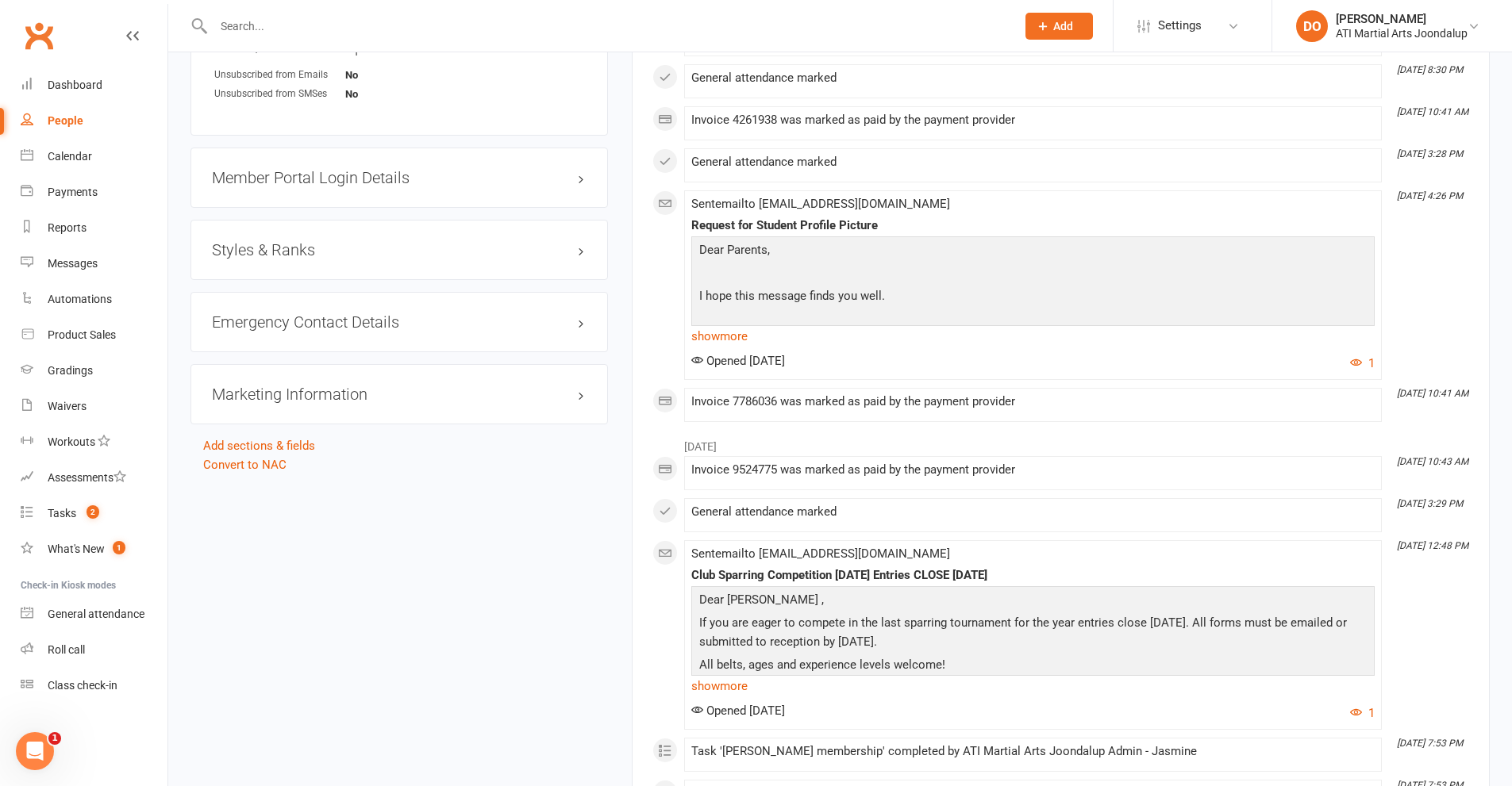
click at [581, 250] on h3 "Styles & Ranks" at bounding box center [399, 250] width 375 height 18
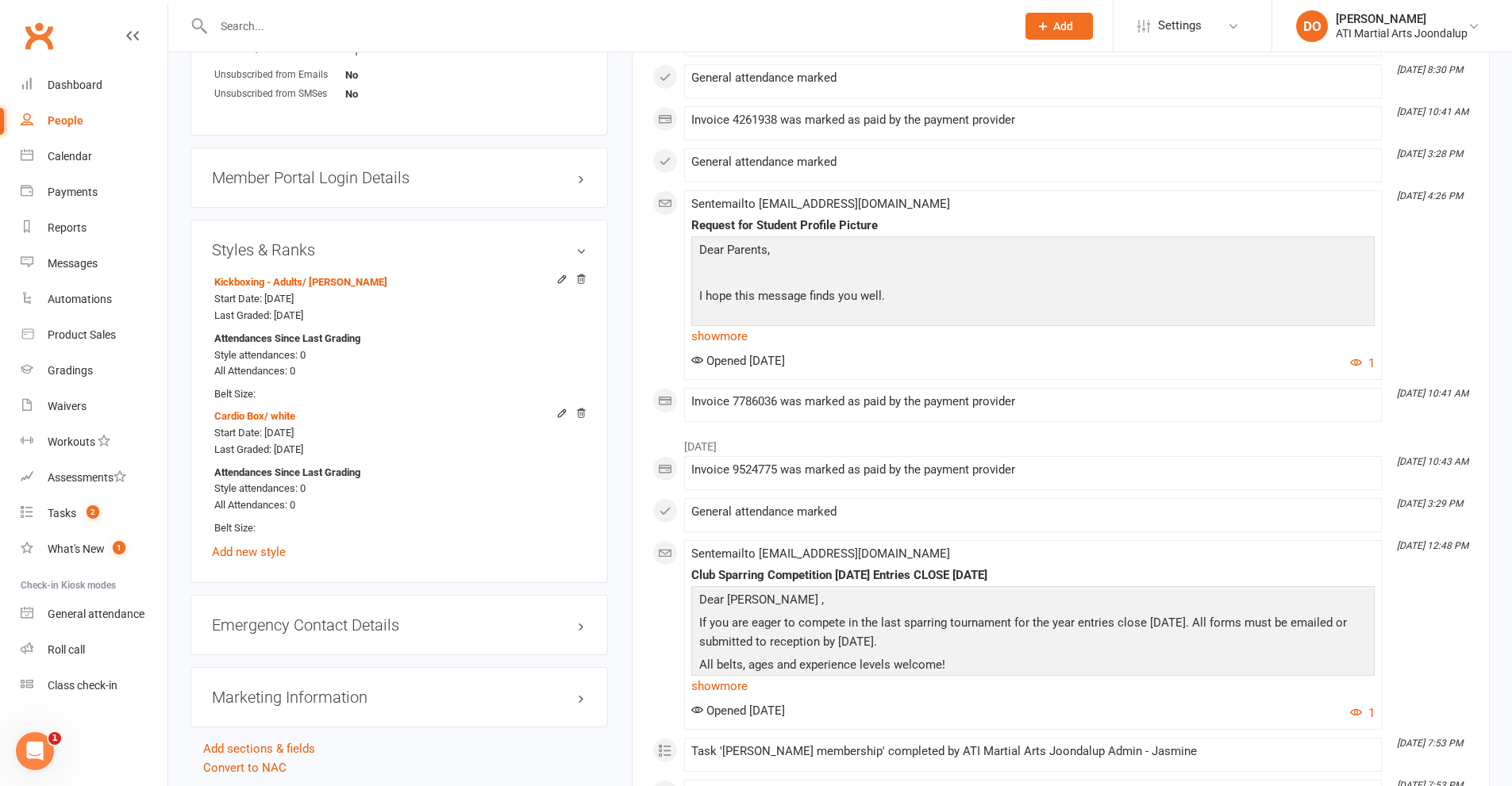
click at [260, 26] on input "text" at bounding box center [606, 25] width 796 height 22
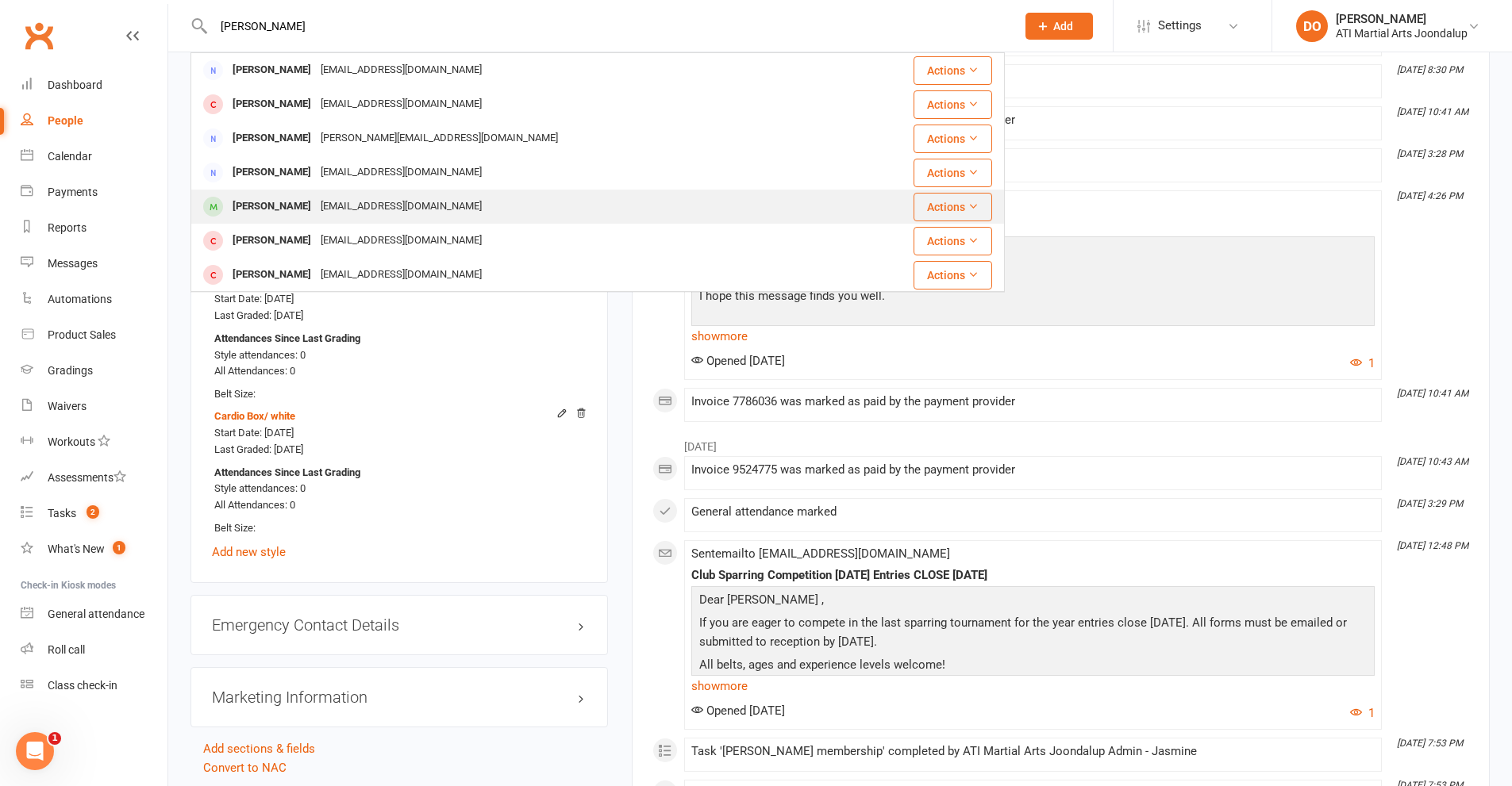
type input "[PERSON_NAME]"
click at [280, 205] on div "[PERSON_NAME]" at bounding box center [271, 207] width 88 height 23
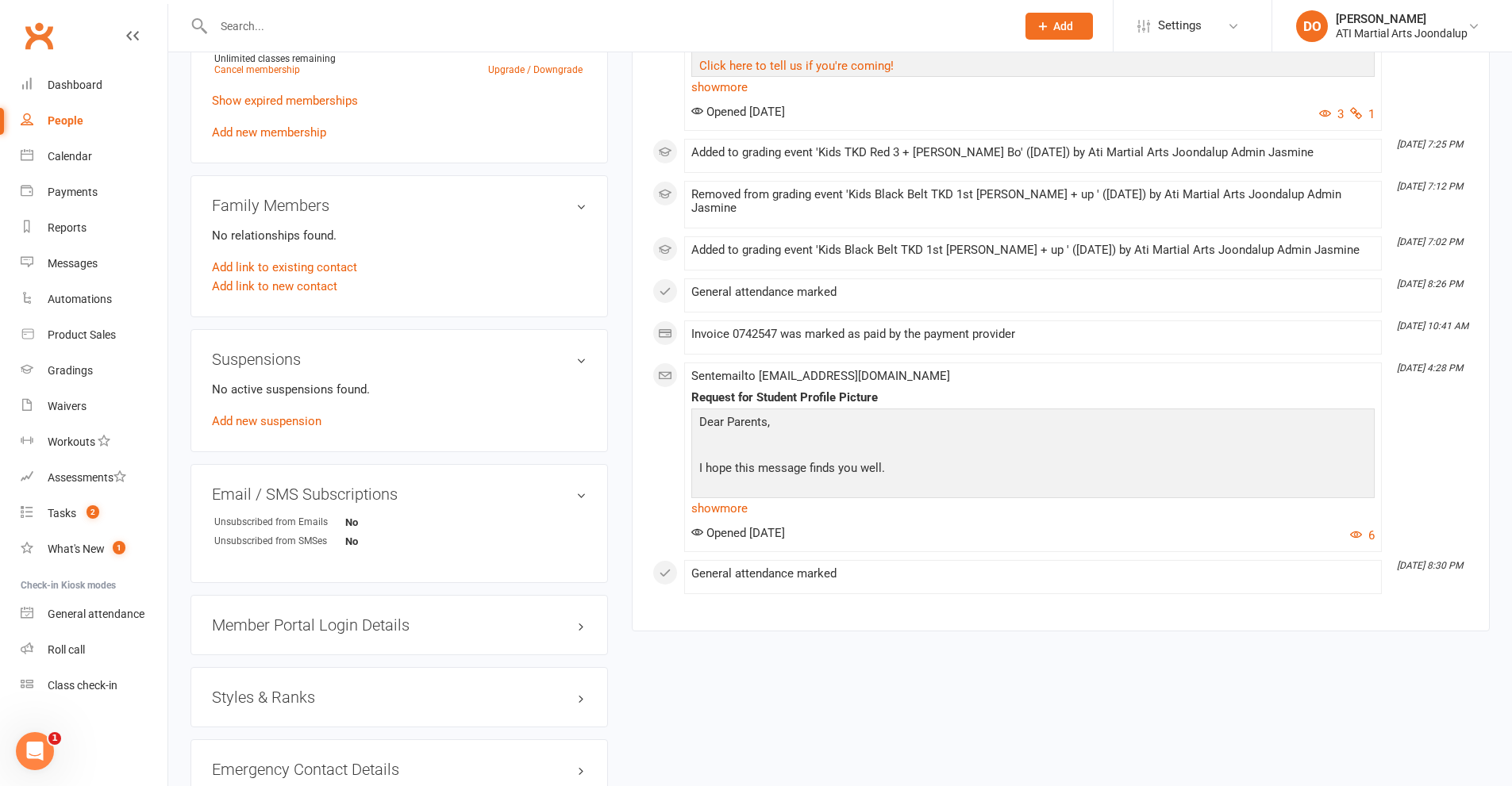
scroll to position [1507, 0]
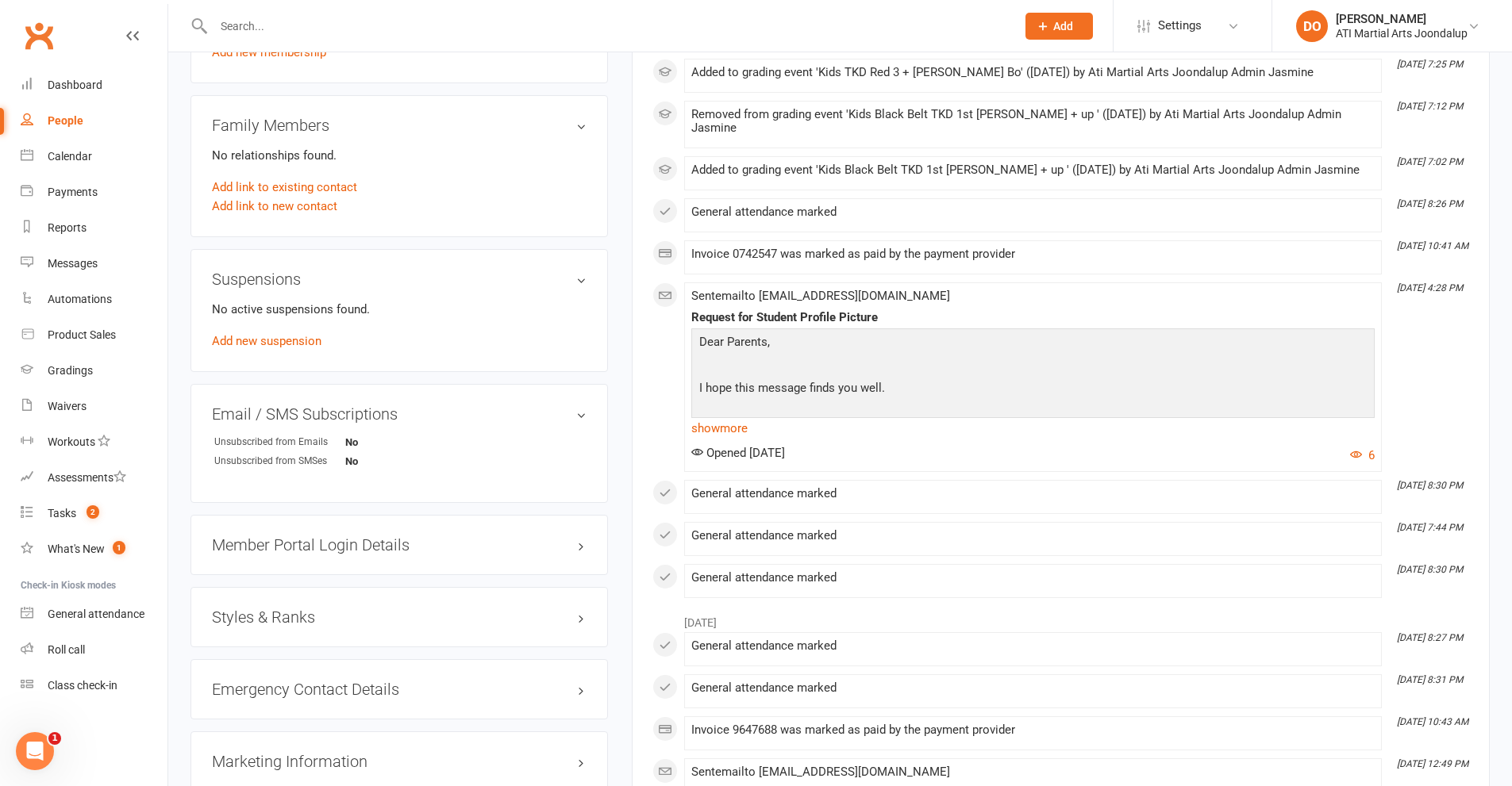
click at [577, 616] on h3 "Styles & Ranks" at bounding box center [399, 617] width 375 height 18
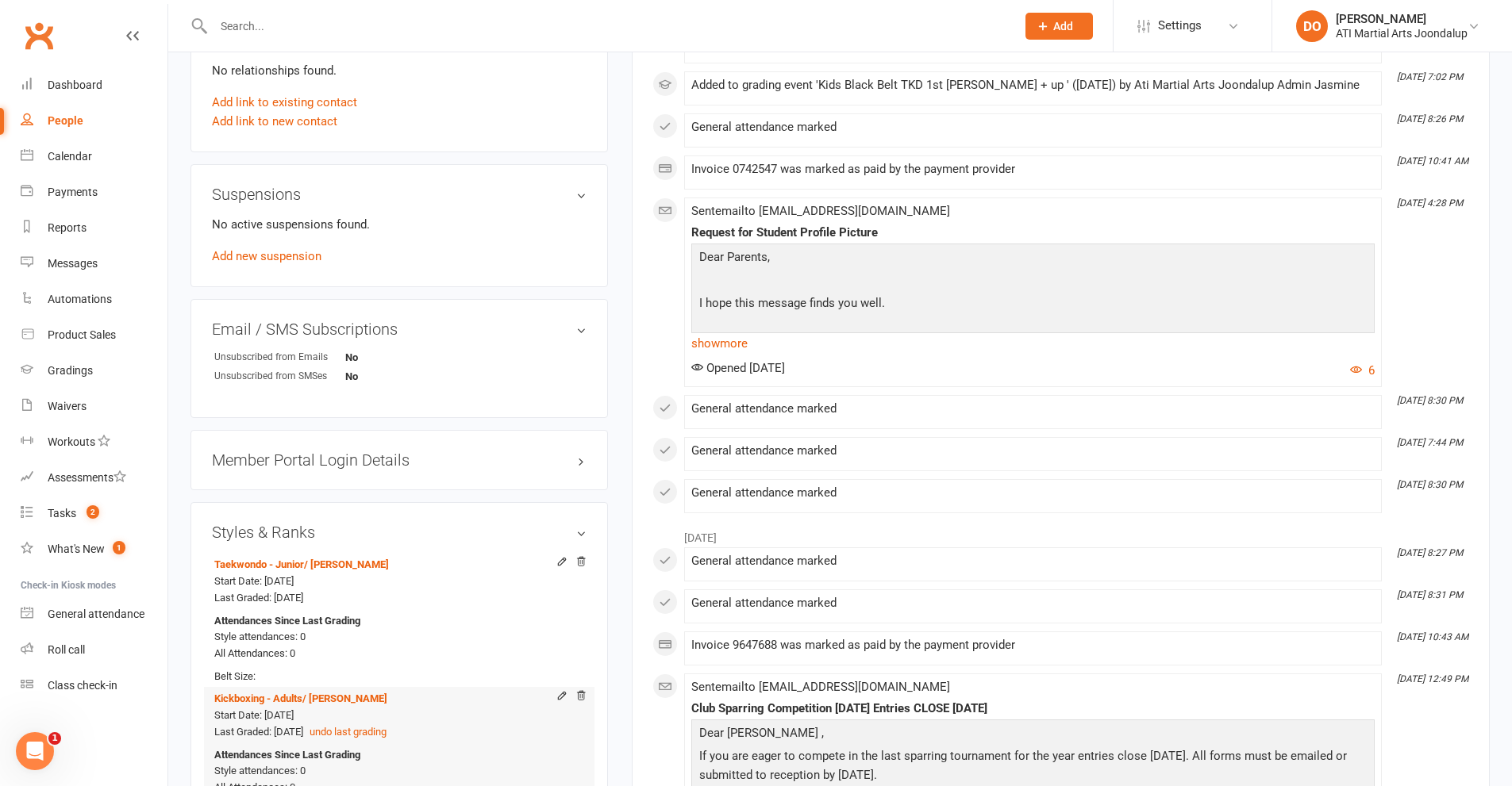
scroll to position [1667, 0]
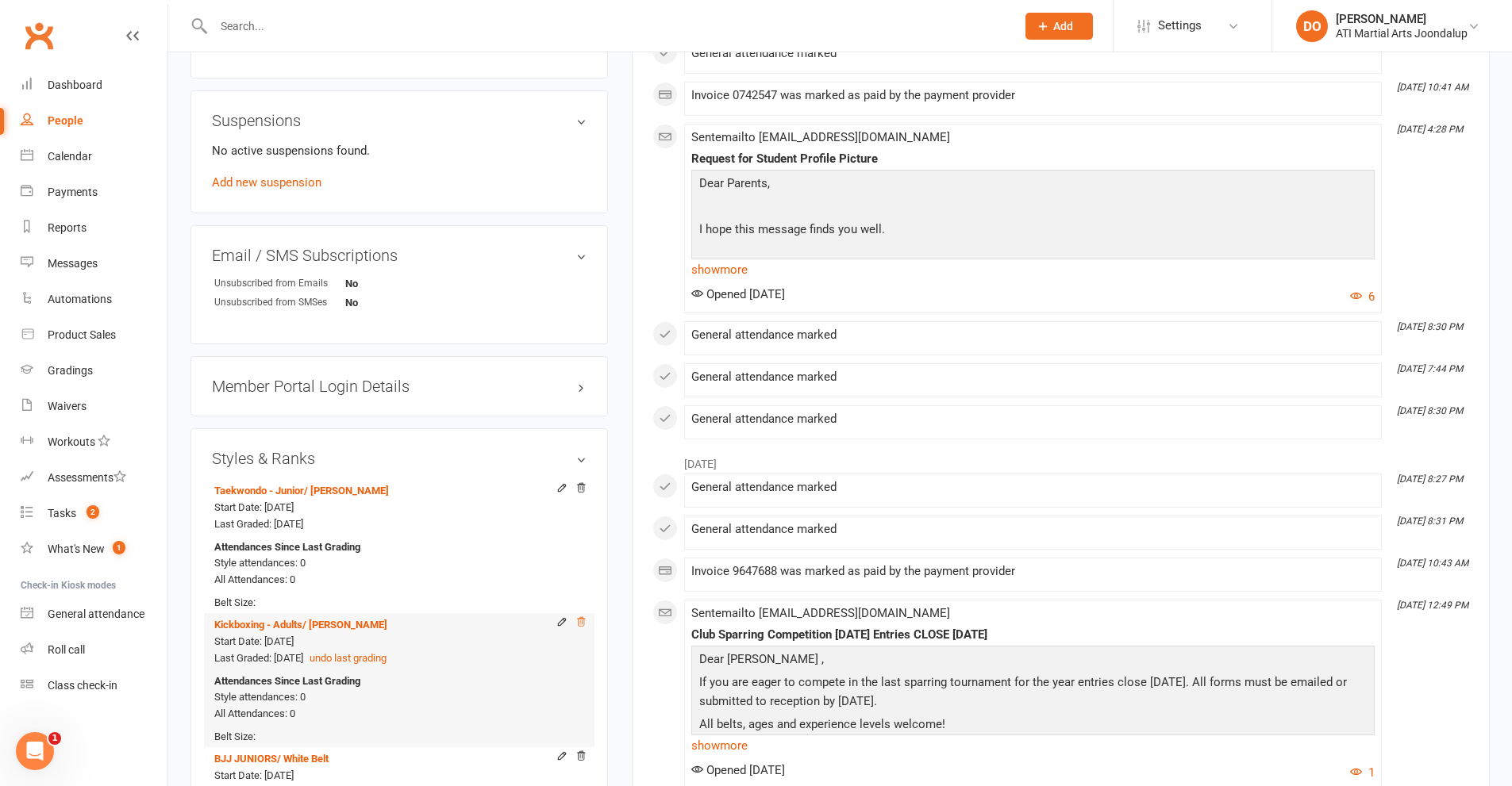
click at [580, 620] on icon at bounding box center [580, 621] width 8 height 9
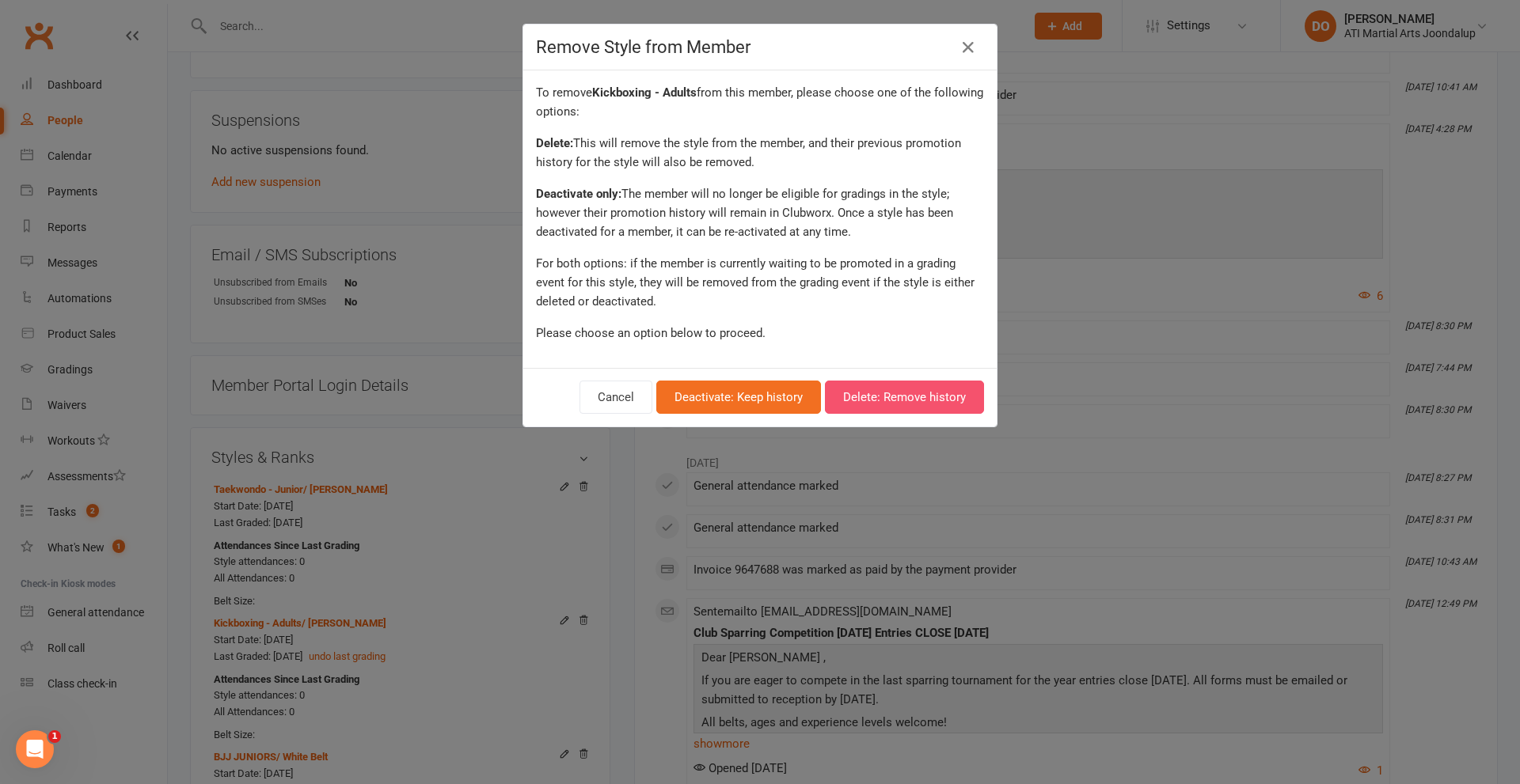
click at [881, 390] on button "Delete: Remove history" at bounding box center [905, 397] width 159 height 33
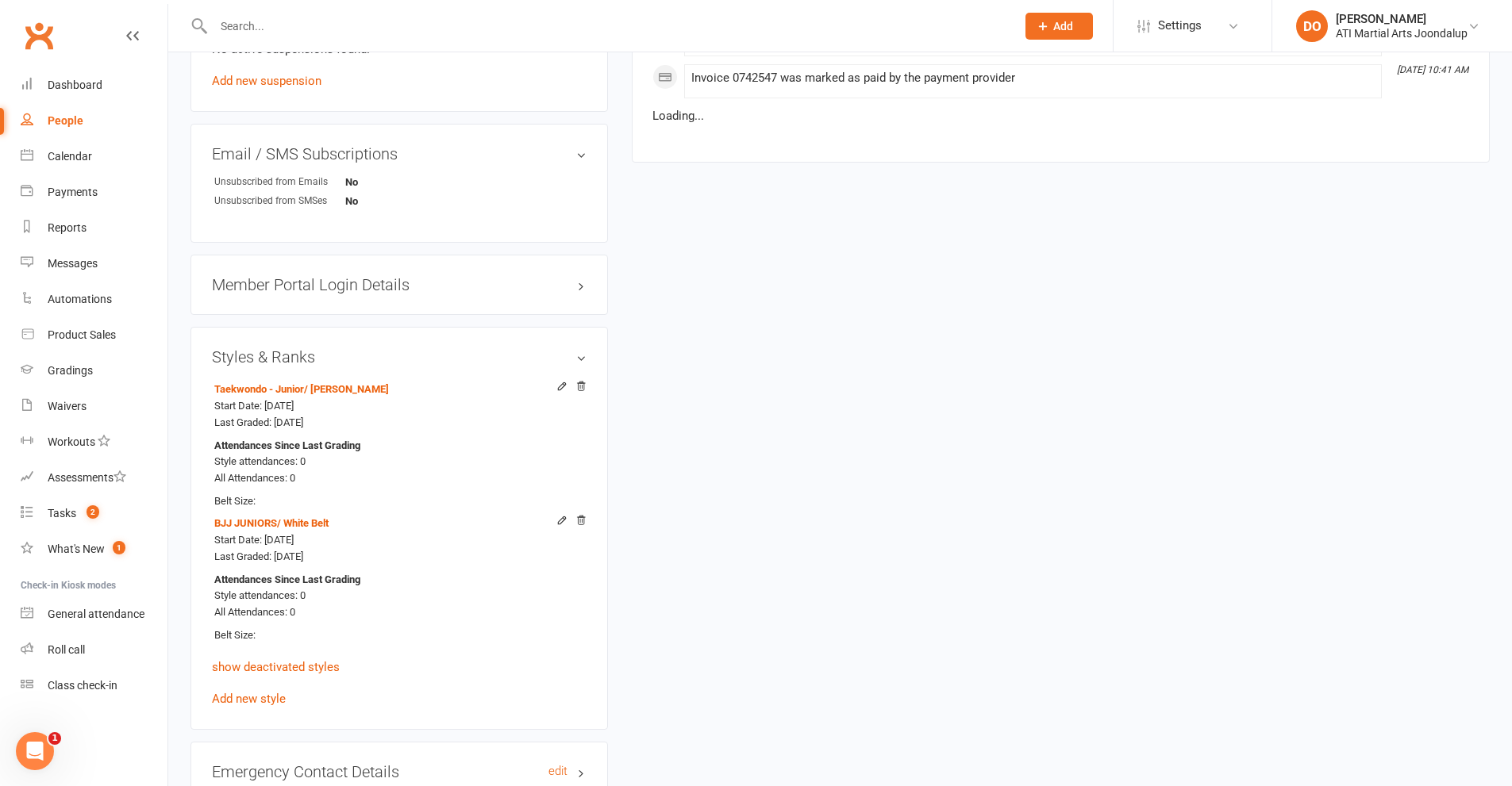
scroll to position [1825, 0]
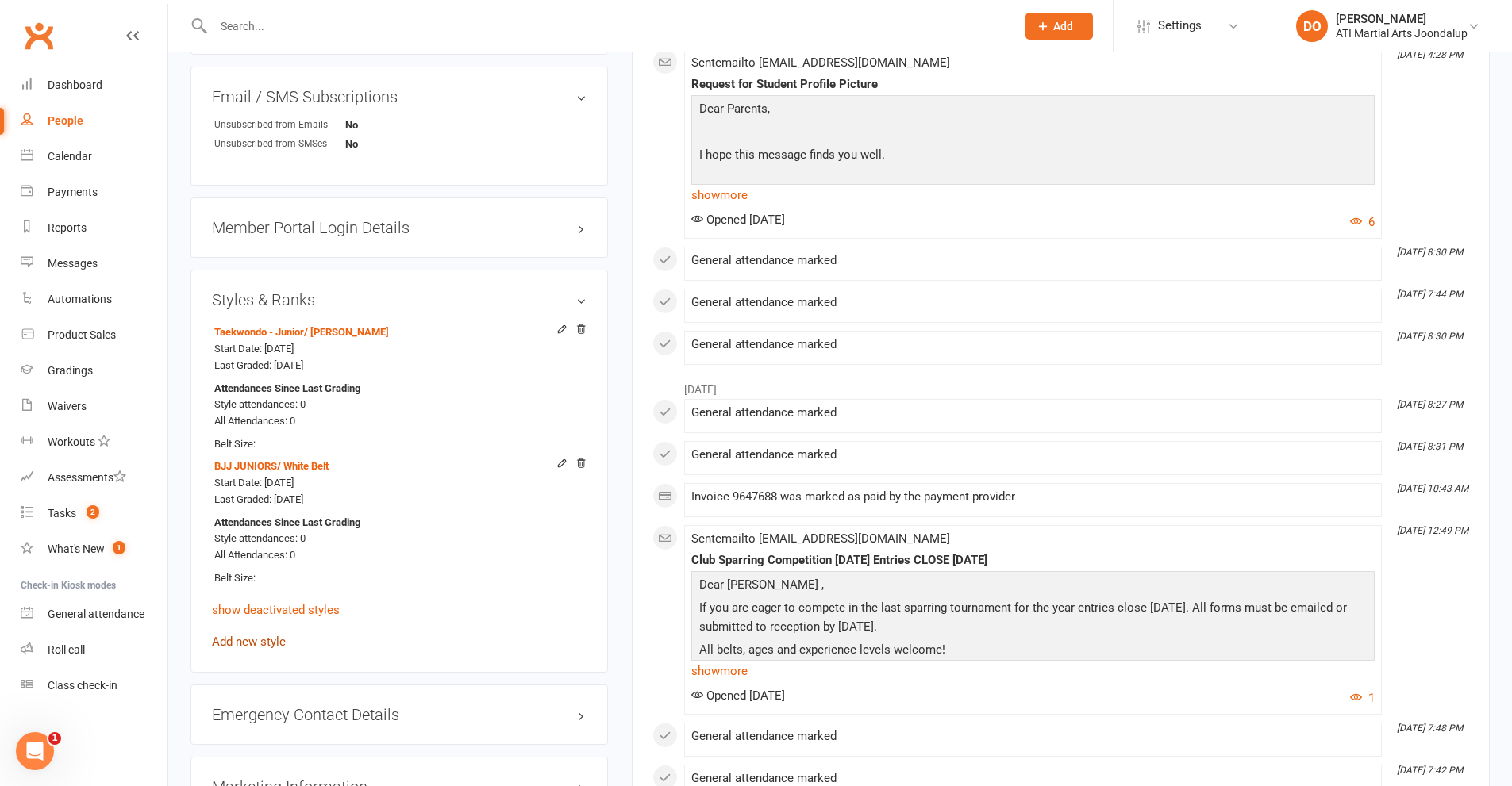
click at [249, 642] on link "Add new style" at bounding box center [249, 642] width 74 height 14
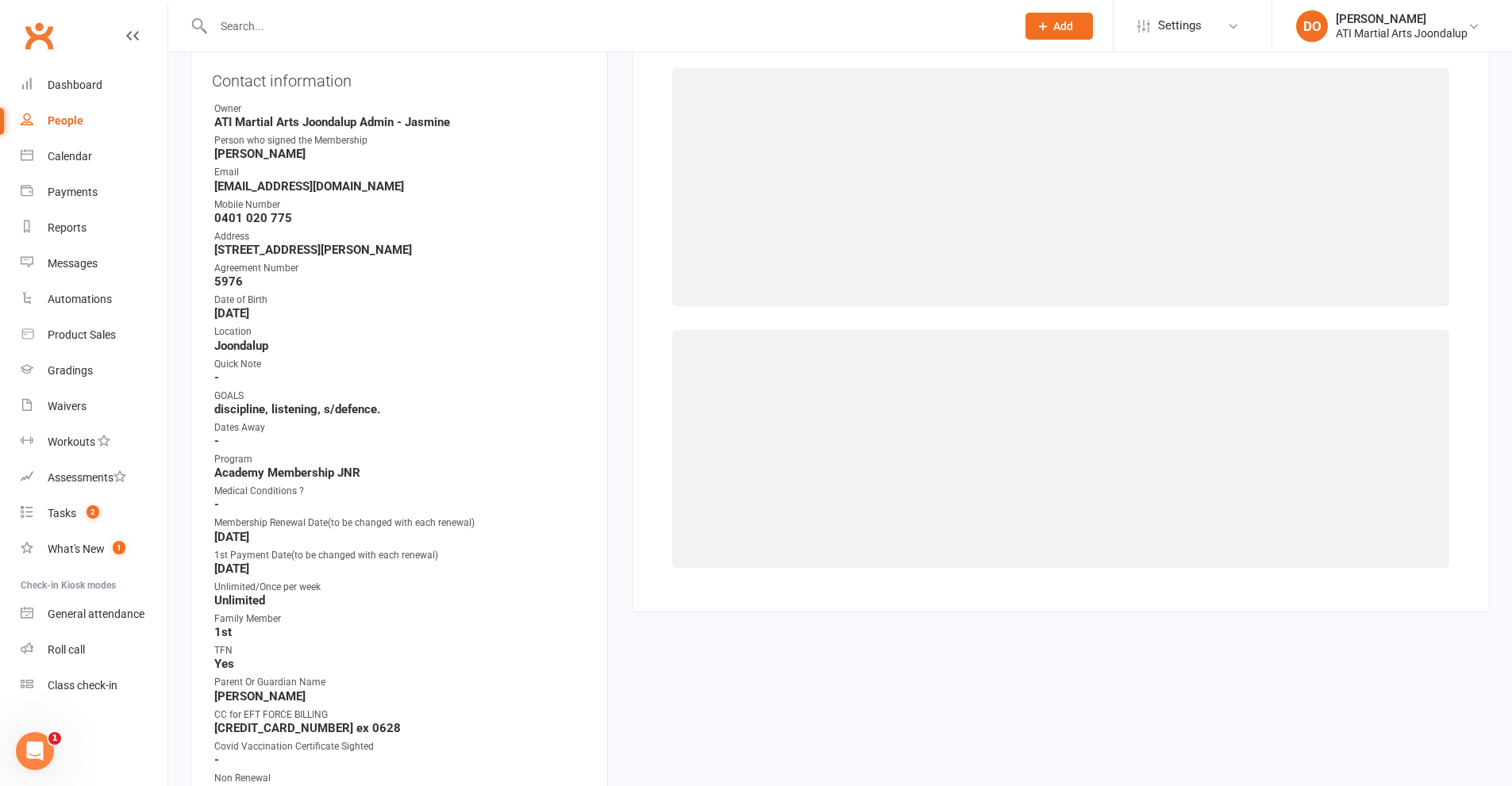
scroll to position [136, 0]
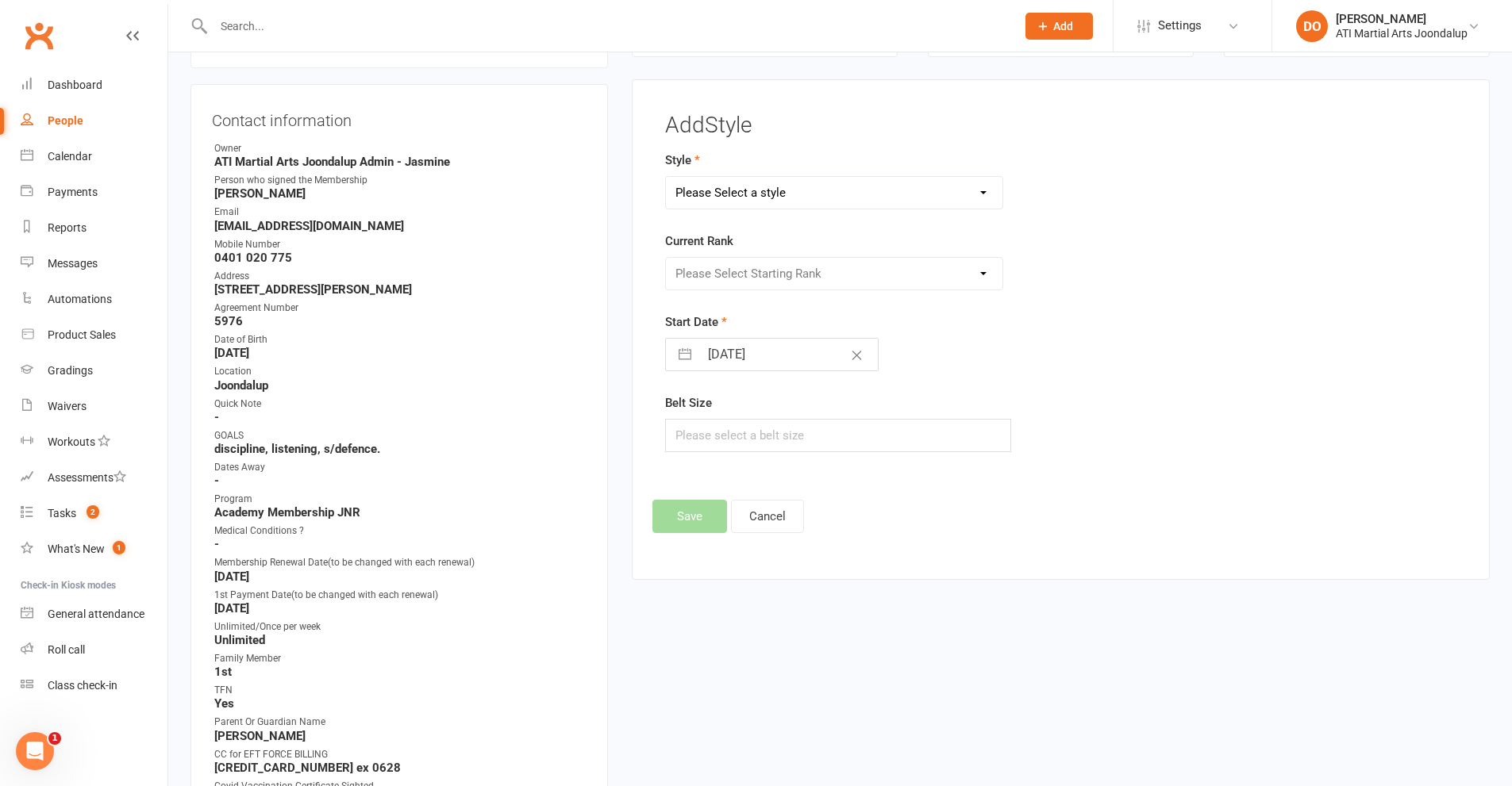
click at [986, 191] on select "Please Select a style BJJ Adults BJJ JUNIORS Boxing Club Cardio Box Kickboxing …" at bounding box center [834, 193] width 337 height 32
select select "3767"
click at [666, 177] on select "Please Select a style BJJ Adults BJJ JUNIORS Boxing Club Cardio Box Kickboxing …" at bounding box center [834, 193] width 337 height 32
click at [982, 270] on select "Please Select Starting Rank 8th 7th 6th 5th 4th 3rd 2nd 1st [PERSON_NAME] 1st P…" at bounding box center [834, 274] width 337 height 32
select select "45246"
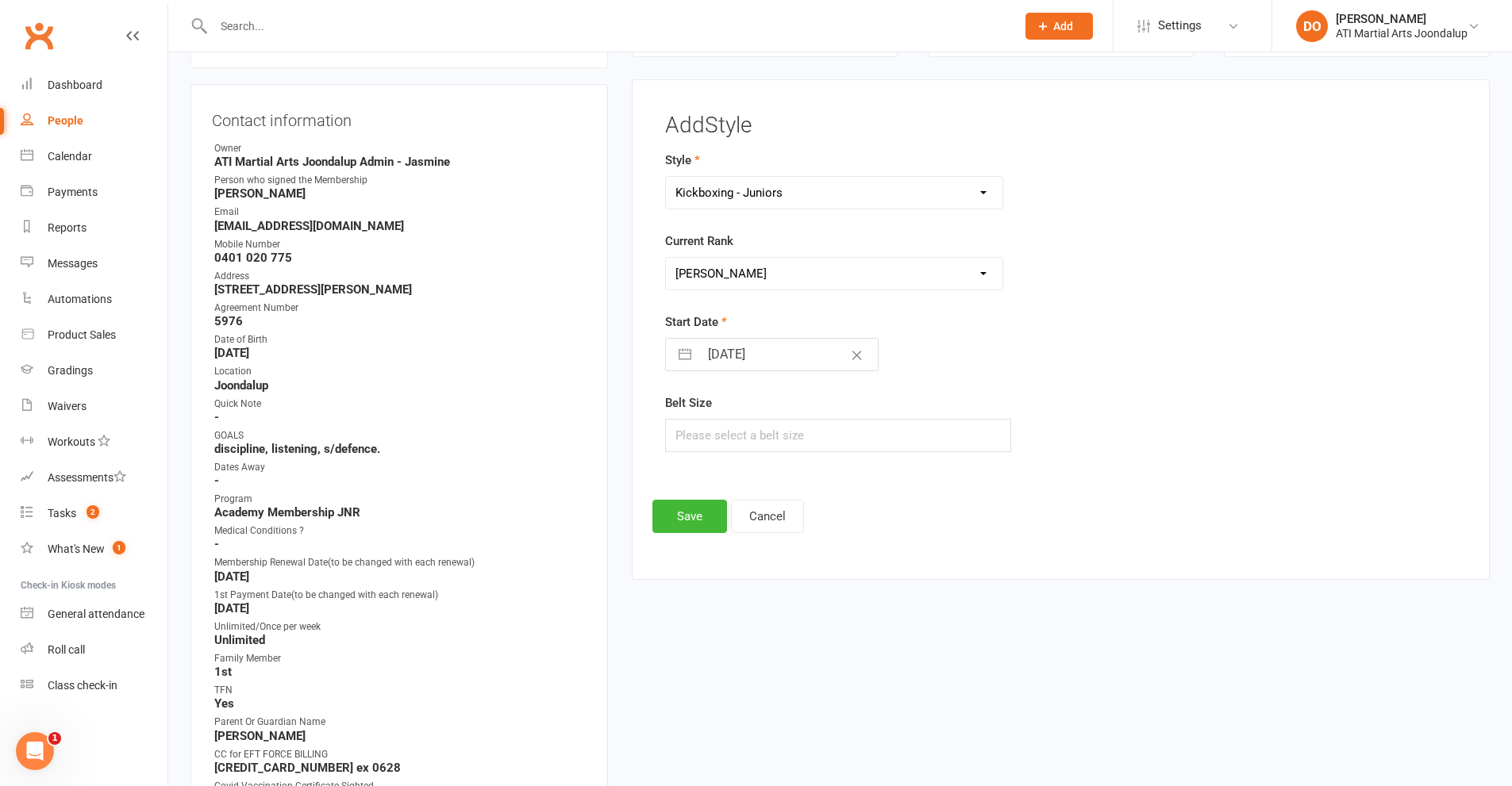
click at [666, 258] on select "Please Select Starting Rank 8th 7th 6th 5th 4th 3rd 2nd 1st [PERSON_NAME] 1st P…" at bounding box center [834, 274] width 337 height 32
click at [686, 514] on button "Save" at bounding box center [689, 516] width 74 height 33
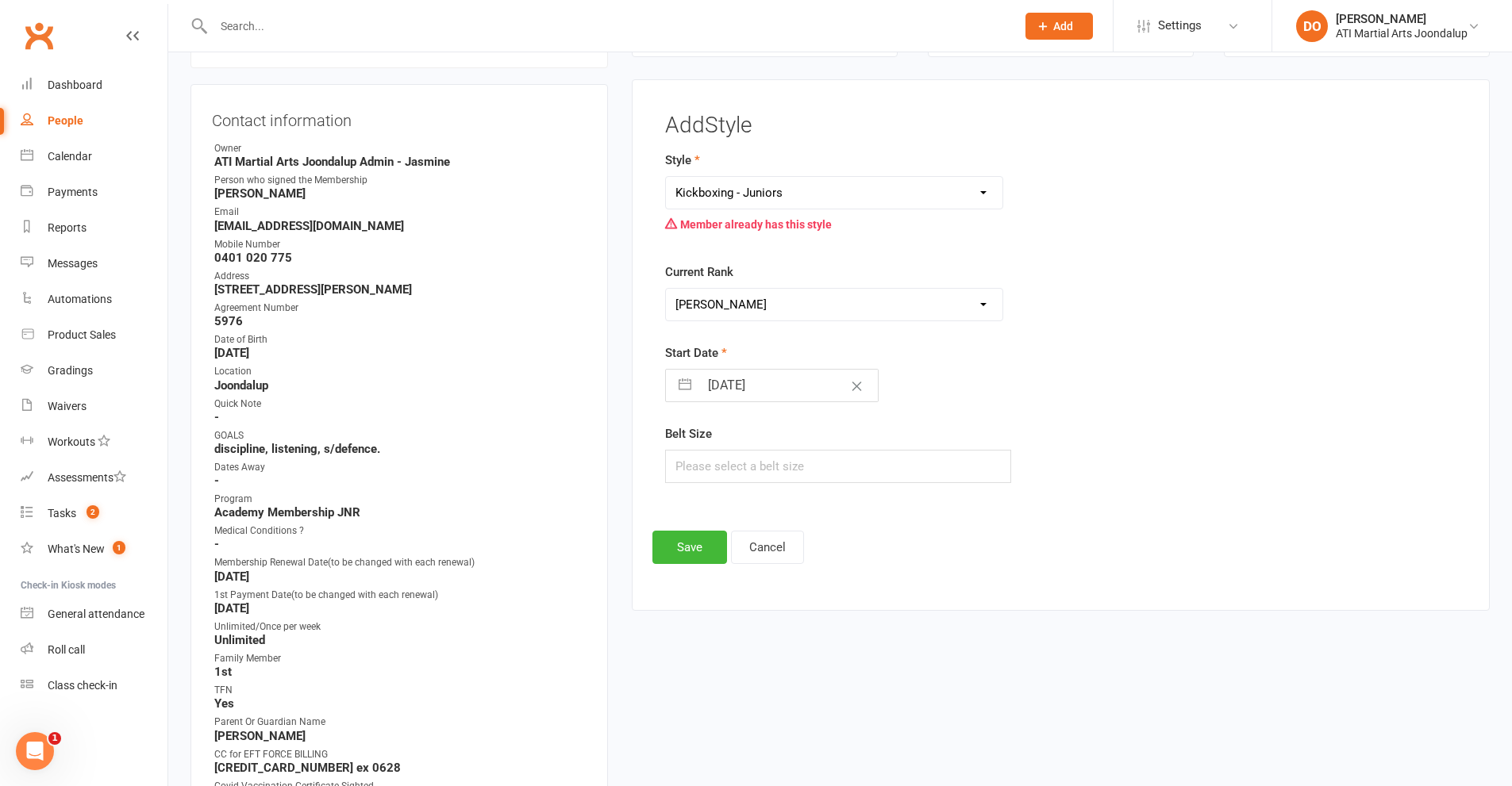
click at [229, 31] on input "text" at bounding box center [606, 25] width 796 height 22
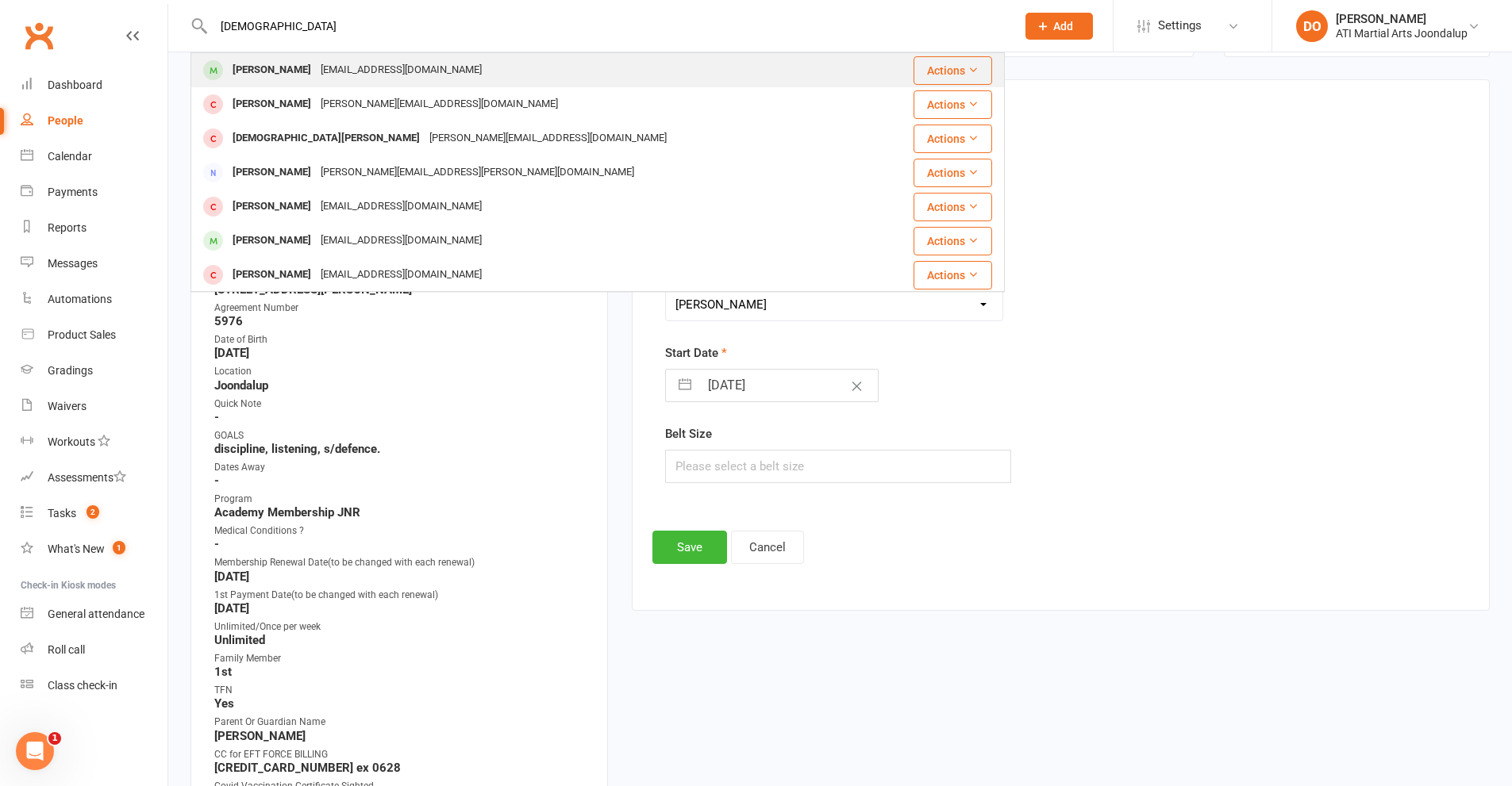
type input "[DEMOGRAPHIC_DATA]"
click at [262, 67] on div "[PERSON_NAME]" at bounding box center [271, 70] width 88 height 23
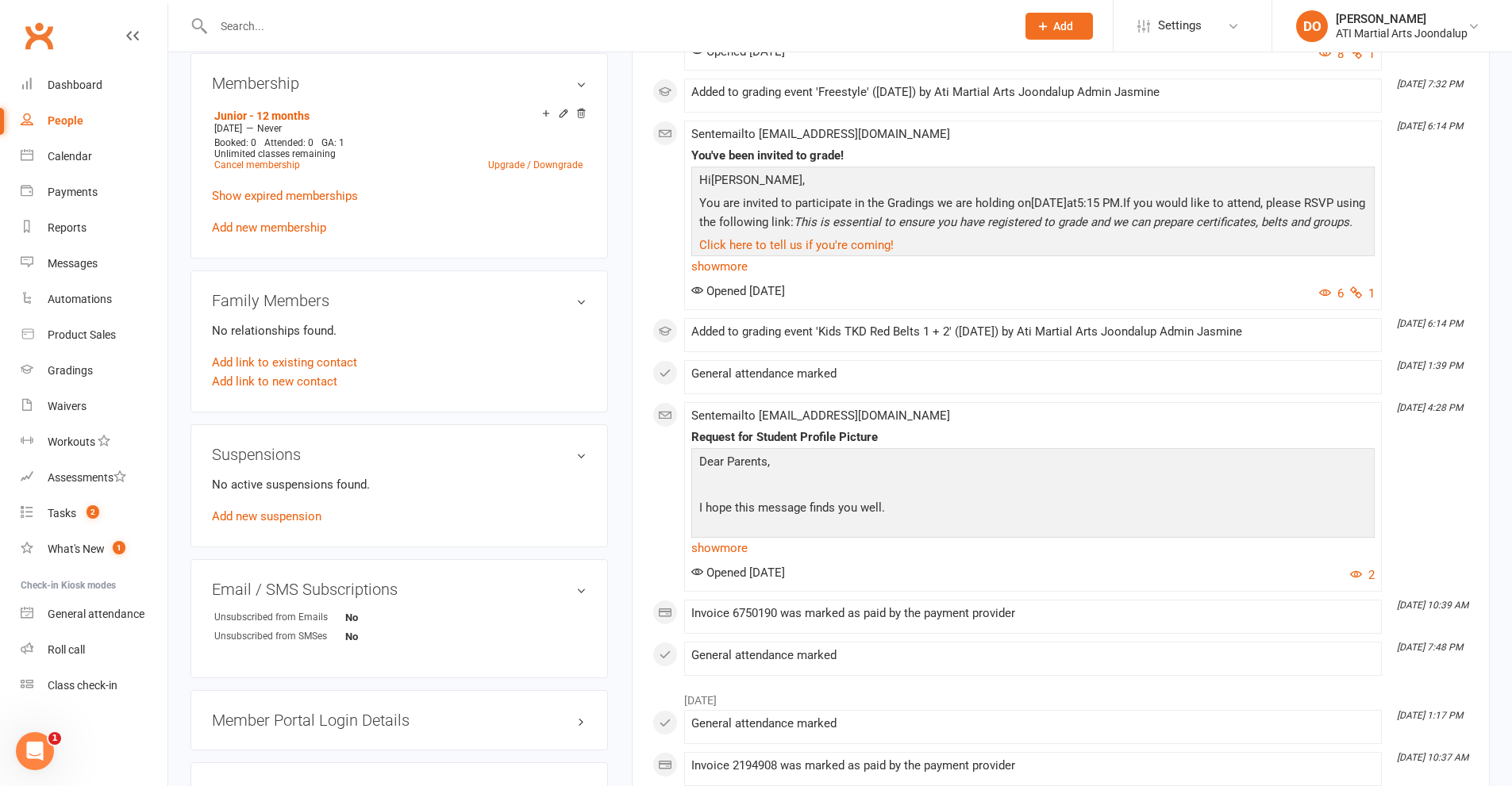
scroll to position [1428, 0]
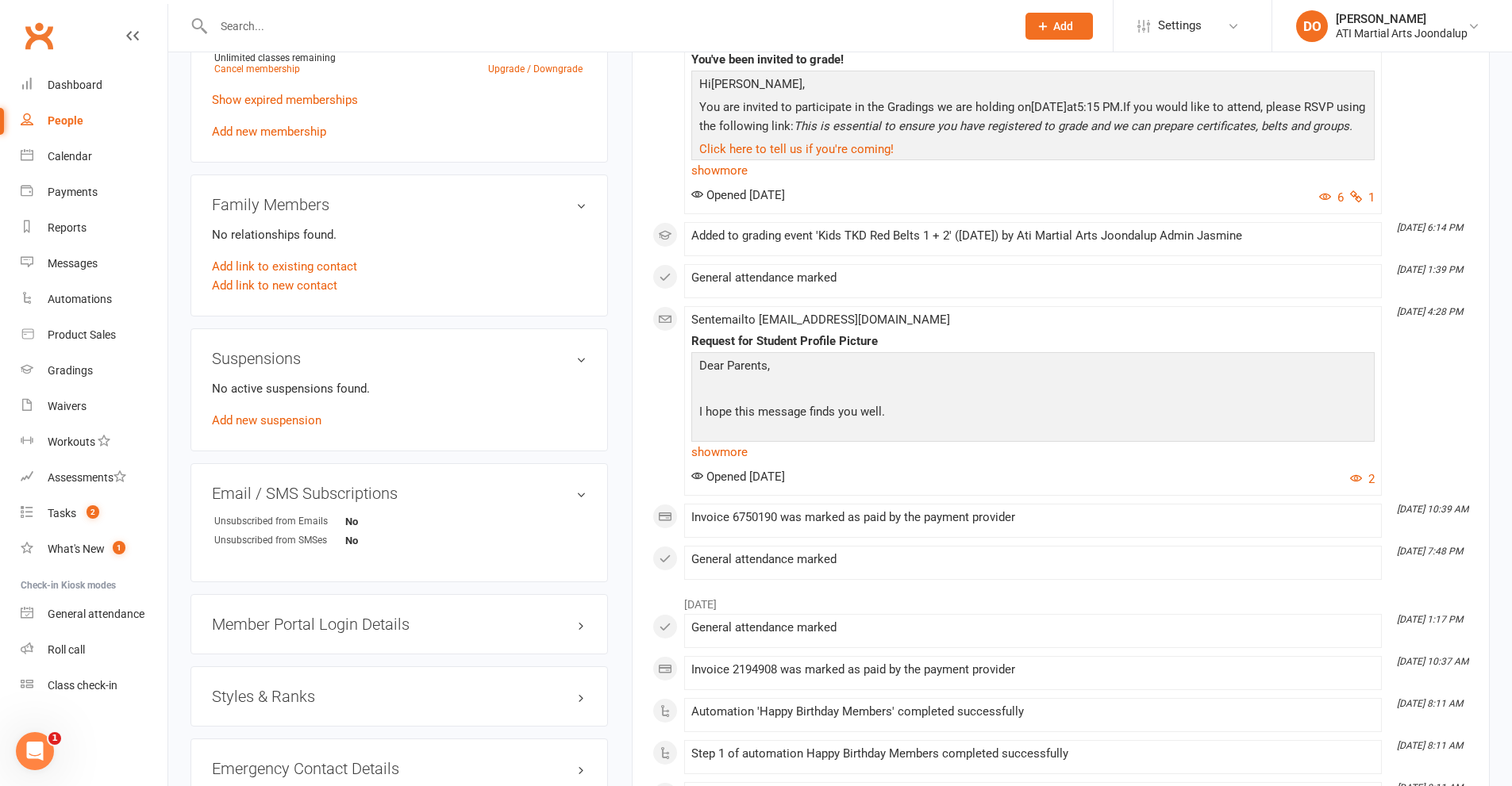
click at [580, 698] on h3 "Styles & Ranks" at bounding box center [399, 697] width 375 height 18
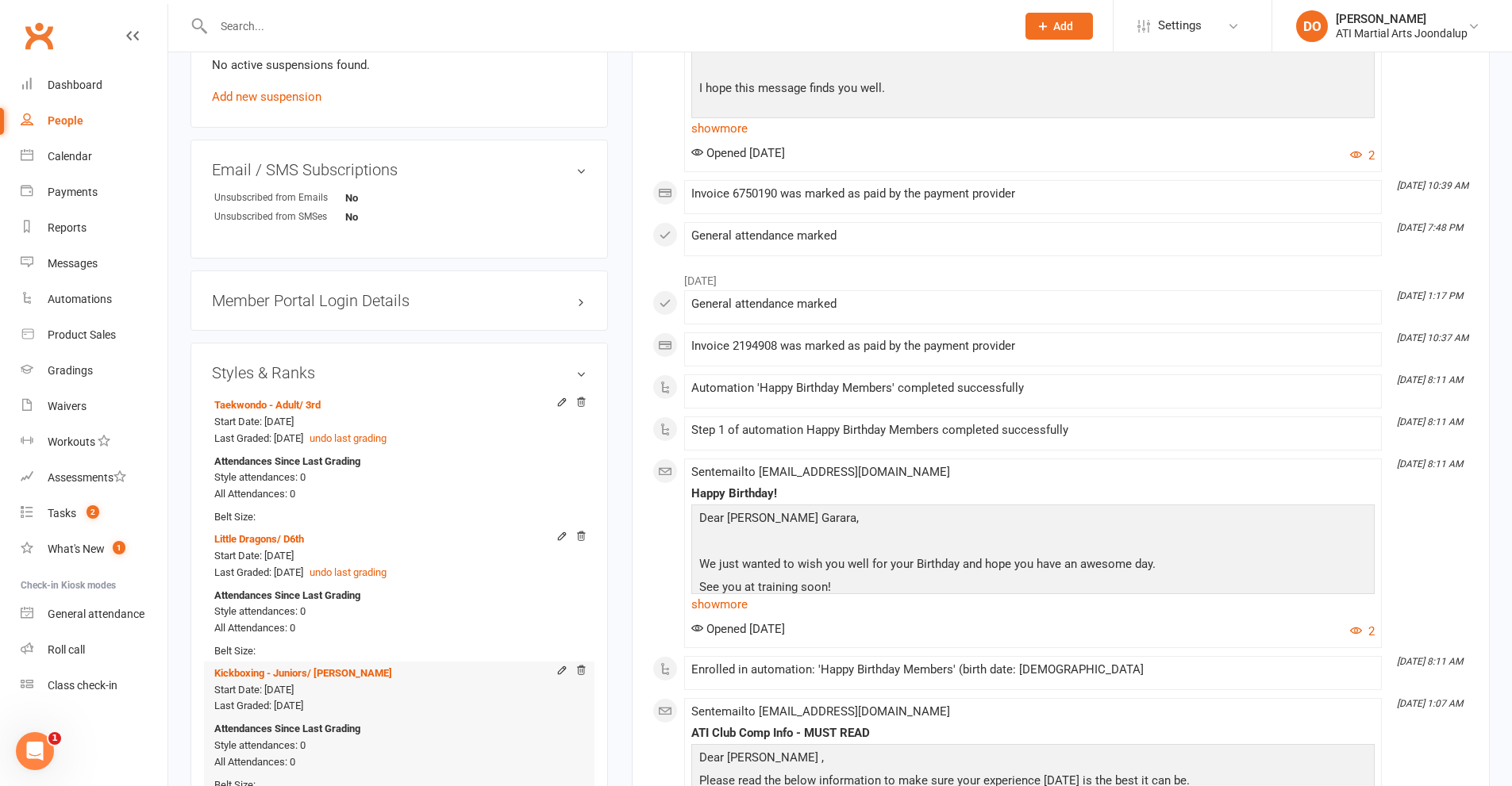
scroll to position [1825, 0]
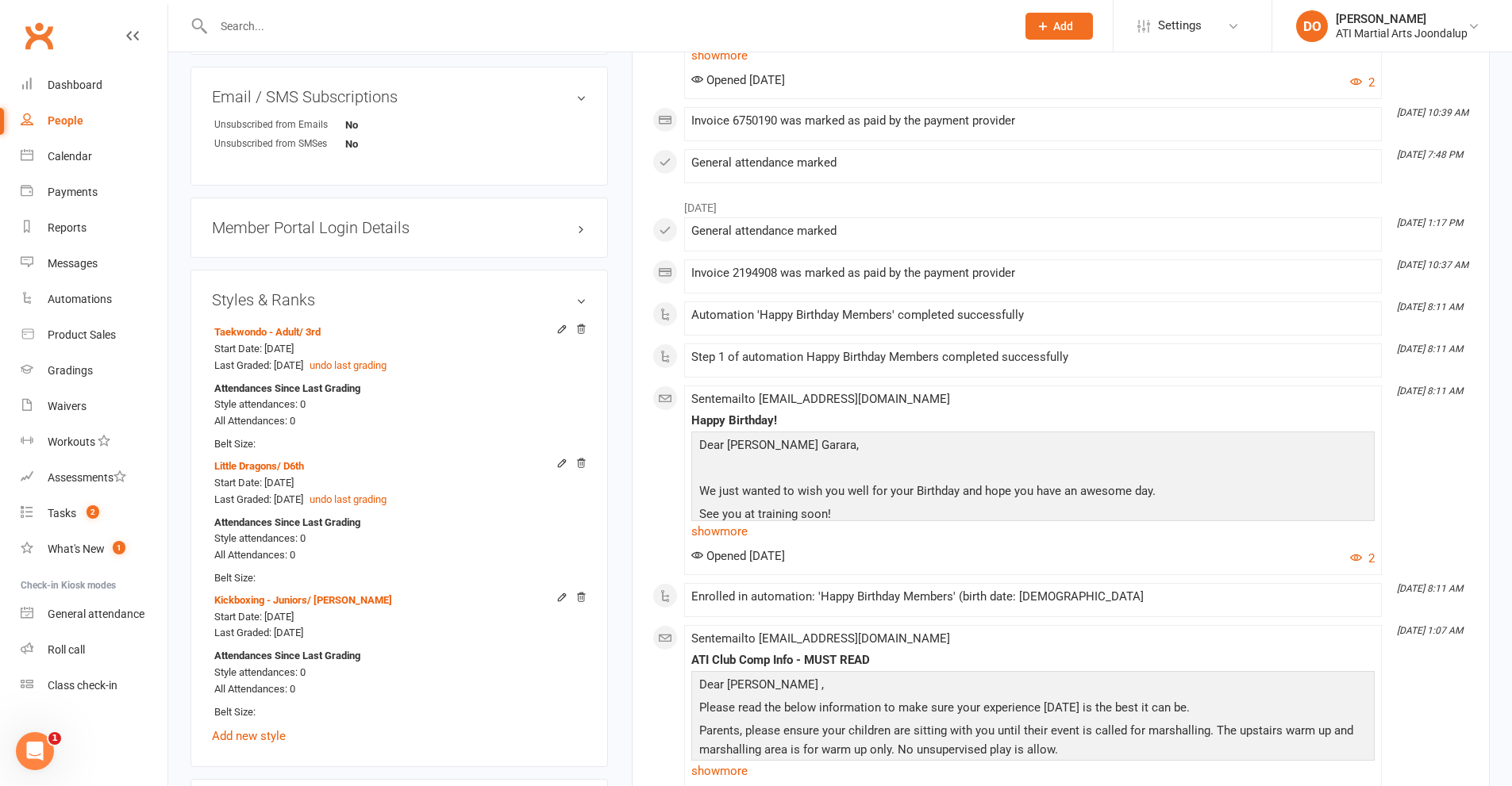
click at [251, 18] on input "text" at bounding box center [606, 25] width 796 height 22
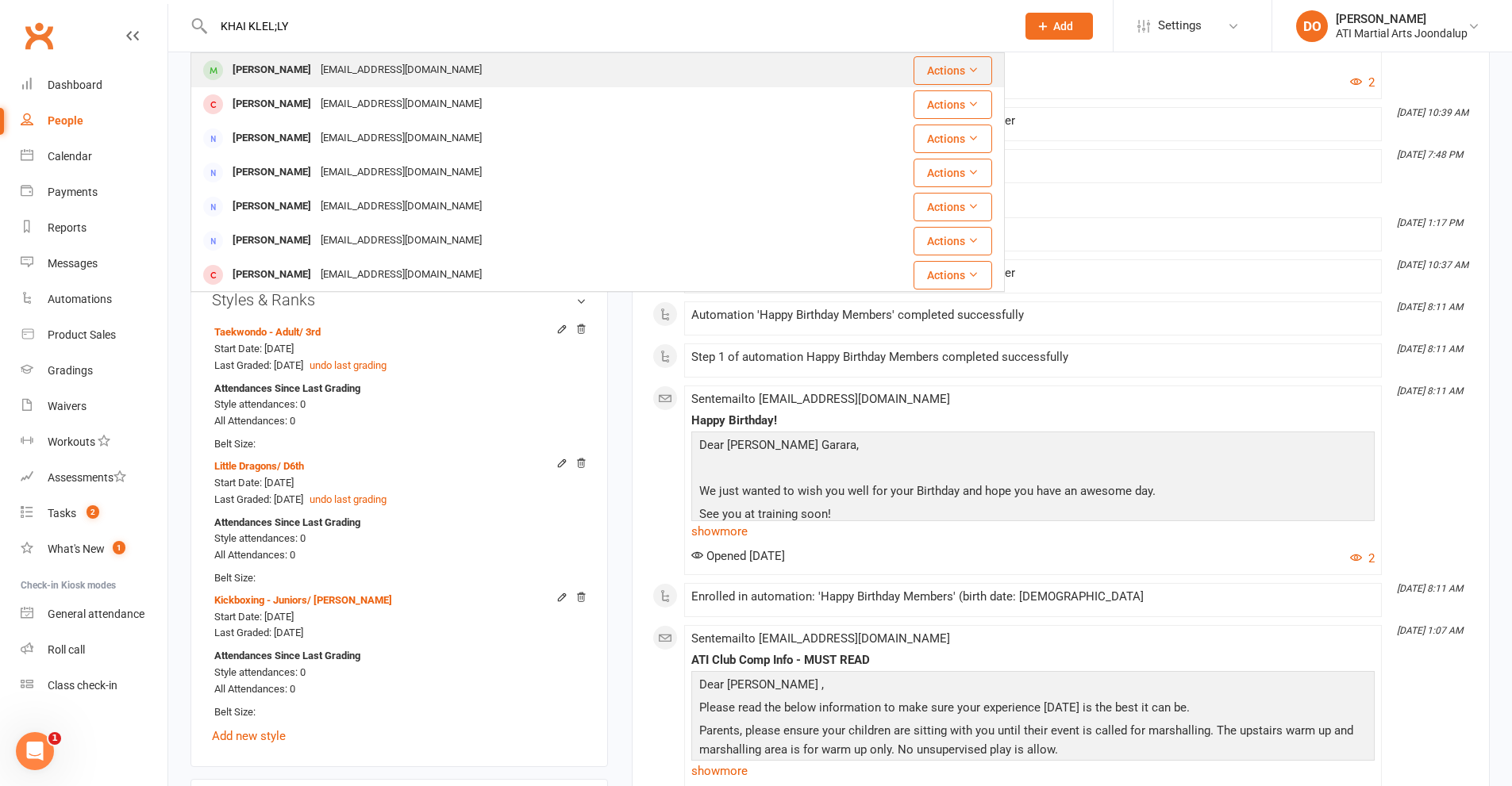
type input "KHAI KLEL;LY"
click at [278, 74] on div "[PERSON_NAME]" at bounding box center [271, 70] width 88 height 23
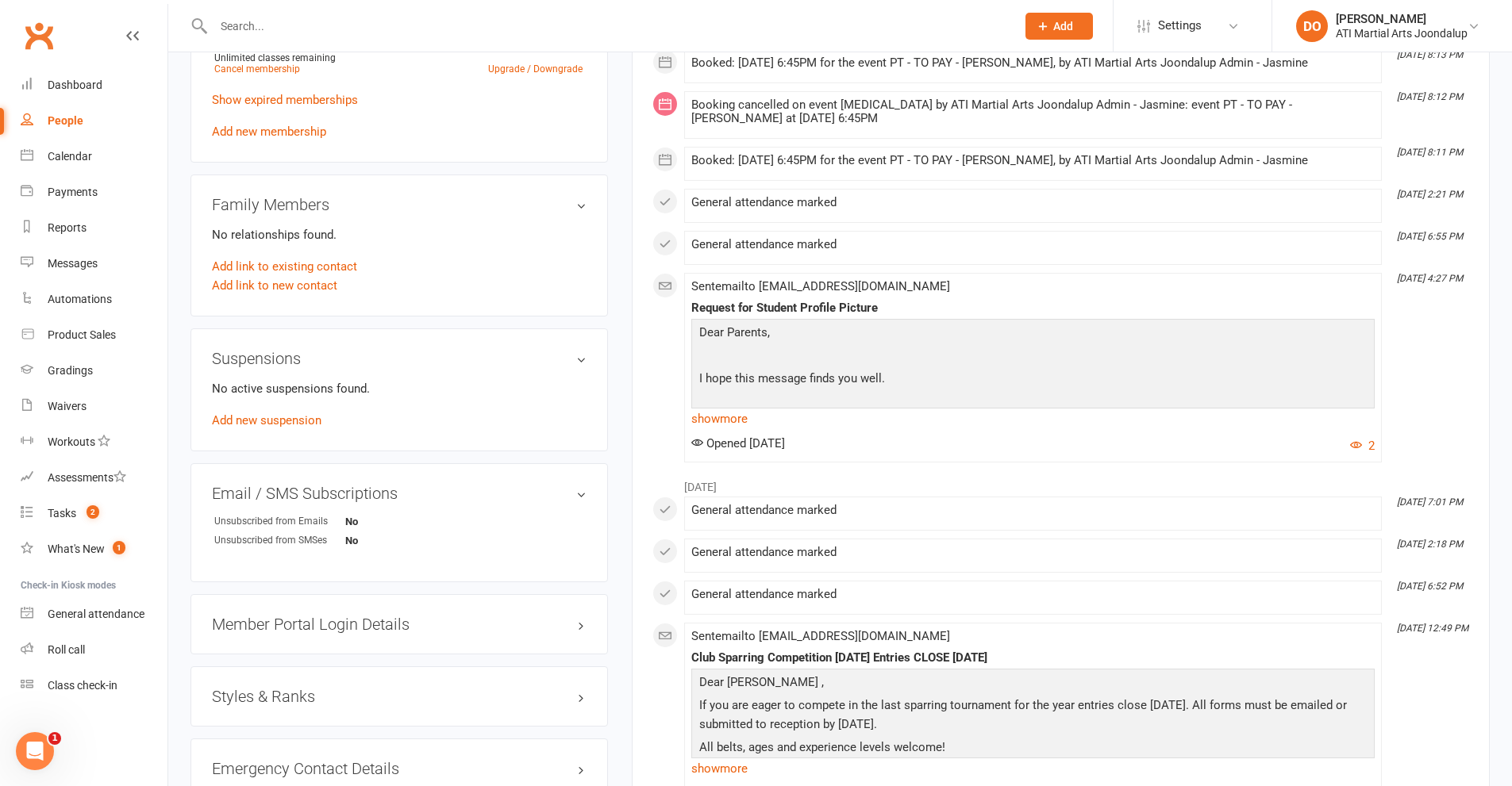
scroll to position [1507, 0]
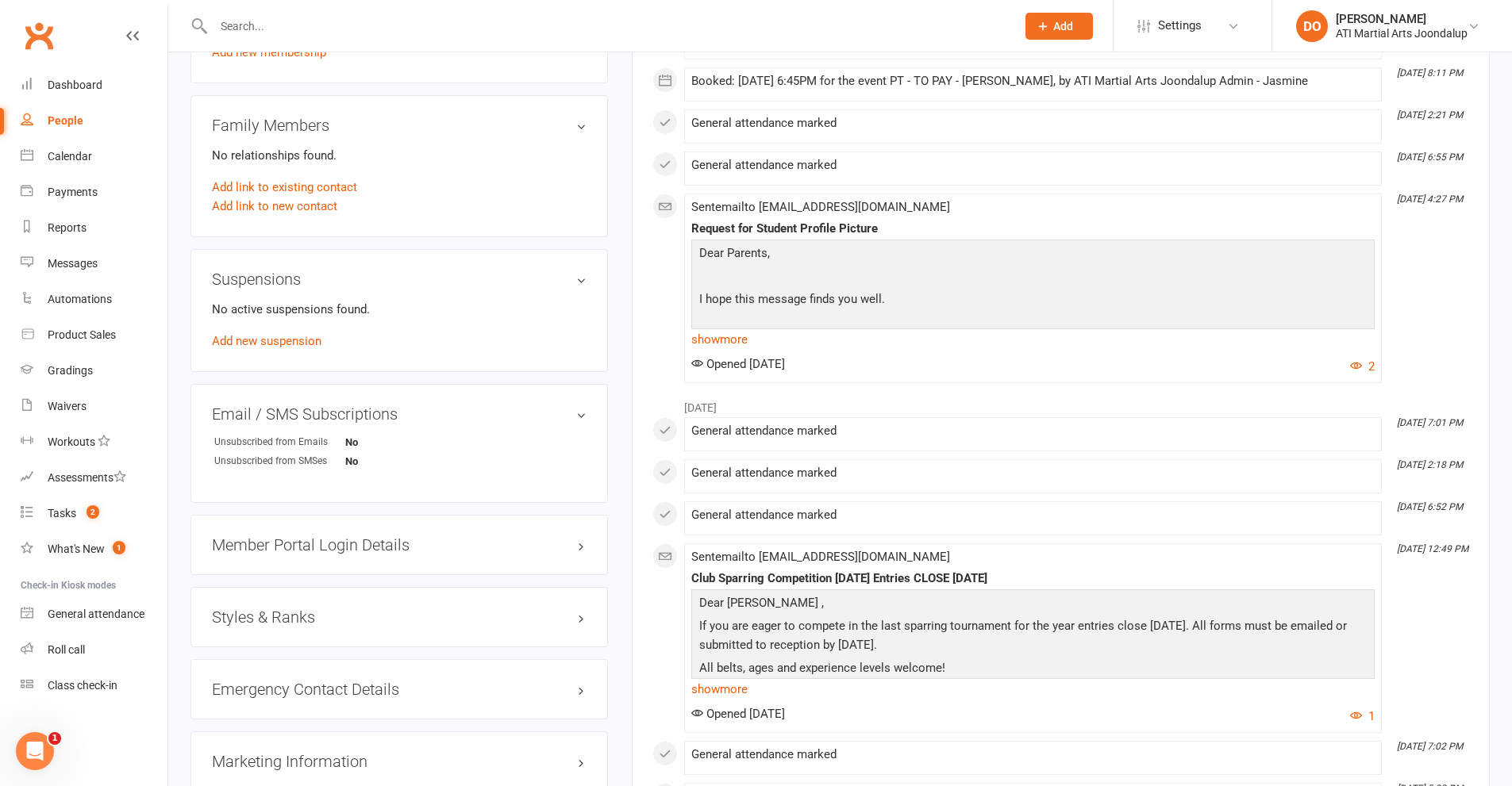
click at [580, 621] on h3 "Styles & Ranks" at bounding box center [399, 617] width 375 height 18
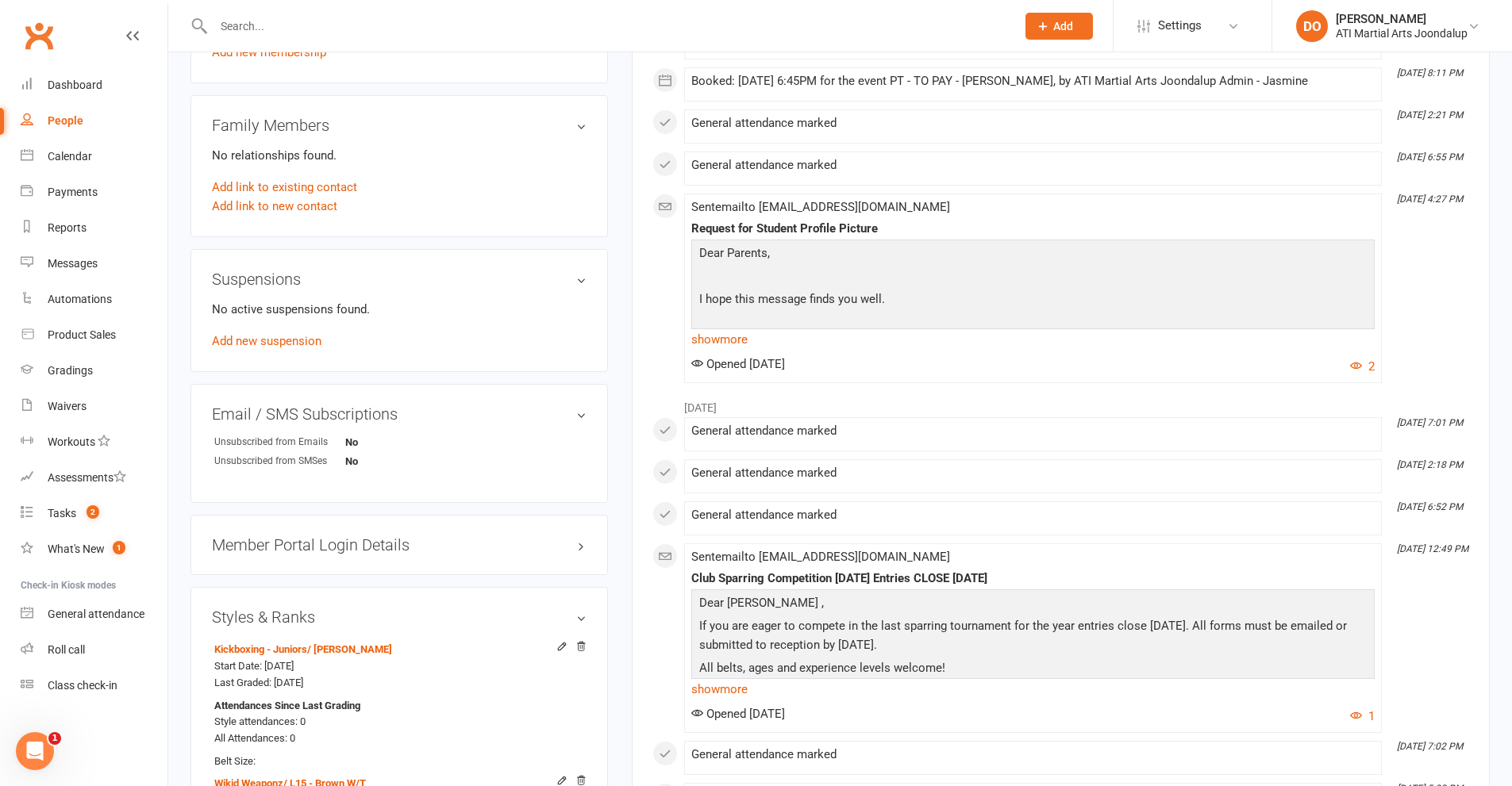
click at [258, 29] on input "text" at bounding box center [606, 25] width 796 height 22
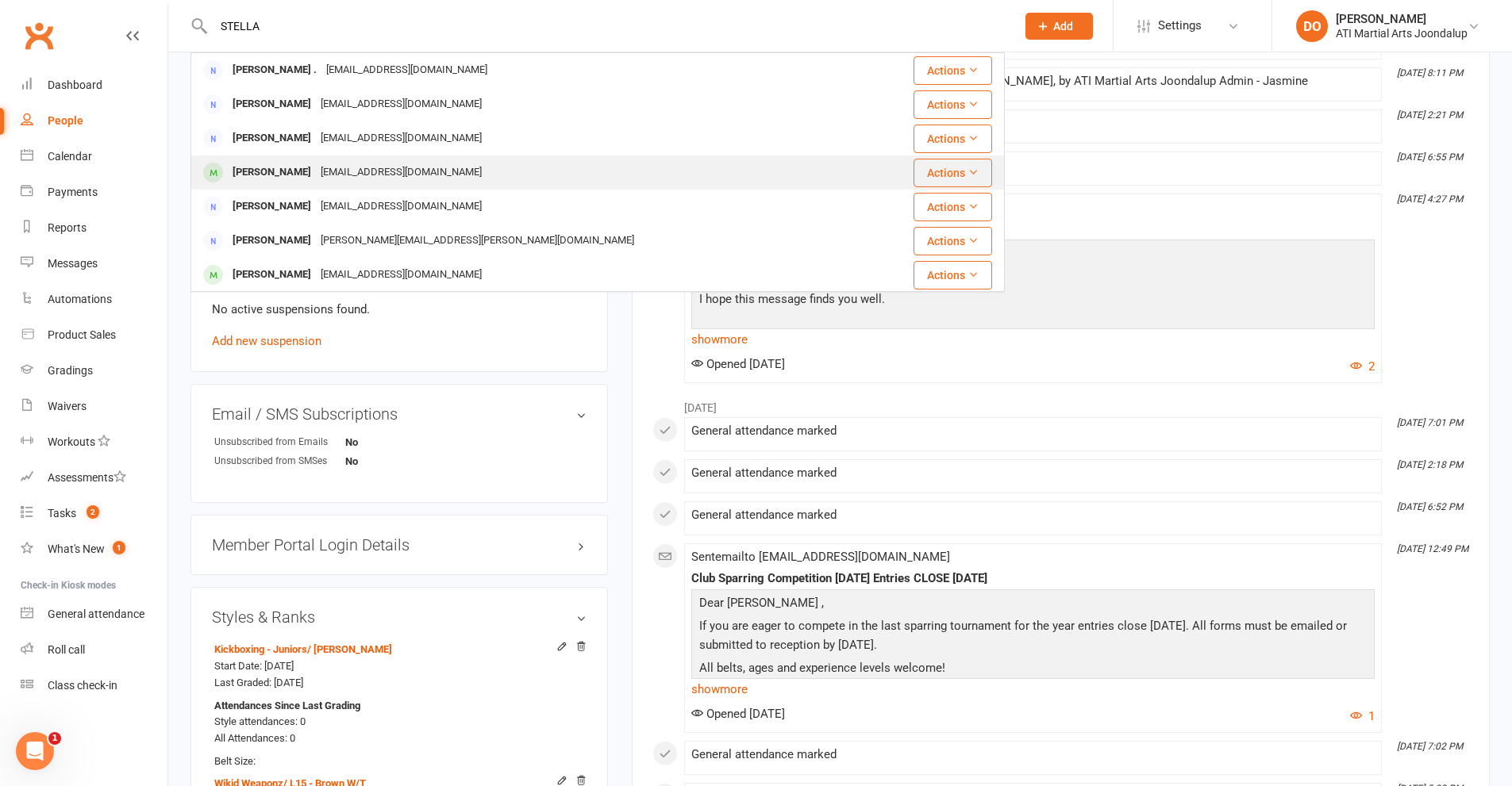
type input "STELLA"
click at [284, 166] on div "[PERSON_NAME]" at bounding box center [271, 172] width 88 height 23
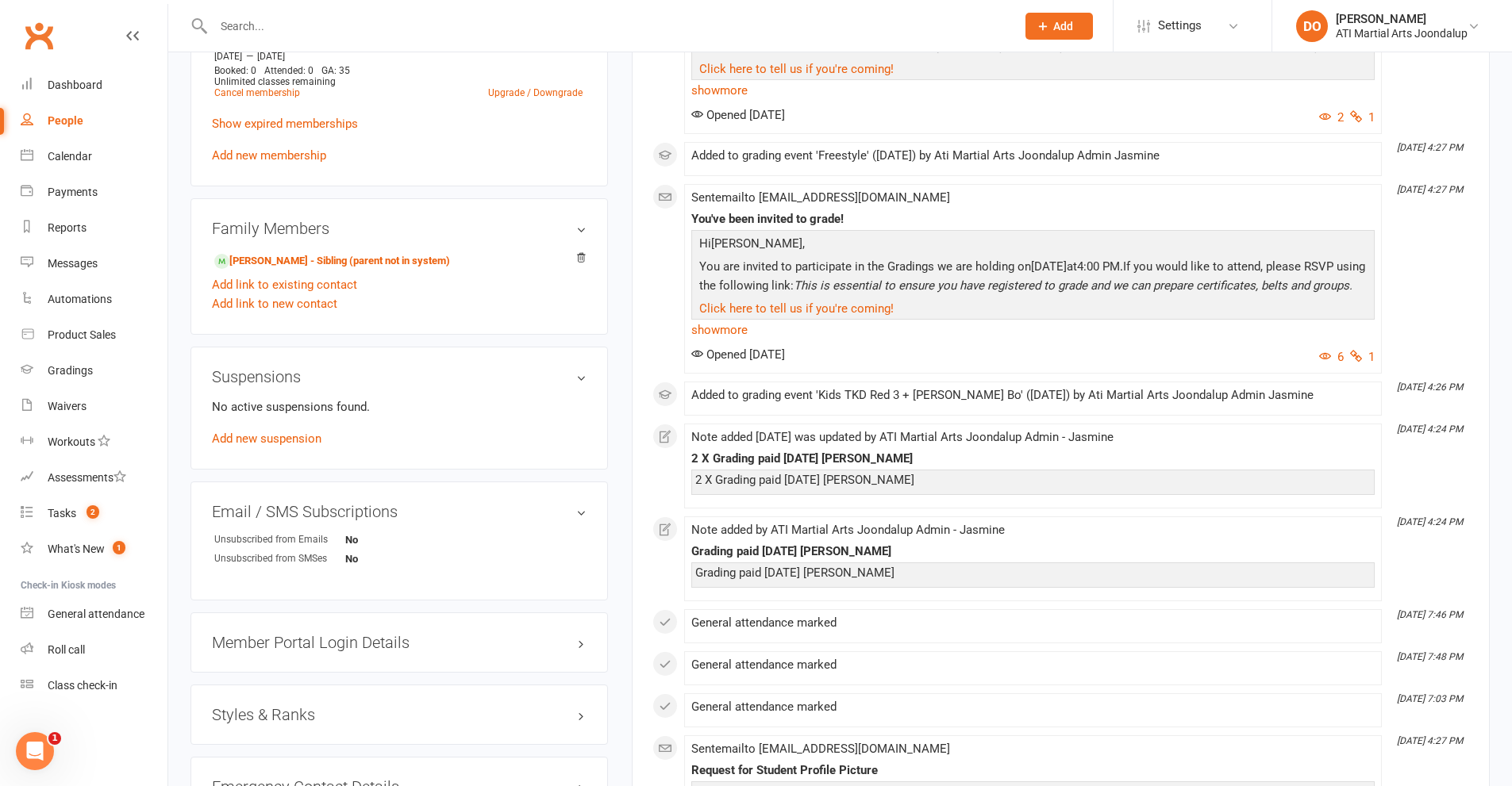
scroll to position [1507, 0]
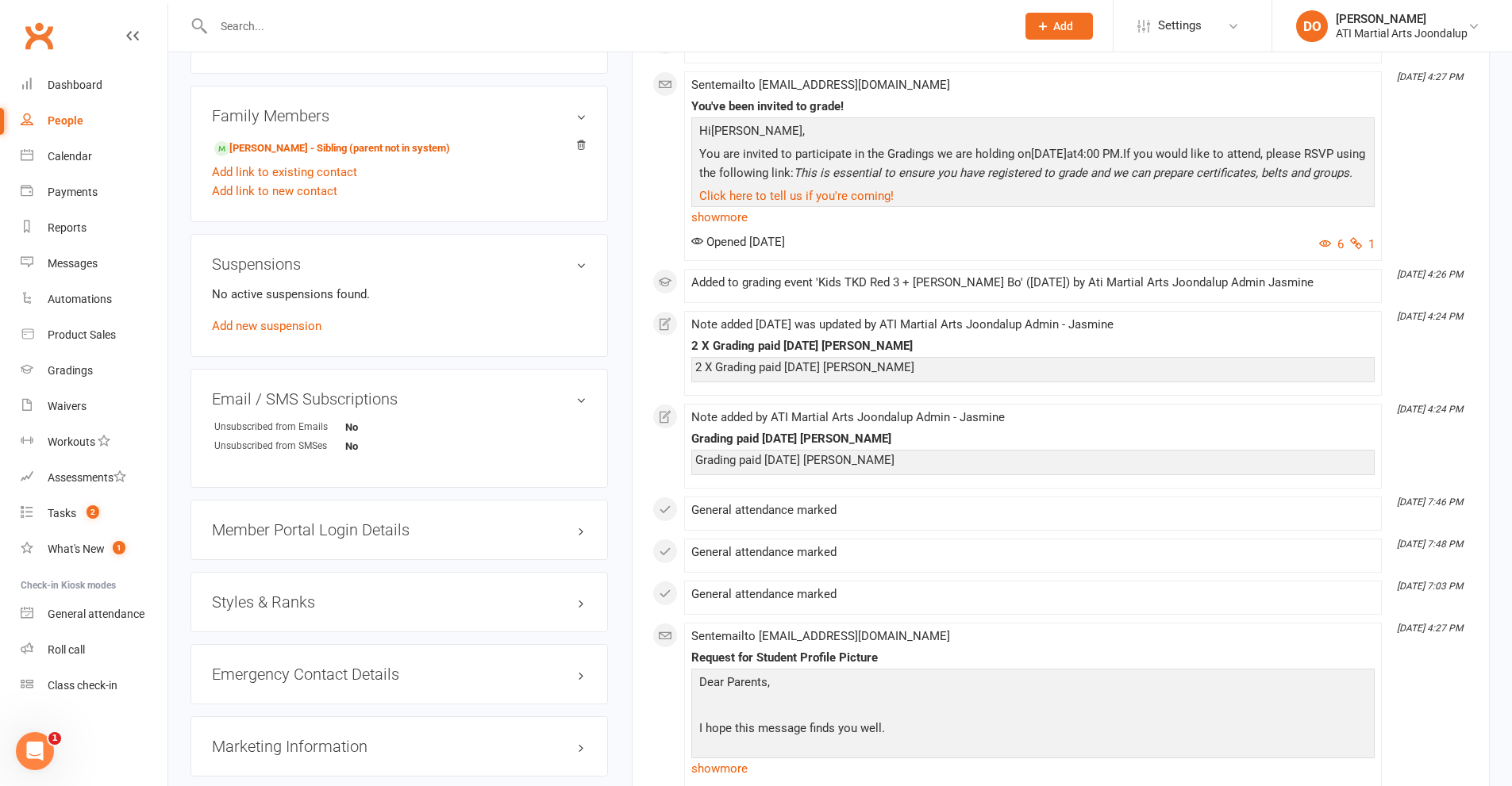
click at [577, 603] on h3 "Styles & Ranks" at bounding box center [399, 602] width 375 height 18
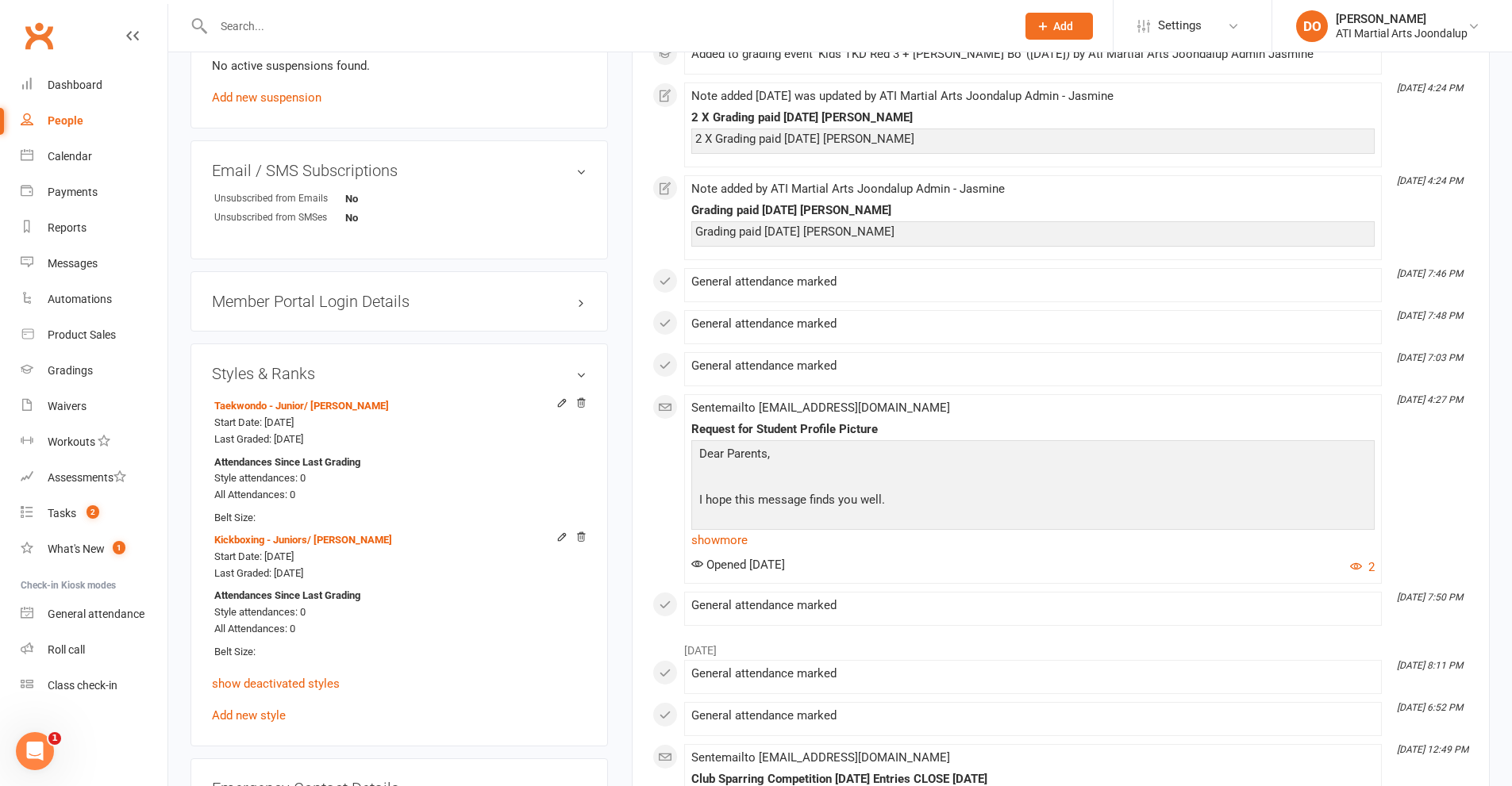
scroll to position [1745, 0]
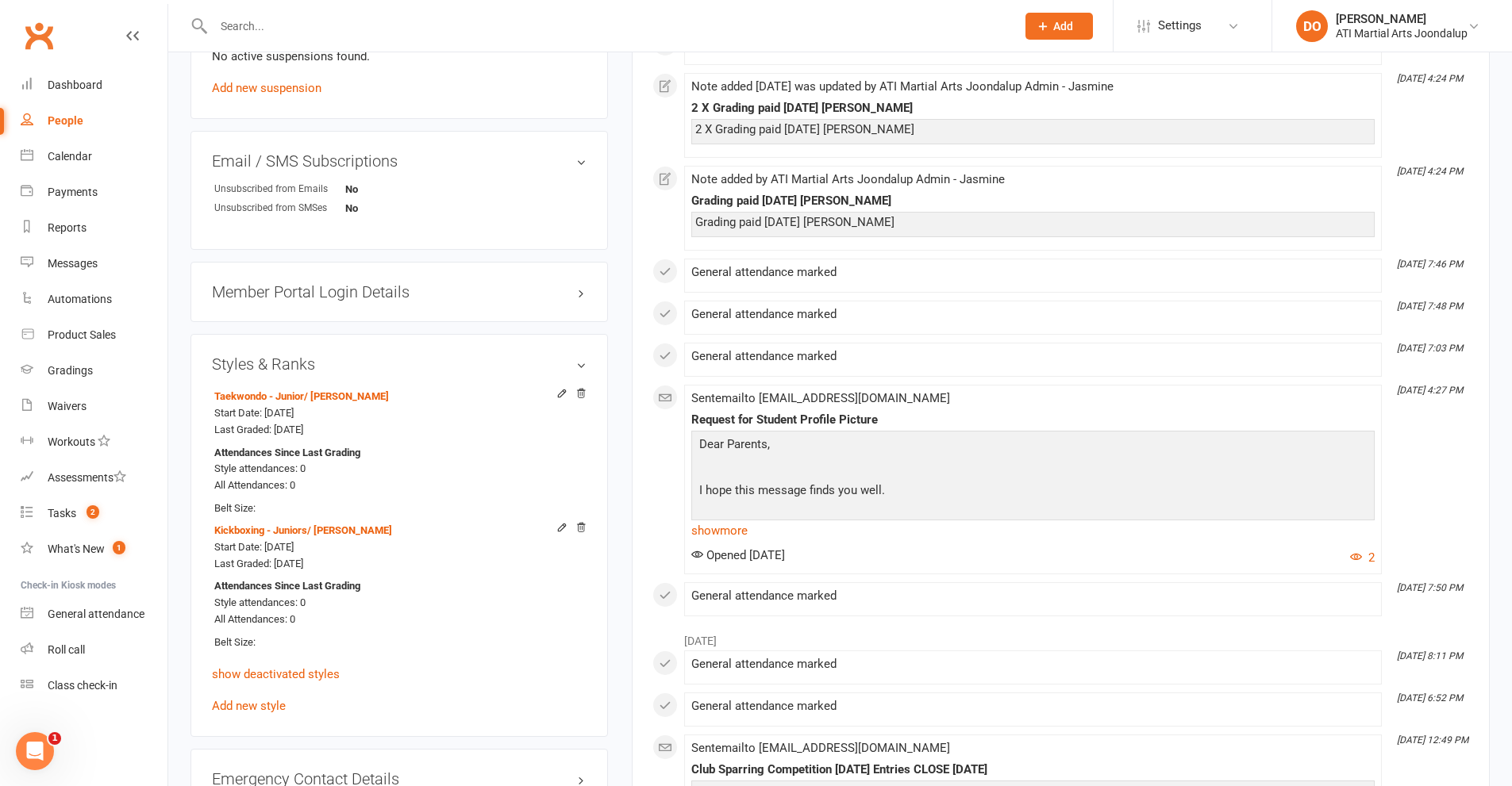
drag, startPoint x: 272, startPoint y: 25, endPoint x: 285, endPoint y: 46, distance: 24.7
click at [280, 32] on input "text" at bounding box center [606, 25] width 796 height 22
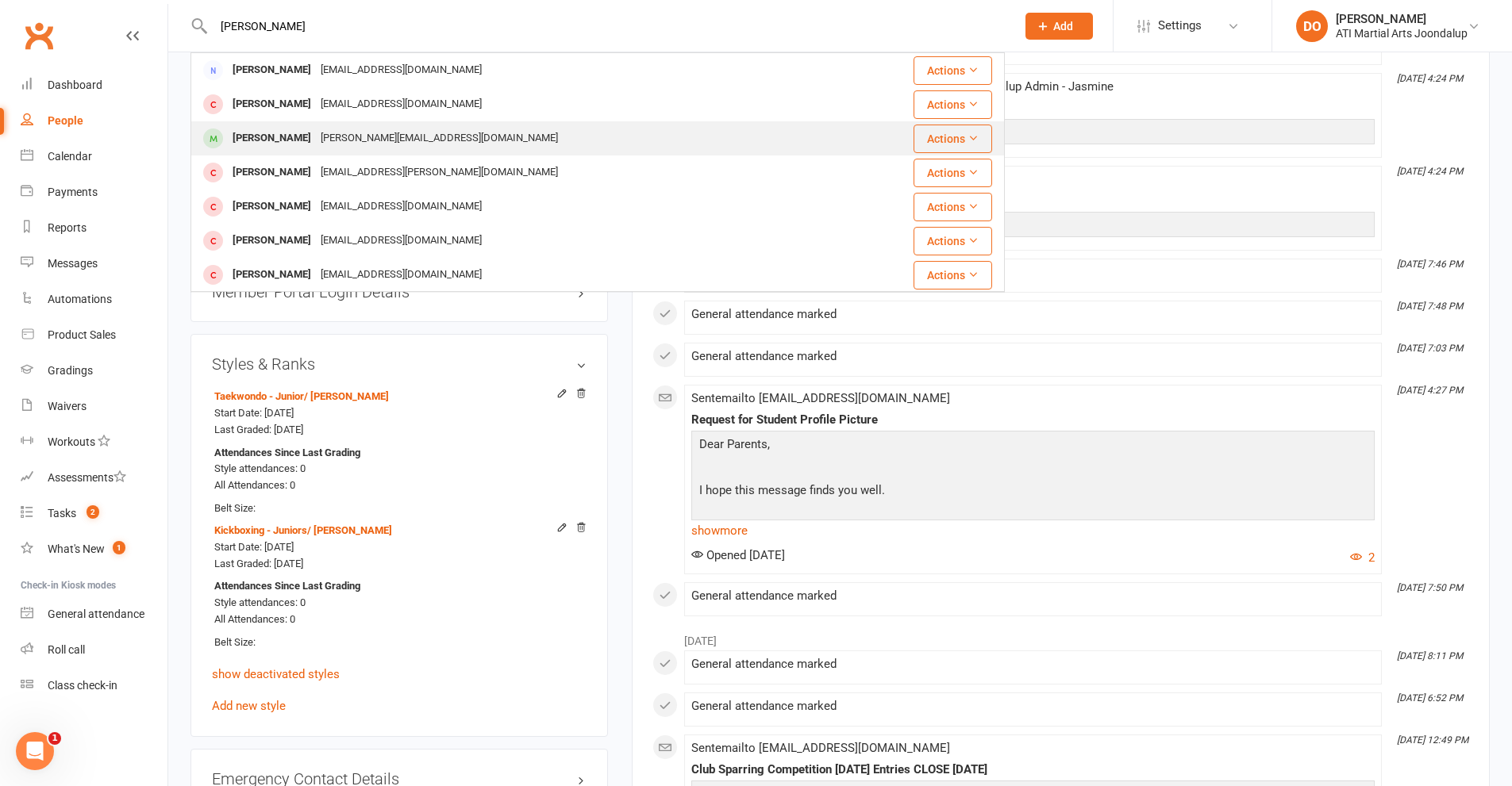
type input "[PERSON_NAME]"
click at [264, 143] on div "[PERSON_NAME]" at bounding box center [271, 138] width 88 height 23
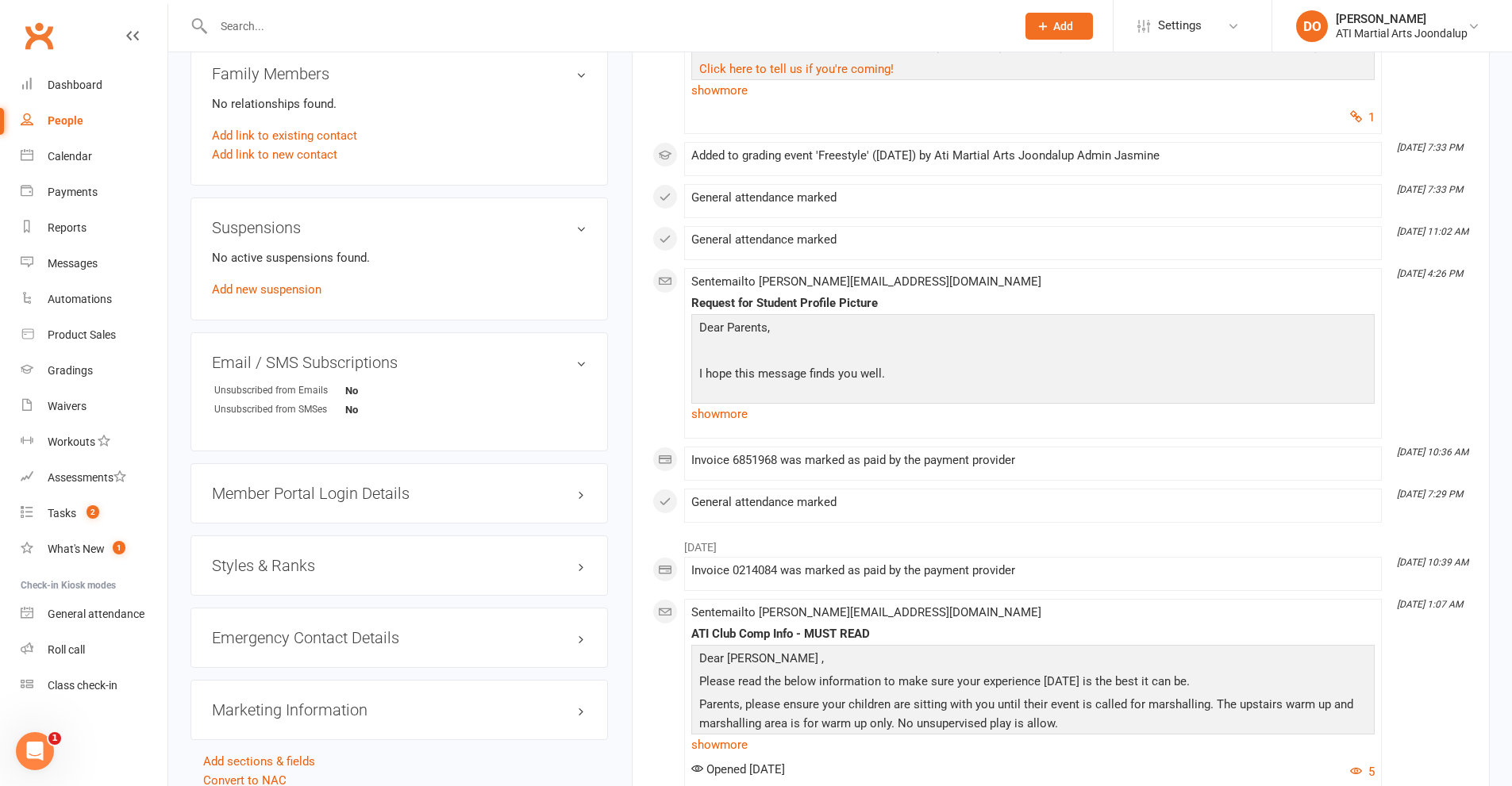
scroll to position [1905, 0]
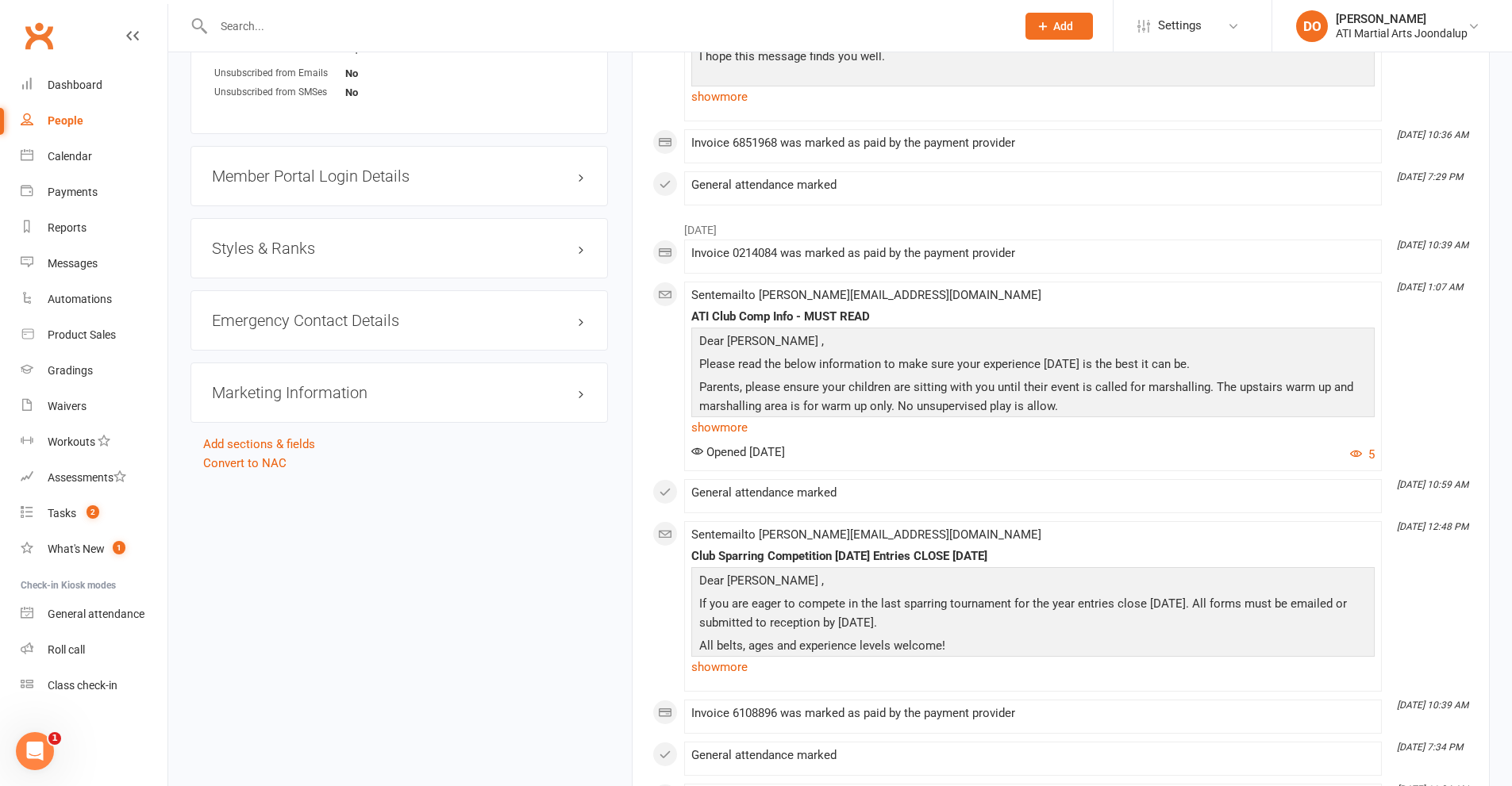
click at [578, 249] on h3 "Styles & Ranks" at bounding box center [399, 249] width 375 height 18
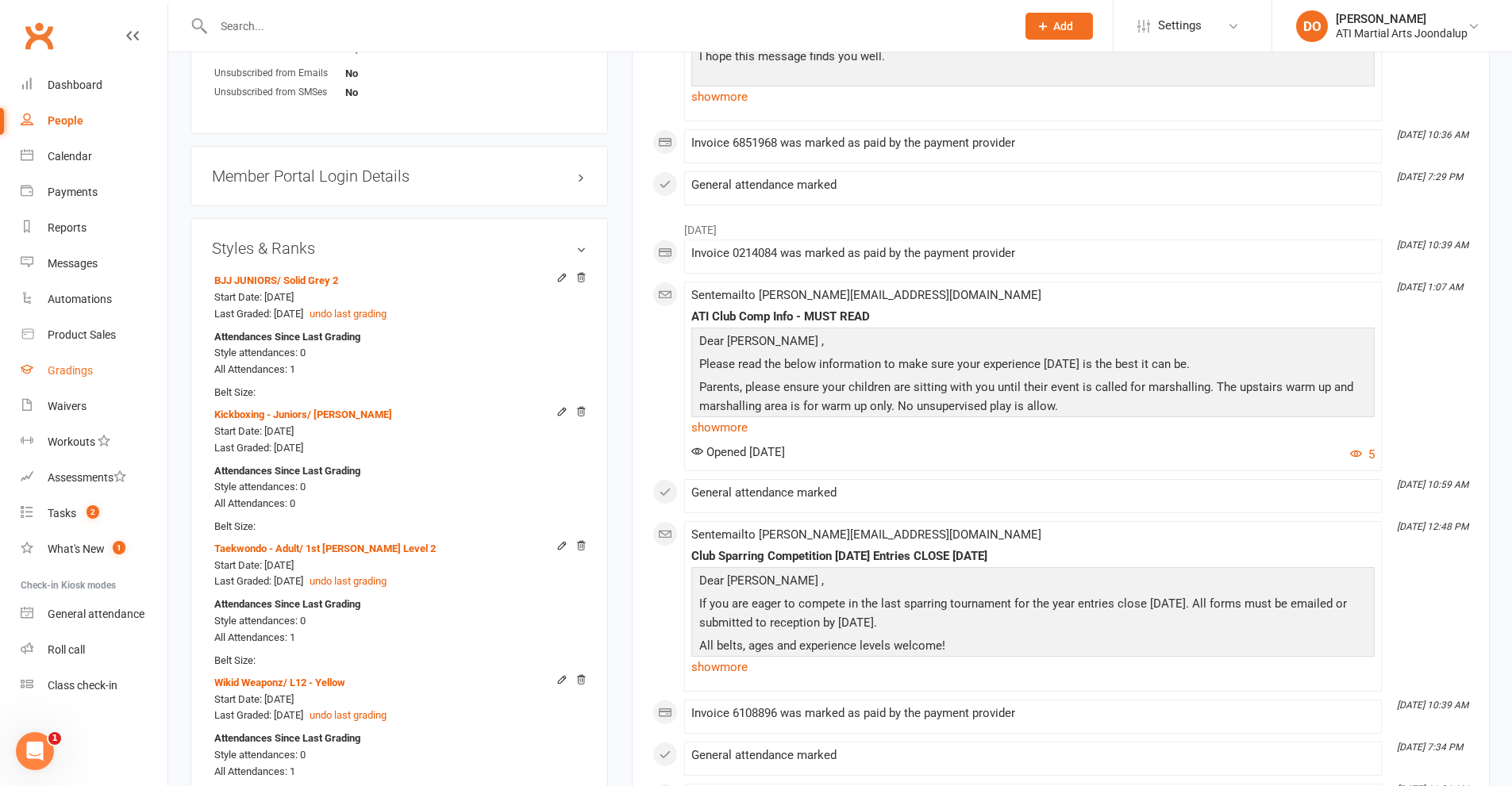
click at [57, 364] on div "Gradings" at bounding box center [70, 370] width 46 height 13
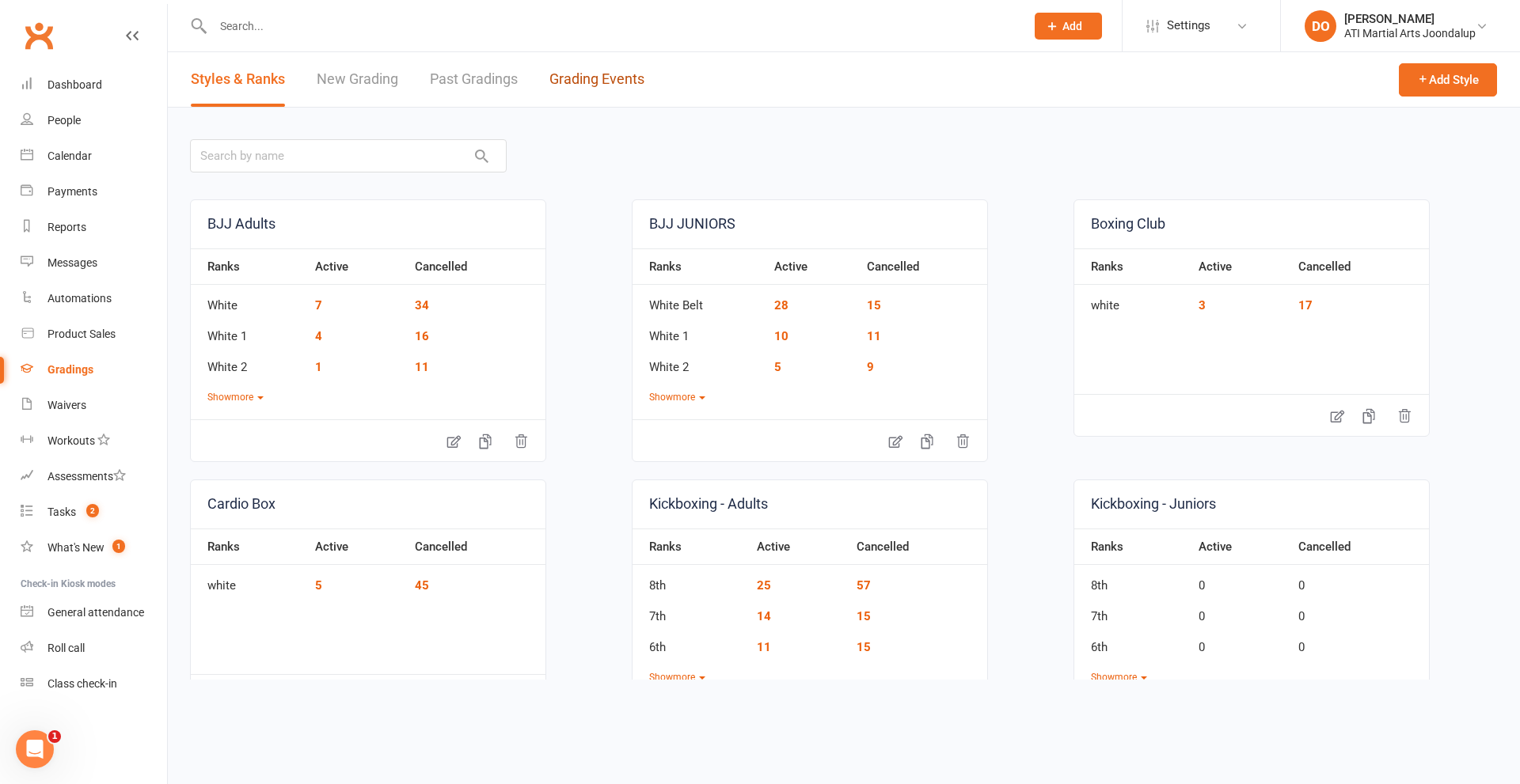
click at [604, 80] on link "Grading Events" at bounding box center [597, 79] width 95 height 55
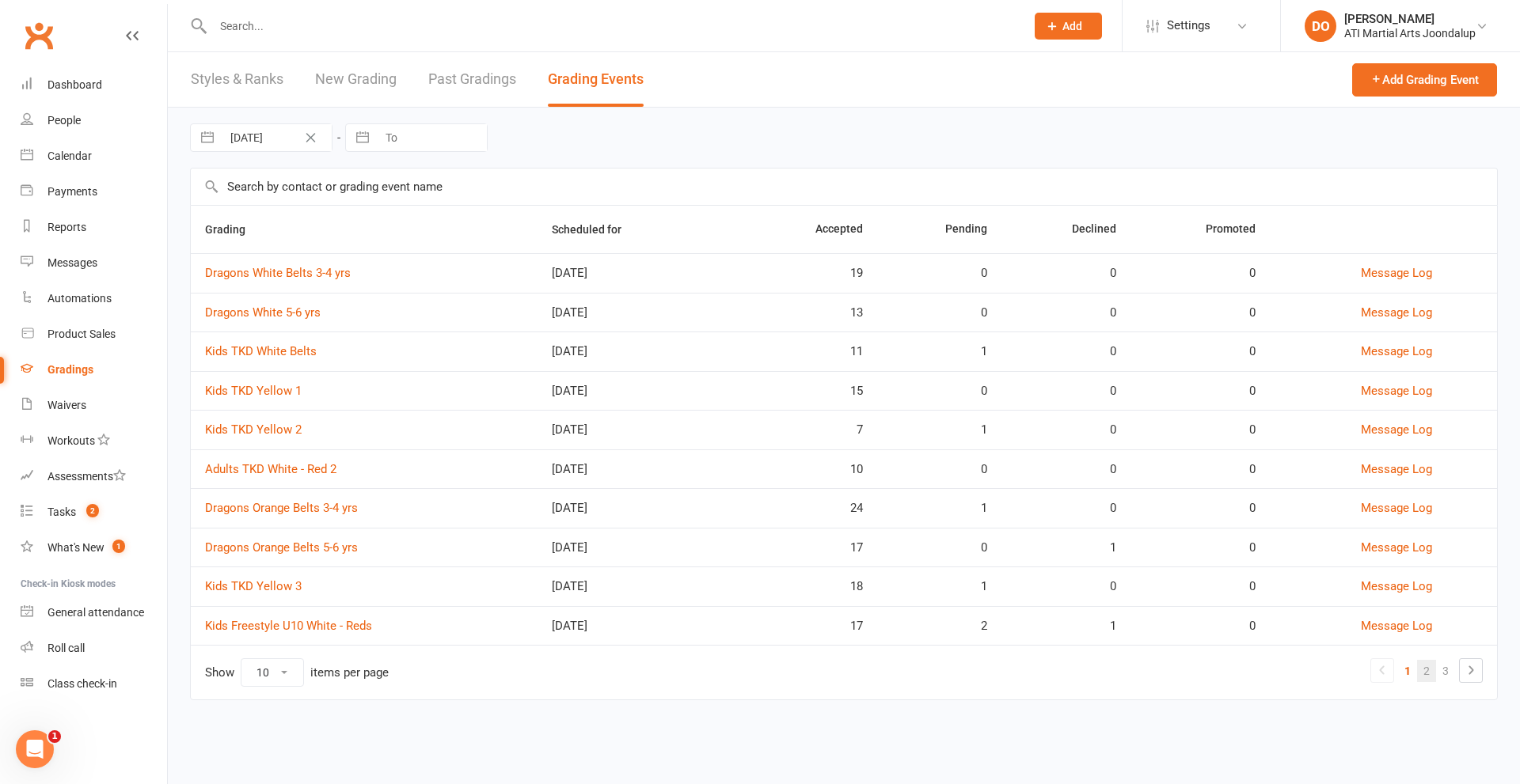
click at [1426, 664] on link "2" at bounding box center [1427, 671] width 19 height 22
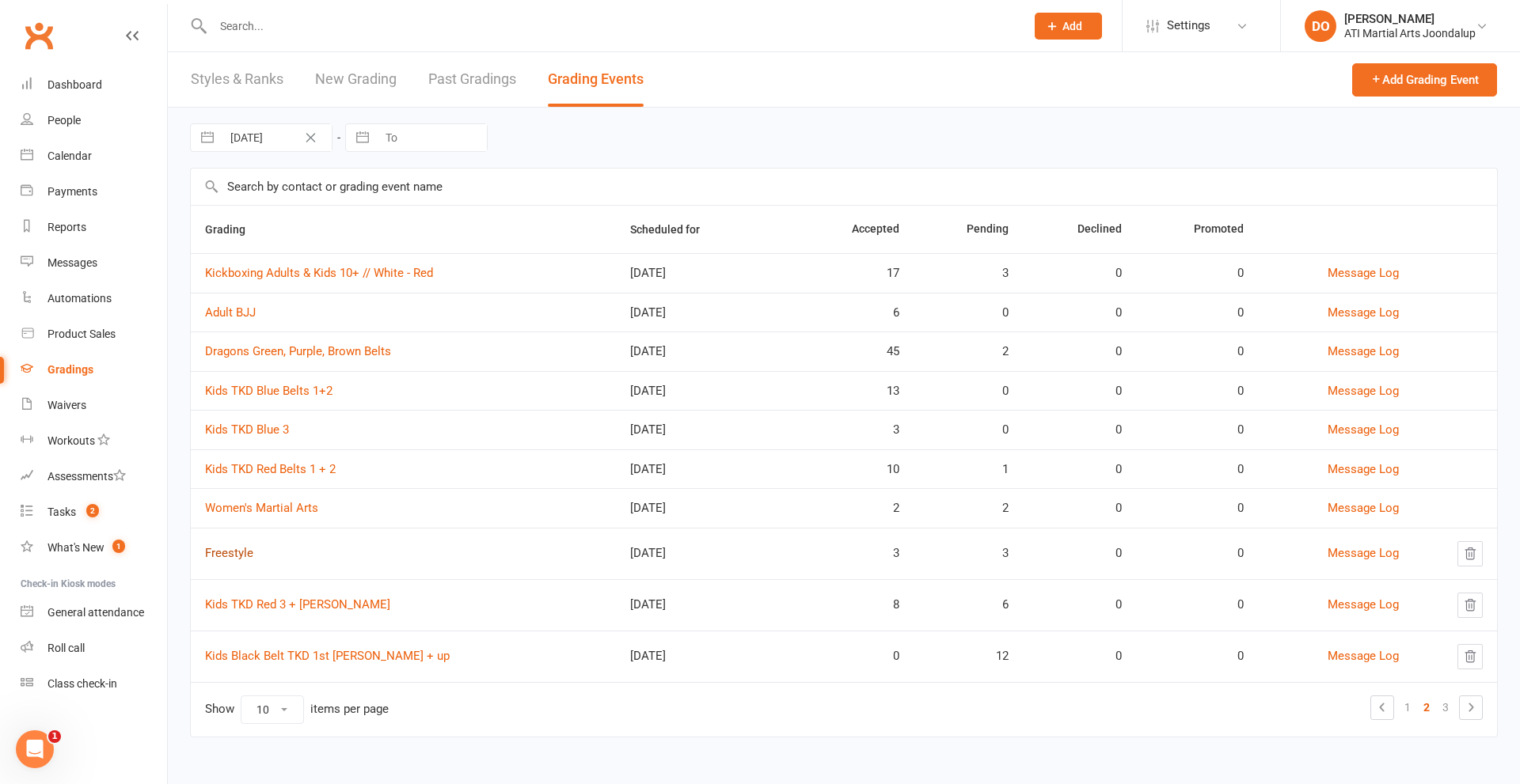
click at [223, 551] on link "Freestyle" at bounding box center [229, 553] width 48 height 14
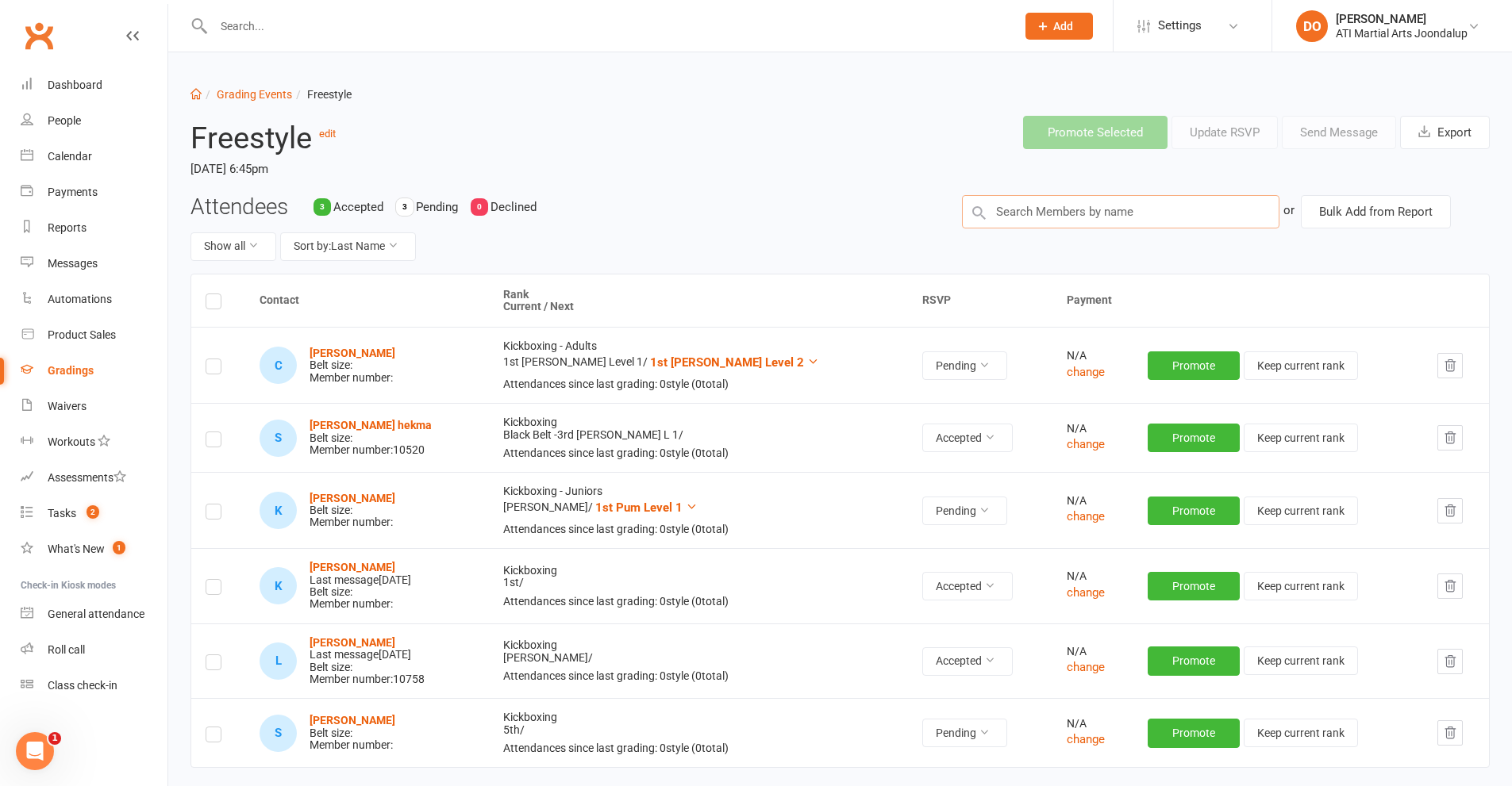
click at [1060, 214] on input "text" at bounding box center [1121, 212] width 318 height 33
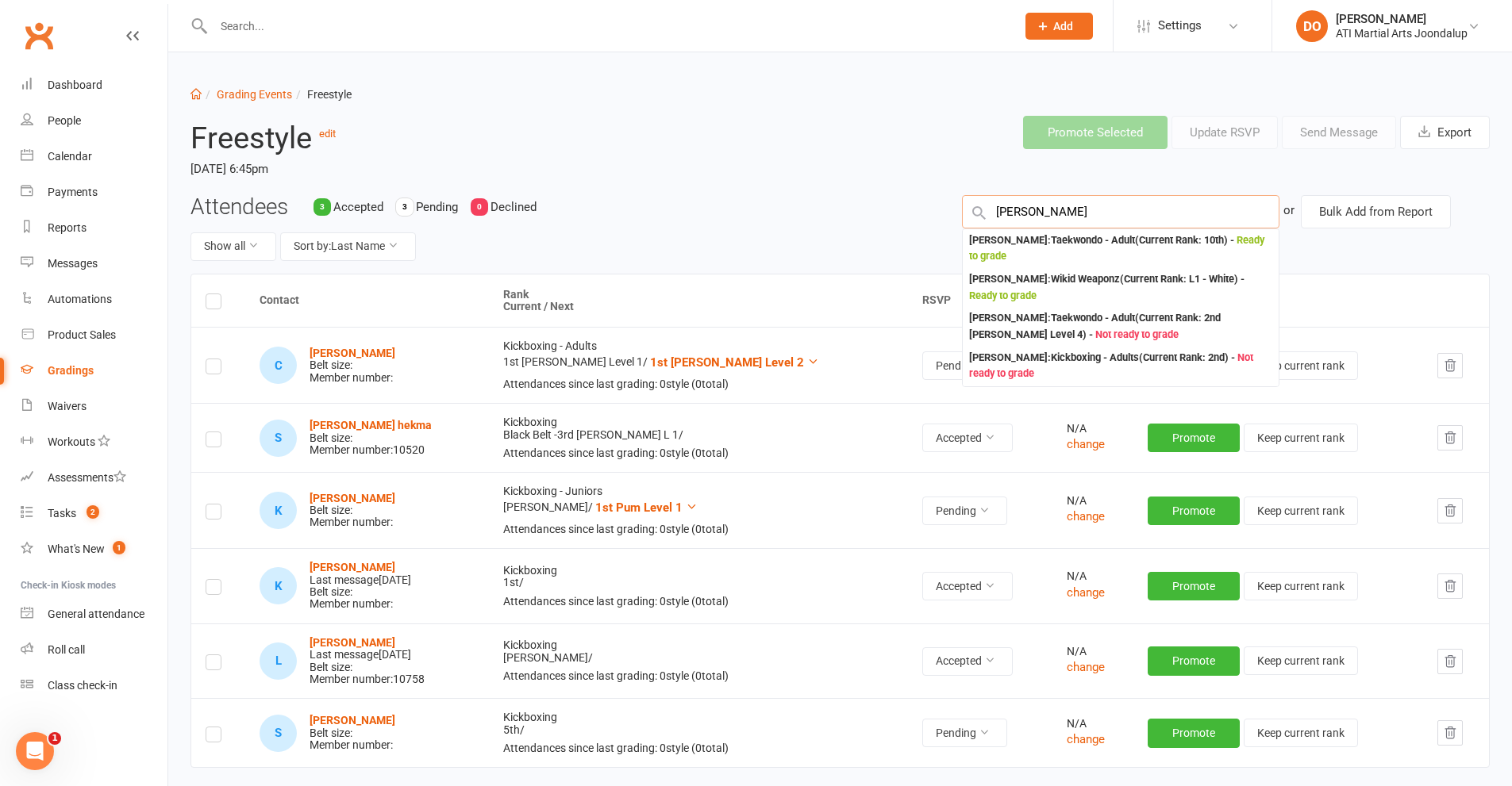
type input "[PERSON_NAME]"
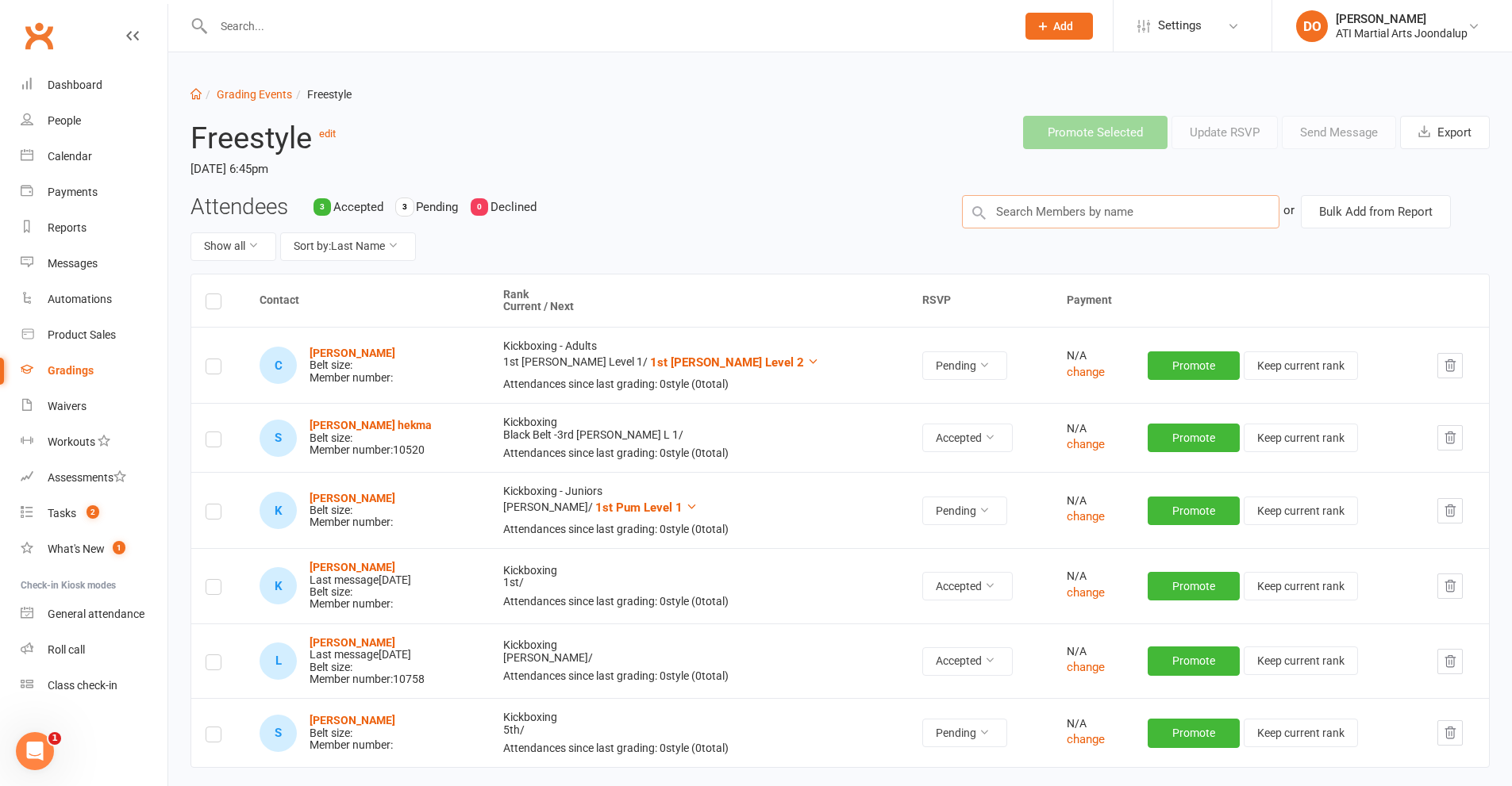
click at [1078, 210] on input "text" at bounding box center [1121, 212] width 318 height 33
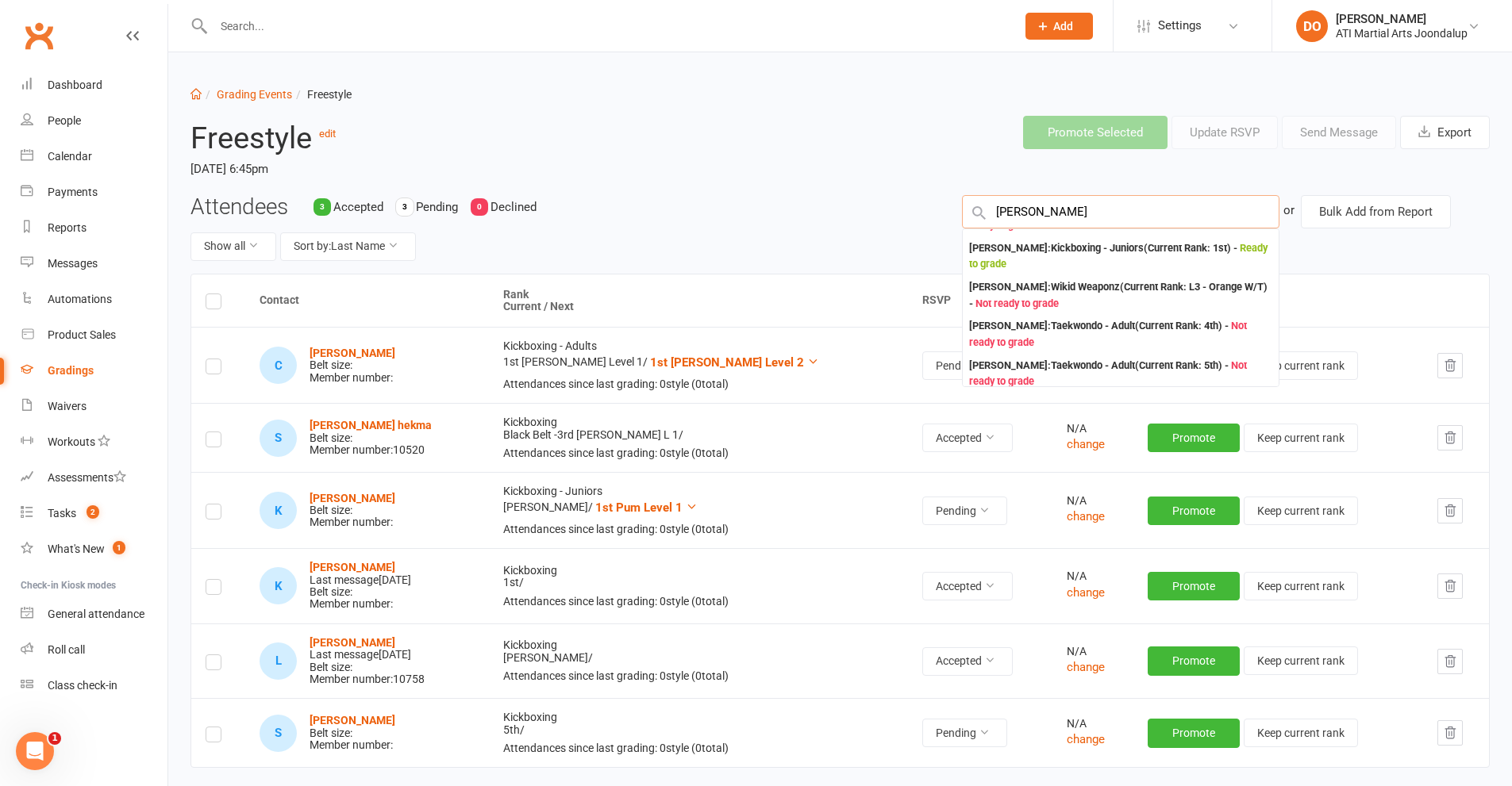
scroll to position [397, 0]
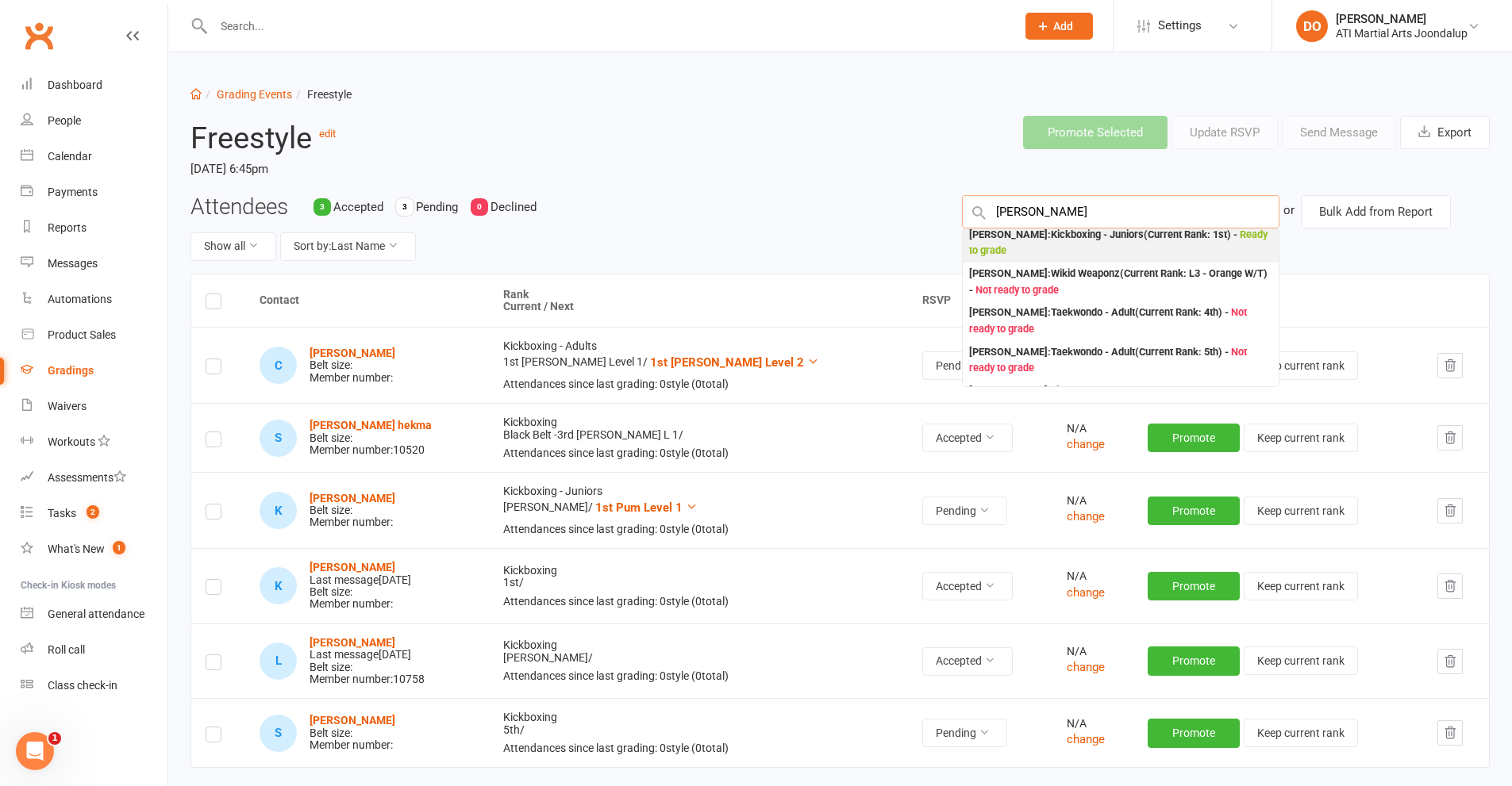
type input "[PERSON_NAME]"
click at [1016, 242] on div "[PERSON_NAME] : Kickboxing - Juniors (Current Rank: 1st ) - Ready to grade" at bounding box center [1121, 242] width 303 height 32
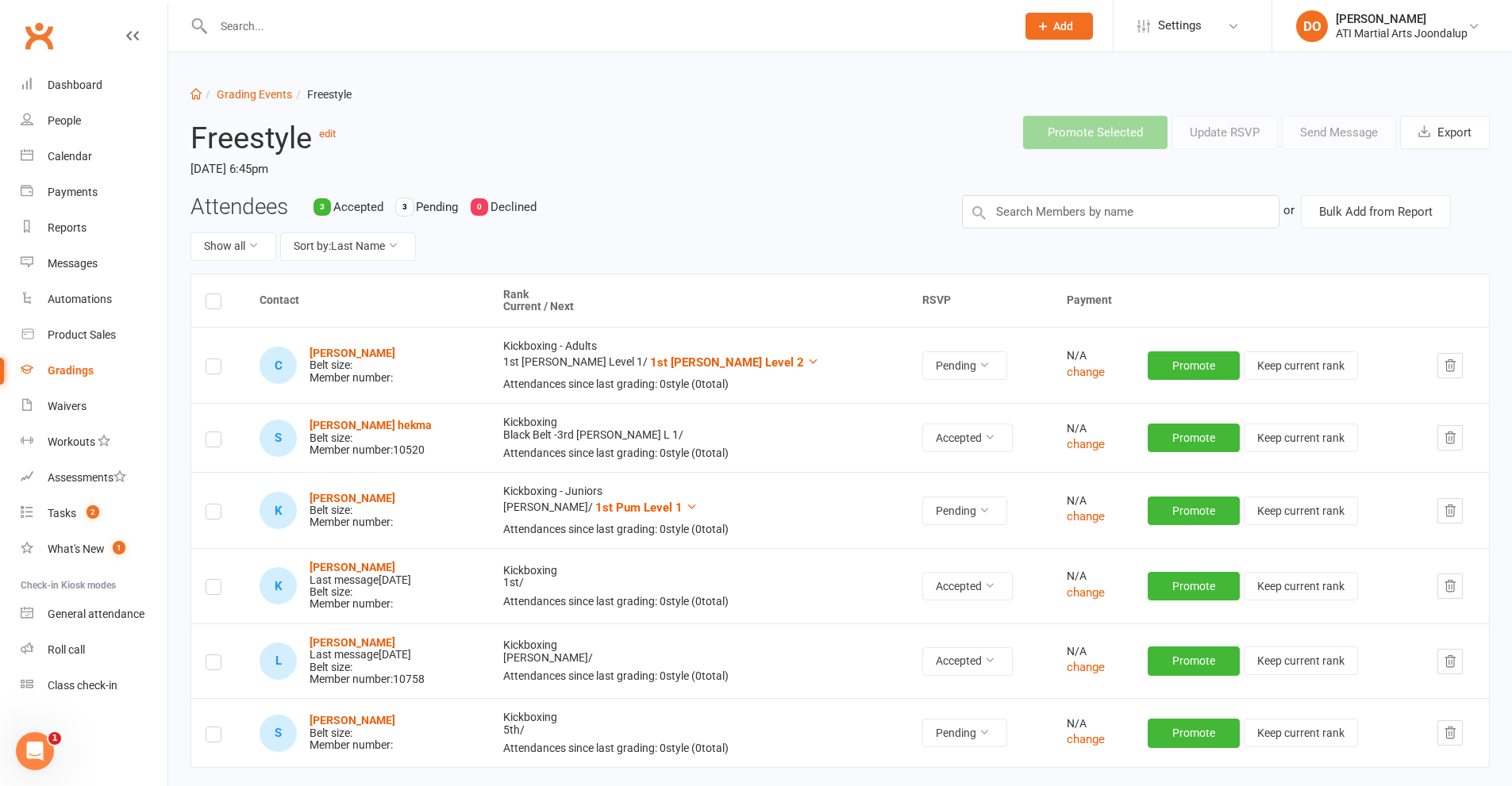
click at [1016, 242] on div "Attendees 3 Accepted 3 Pending 0 Declined Show all Sort by: Last Name or Bulk A…" at bounding box center [840, 235] width 1323 height 79
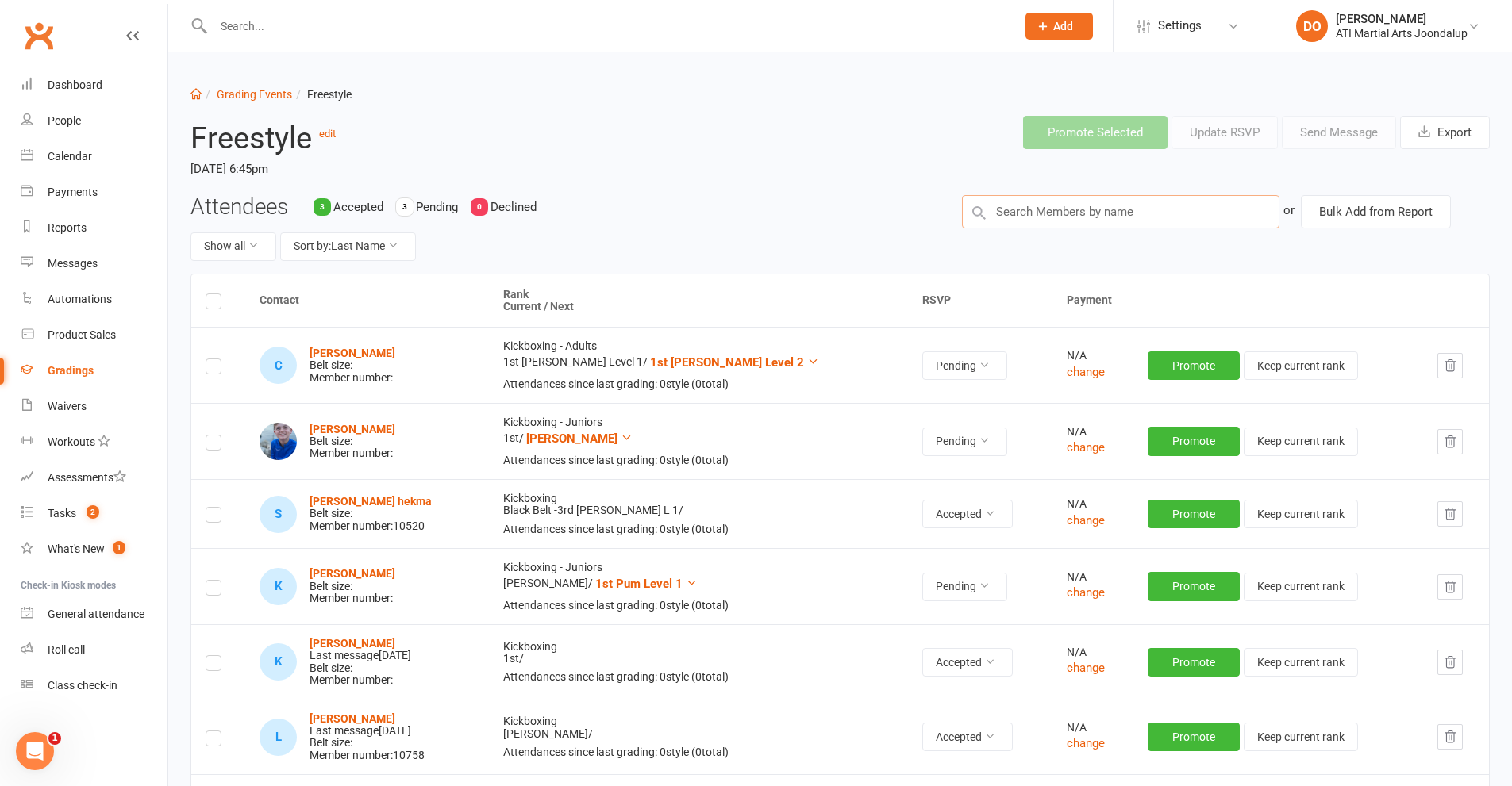
click at [1048, 212] on input "text" at bounding box center [1121, 212] width 318 height 33
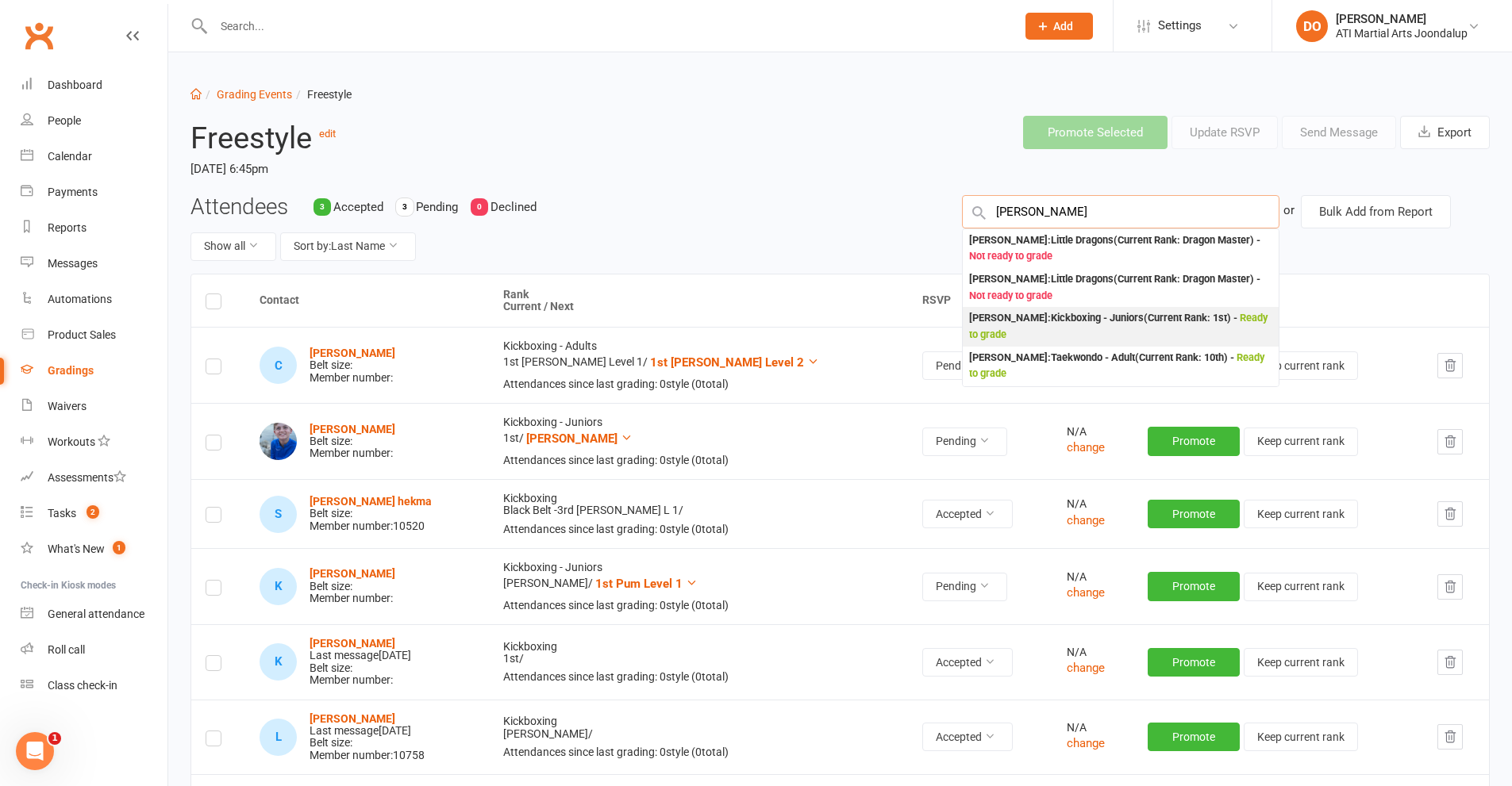
type input "[PERSON_NAME]"
click at [1028, 323] on div "[PERSON_NAME] : Kickboxing - Juniors (Current Rank: 1st ) - Ready to grade" at bounding box center [1121, 326] width 303 height 32
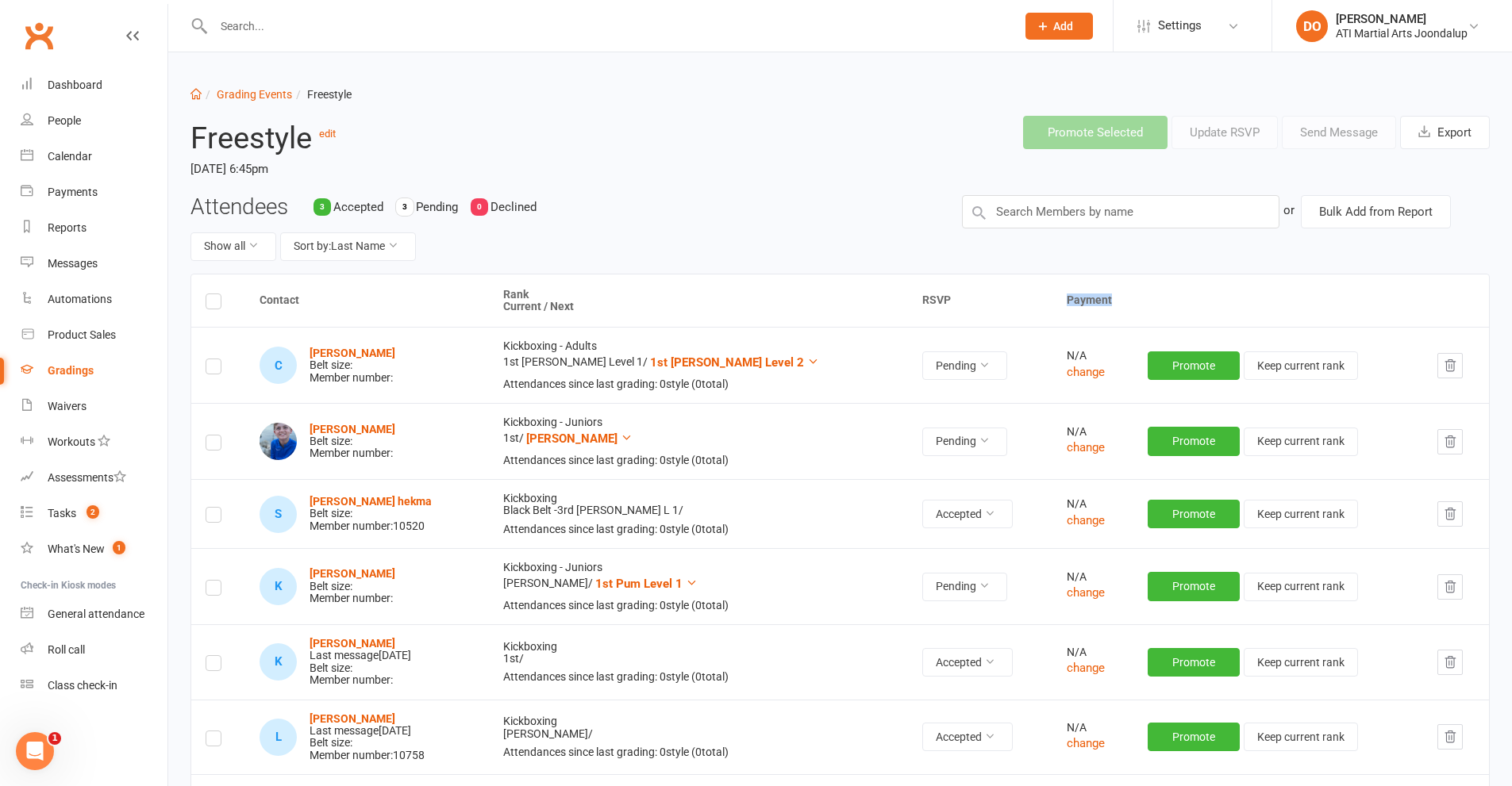
click at [1052, 323] on th "Payment" at bounding box center [1270, 301] width 437 height 53
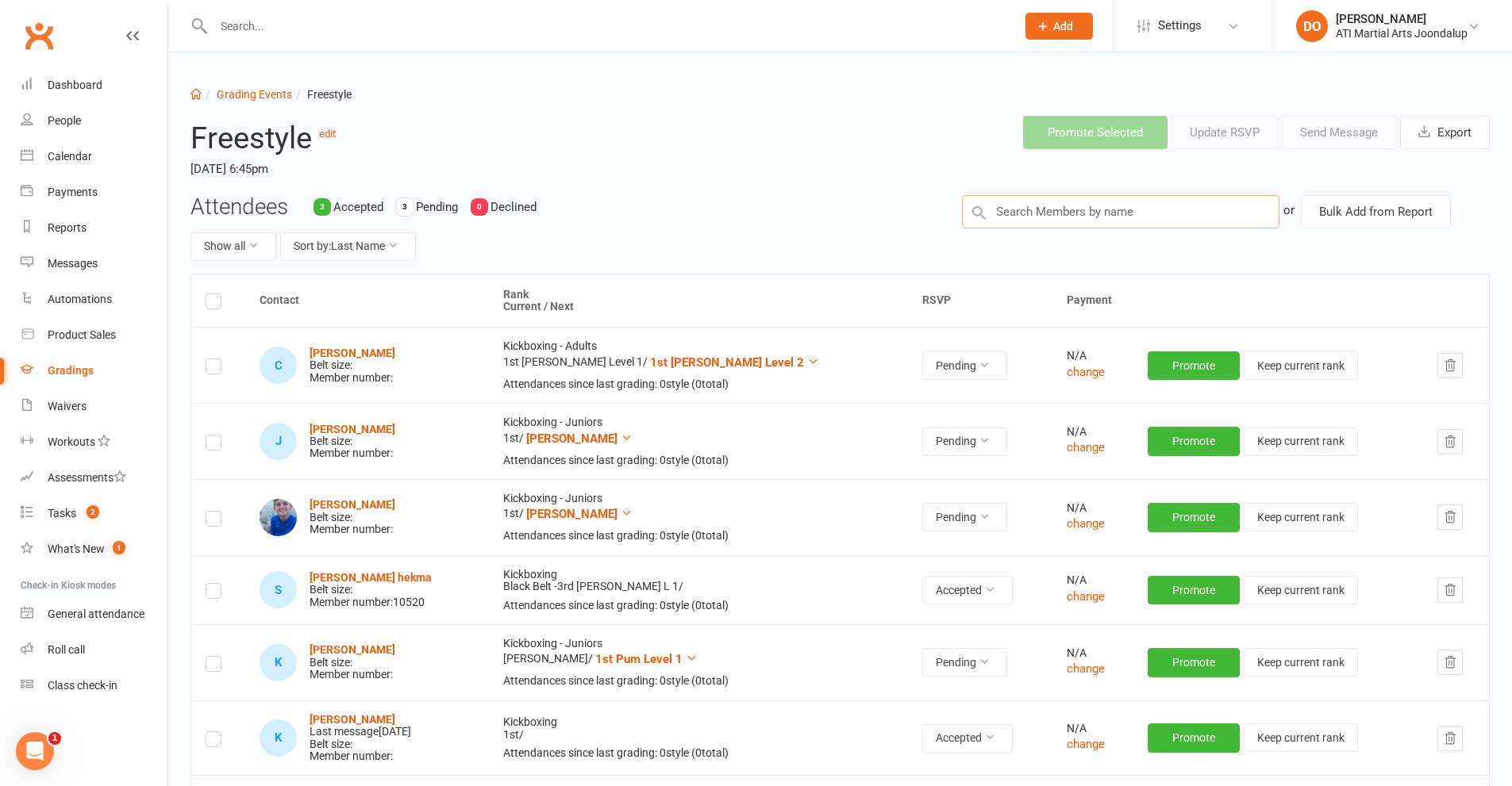
click at [1014, 219] on input "text" at bounding box center [1121, 212] width 318 height 33
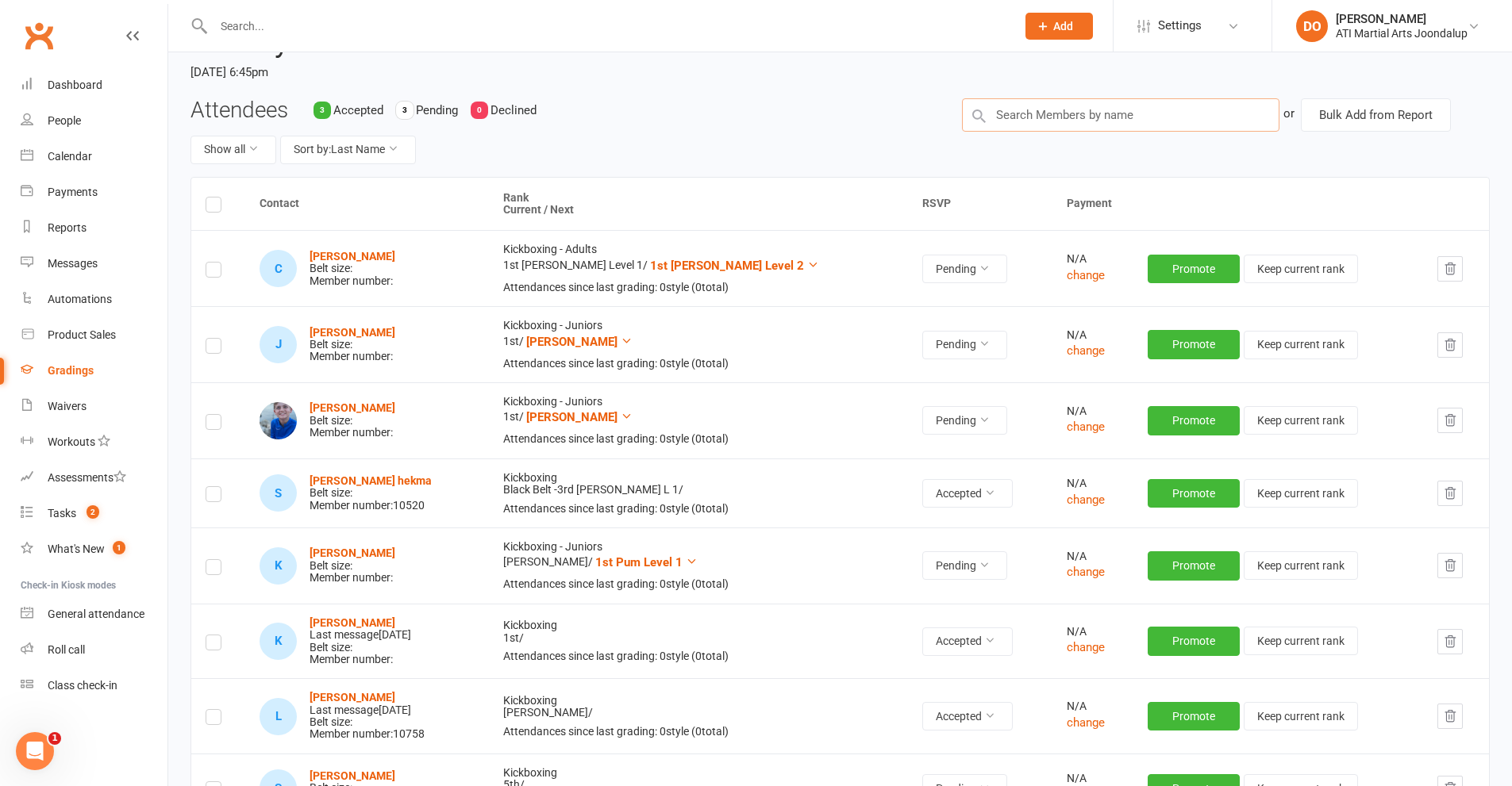
scroll to position [80, 0]
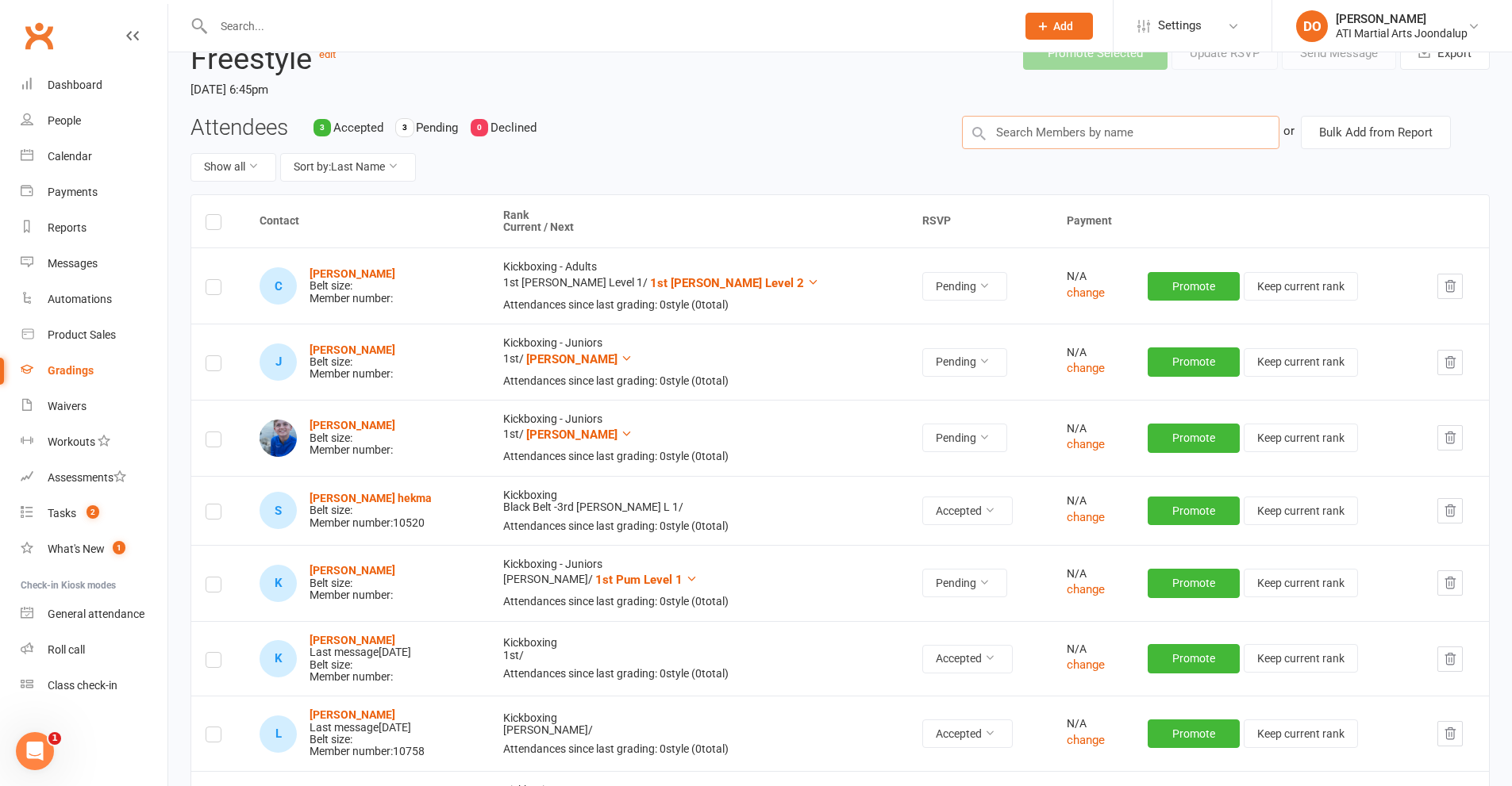
click at [1023, 132] on input "text" at bounding box center [1121, 132] width 318 height 33
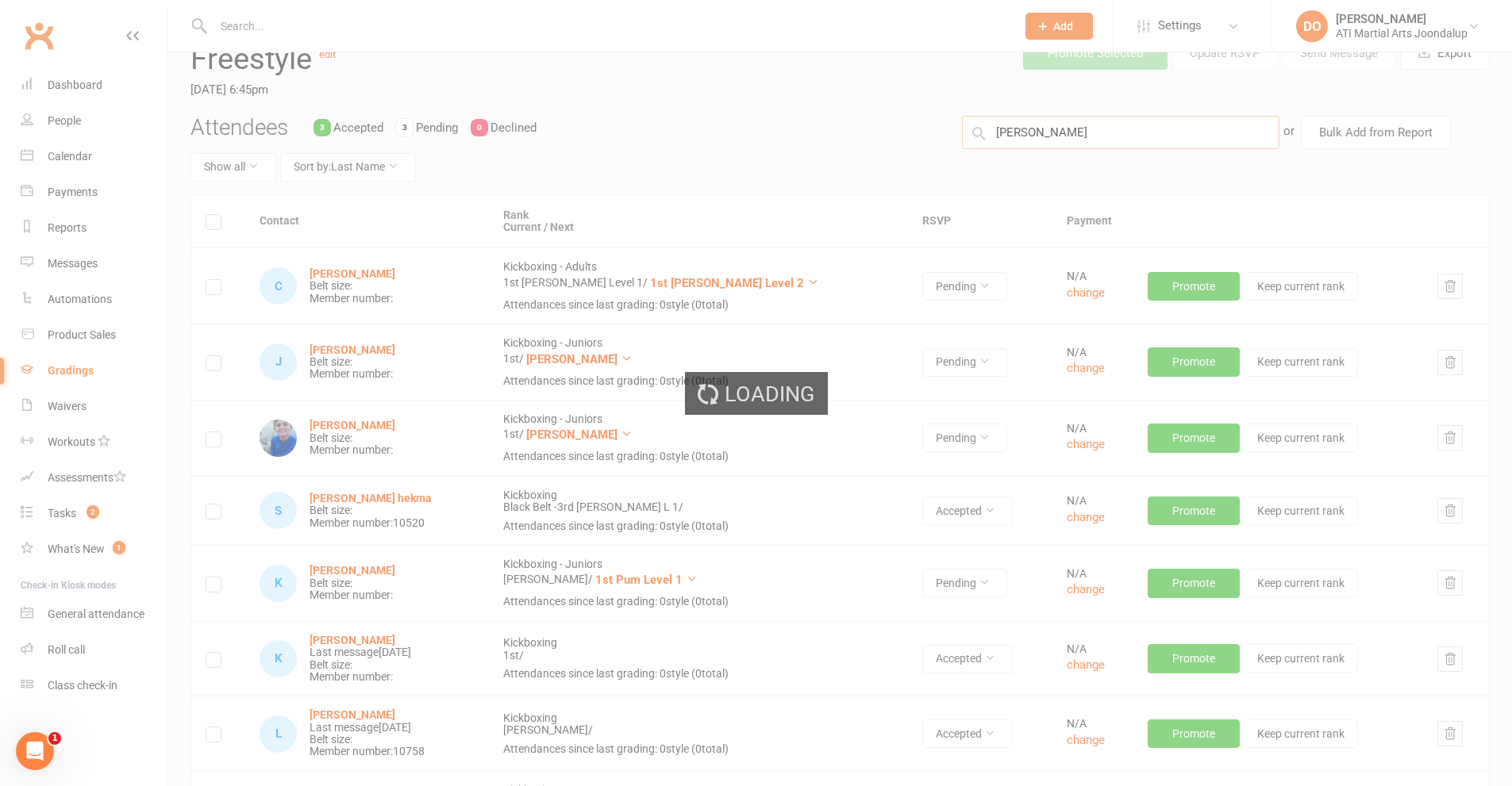
type input "[PERSON_NAME]"
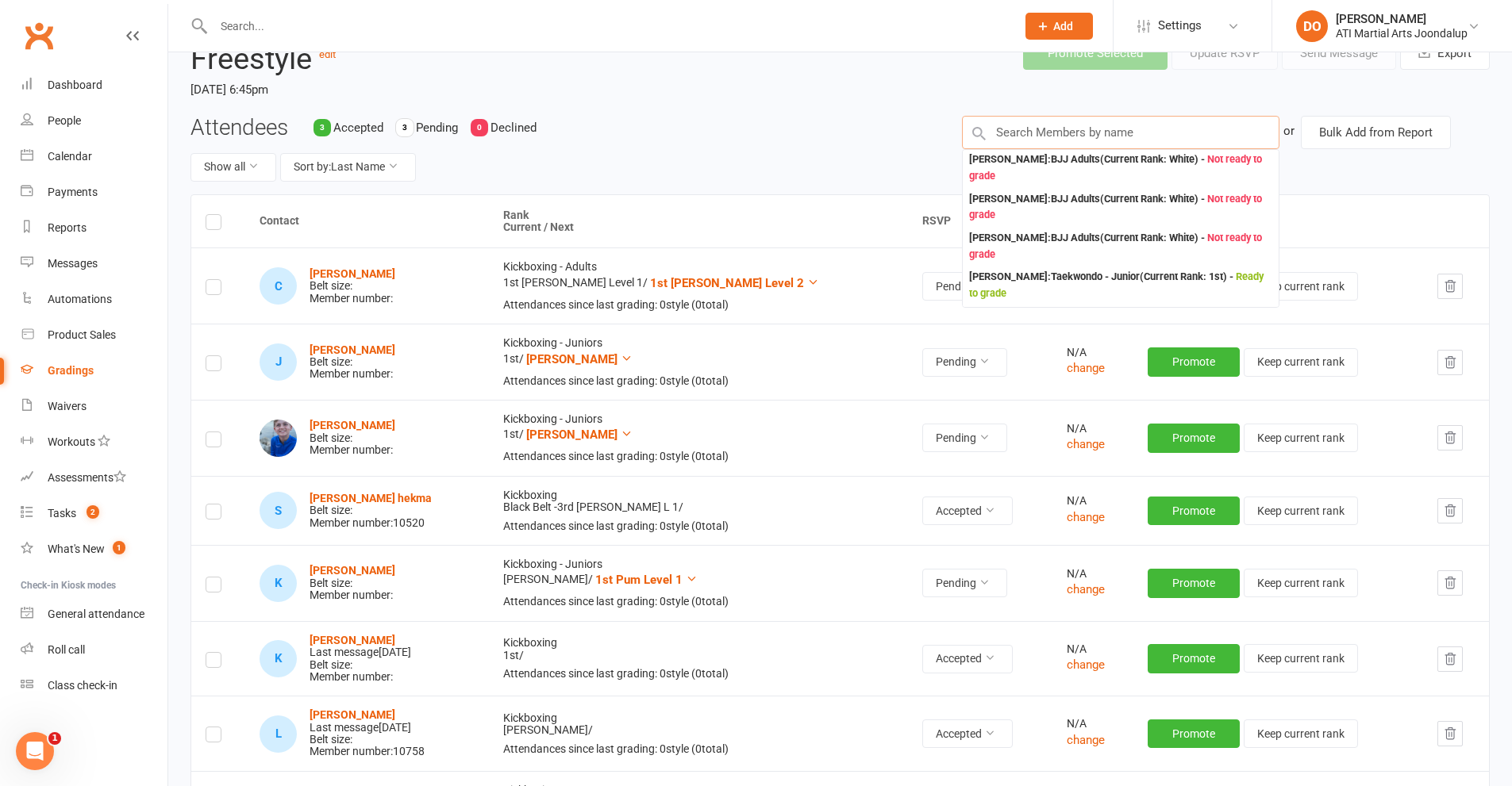
click at [1073, 134] on input "text" at bounding box center [1121, 132] width 318 height 33
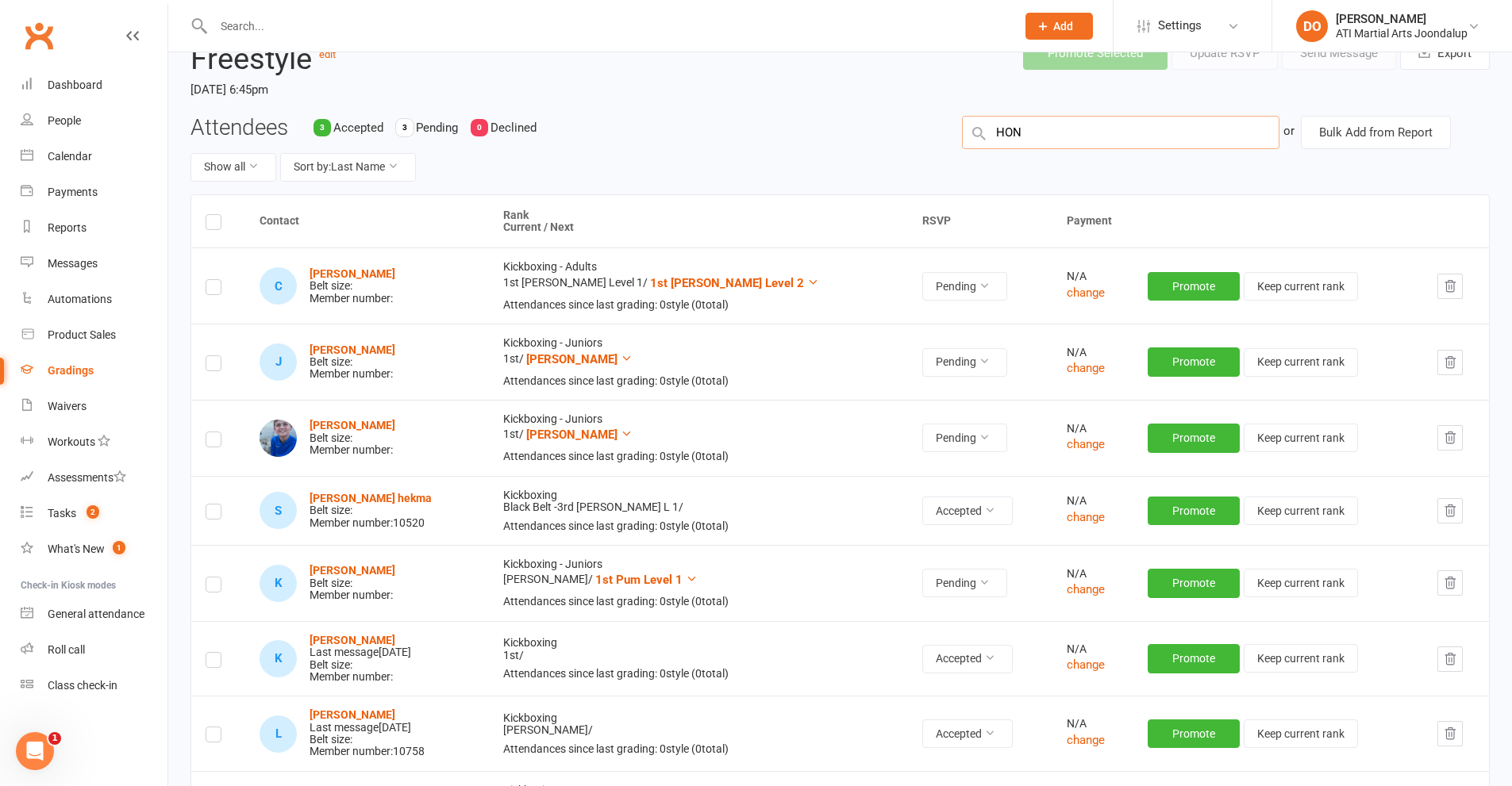
type input "HONG"
drag, startPoint x: 1049, startPoint y: 123, endPoint x: 958, endPoint y: 144, distance: 93.4
click at [958, 144] on div "or Bulk Add from Report" at bounding box center [1226, 132] width 552 height 33
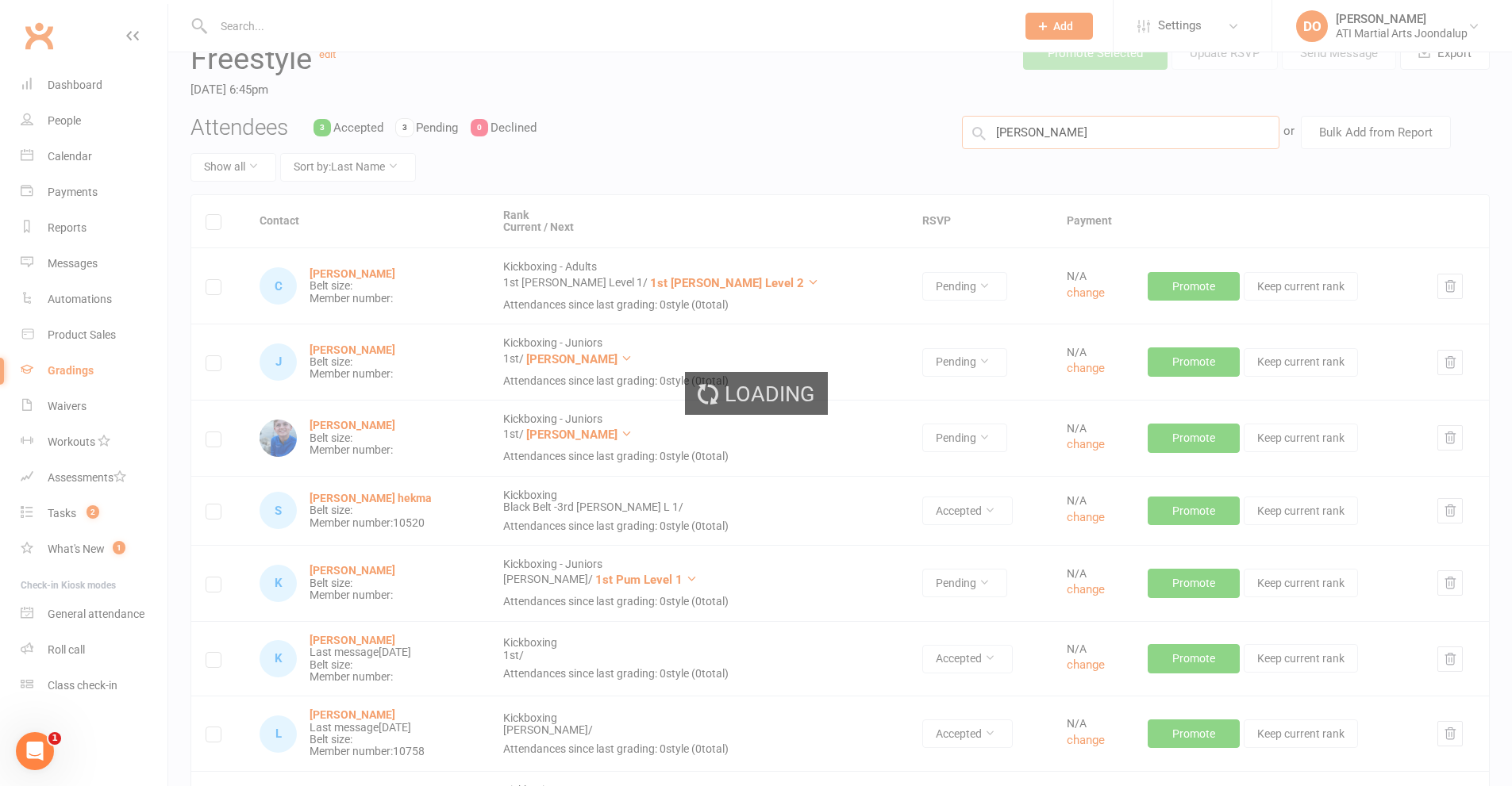
type input "[PERSON_NAME]"
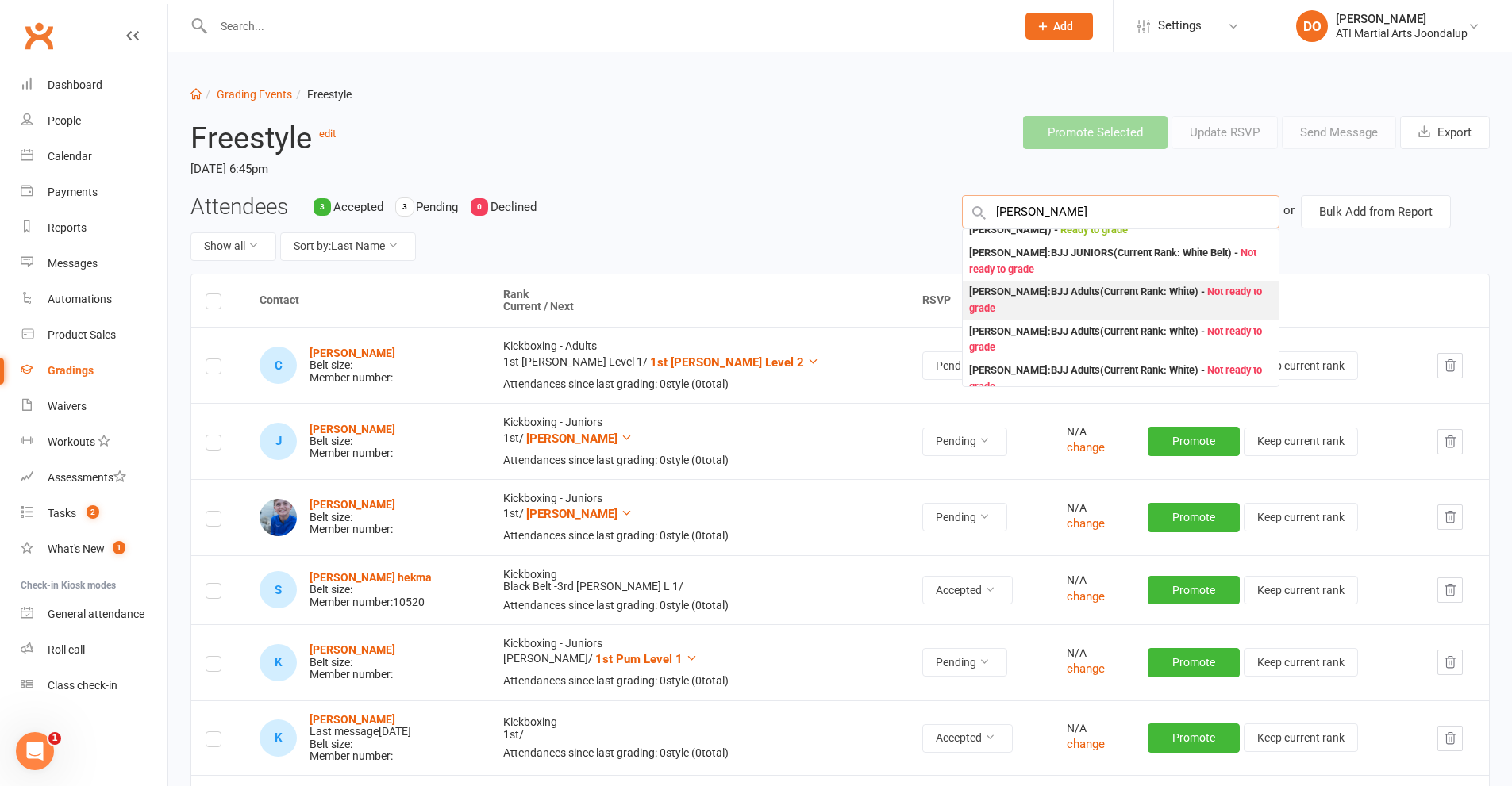
scroll to position [0, 0]
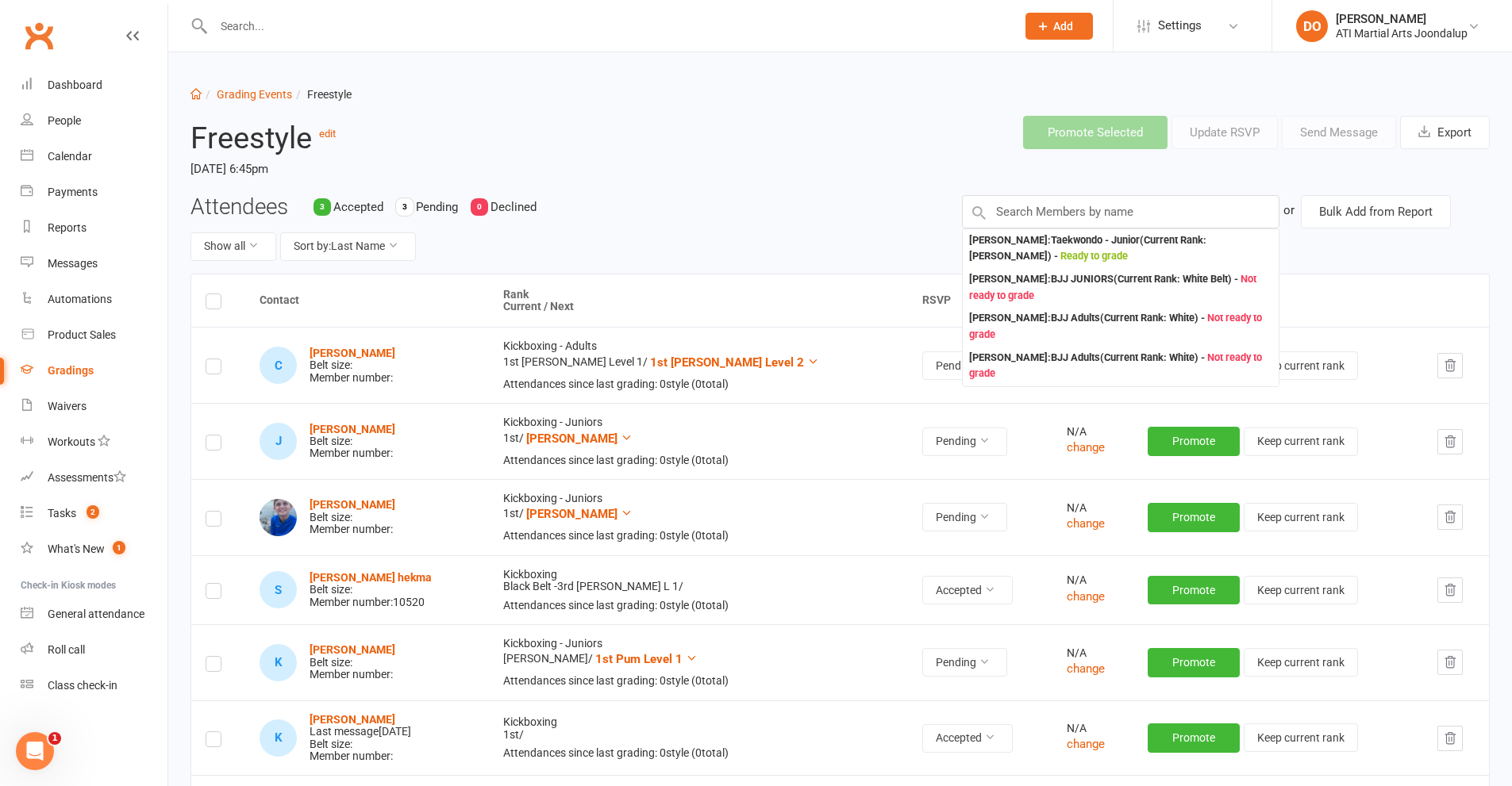
drag, startPoint x: 280, startPoint y: 37, endPoint x: 275, endPoint y: 30, distance: 8.6
click at [281, 37] on input "text" at bounding box center [606, 25] width 796 height 22
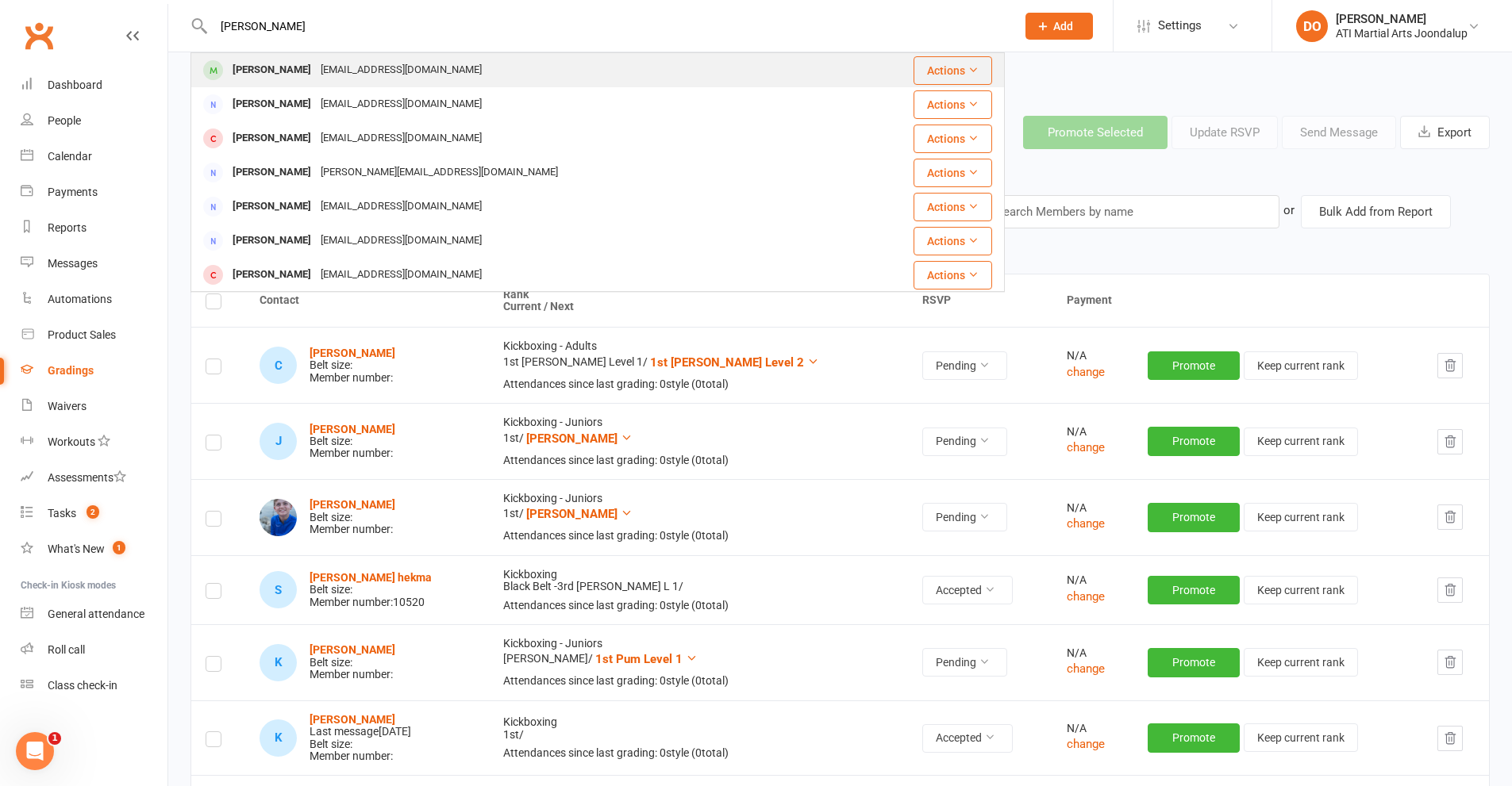
type input "[PERSON_NAME]"
click at [272, 71] on div "[PERSON_NAME]" at bounding box center [271, 70] width 88 height 23
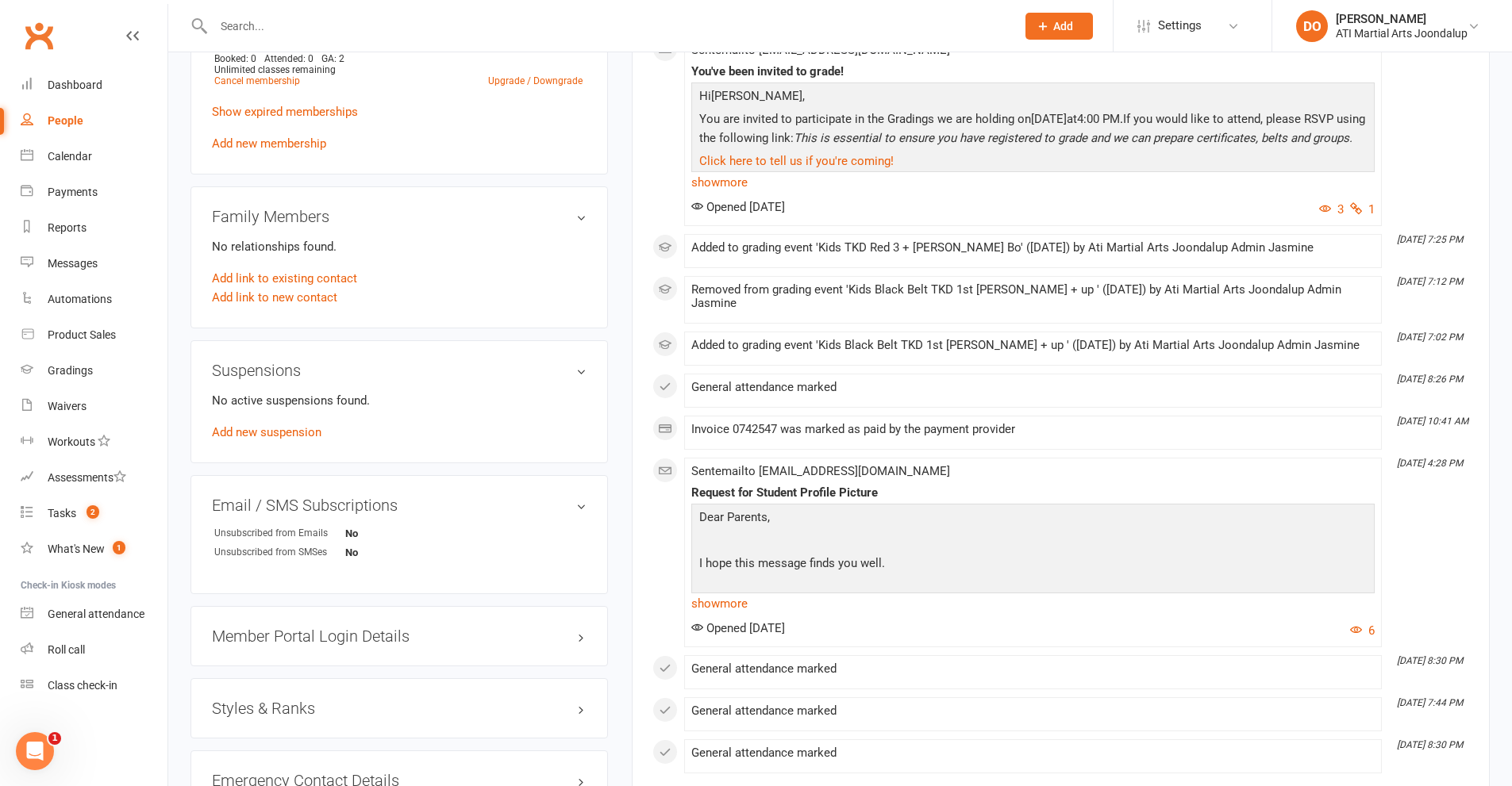
scroll to position [1587, 0]
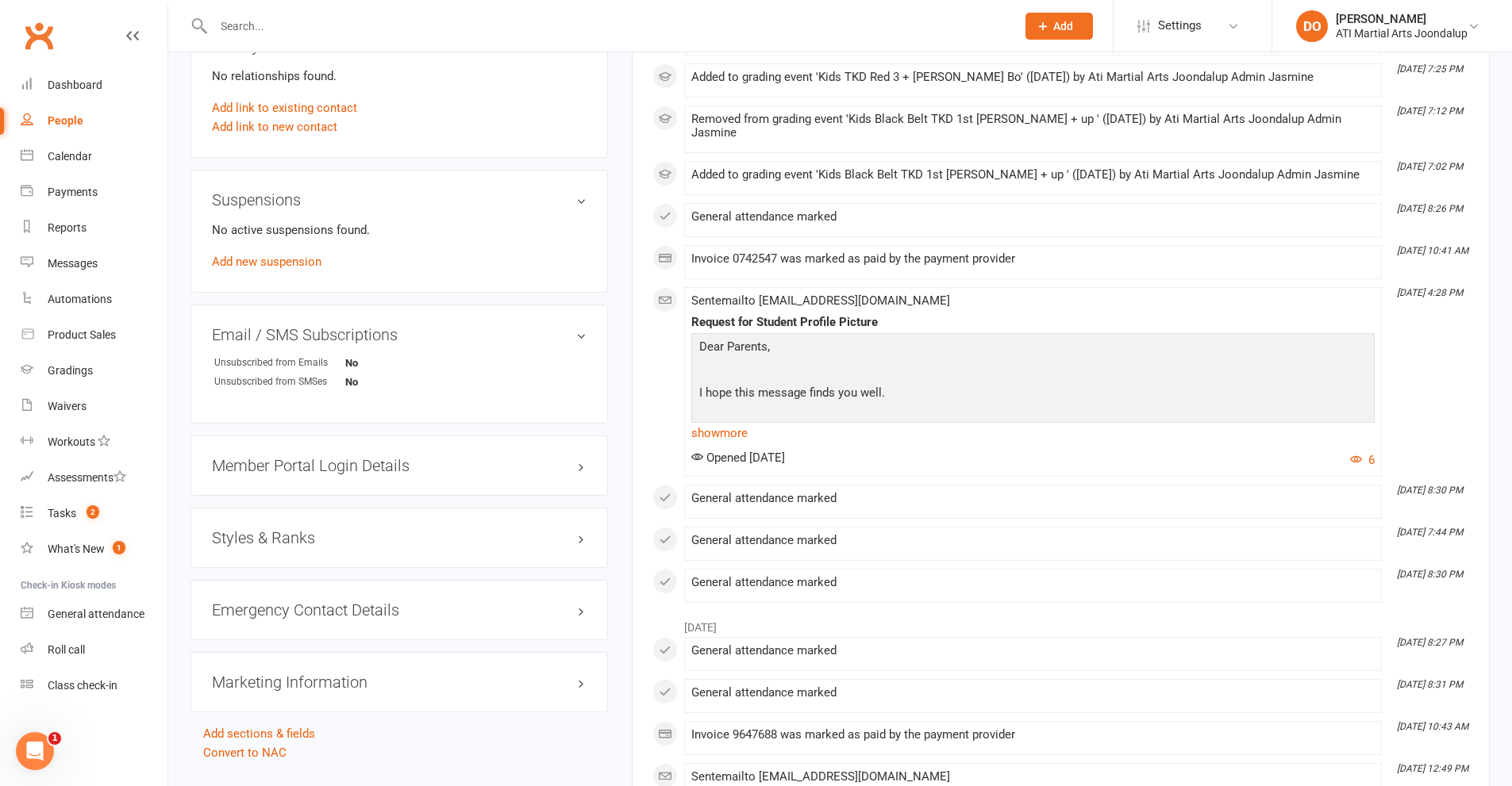
click at [580, 537] on h3 "Styles & Ranks" at bounding box center [399, 538] width 375 height 18
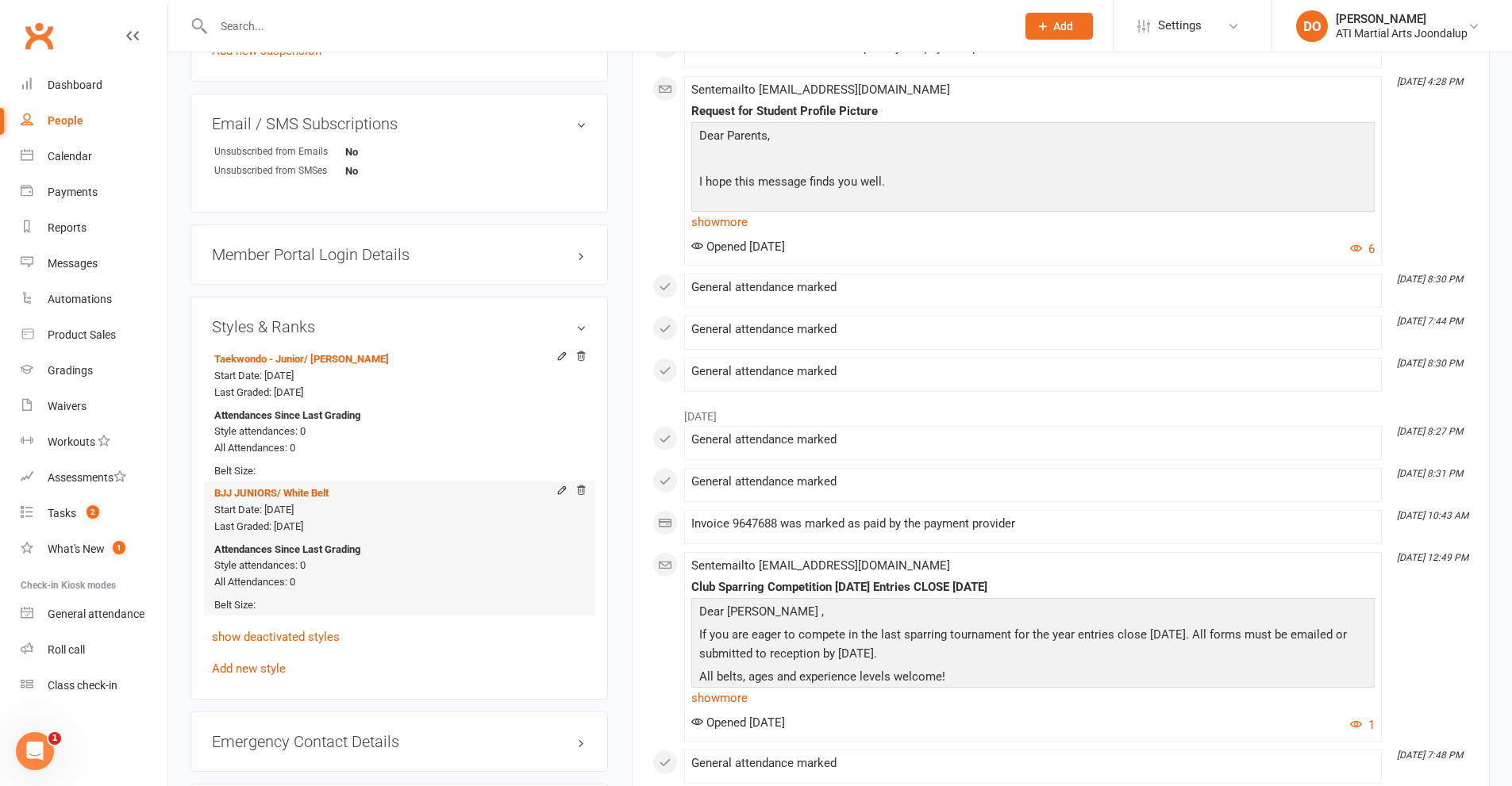
scroll to position [1825, 0]
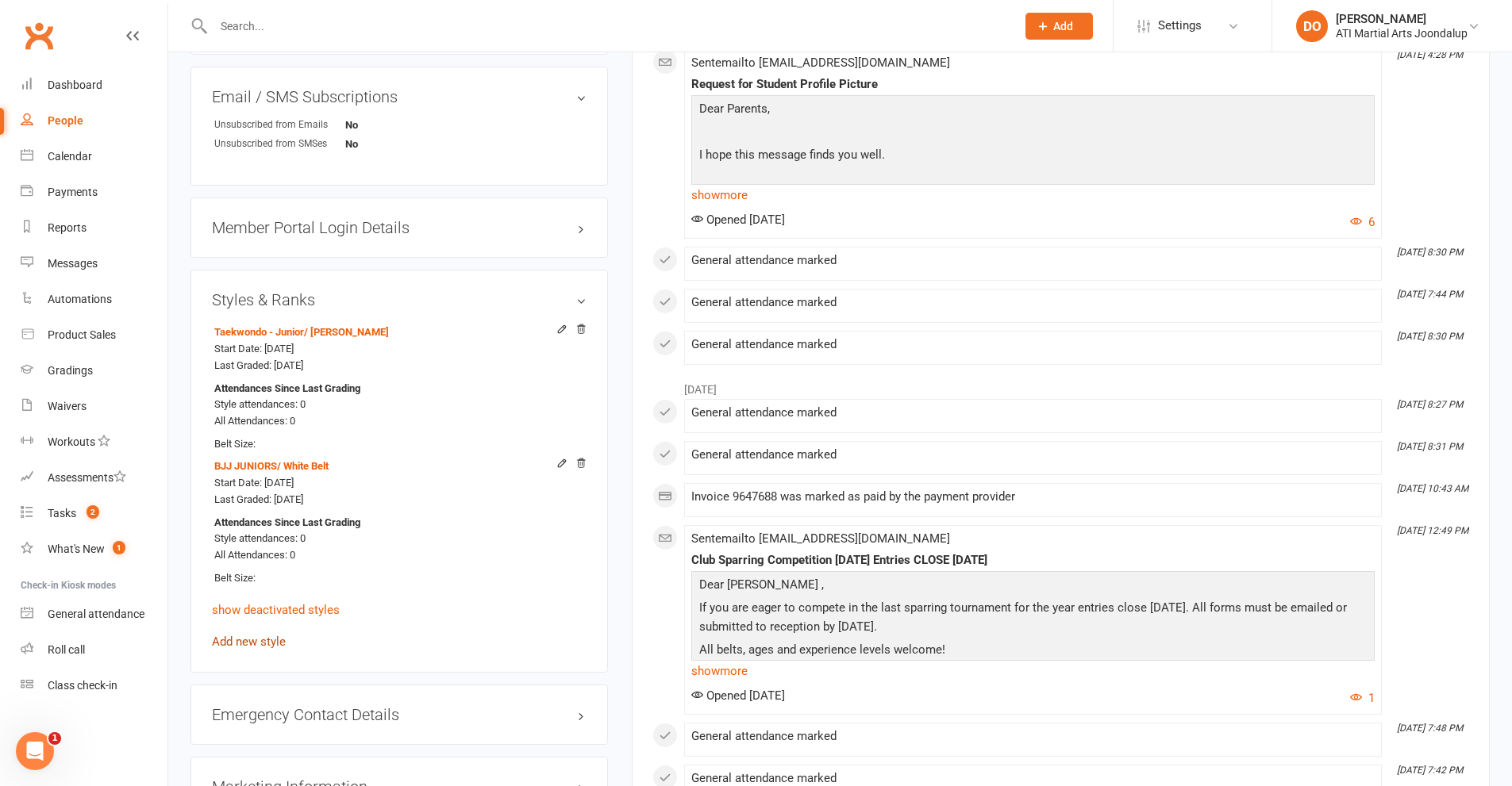
click at [229, 642] on link "Add new style" at bounding box center [249, 642] width 74 height 14
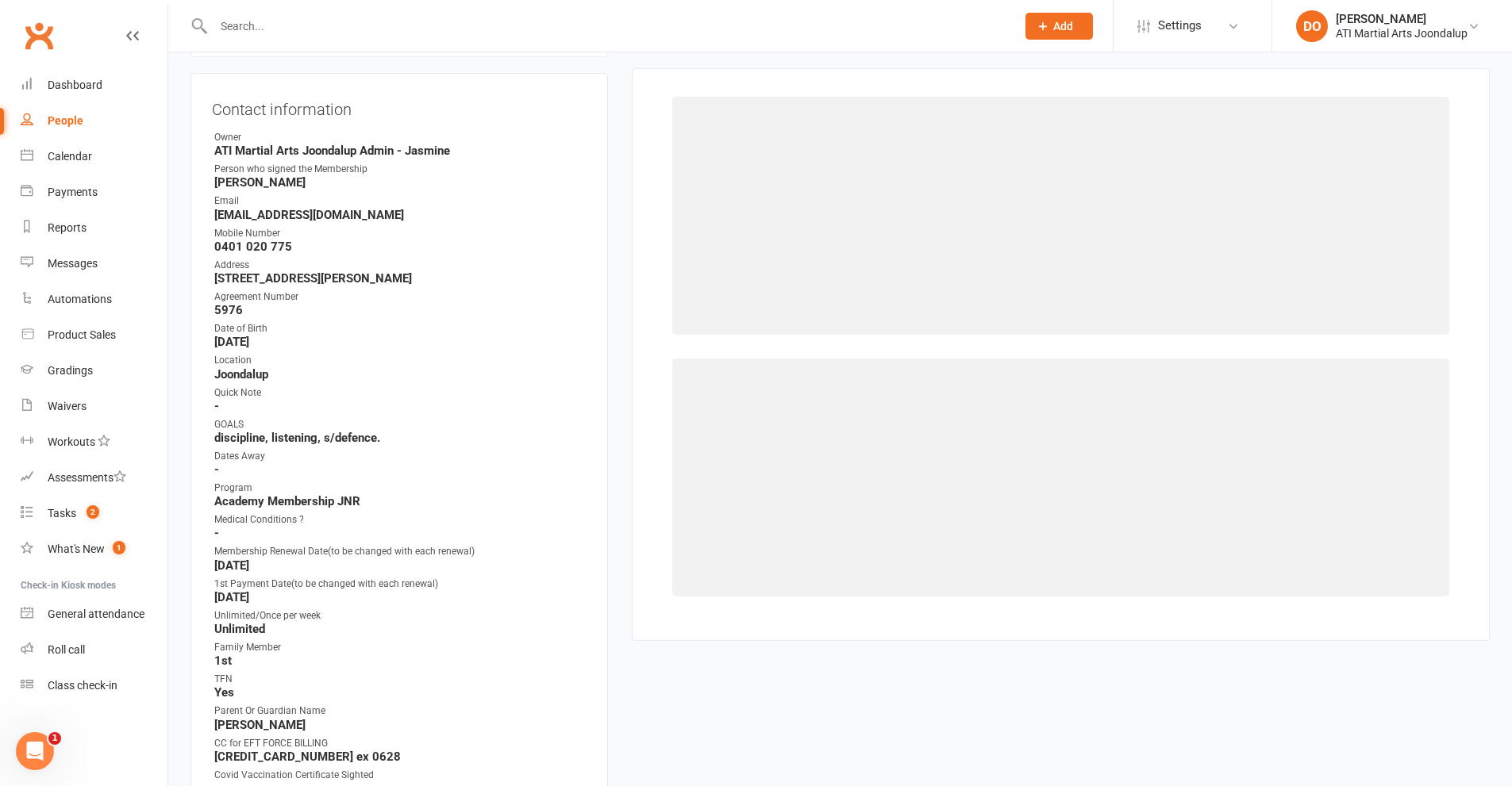
scroll to position [136, 0]
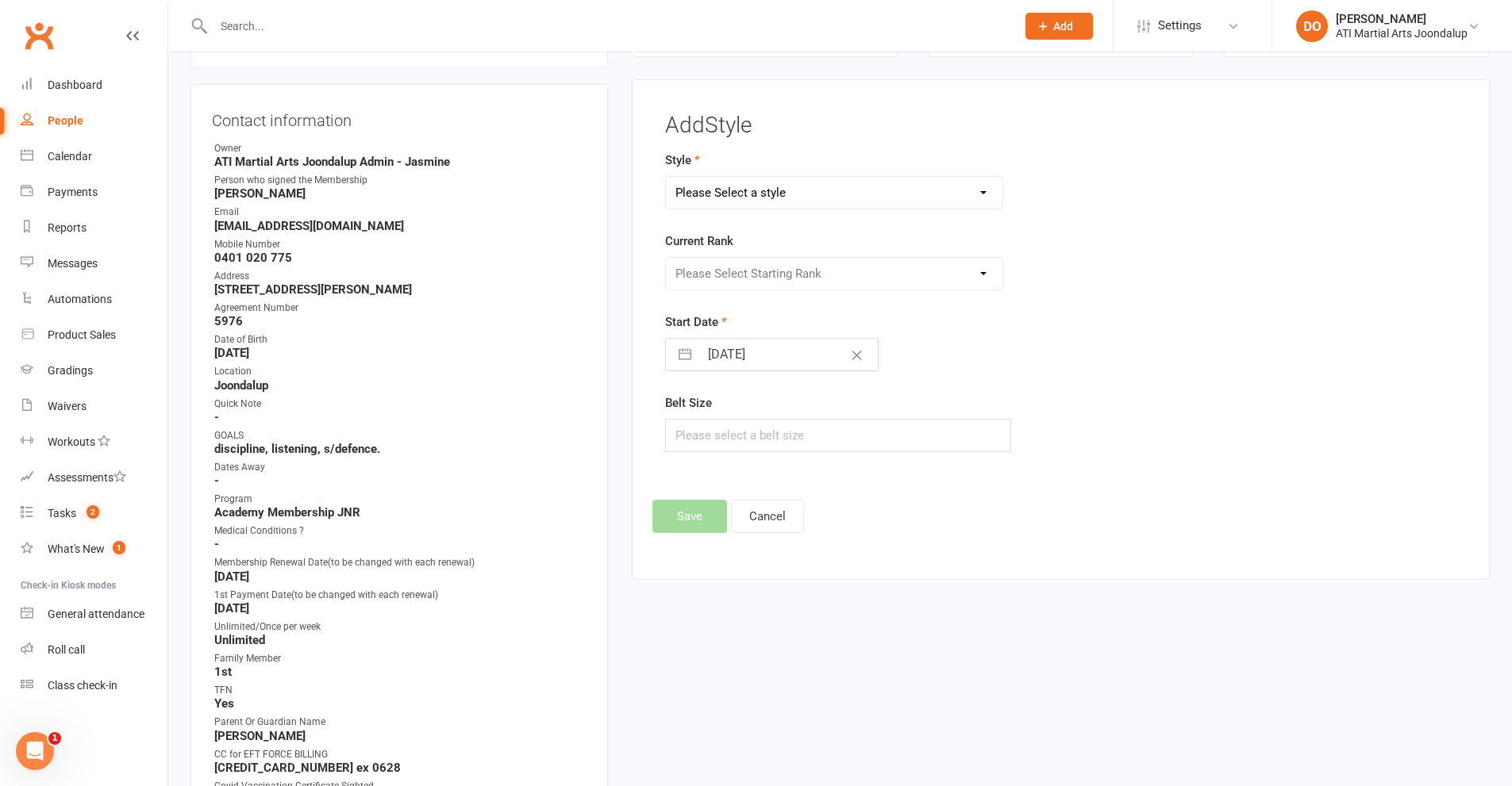
click at [981, 192] on select "Please Select a style BJJ Adults BJJ JUNIORS Boxing Club Cardio Box Kickboxing …" at bounding box center [834, 193] width 337 height 32
select select "3767"
click at [666, 177] on select "Please Select a style BJJ Adults BJJ JUNIORS Boxing Club Cardio Box Kickboxing …" at bounding box center [834, 193] width 337 height 32
drag, startPoint x: 983, startPoint y: 271, endPoint x: 964, endPoint y: 284, distance: 23.0
click at [983, 271] on select "Please Select Starting Rank 8th 7th 6th 5th 4th 3rd 2nd 1st [PERSON_NAME] 1st P…" at bounding box center [834, 274] width 337 height 32
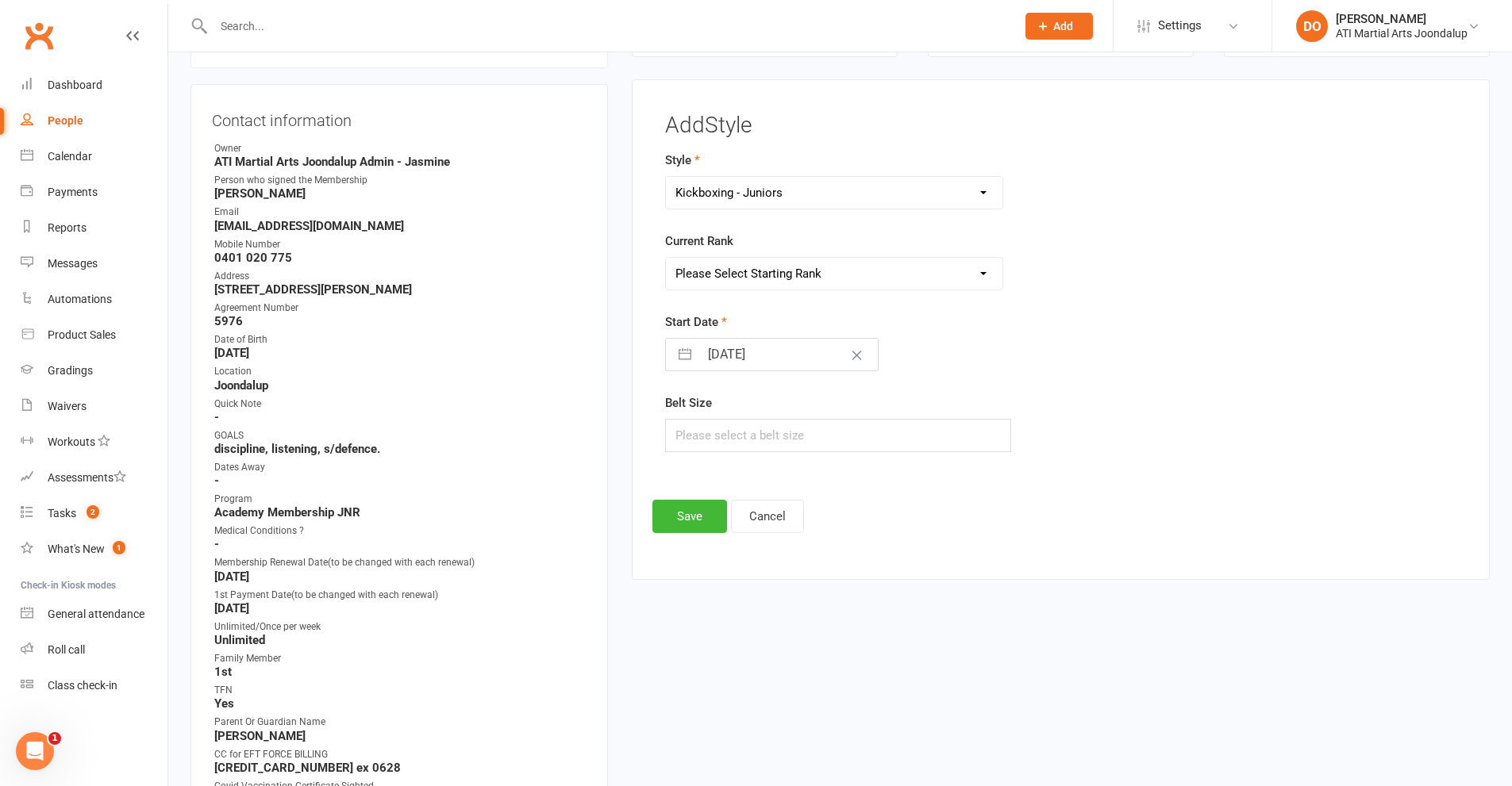
select select "45246"
click at [666, 258] on select "Please Select Starting Rank 8th 7th 6th 5th 4th 3rd 2nd 1st [PERSON_NAME] 1st P…" at bounding box center [834, 274] width 337 height 32
click at [686, 513] on button "Save" at bounding box center [689, 516] width 74 height 33
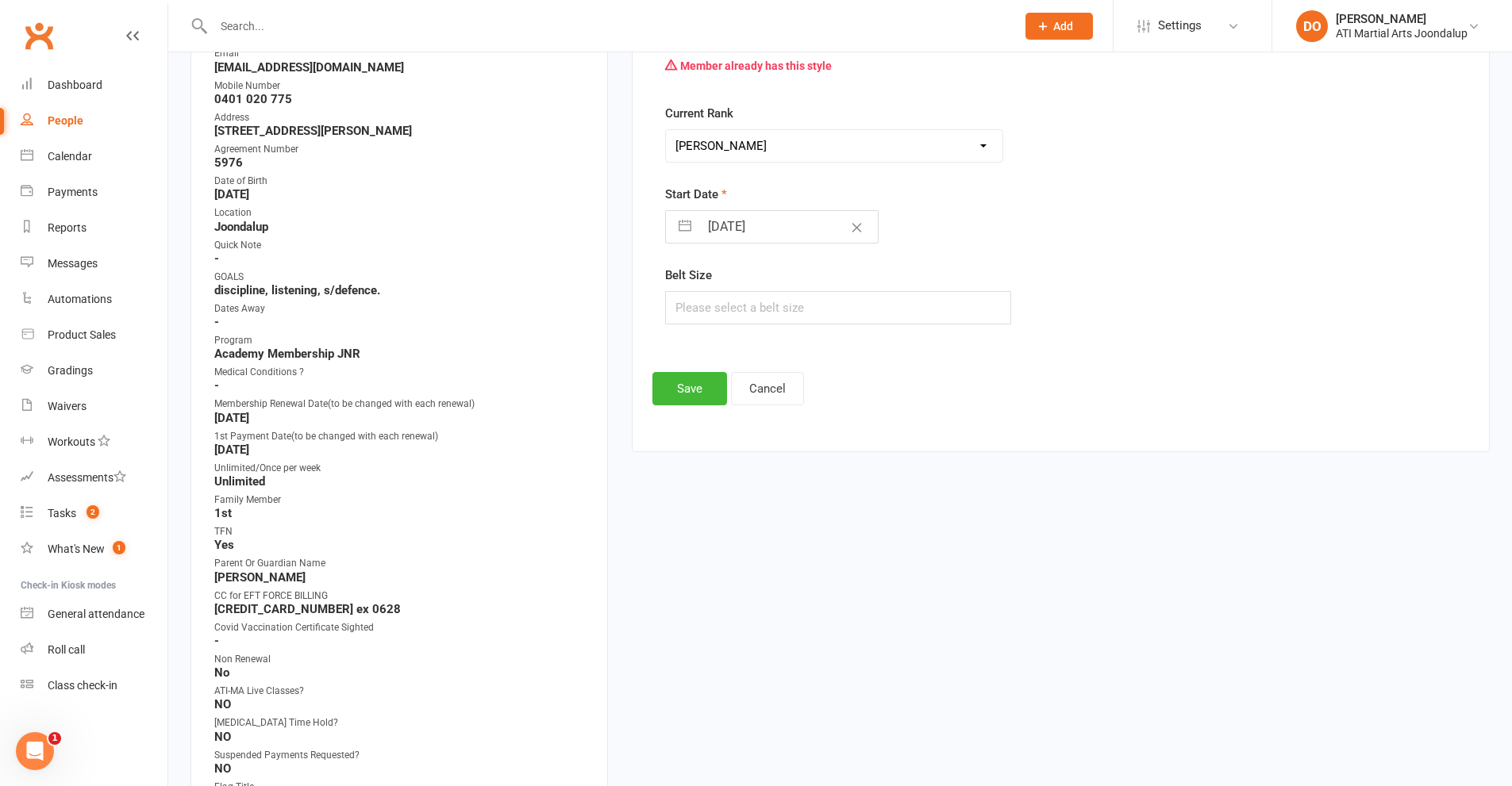
scroll to position [0, 0]
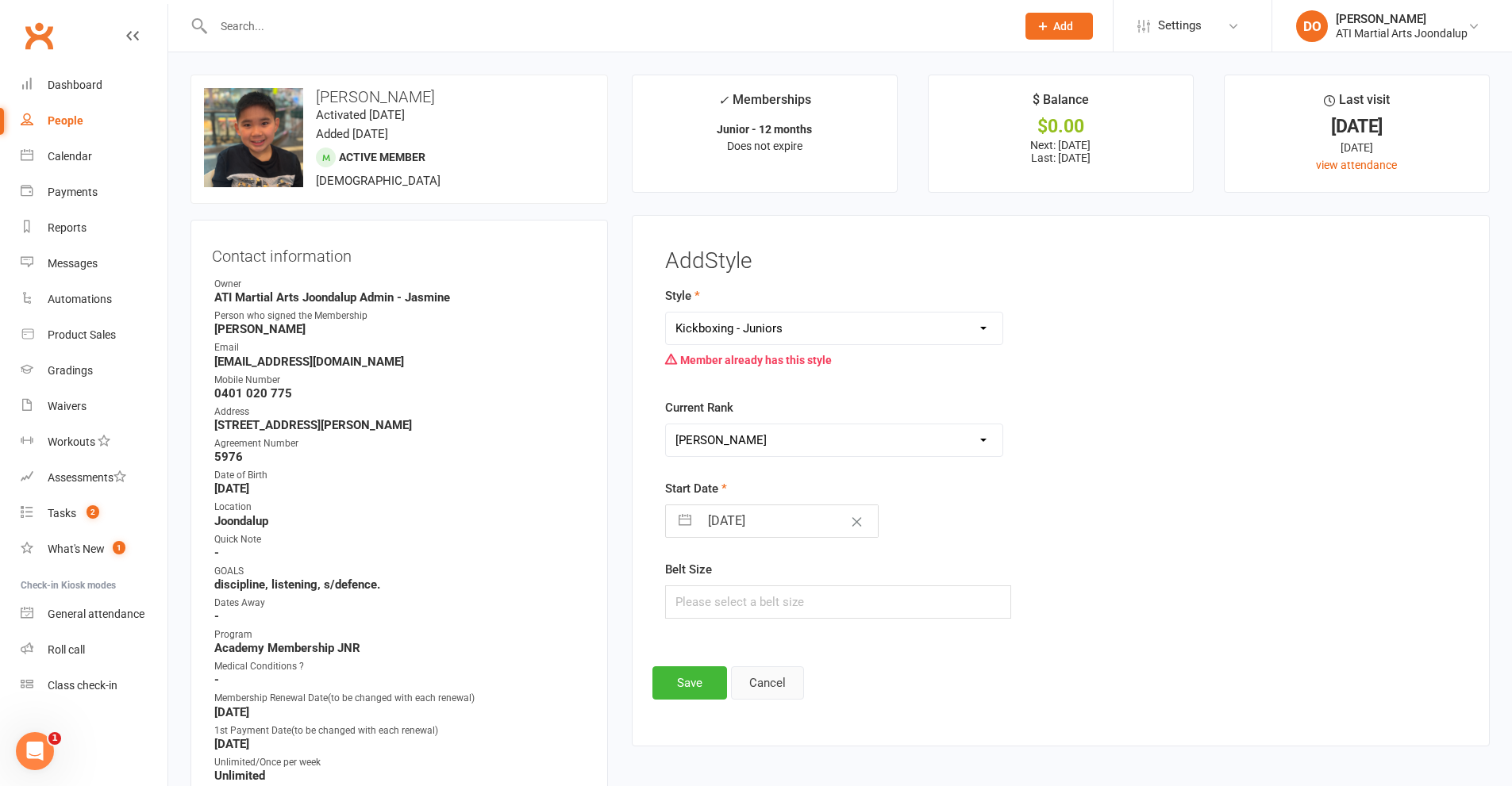
click at [755, 683] on button "Cancel" at bounding box center [767, 683] width 73 height 33
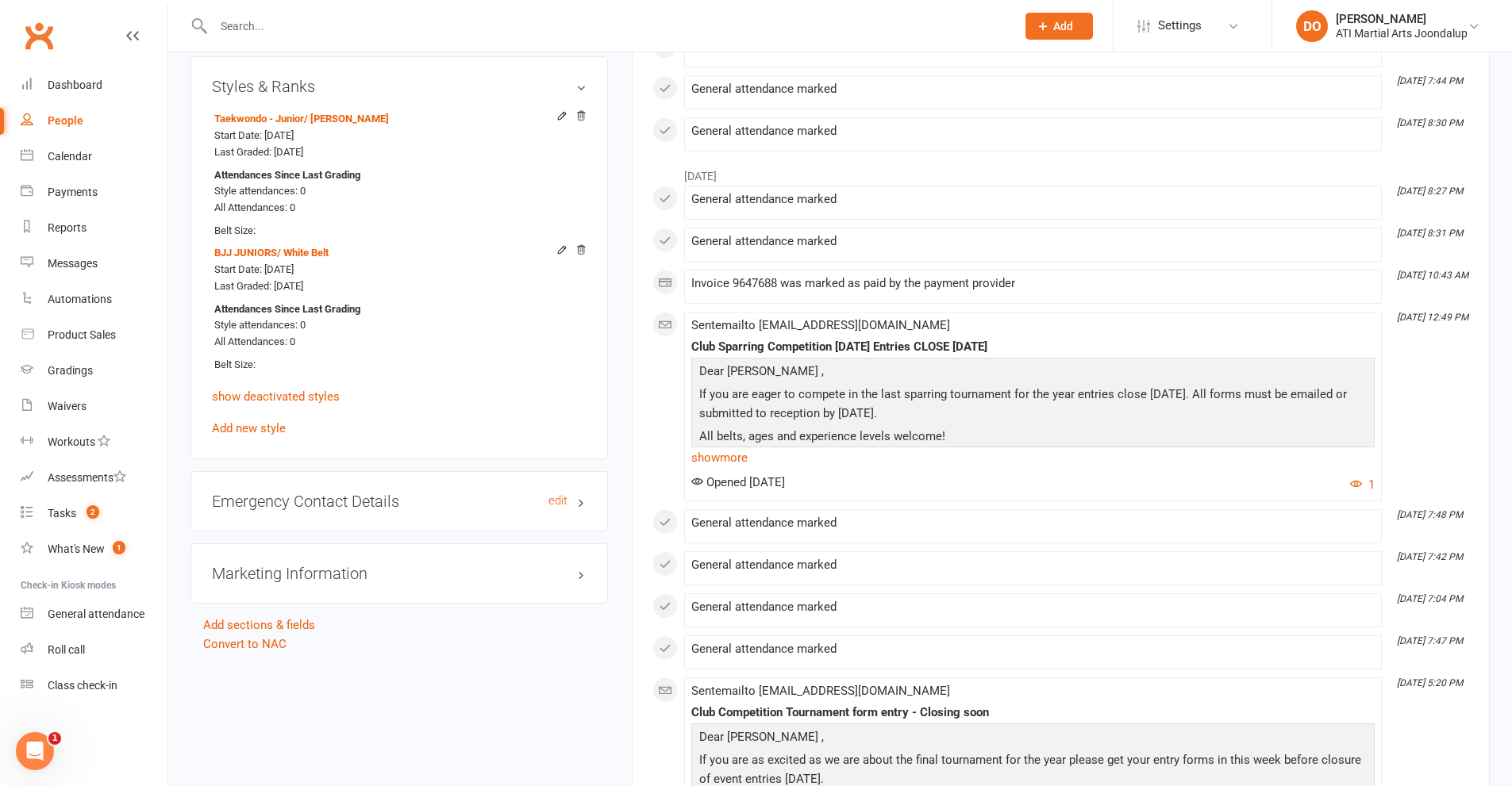
scroll to position [2063, 0]
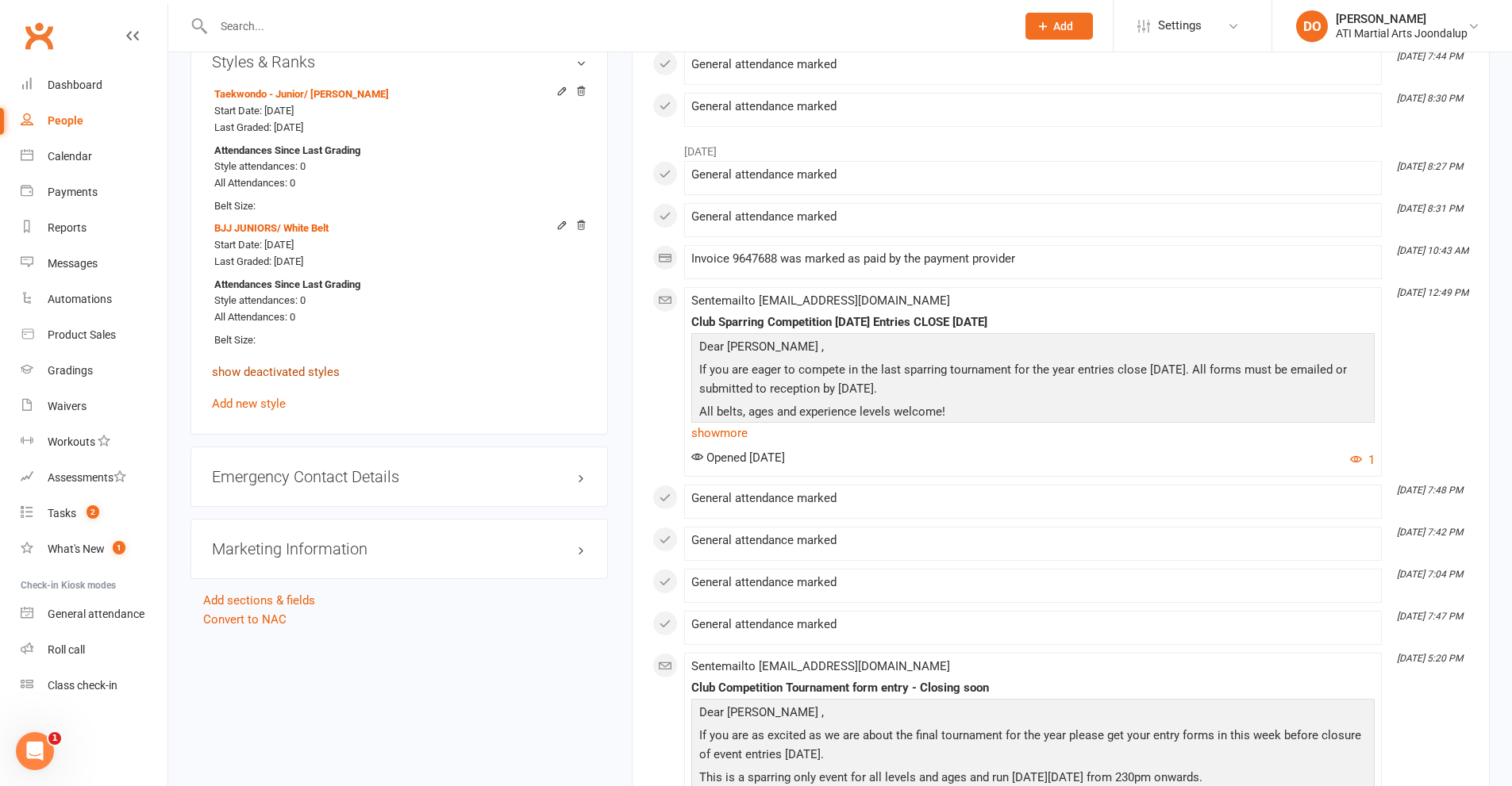
click at [271, 372] on link "show deactivated styles" at bounding box center [276, 372] width 128 height 14
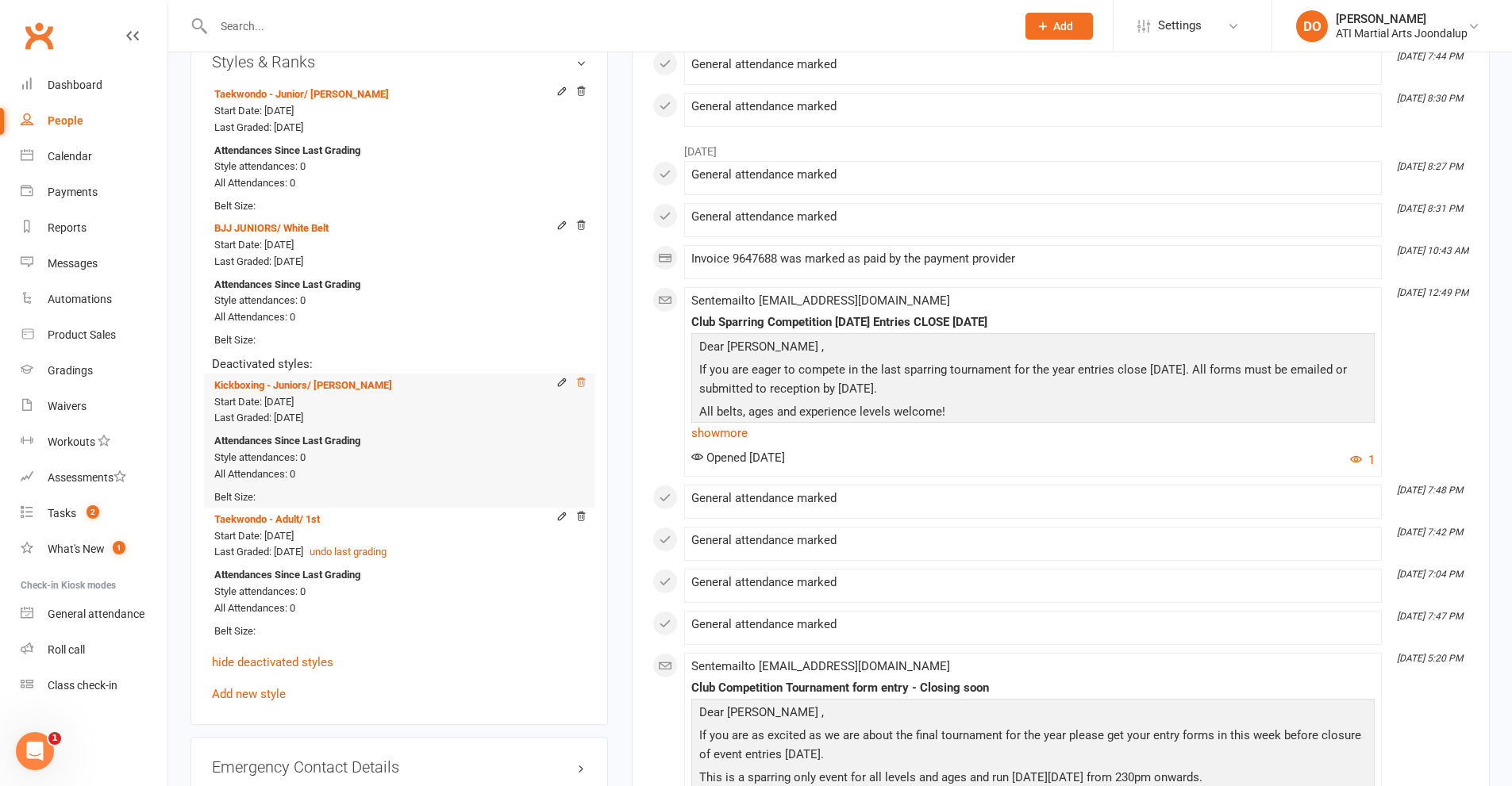
click at [582, 378] on icon at bounding box center [580, 382] width 8 height 9
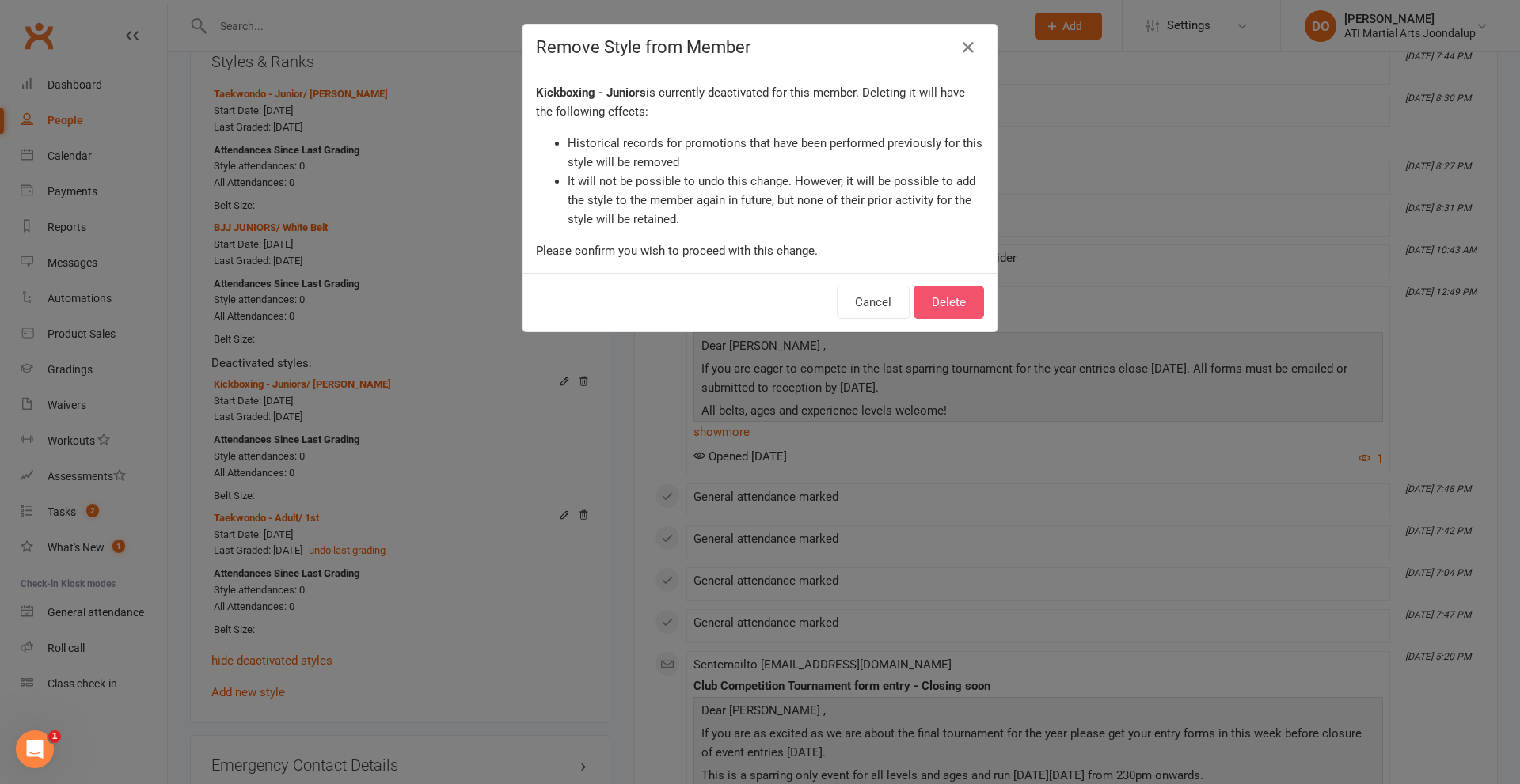
click at [937, 306] on button "Delete" at bounding box center [949, 302] width 71 height 33
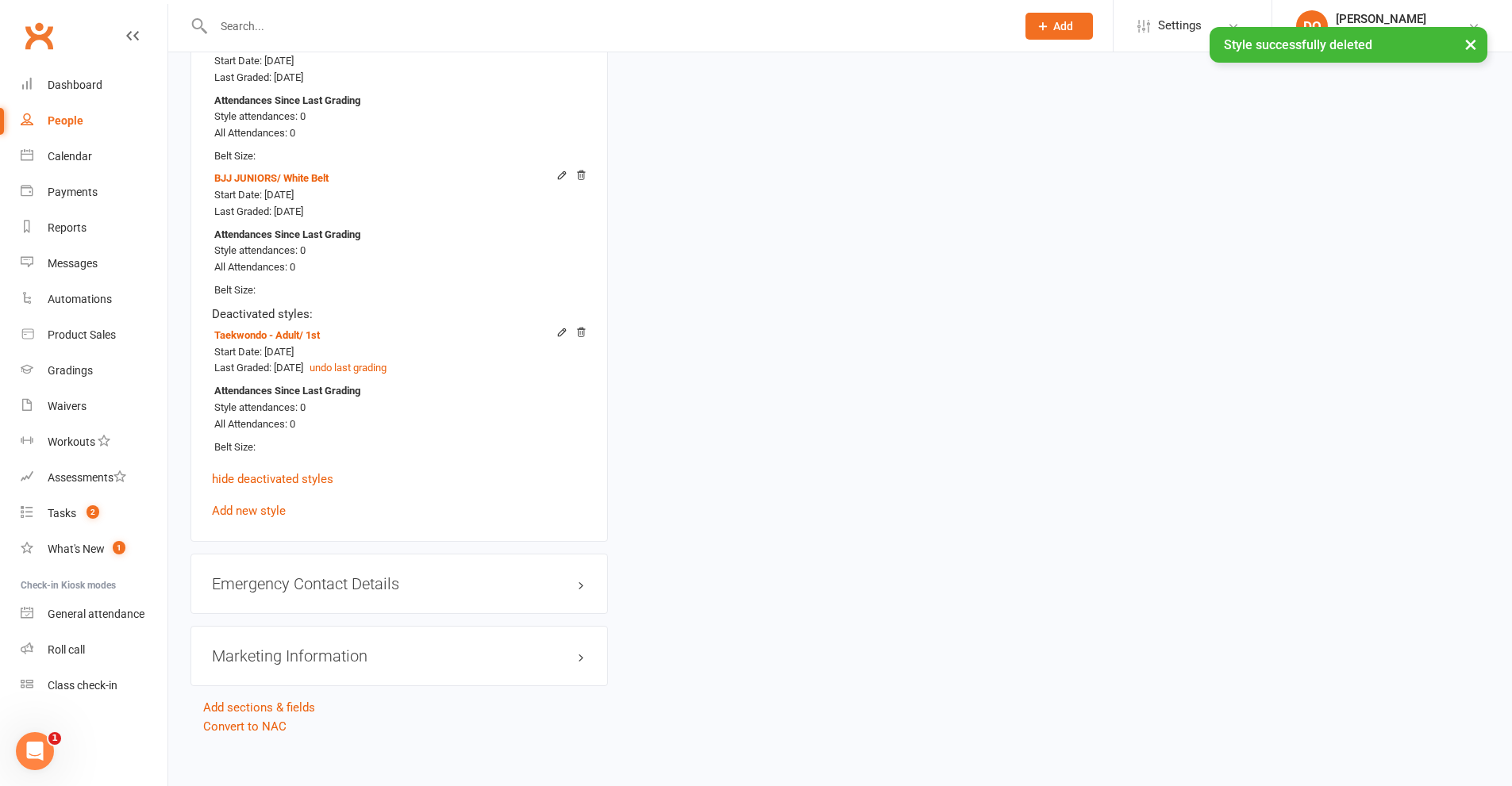
scroll to position [2125, 0]
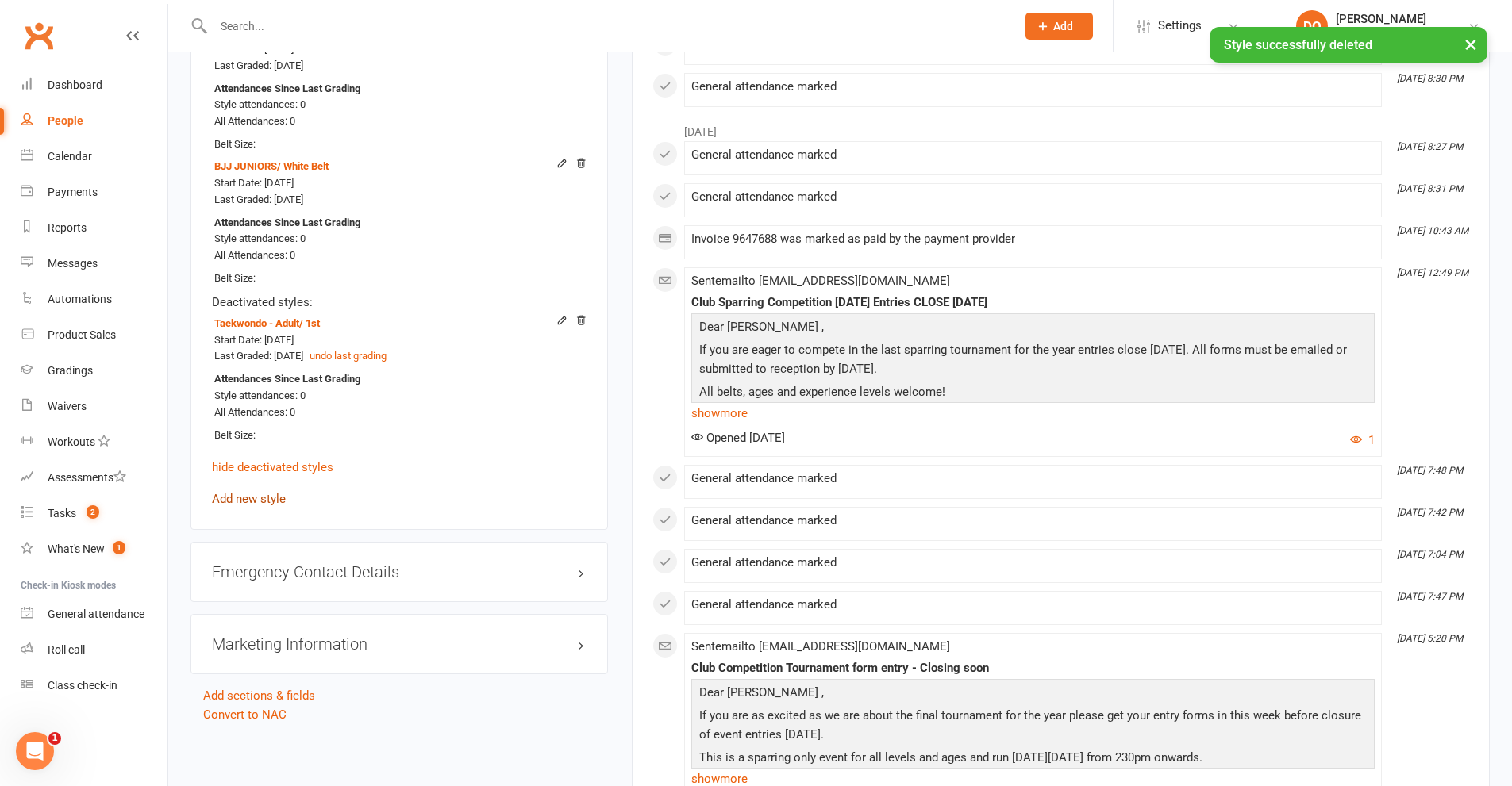
click at [264, 498] on link "Add new style" at bounding box center [249, 499] width 74 height 14
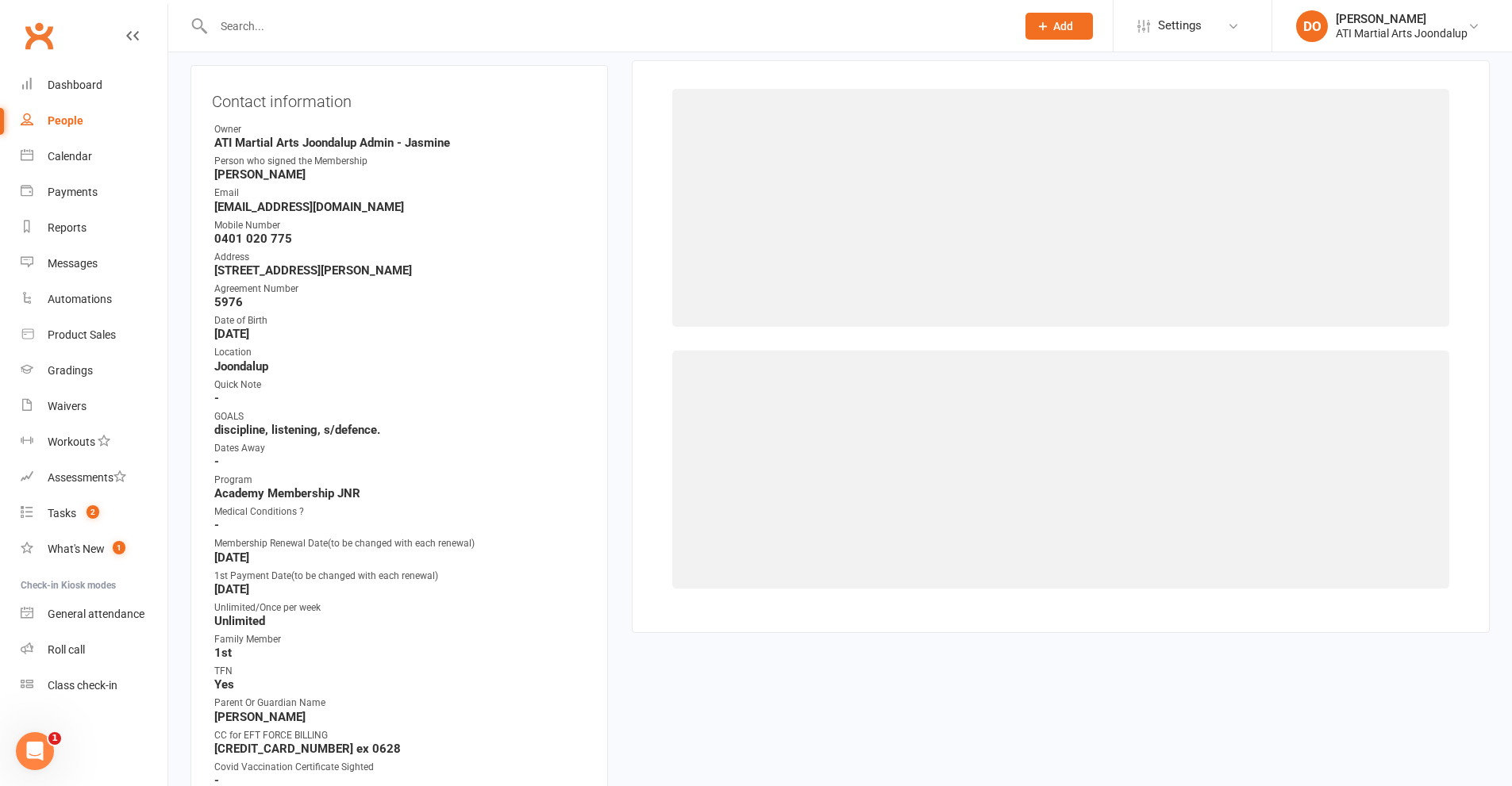
scroll to position [136, 0]
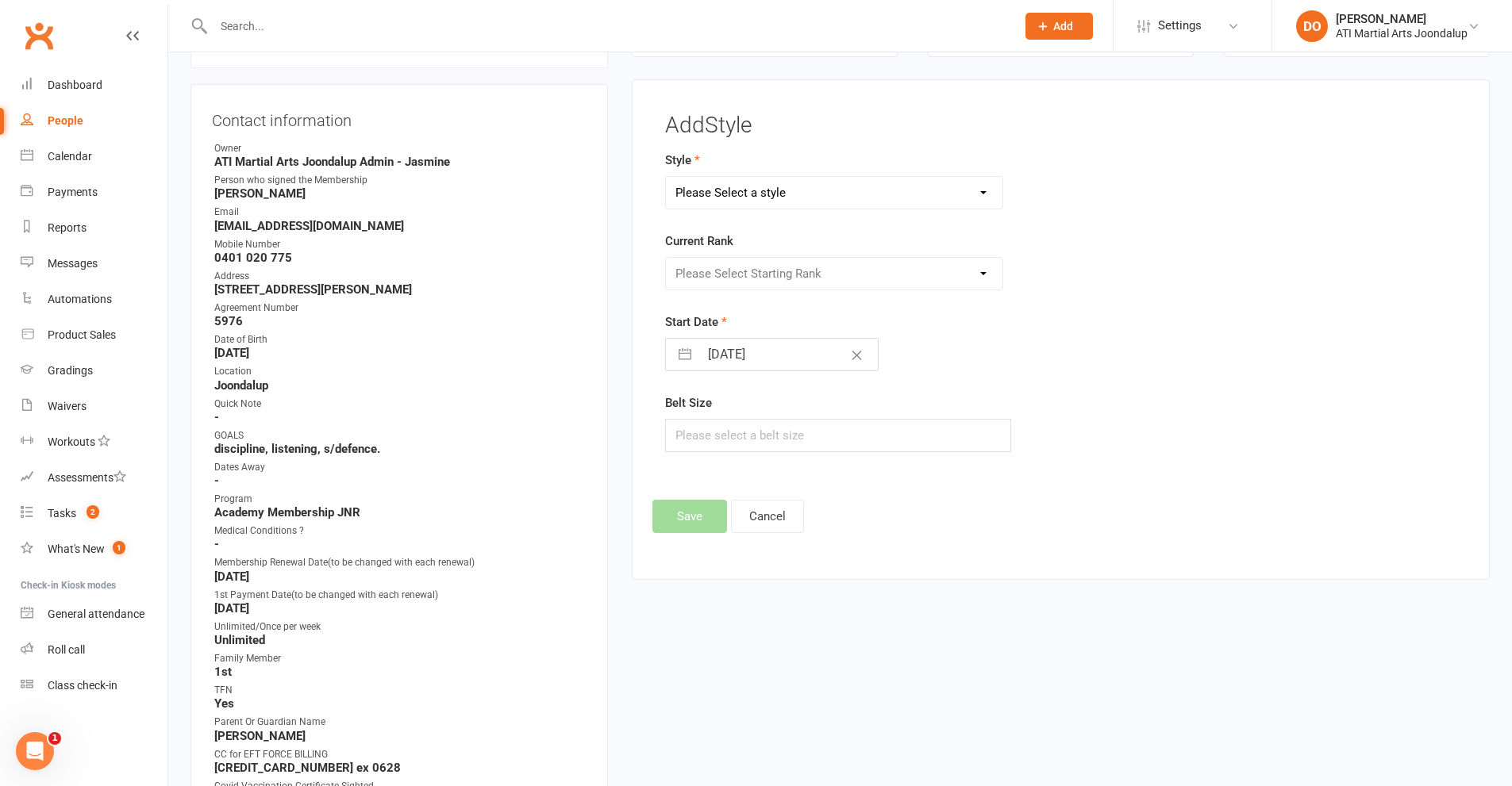
click at [982, 190] on select "Please Select a style BJJ Adults BJJ JUNIORS Boxing Club Cardio Box Kickboxing …" at bounding box center [834, 193] width 337 height 32
select select "3767"
click at [666, 177] on select "Please Select a style BJJ Adults BJJ JUNIORS Boxing Club Cardio Box Kickboxing …" at bounding box center [834, 193] width 337 height 32
click at [982, 273] on select "Please Select Starting Rank 8th 7th 6th 5th 4th 3rd 2nd 1st [PERSON_NAME] 1st P…" at bounding box center [834, 274] width 337 height 32
select select "45246"
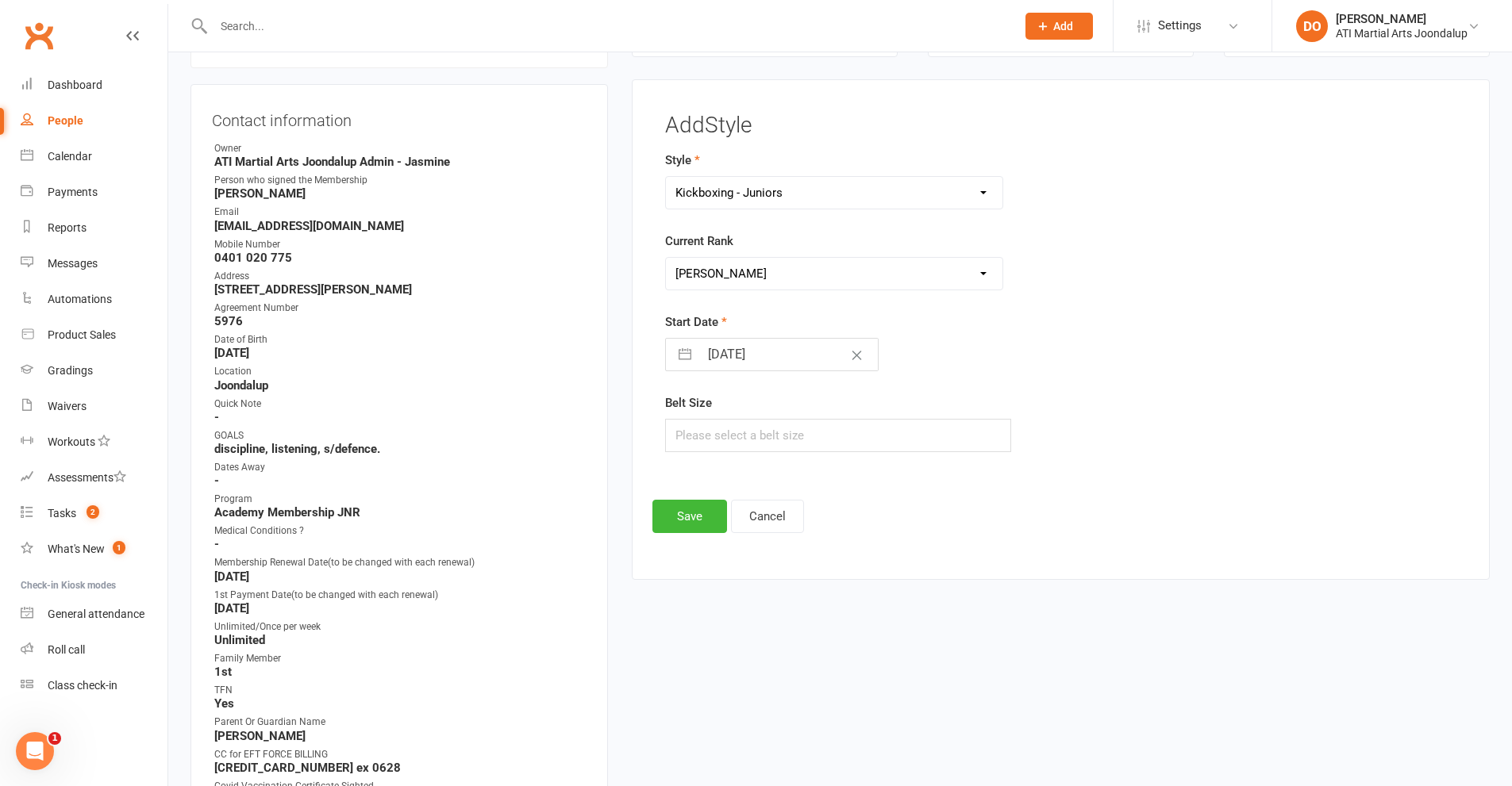
click at [666, 258] on select "Please Select Starting Rank 8th 7th 6th 5th 4th 3rd 2nd 1st [PERSON_NAME] 1st P…" at bounding box center [834, 274] width 337 height 32
click at [687, 513] on button "Save" at bounding box center [689, 516] width 74 height 33
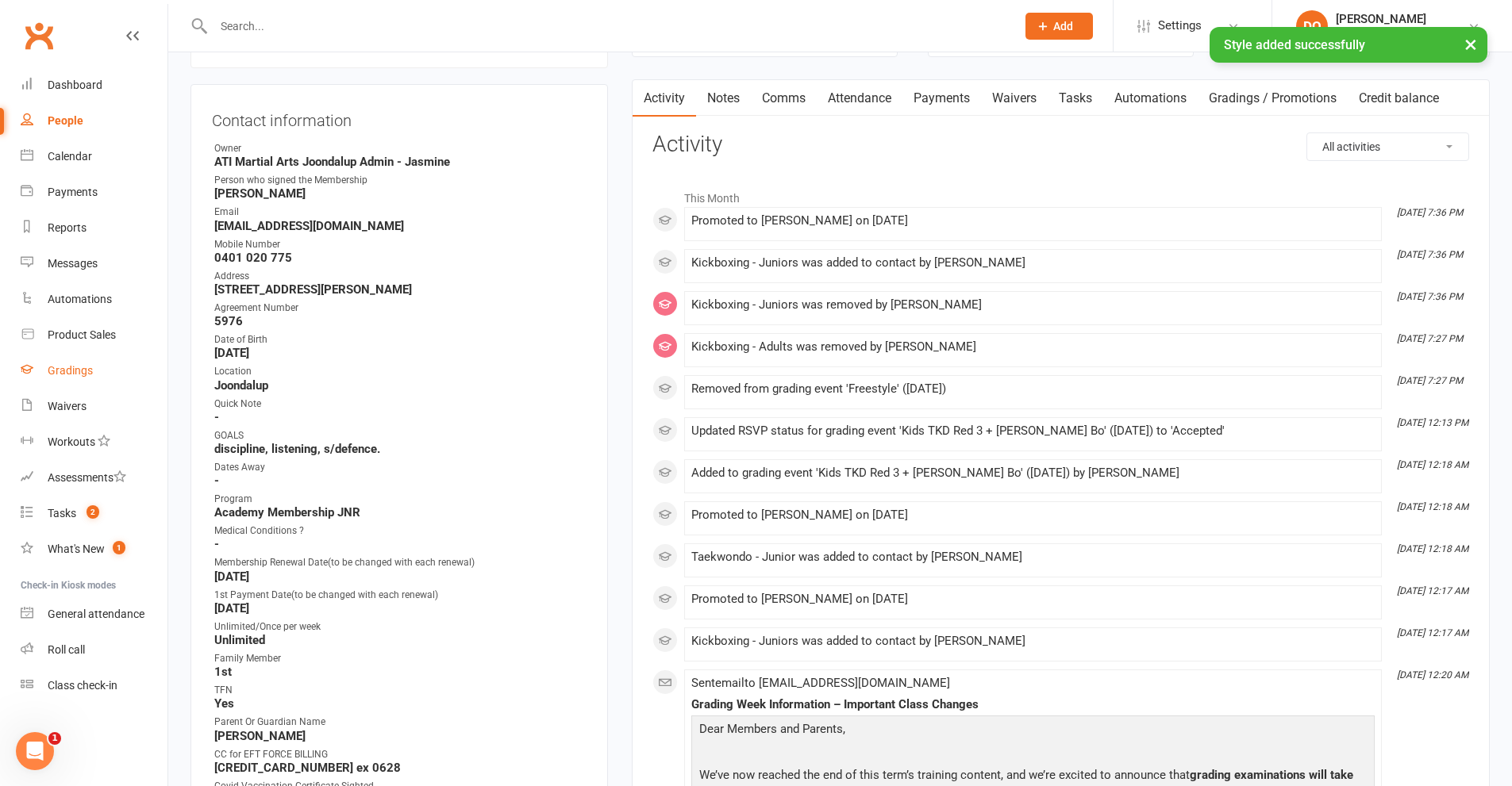
click at [61, 368] on div "Gradings" at bounding box center [70, 370] width 46 height 13
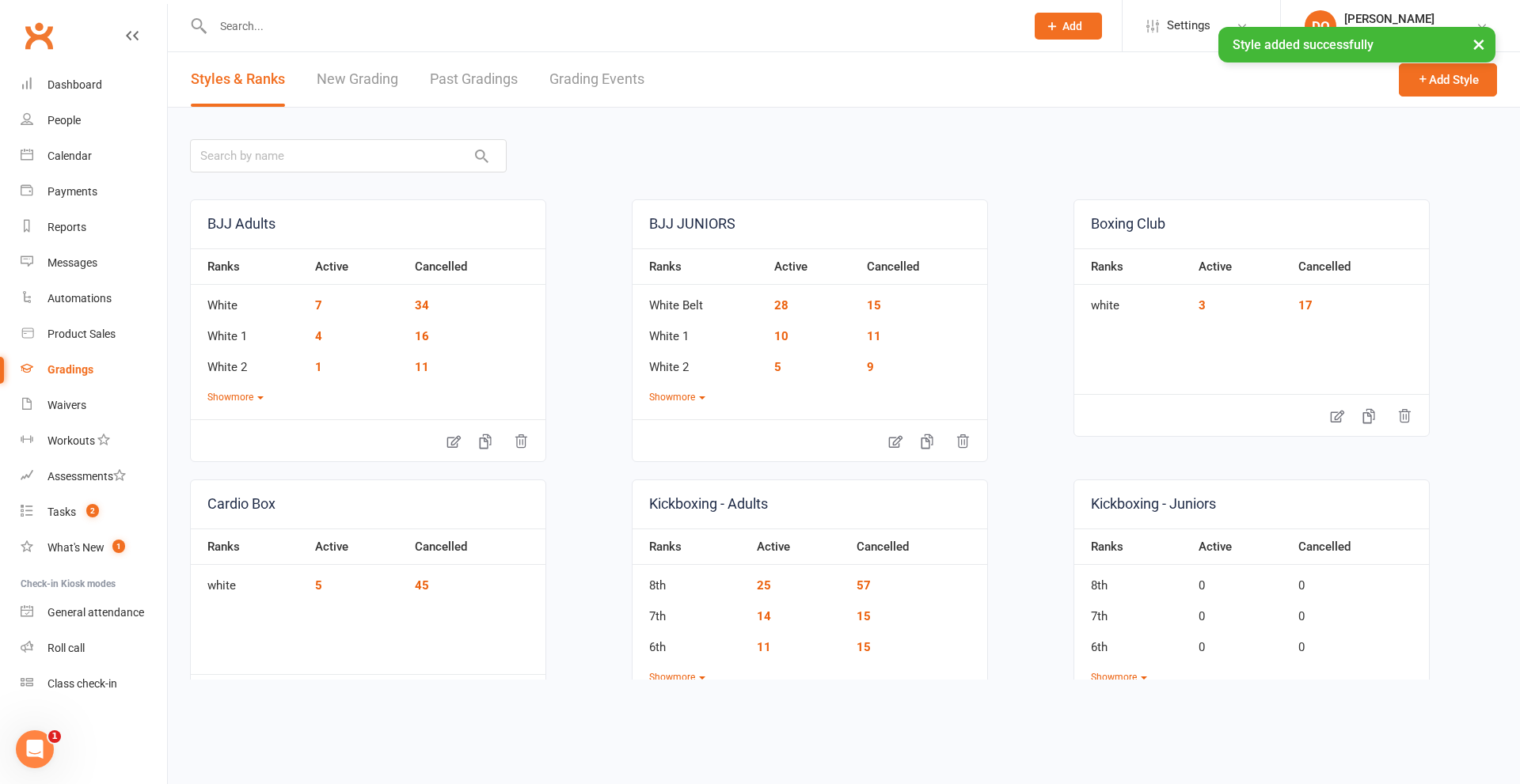
click at [597, 80] on link "Grading Events" at bounding box center [597, 79] width 95 height 55
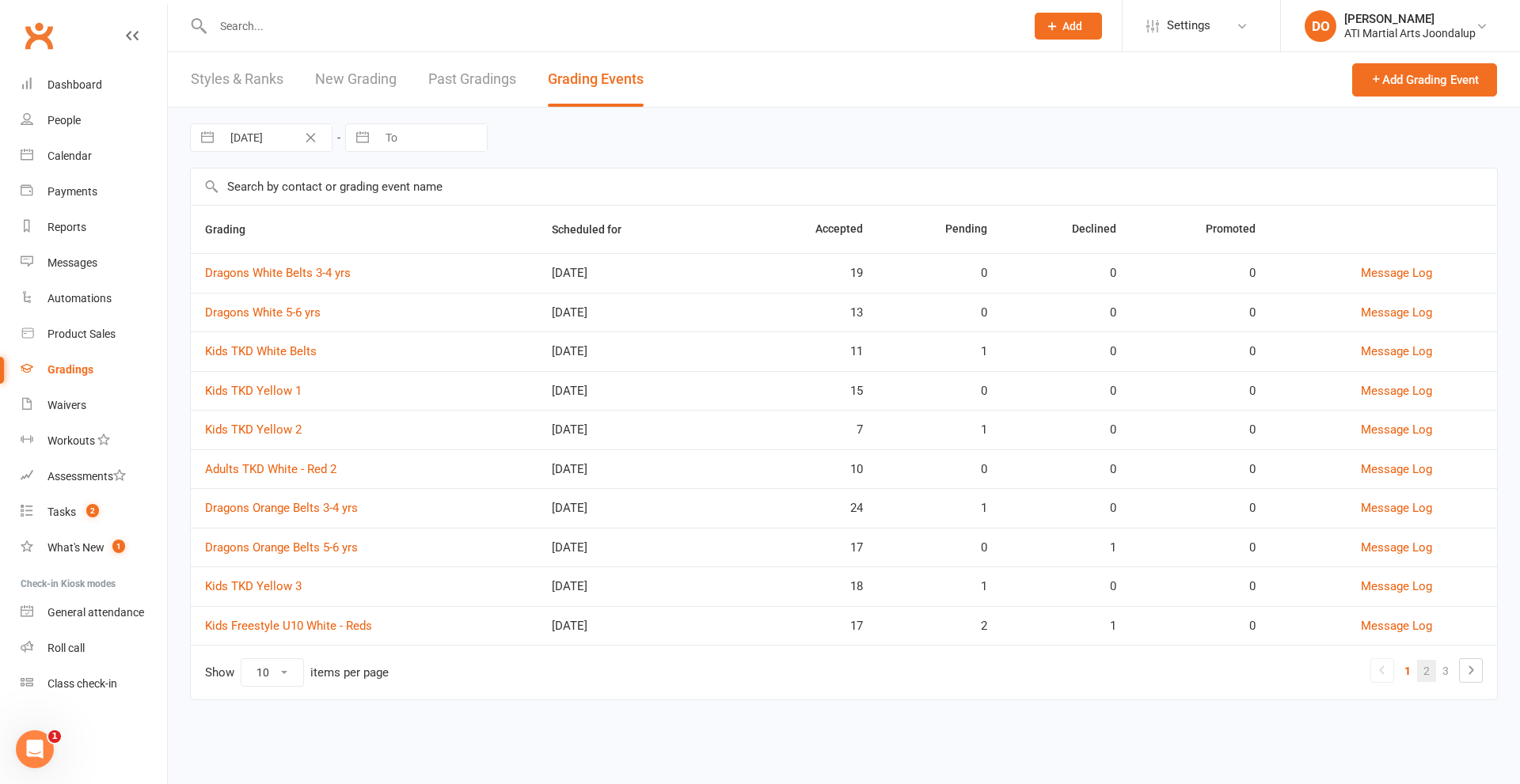
click at [1428, 671] on link "2" at bounding box center [1427, 671] width 19 height 22
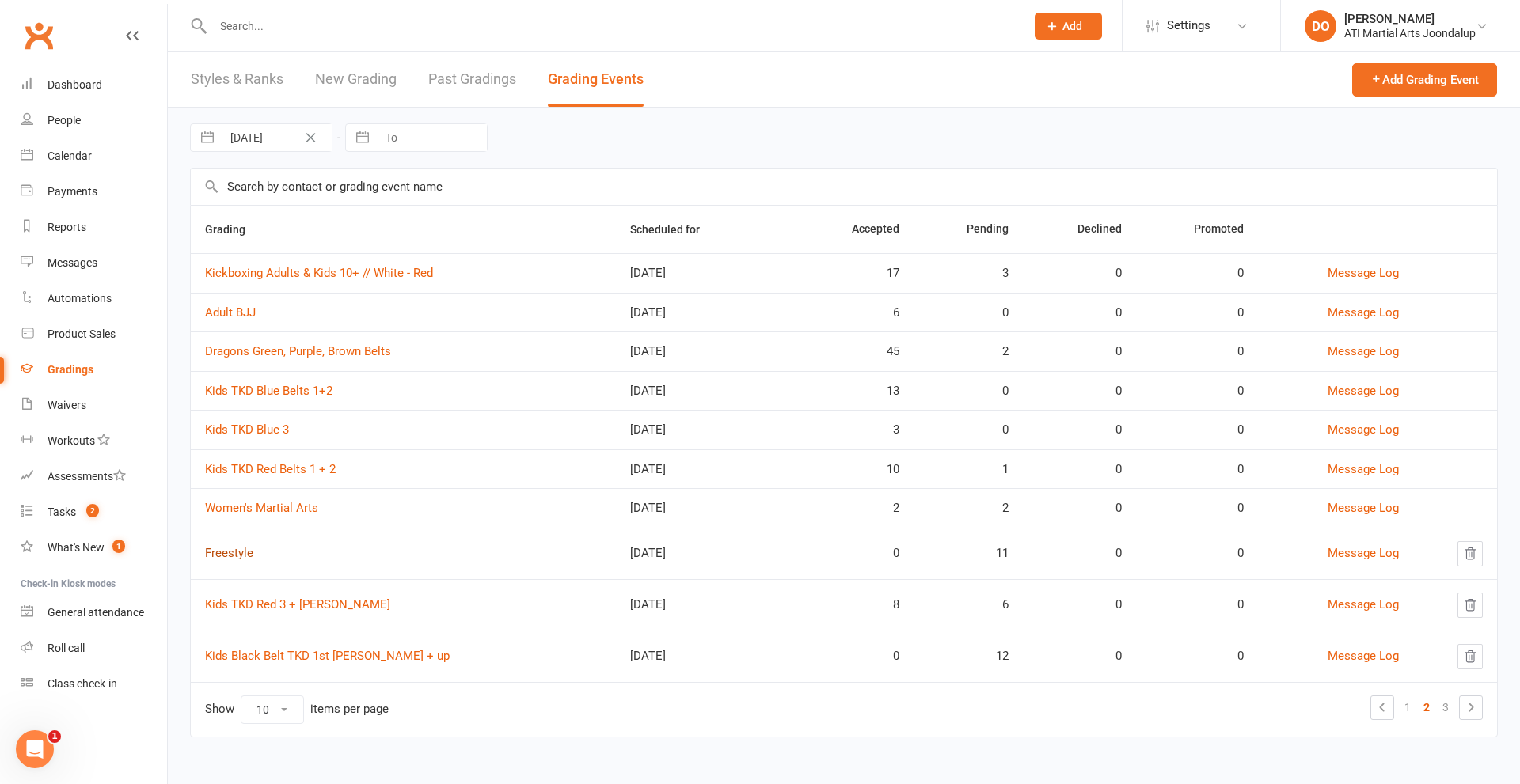
click at [234, 557] on link "Freestyle" at bounding box center [229, 553] width 48 height 14
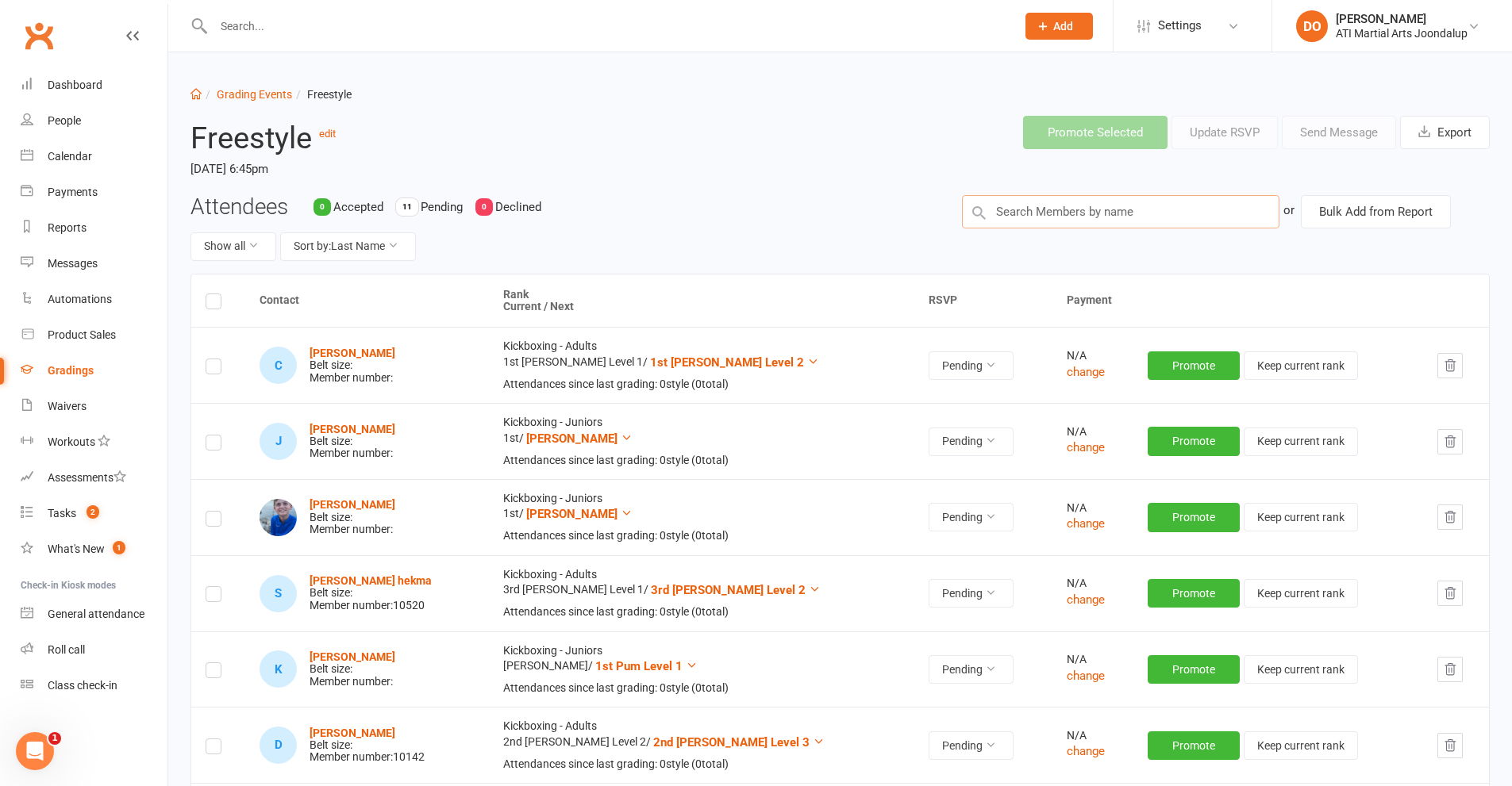
click at [1026, 216] on input "text" at bounding box center [1121, 212] width 318 height 33
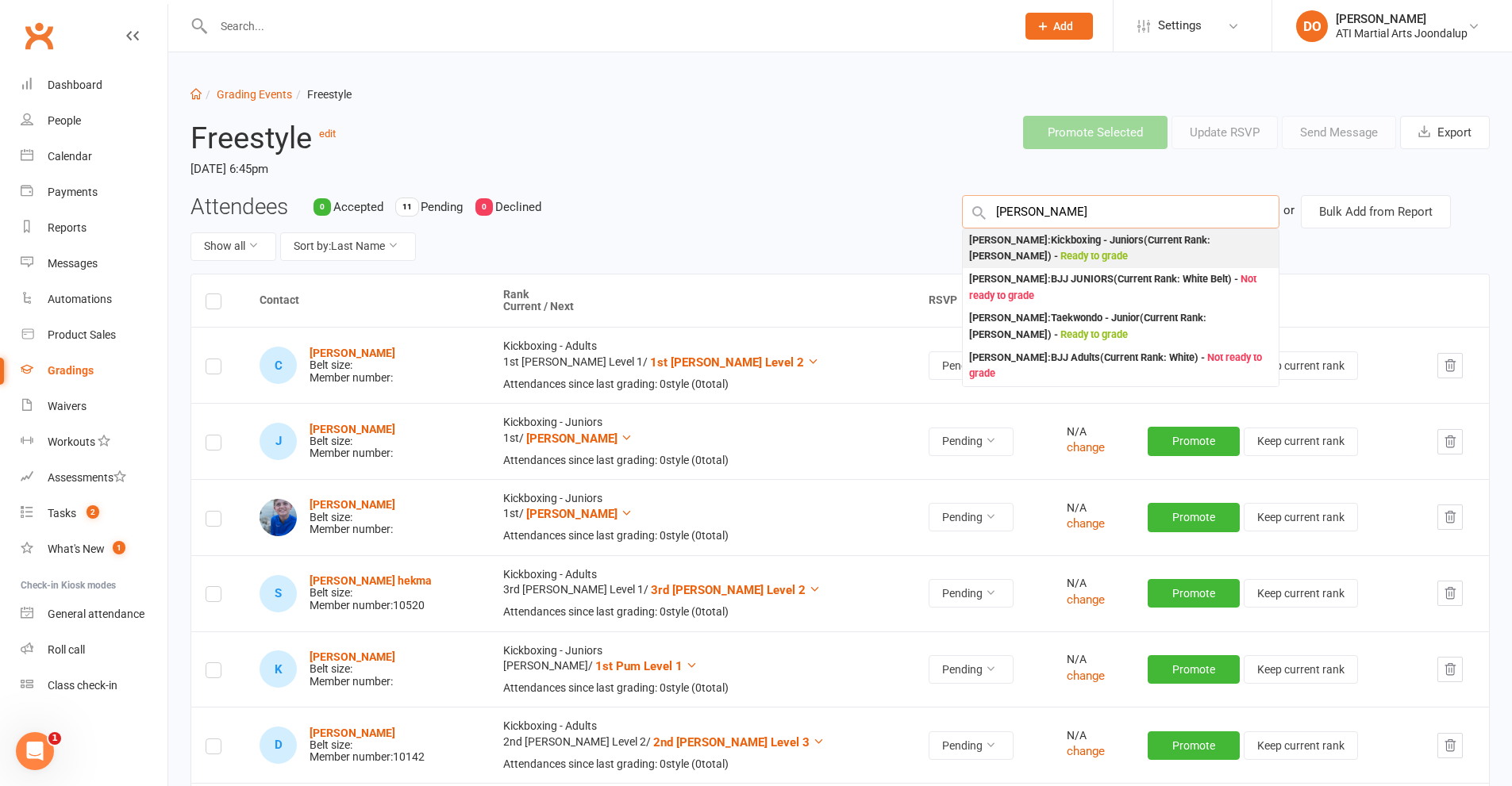
type input "[PERSON_NAME]"
click at [1066, 242] on div "[PERSON_NAME] : Kickboxing - Juniors (Current Rank: [PERSON_NAME] ) - Ready to …" at bounding box center [1121, 249] width 303 height 32
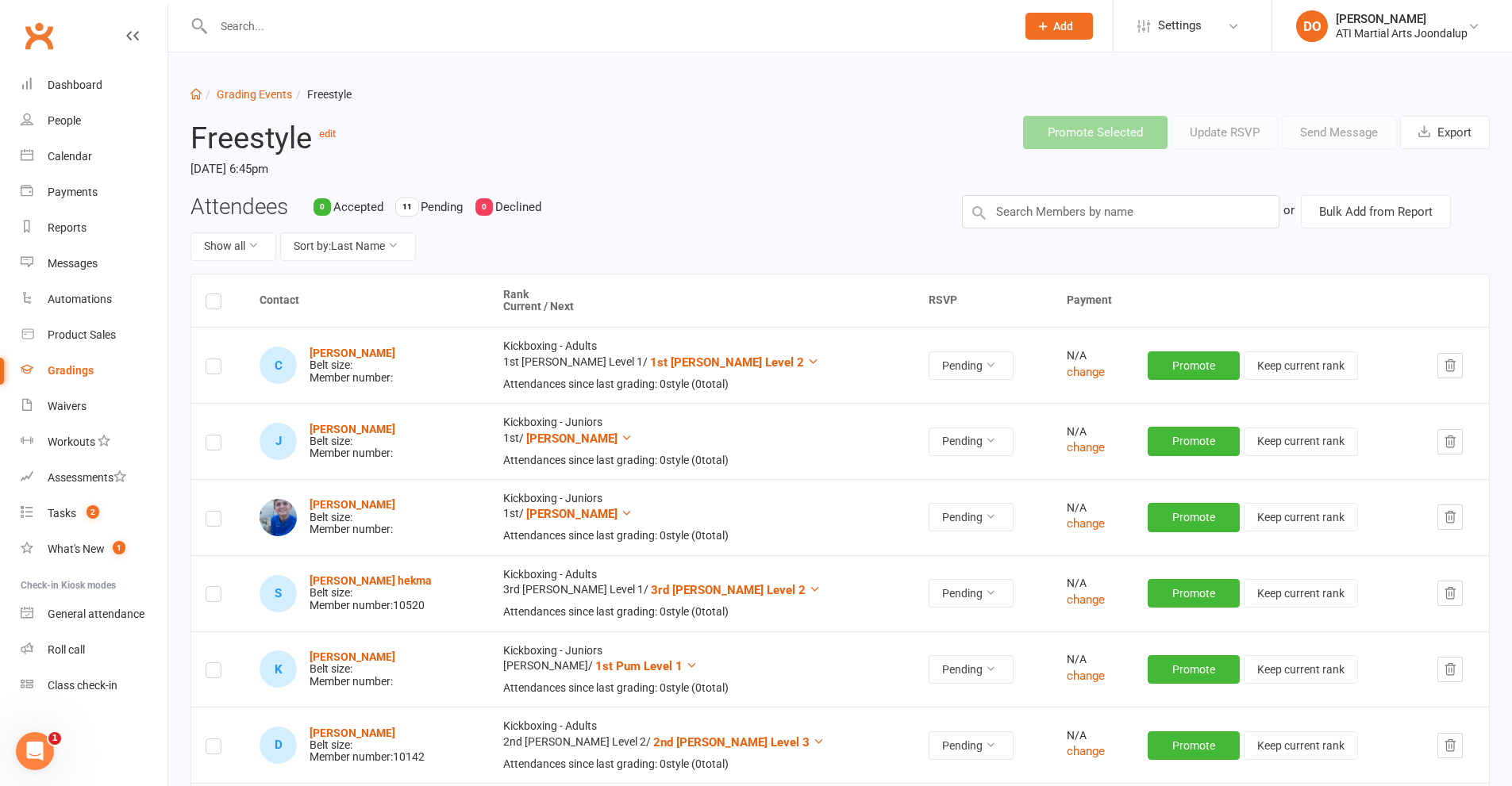
click at [1066, 242] on div "Attendees 0 Accepted 11 Pending 0 Declined Show all Sort by: Last Name or Bulk …" at bounding box center [840, 235] width 1323 height 79
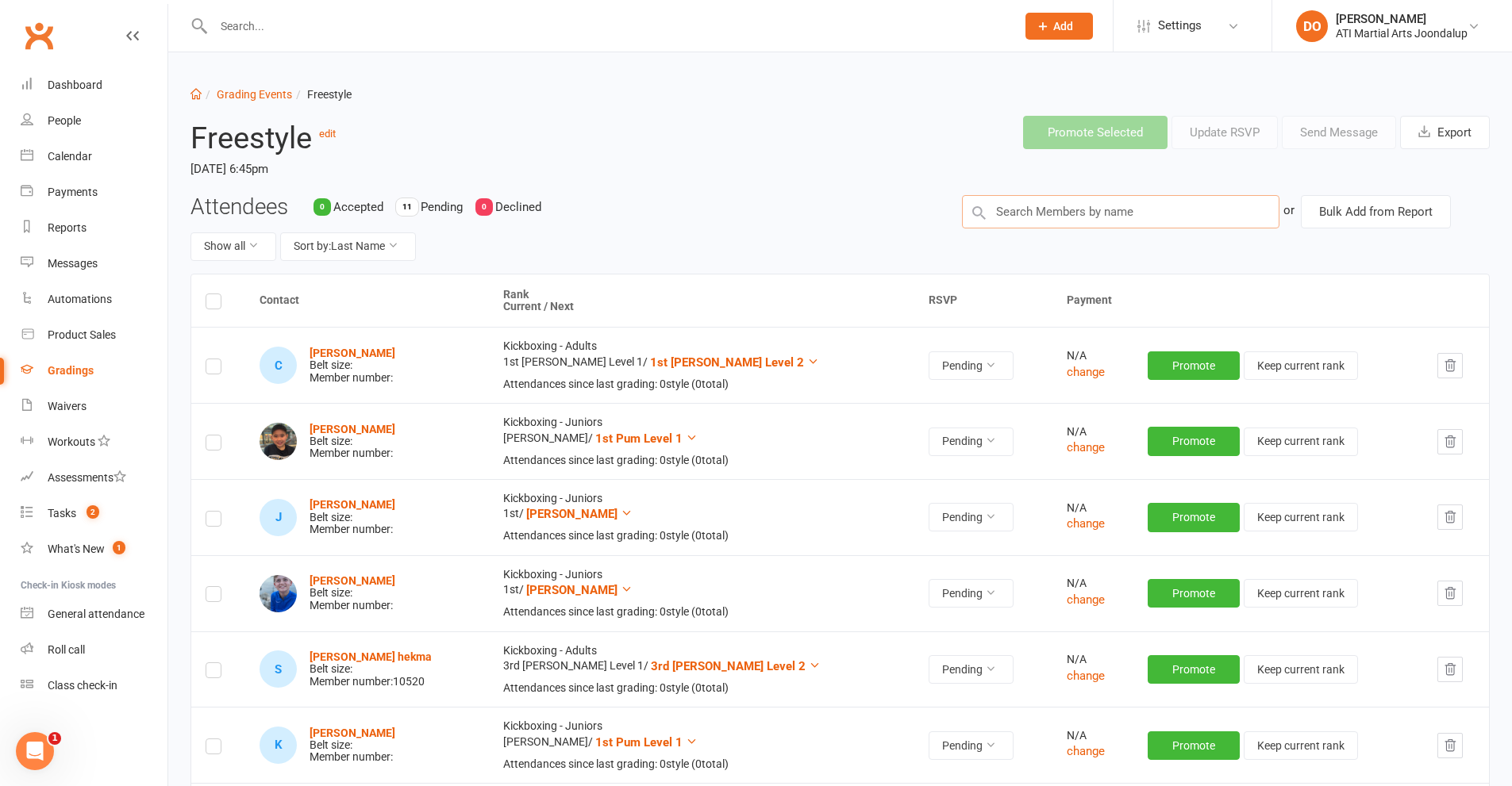
click at [1117, 203] on input "text" at bounding box center [1121, 212] width 318 height 33
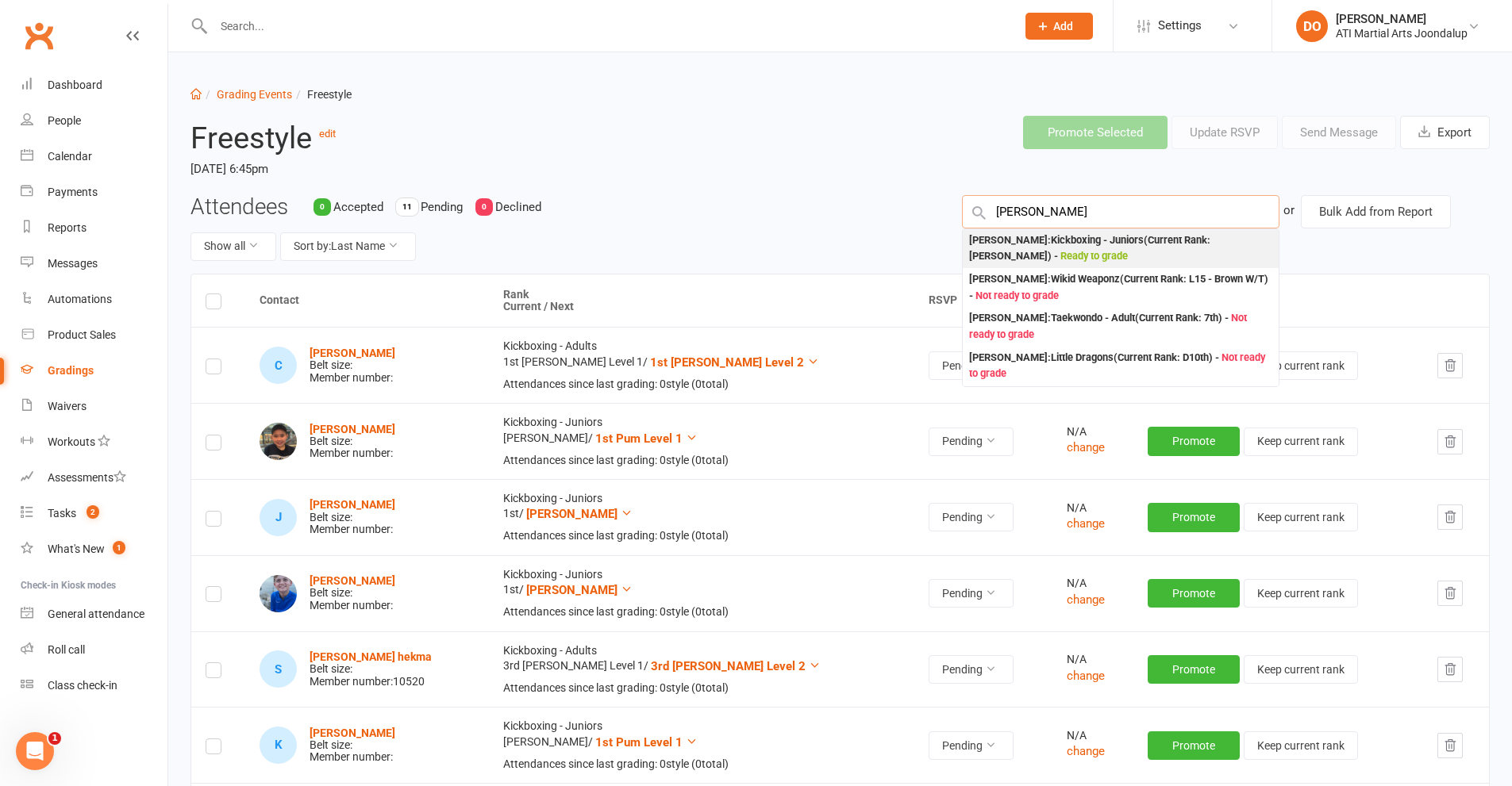
type input "[PERSON_NAME]"
click at [1051, 243] on div "[PERSON_NAME] : Kickboxing - Juniors (Current Rank: [PERSON_NAME] ) - Ready to …" at bounding box center [1121, 249] width 303 height 32
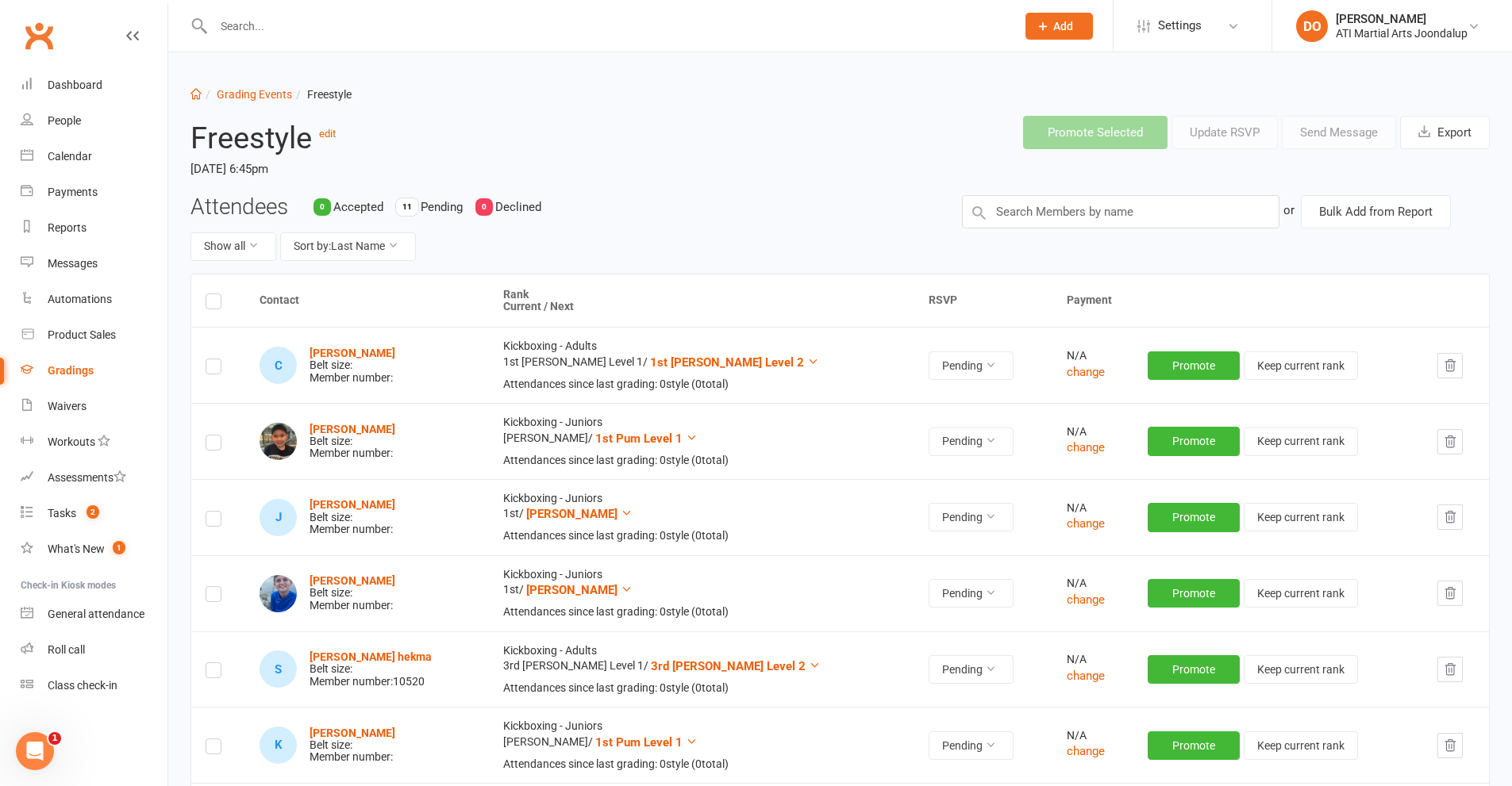
click at [1051, 243] on div "Attendees 0 Accepted 11 Pending 0 Declined Show all Sort by: Last Name or Bulk …" at bounding box center [840, 235] width 1323 height 79
click at [1093, 217] on input "text" at bounding box center [1121, 212] width 318 height 33
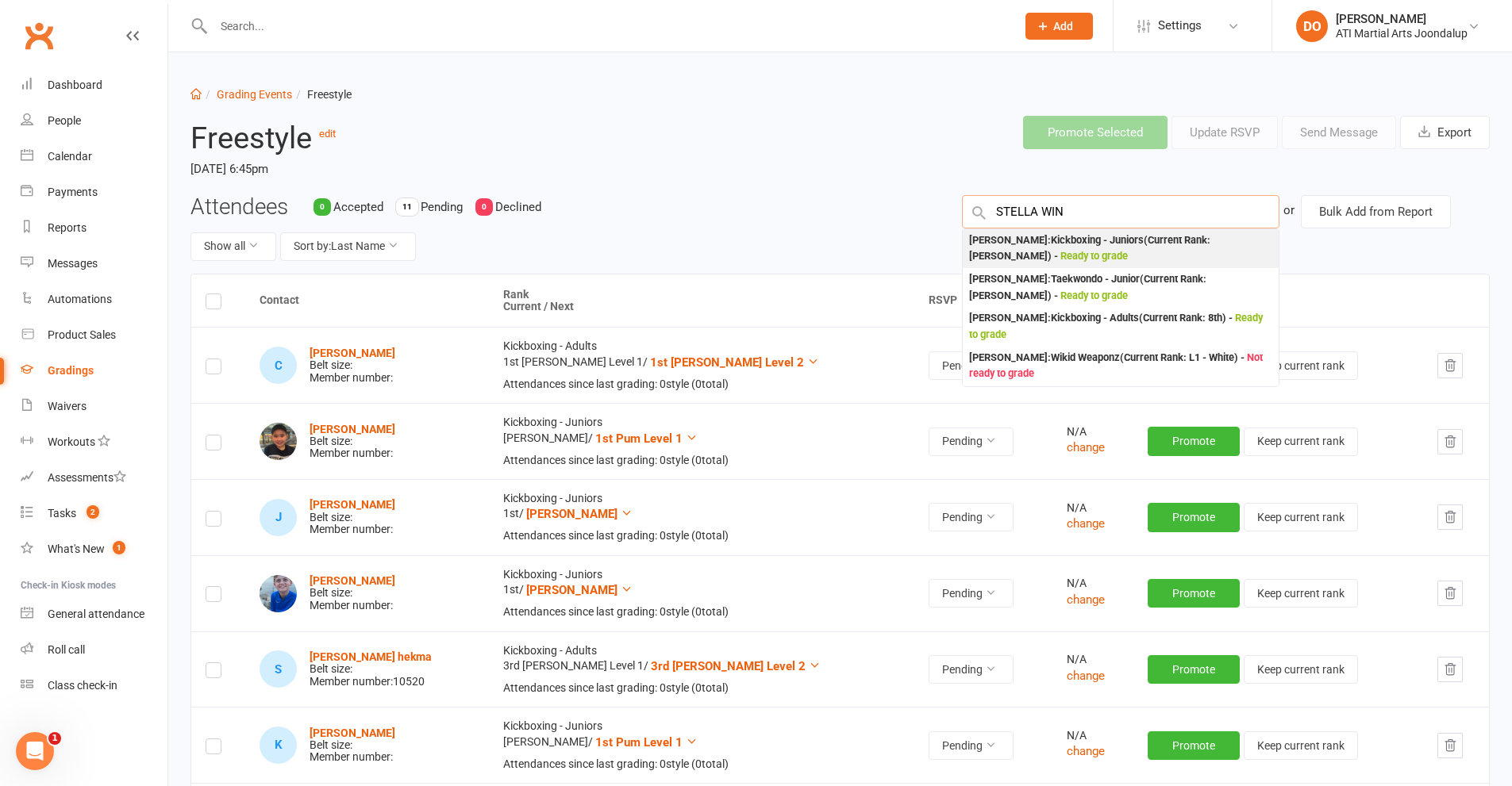
type input "STELLA WIN"
click at [1063, 247] on div "[PERSON_NAME] : Kickboxing - Juniors (Current Rank: [PERSON_NAME] ) - Ready to …" at bounding box center [1121, 249] width 303 height 32
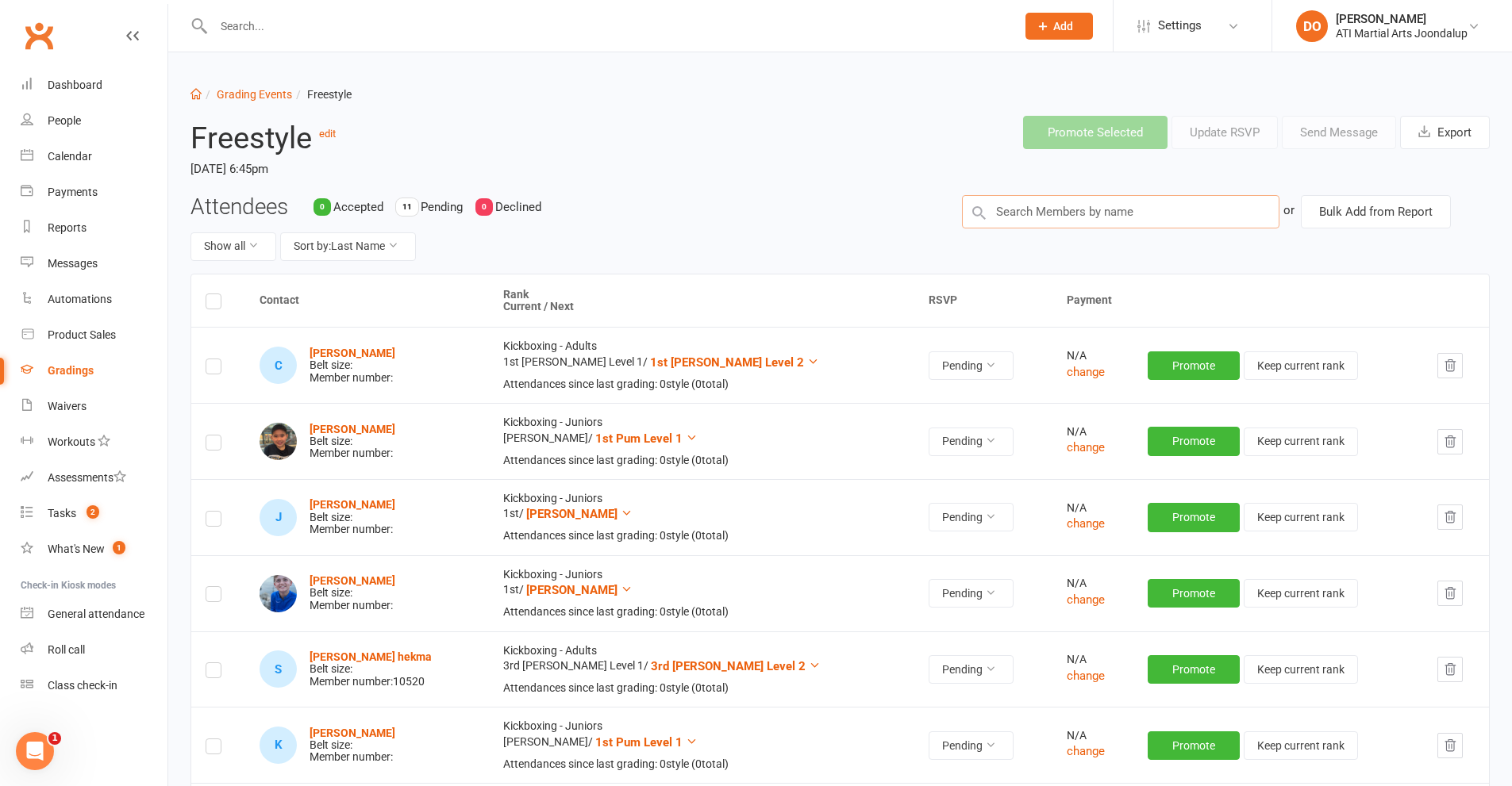
click at [1061, 214] on input "text" at bounding box center [1121, 212] width 318 height 33
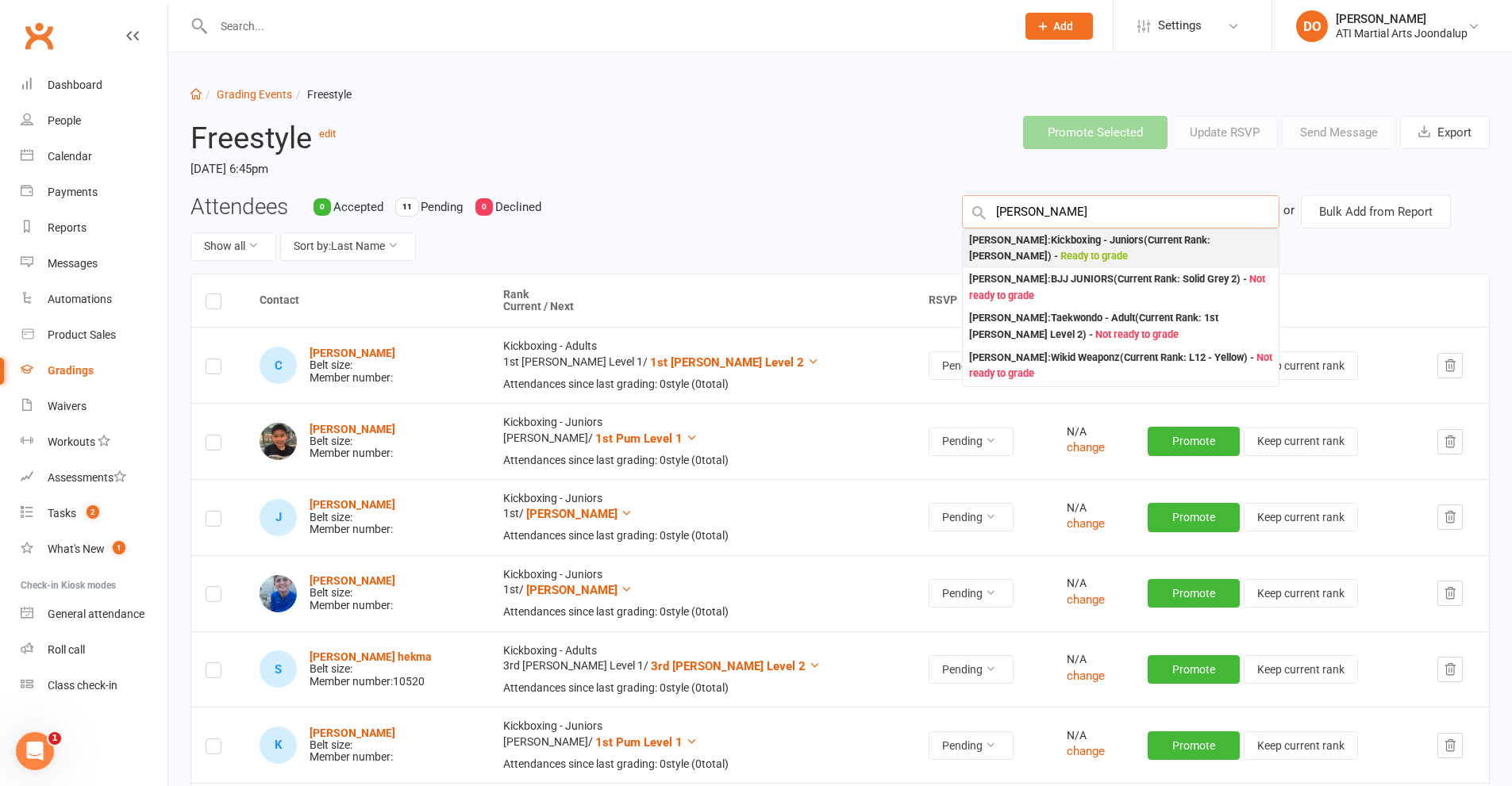
type input "[PERSON_NAME]"
click at [1064, 242] on div "[PERSON_NAME] : Kickboxing - Juniors (Current Rank: [PERSON_NAME] ) - Ready to …" at bounding box center [1121, 249] width 303 height 32
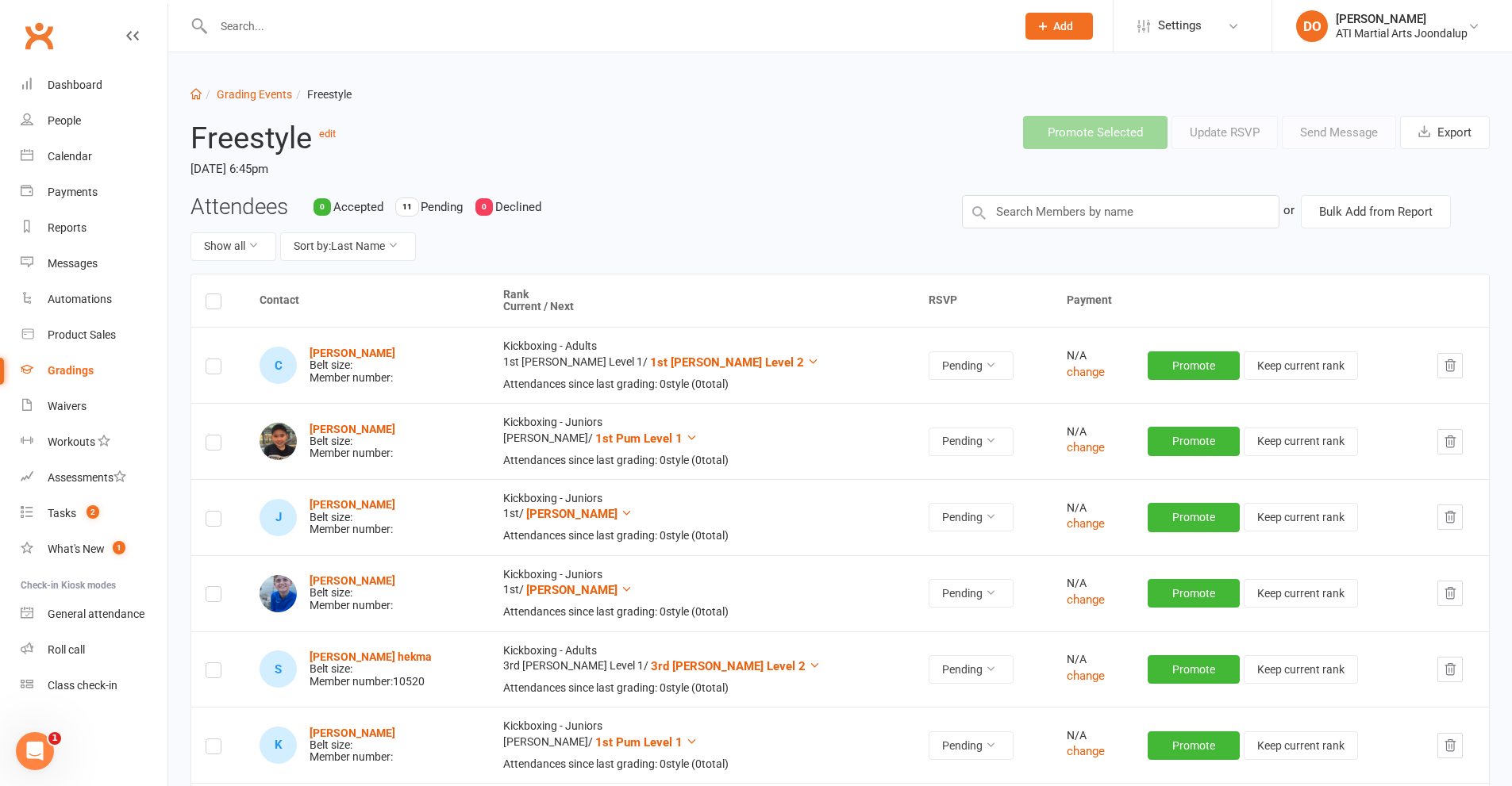
click at [1064, 242] on div "Attendees 0 Accepted 11 Pending 0 Declined Show all Sort by: Last Name or Bulk …" at bounding box center [840, 235] width 1323 height 79
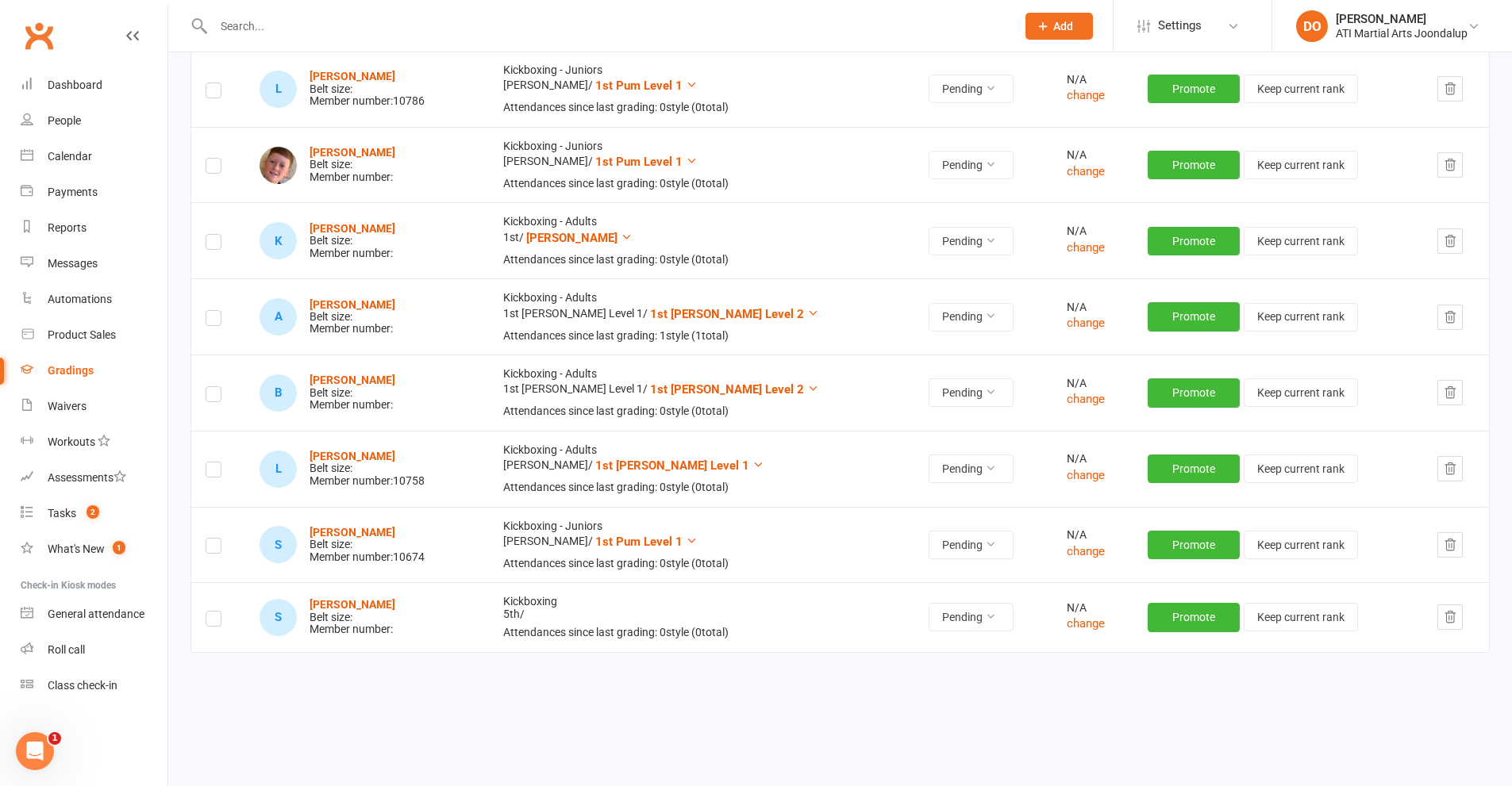
scroll to position [823, 0]
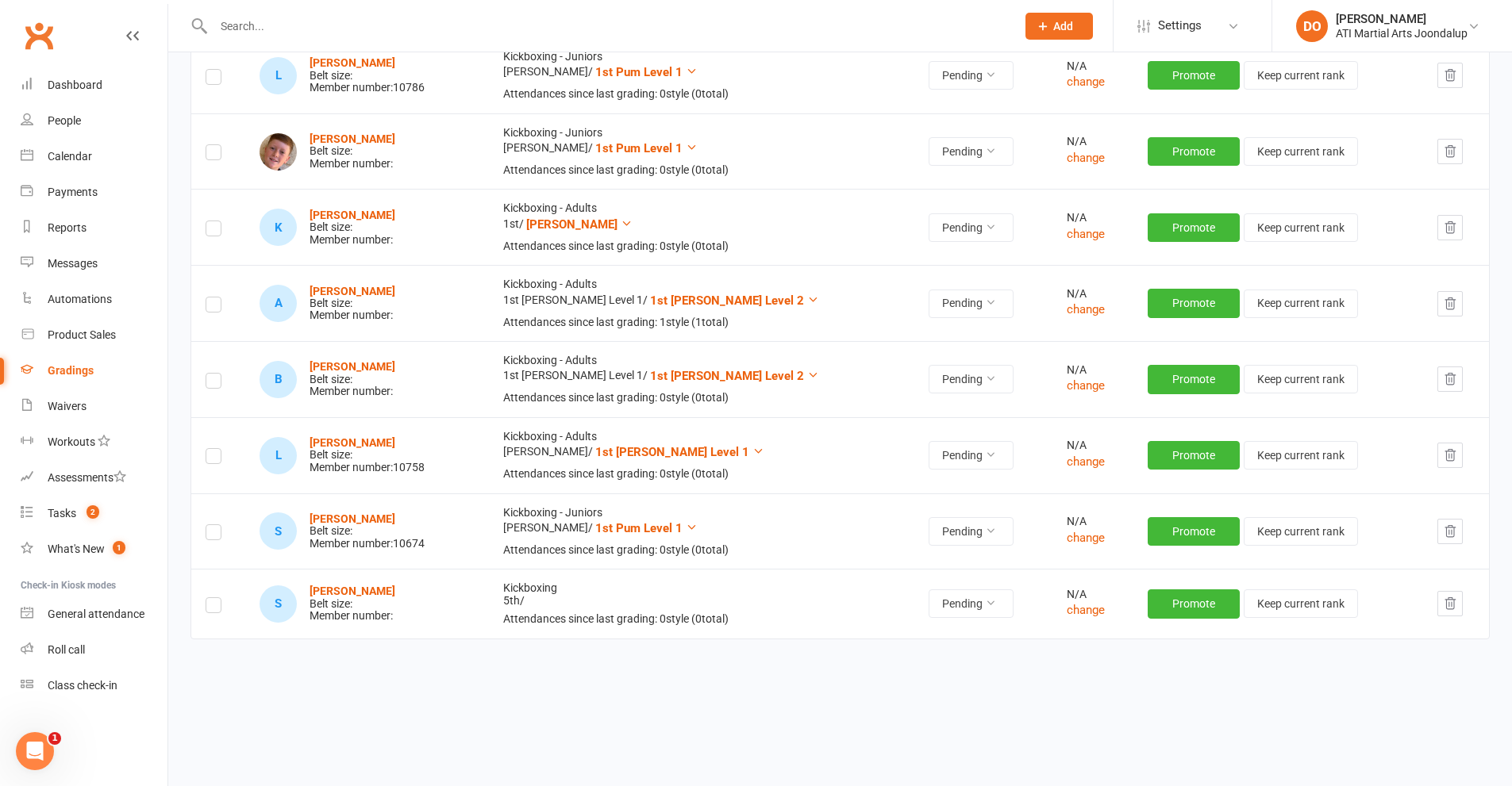
click at [1443, 599] on icon "button" at bounding box center [1450, 604] width 14 height 14
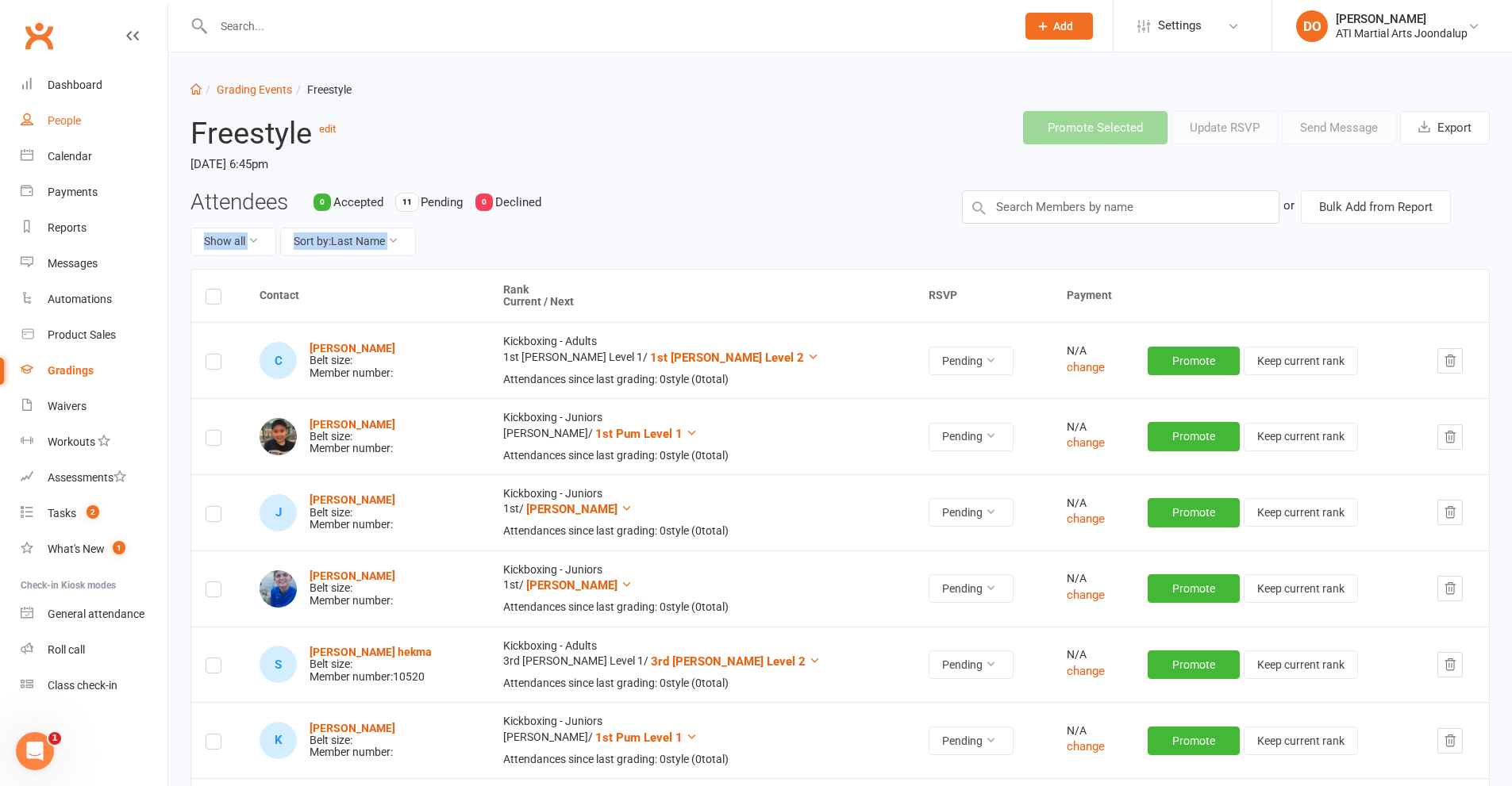
scroll to position [0, 0]
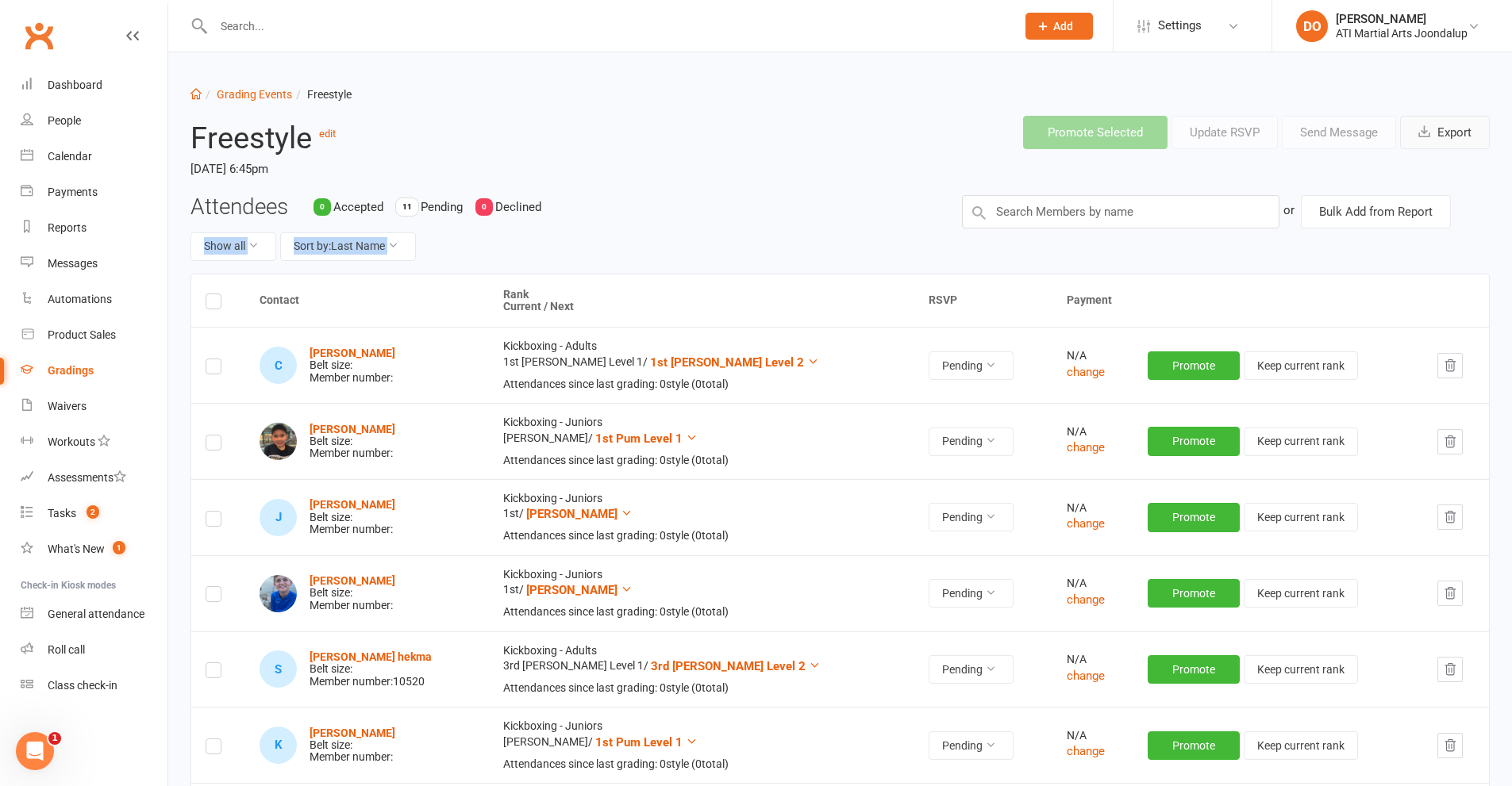
click at [1442, 131] on button "Export" at bounding box center [1445, 132] width 89 height 33
click at [234, 93] on link "Grading Events" at bounding box center [254, 95] width 75 height 13
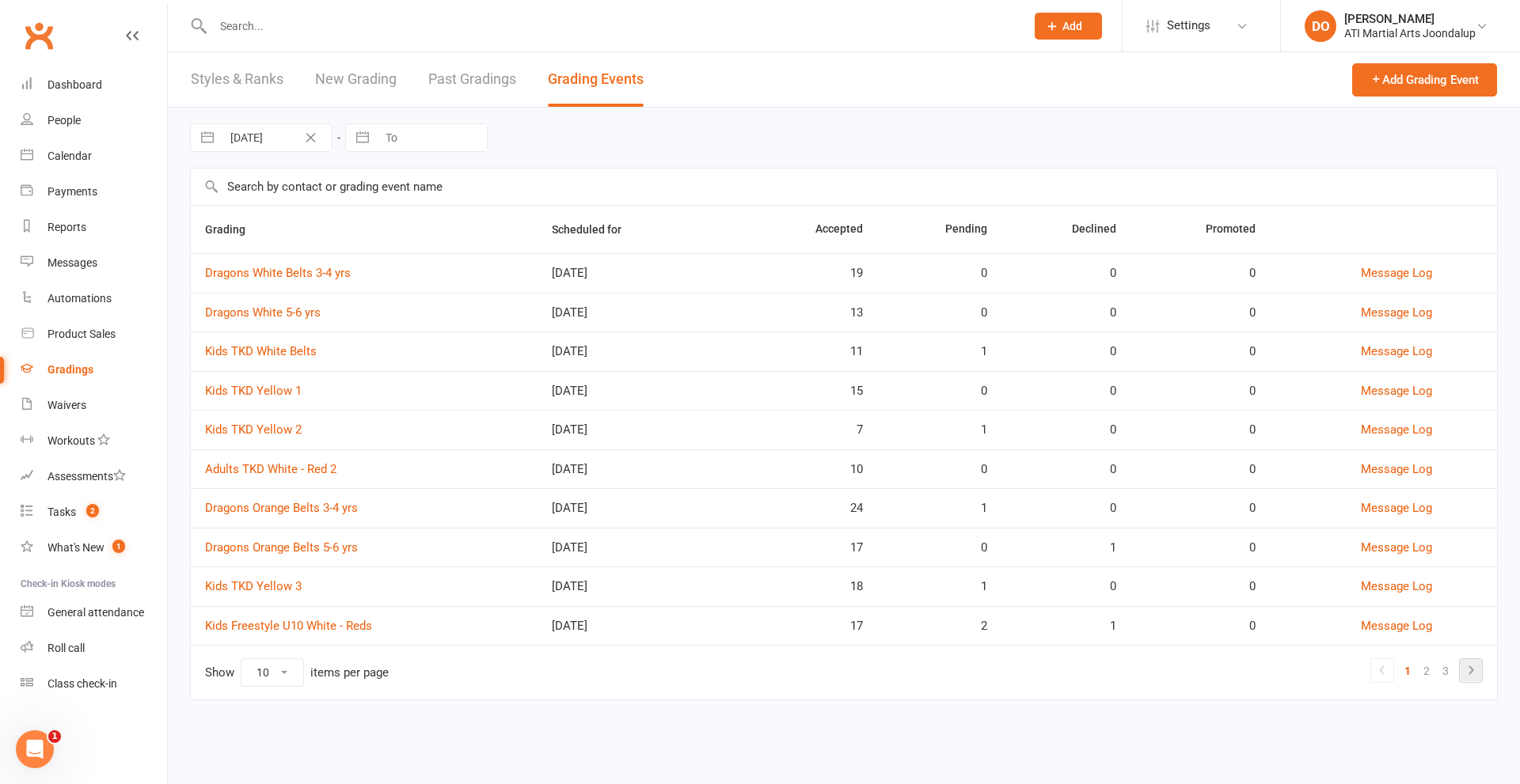
click at [1471, 671] on icon at bounding box center [1471, 671] width 19 height 19
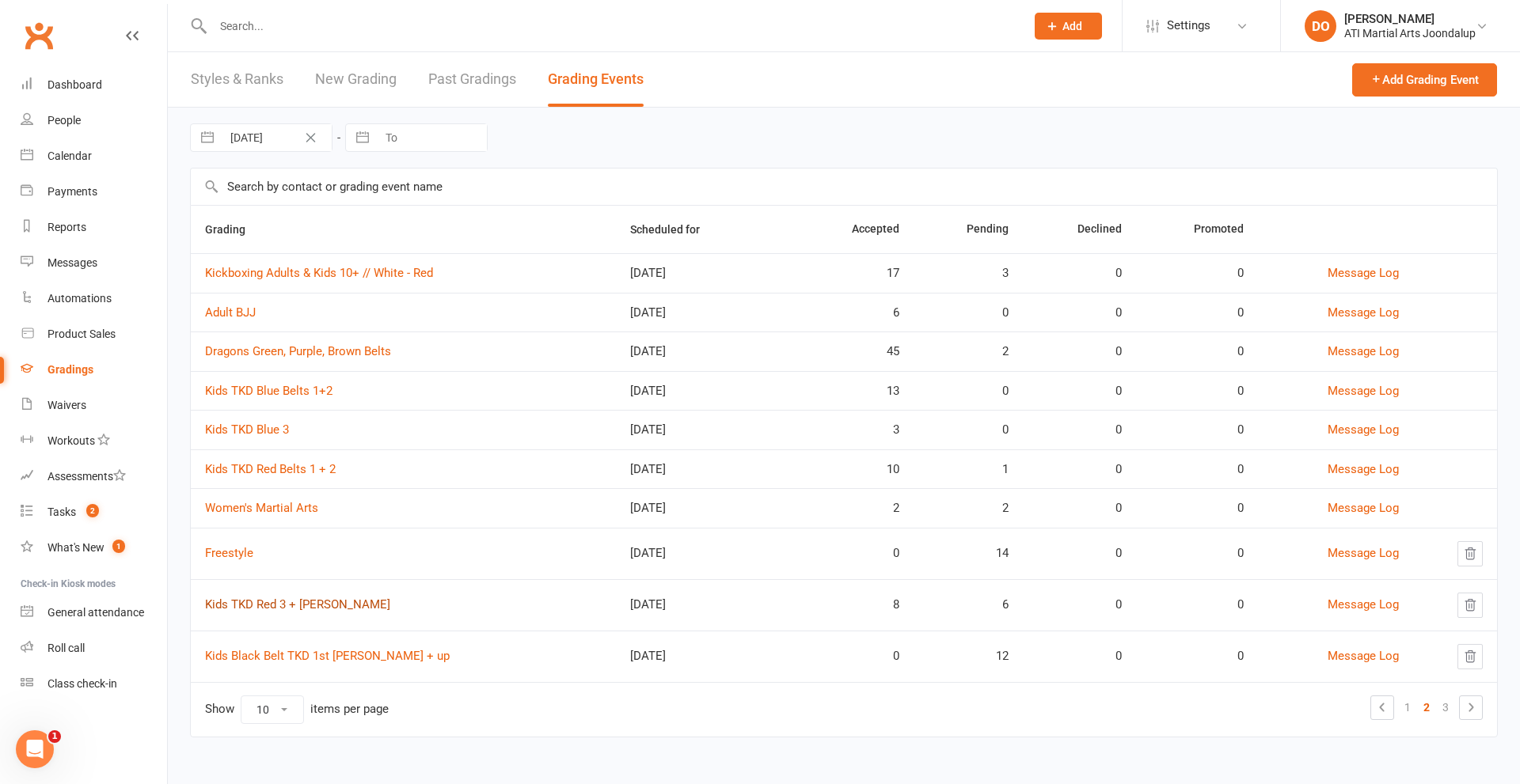
click at [259, 603] on link "Kids TKD Red 3 + [PERSON_NAME]" at bounding box center [298, 604] width 185 height 14
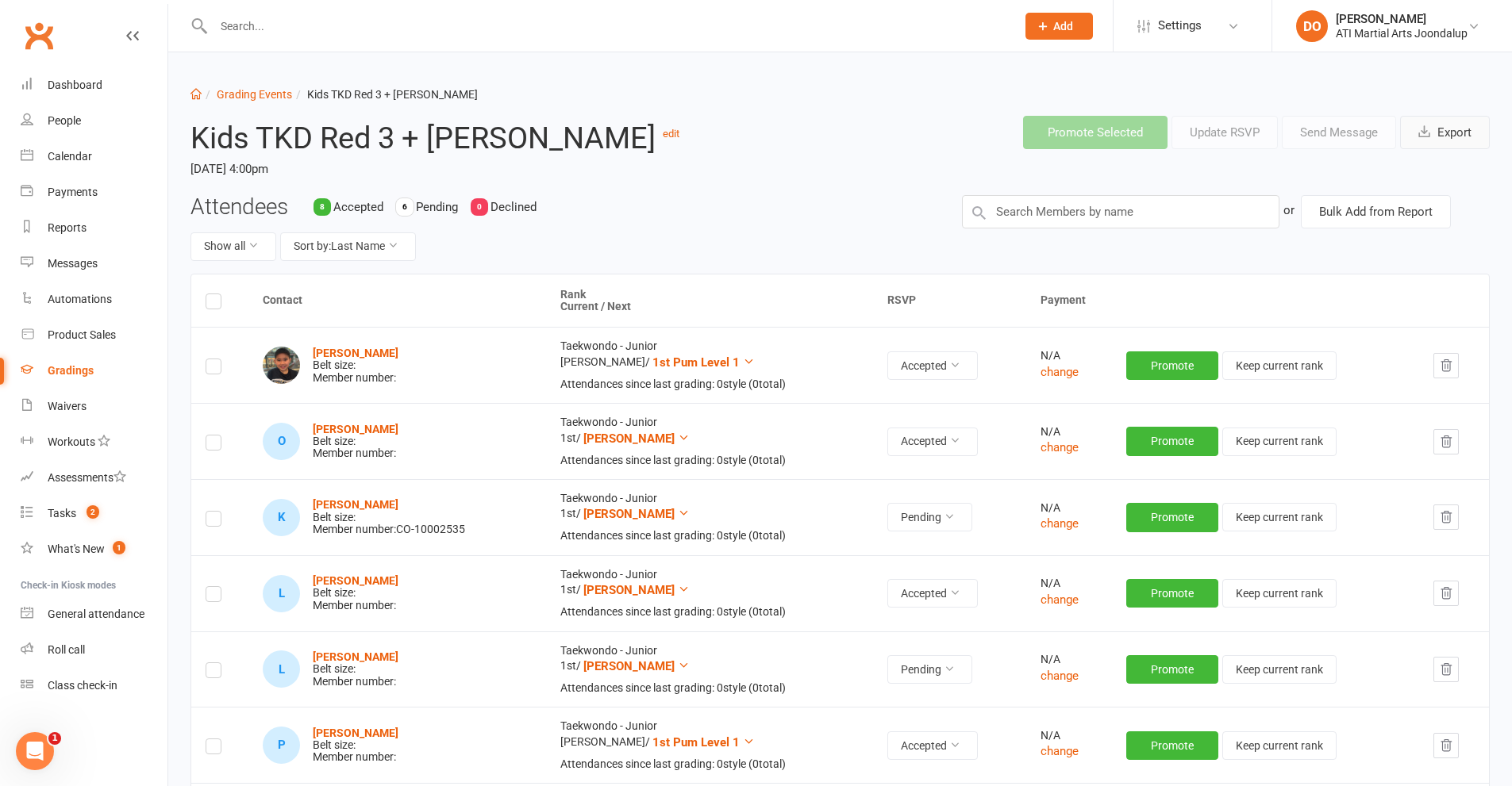
click at [1452, 135] on button "Export" at bounding box center [1445, 132] width 89 height 33
click at [248, 97] on link "Grading Events" at bounding box center [254, 95] width 75 height 13
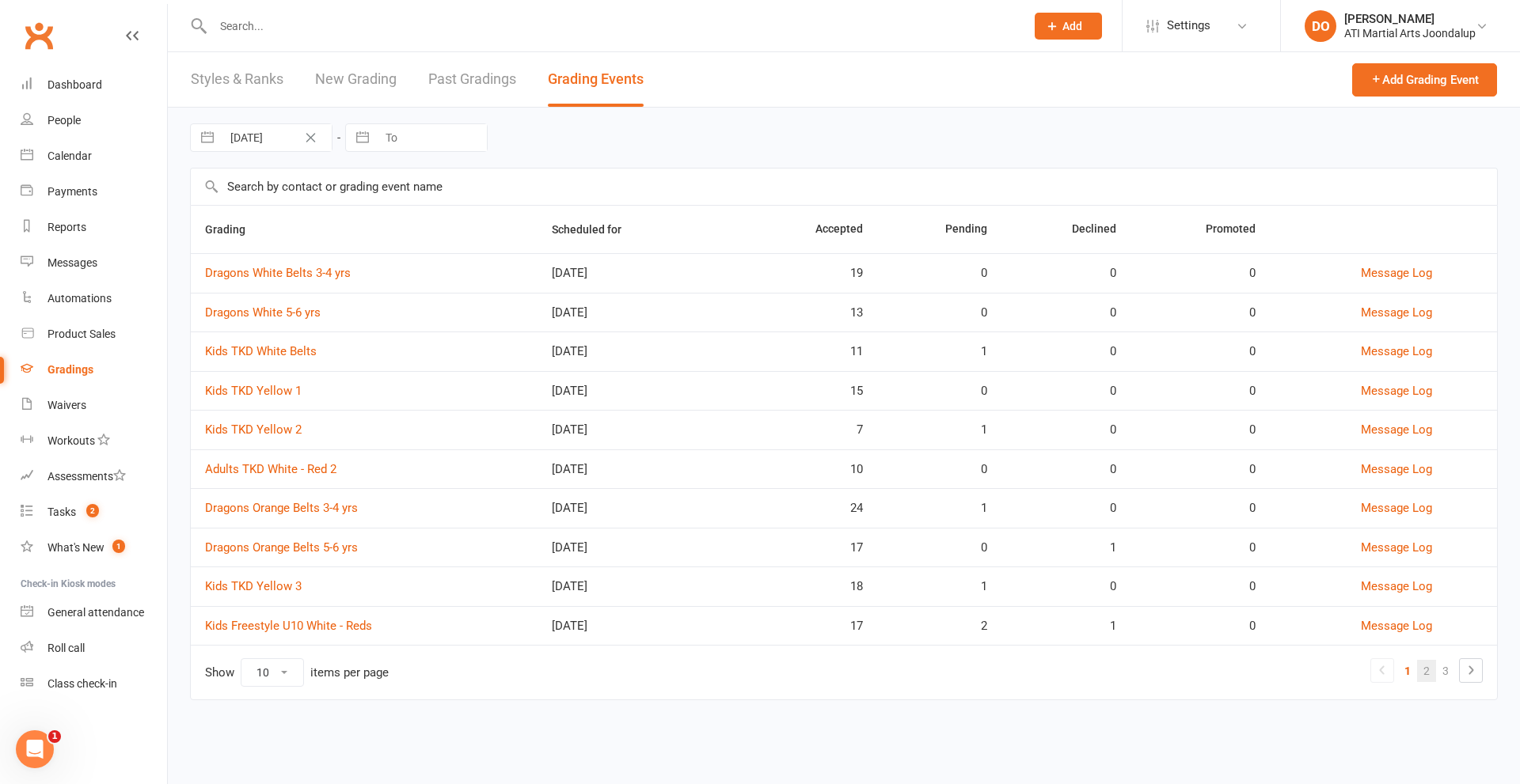
click at [1427, 668] on link "2" at bounding box center [1427, 671] width 19 height 22
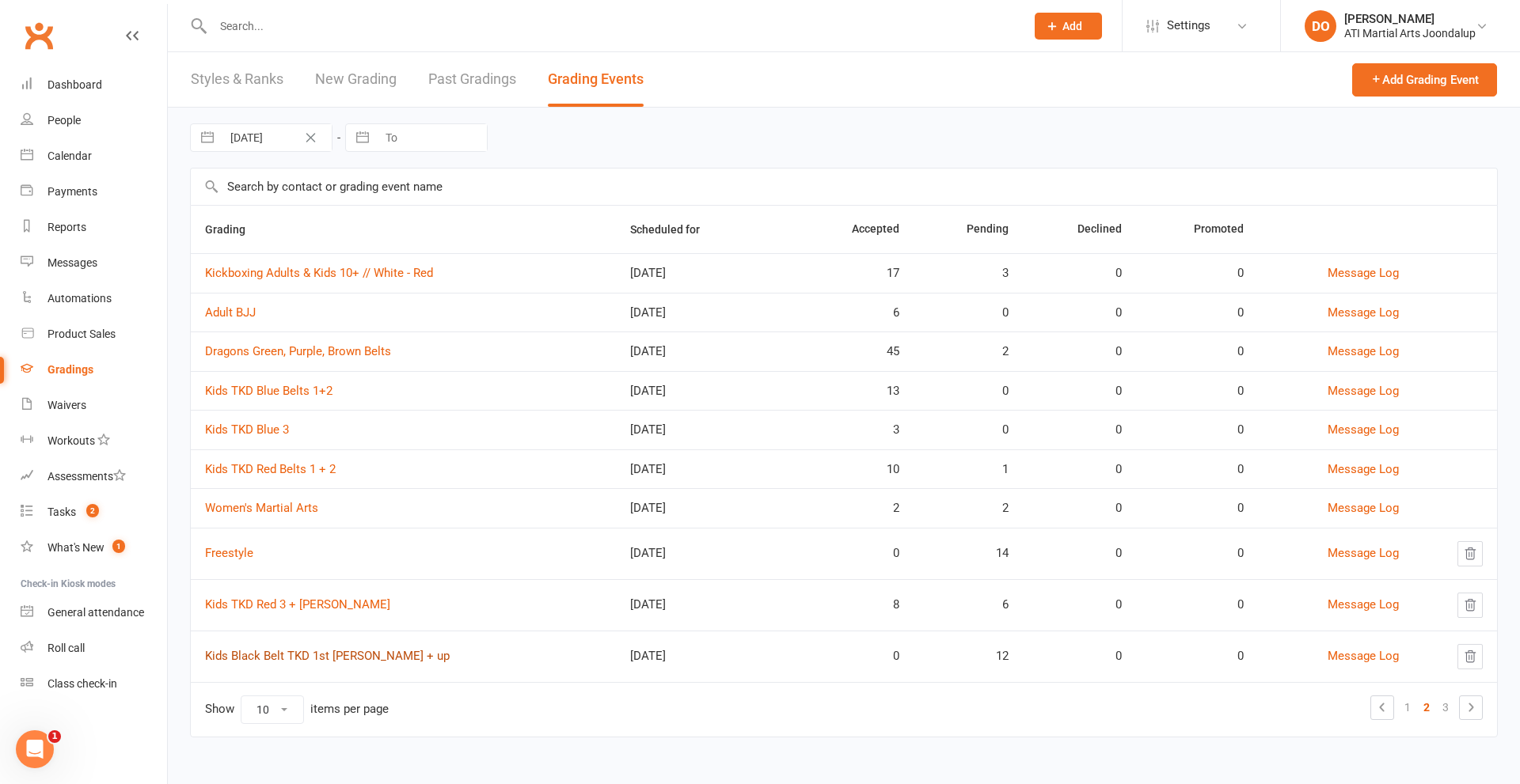
click at [270, 654] on link "Kids Black Belt TKD 1st [PERSON_NAME] + up" at bounding box center [328, 656] width 245 height 14
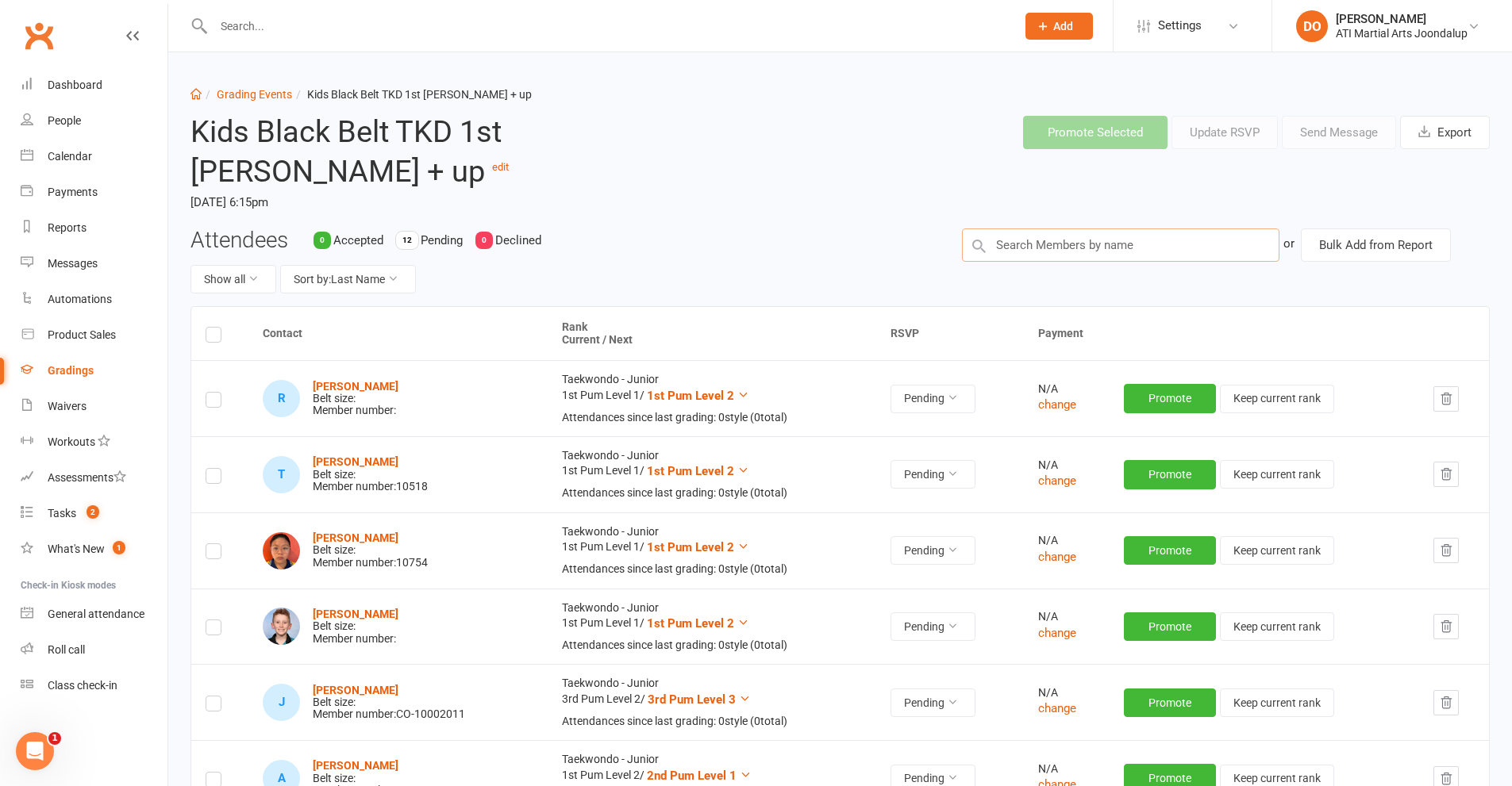
click at [1065, 228] on input "text" at bounding box center [1121, 245] width 318 height 33
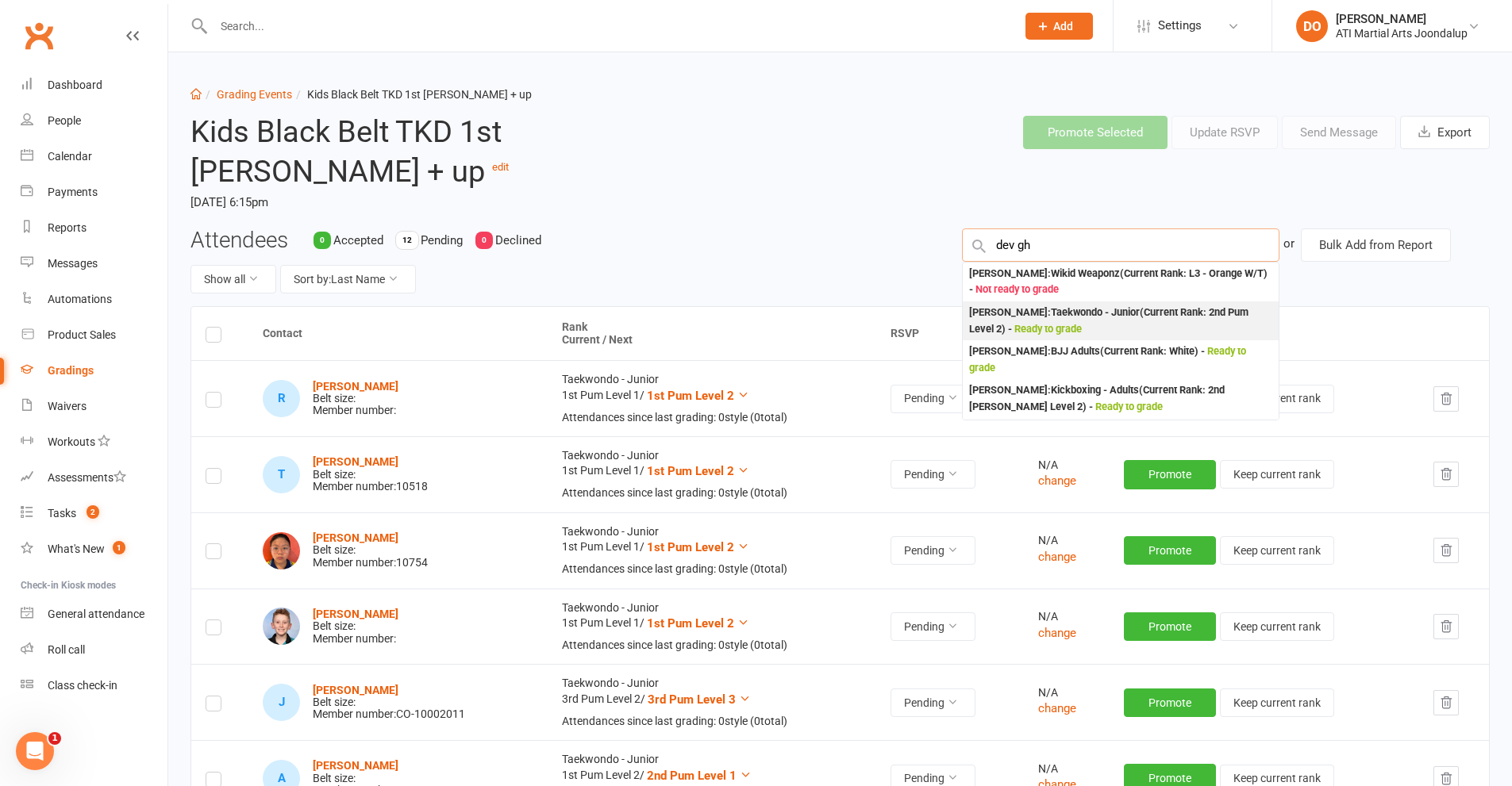
type input "dev gh"
click at [1014, 305] on div "[PERSON_NAME] : Taekwondo - Junior (Current Rank: 2nd Pum Level 2 ) - Ready to …" at bounding box center [1121, 320] width 303 height 32
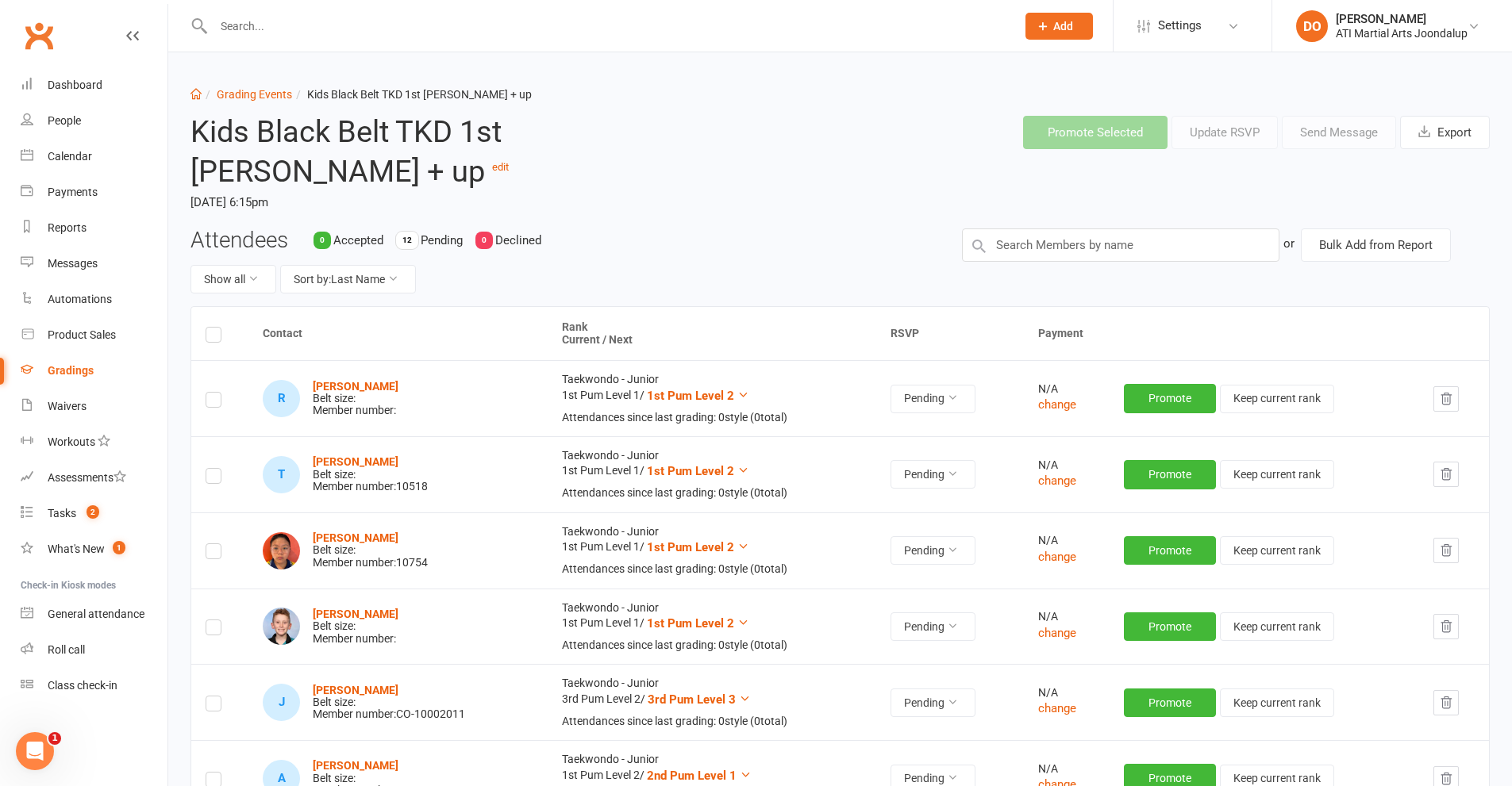
click at [1014, 307] on th "RSVP" at bounding box center [950, 333] width 147 height 53
click at [1441, 126] on button "Export" at bounding box center [1445, 132] width 89 height 33
click at [234, 89] on link "Grading Events" at bounding box center [254, 95] width 75 height 13
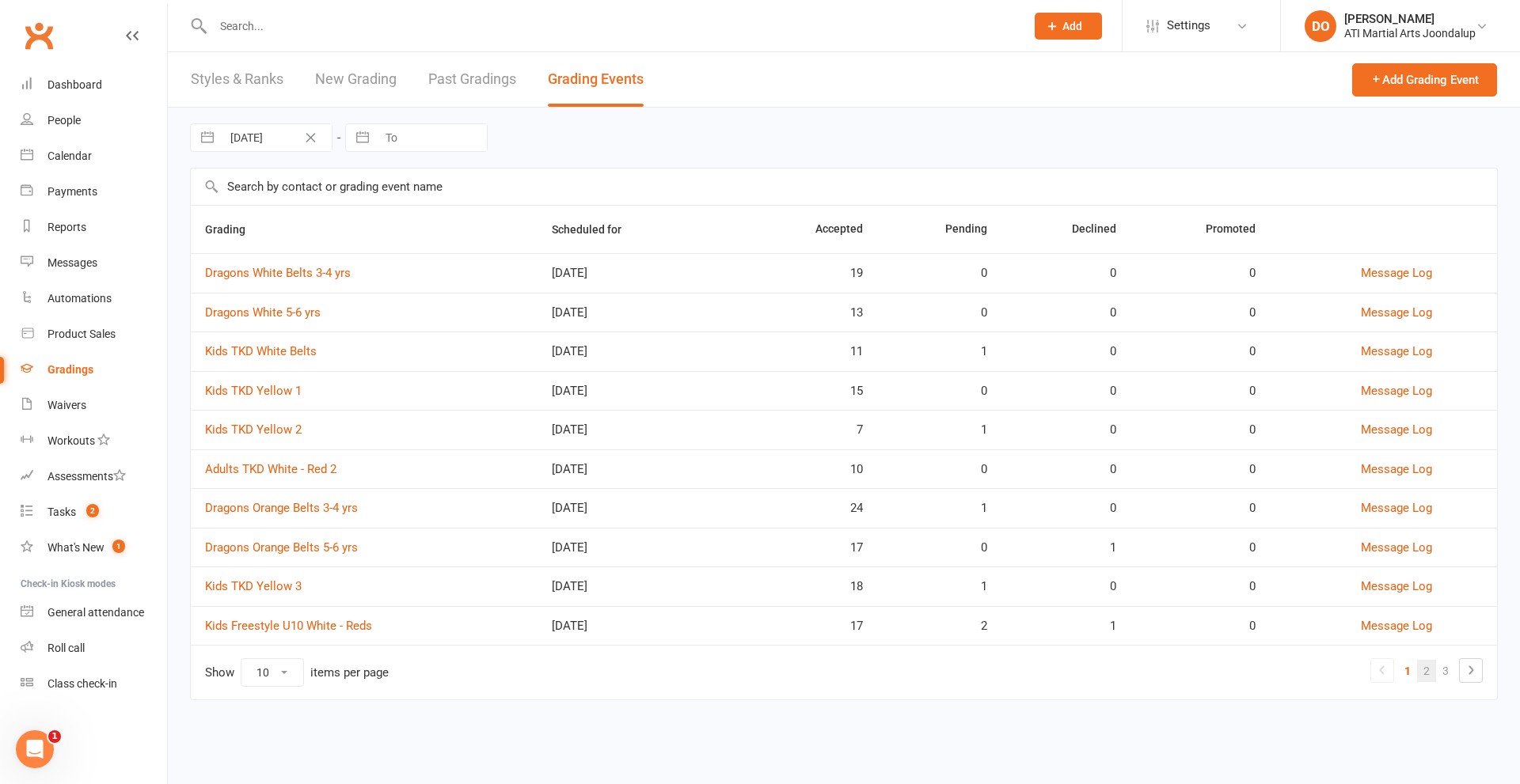
click at [1428, 667] on link "2" at bounding box center [1427, 671] width 19 height 22
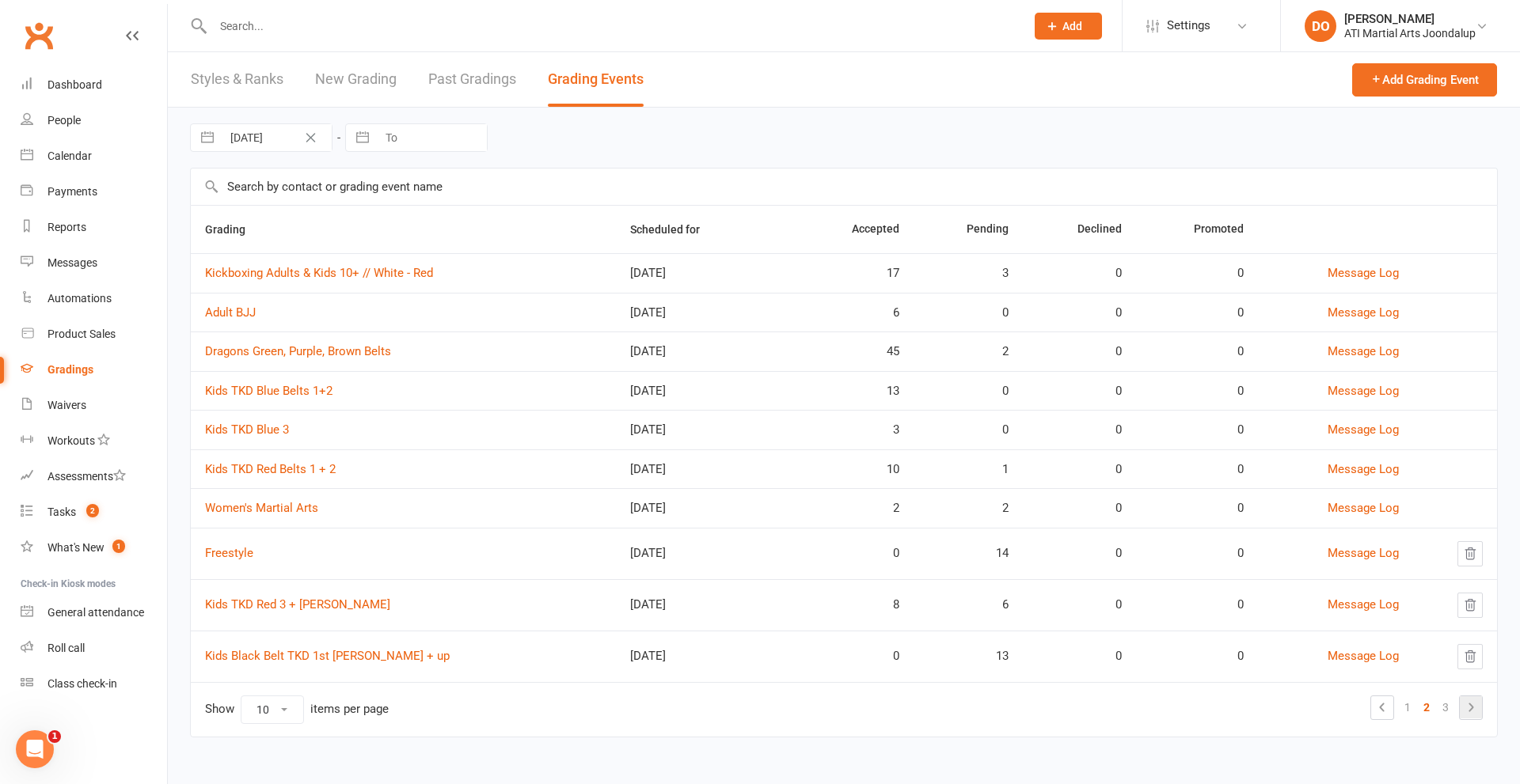
click at [1473, 706] on icon at bounding box center [1471, 707] width 4 height 9
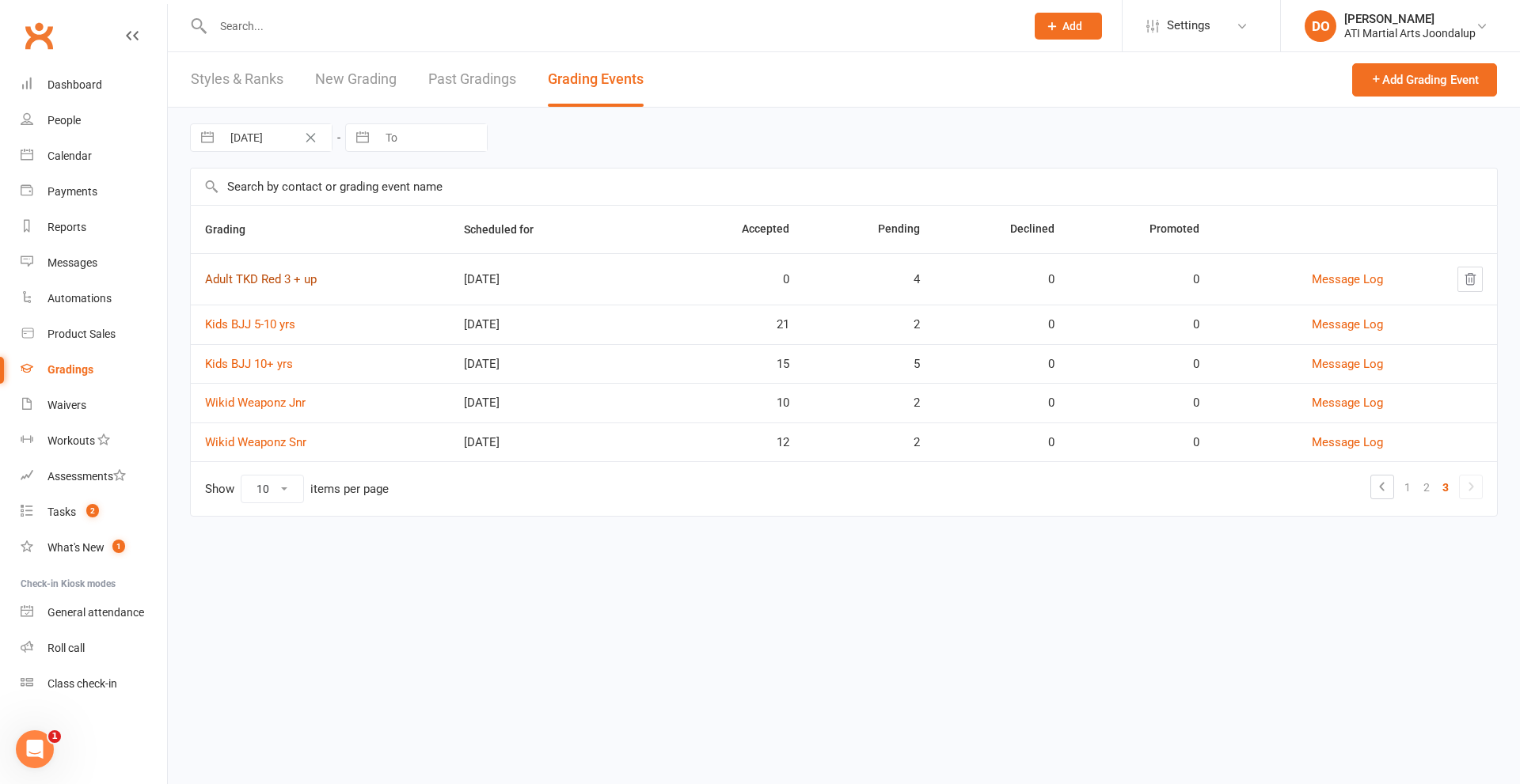
click at [254, 275] on link "Adult TKD Red 3 + up" at bounding box center [261, 279] width 112 height 14
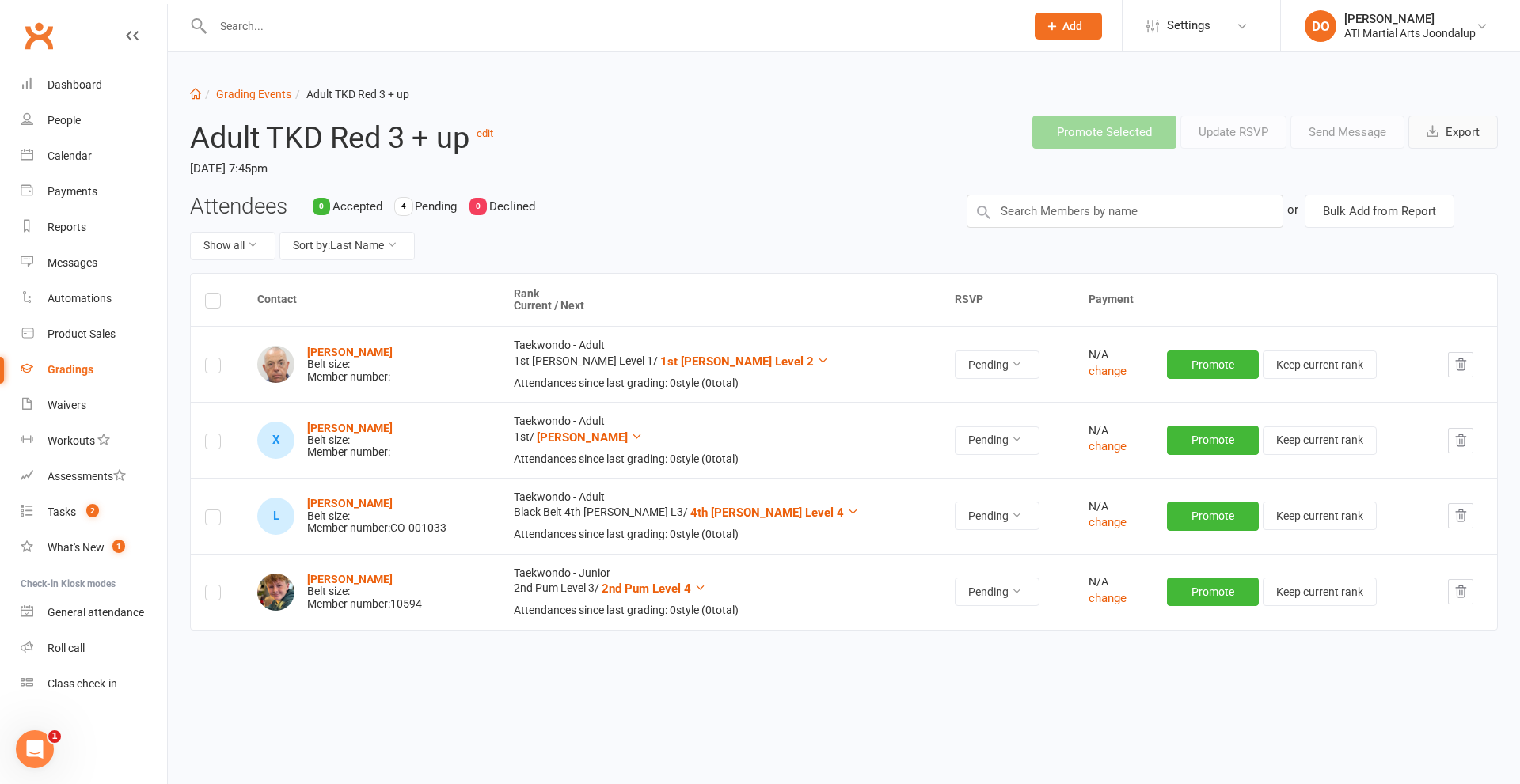
click at [1462, 134] on button "Export" at bounding box center [1454, 132] width 89 height 33
